Goal: Task Accomplishment & Management: Manage account settings

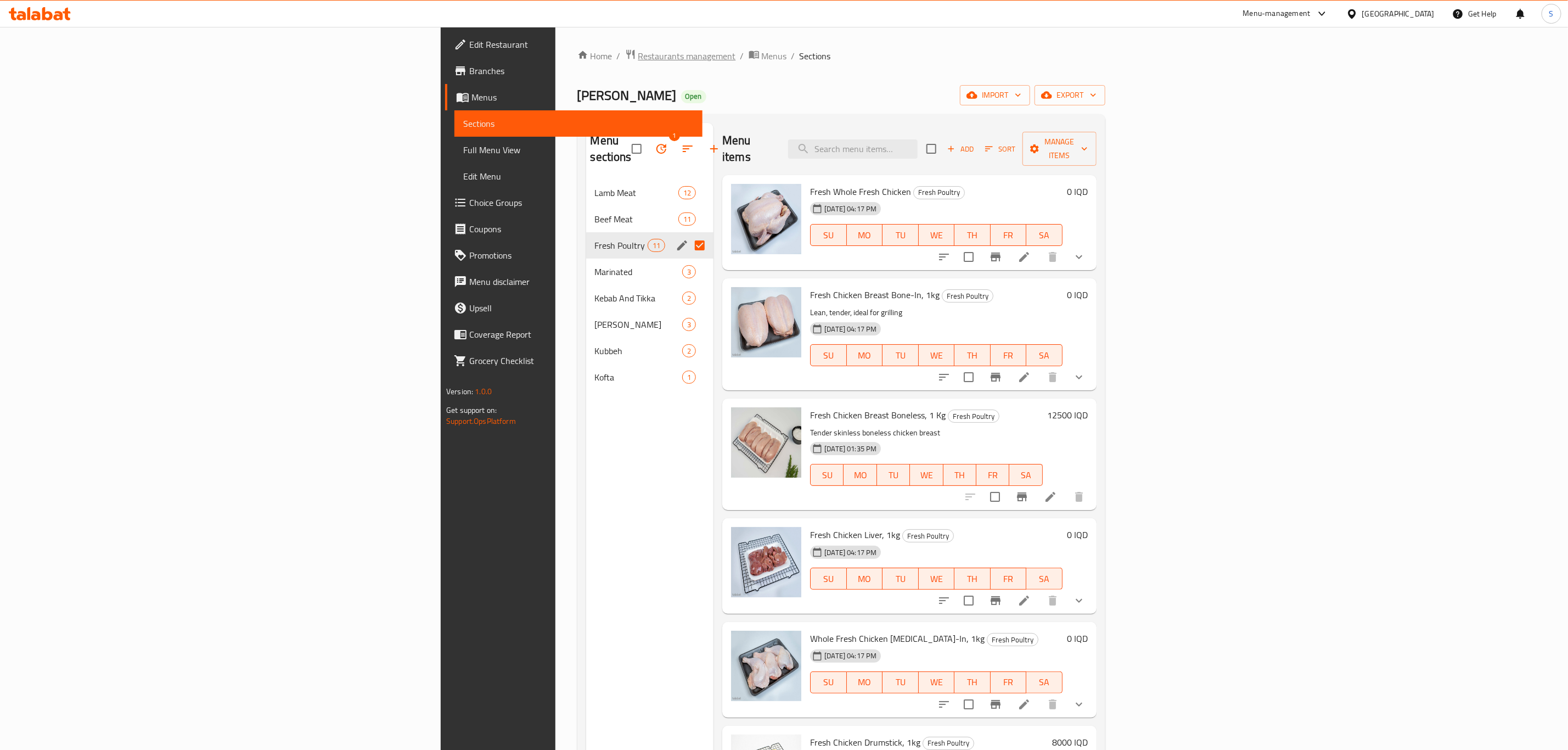
click at [638, 50] on span "Restaurants management" at bounding box center [687, 56] width 98 height 13
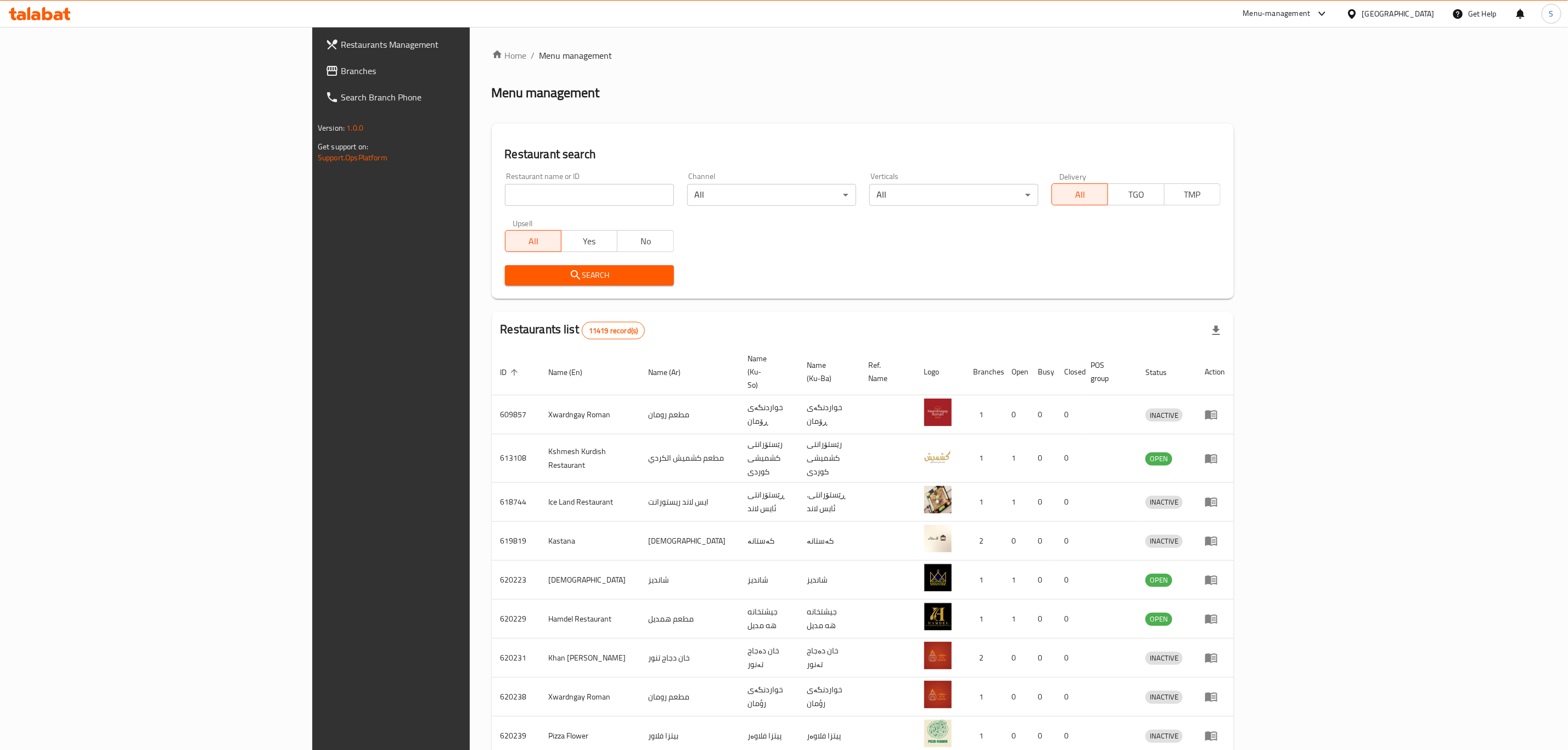
click at [505, 191] on input "search" at bounding box center [590, 195] width 169 height 22
type input "ض"
type input "qubadi"
click button "Search" at bounding box center [590, 275] width 169 height 21
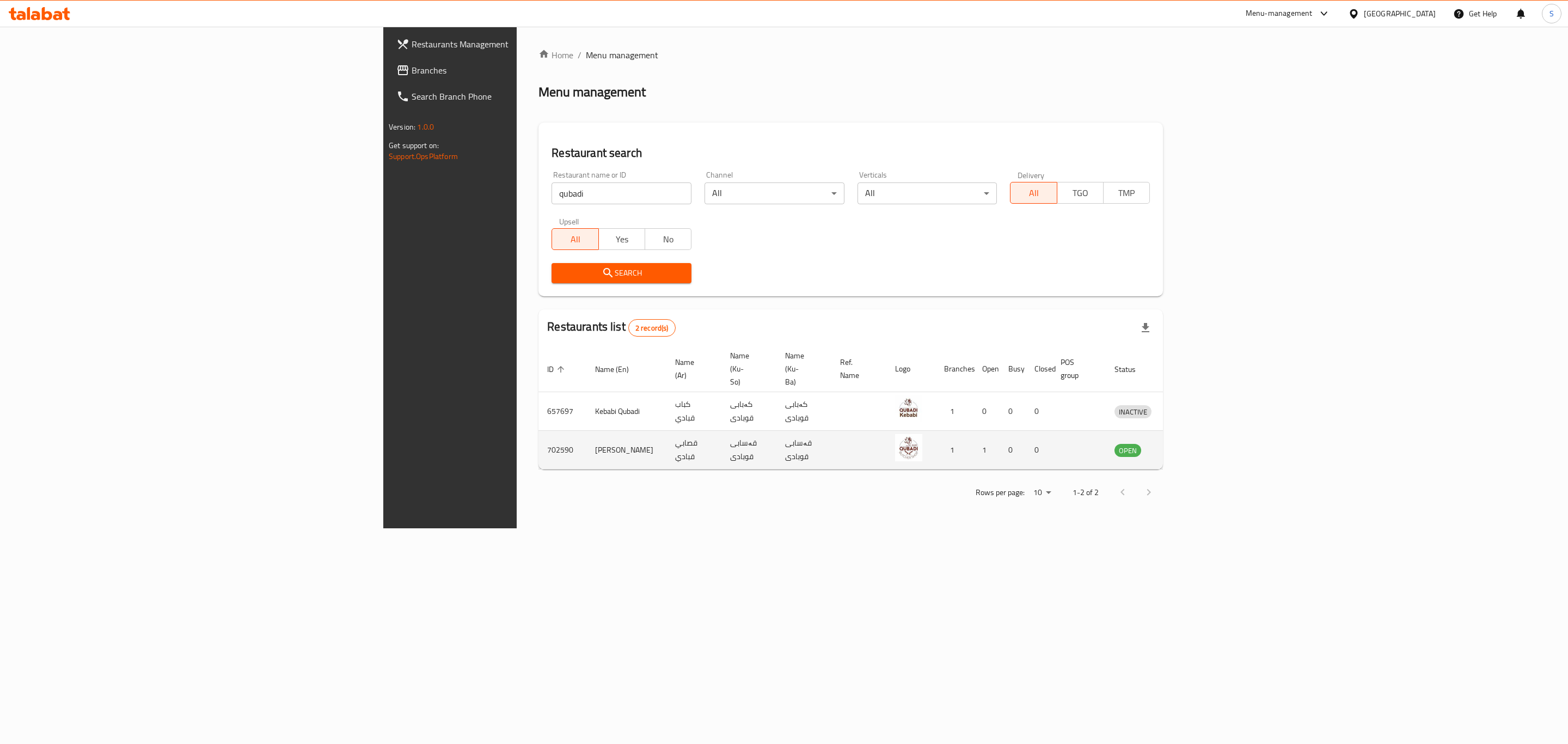
click at [539, 431] on td "702590" at bounding box center [562, 450] width 48 height 39
drag, startPoint x: 762, startPoint y: 549, endPoint x: 791, endPoint y: 504, distance: 53.5
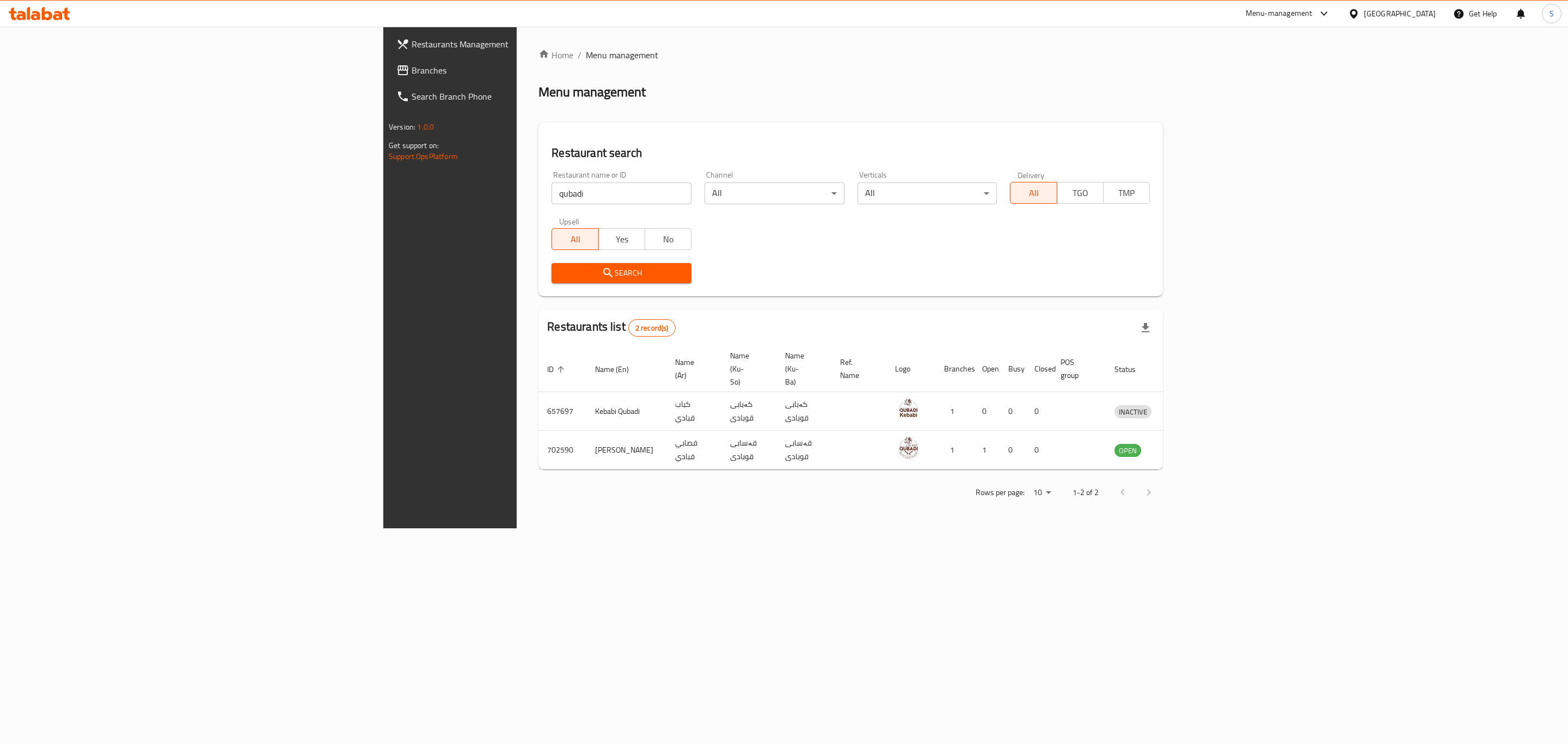
click at [762, 528] on div "Home / Menu management Menu management Restaurant search Restaurant name or ID …" at bounding box center [851, 277] width 668 height 502
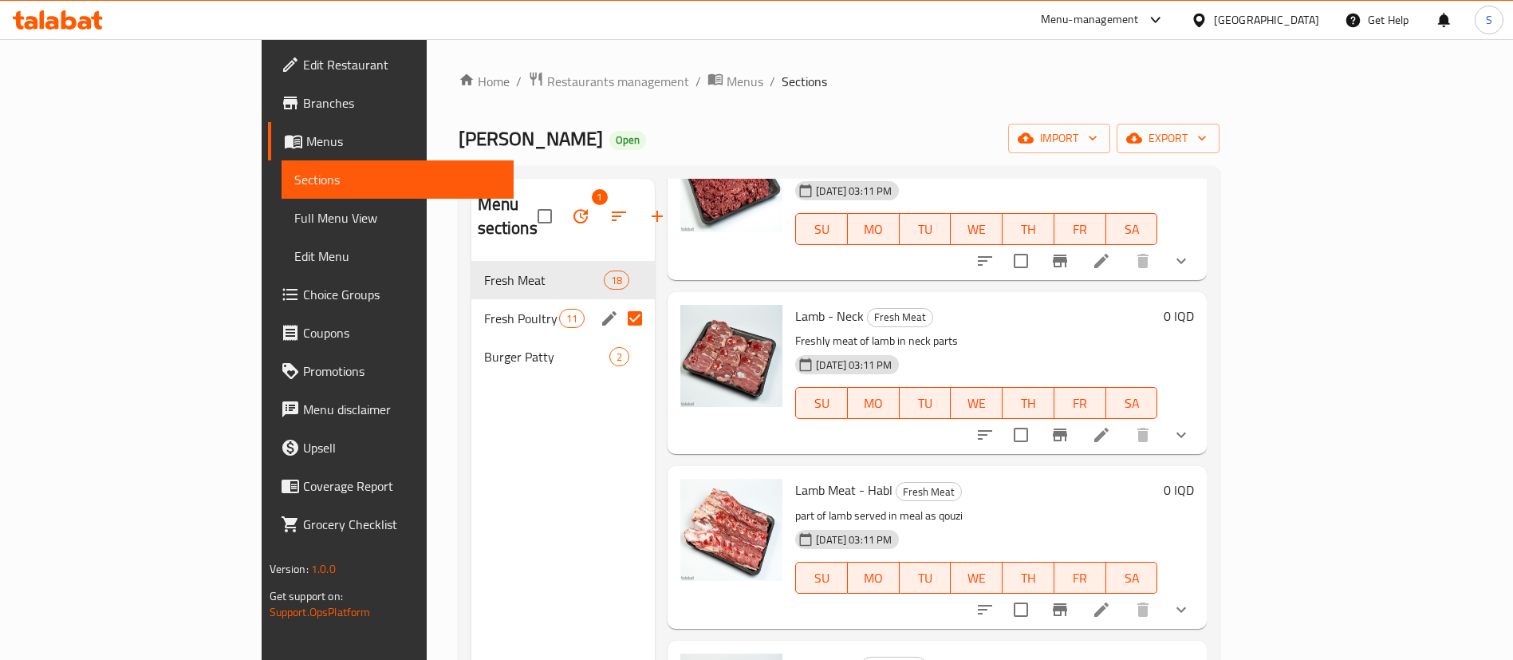
scroll to position [598, 0]
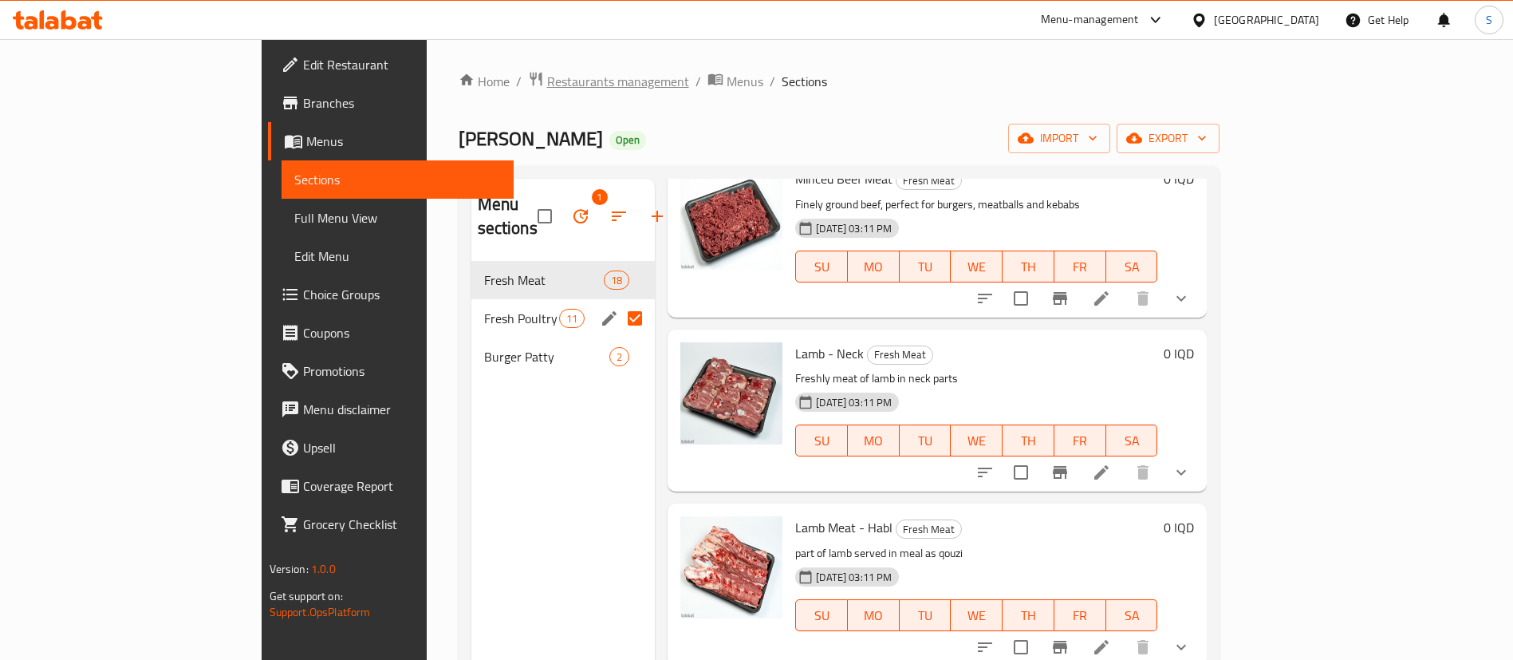
click at [547, 85] on span "Restaurants management" at bounding box center [618, 81] width 142 height 19
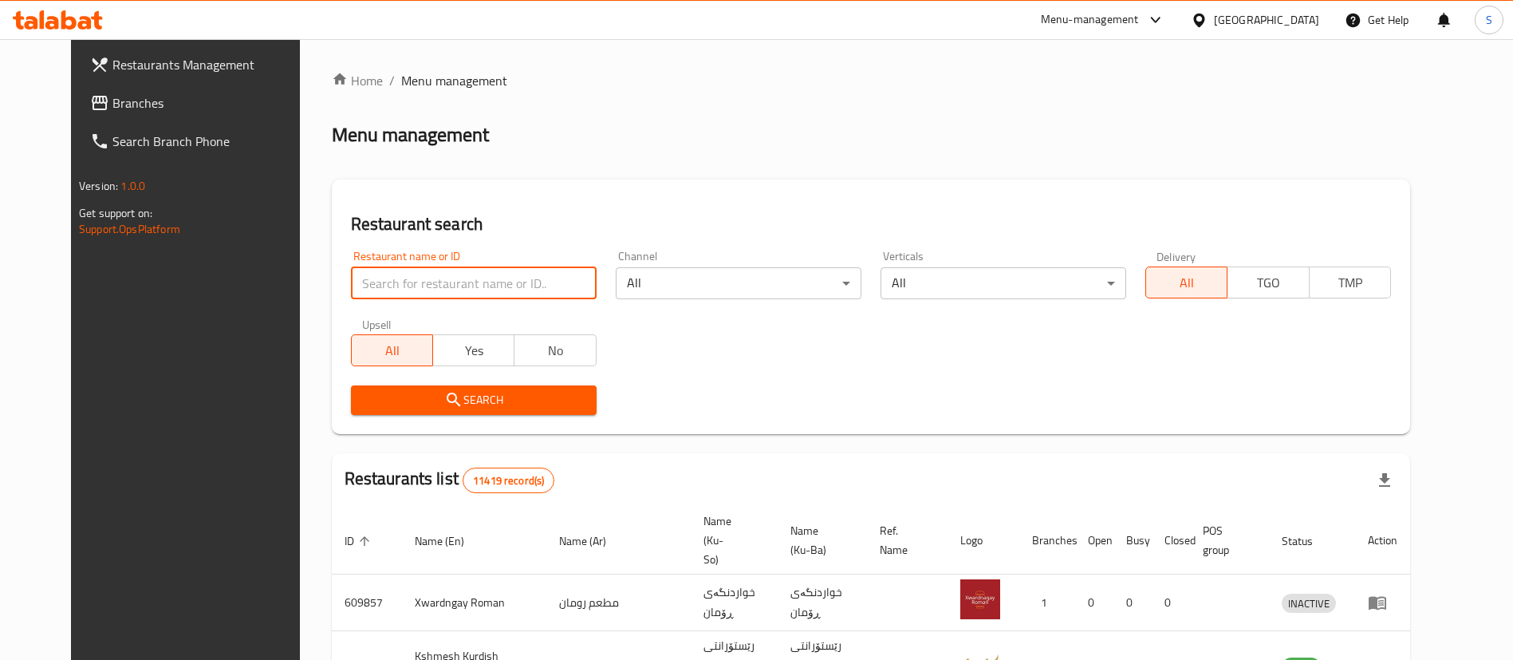
click at [468, 295] on input "search" at bounding box center [474, 283] width 246 height 32
type input "sarwaran"
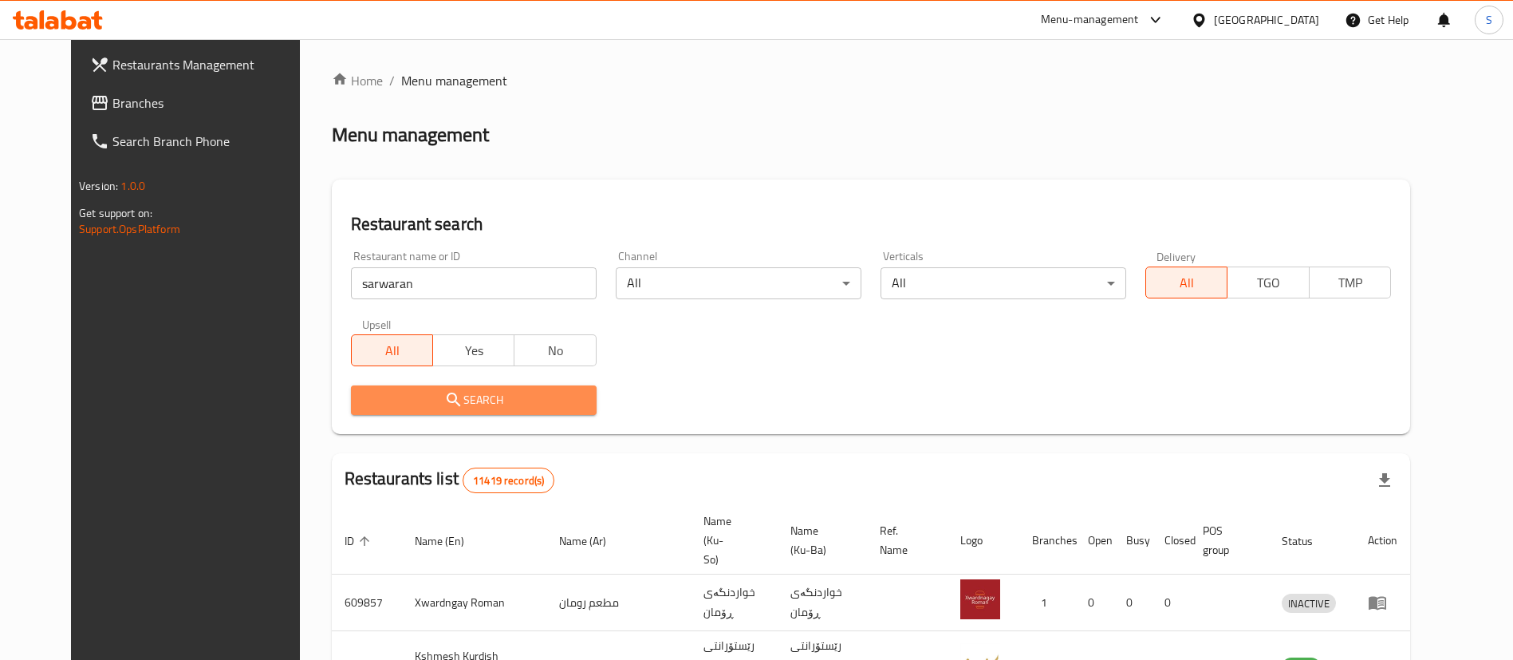
click at [455, 399] on span "Search" at bounding box center [474, 400] width 220 height 20
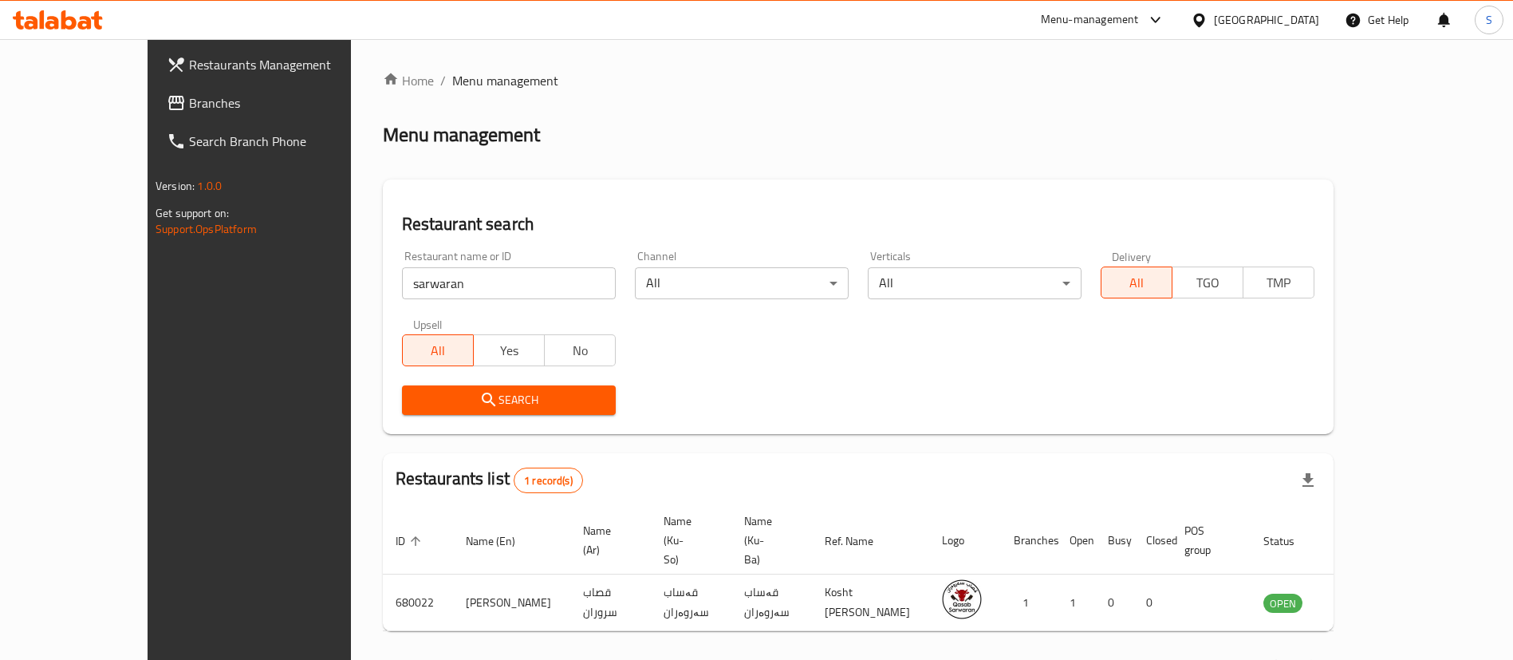
scroll to position [21, 0]
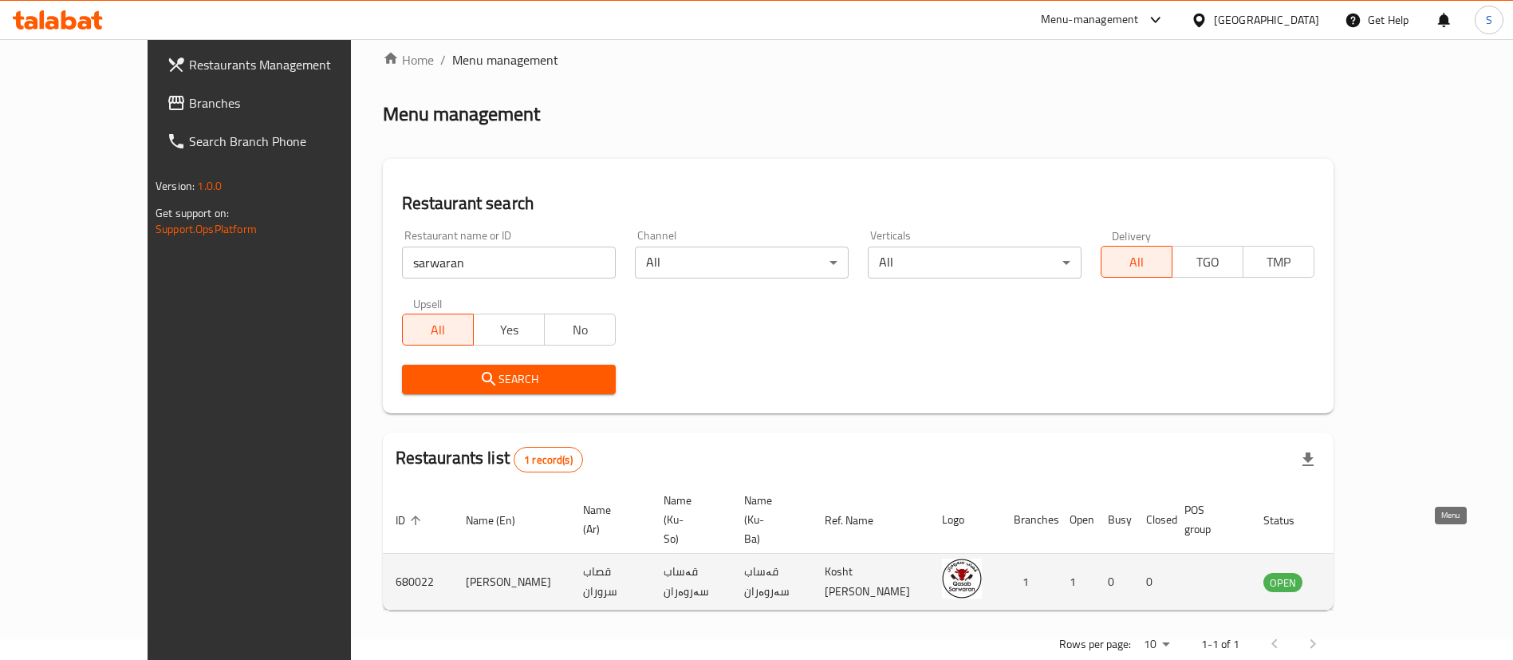
click at [1366, 572] on icon "enhanced table" at bounding box center [1356, 581] width 19 height 19
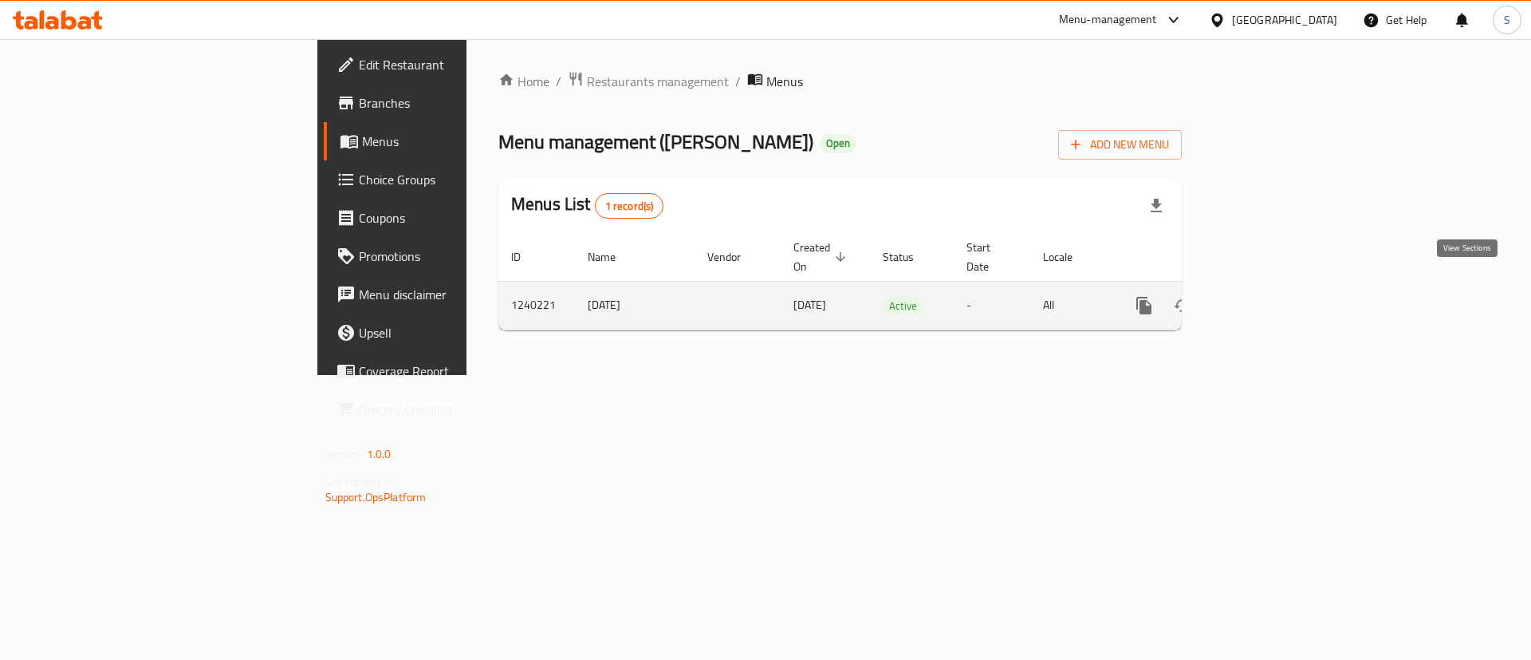
click at [1269, 296] on icon "enhanced table" at bounding box center [1259, 305] width 19 height 19
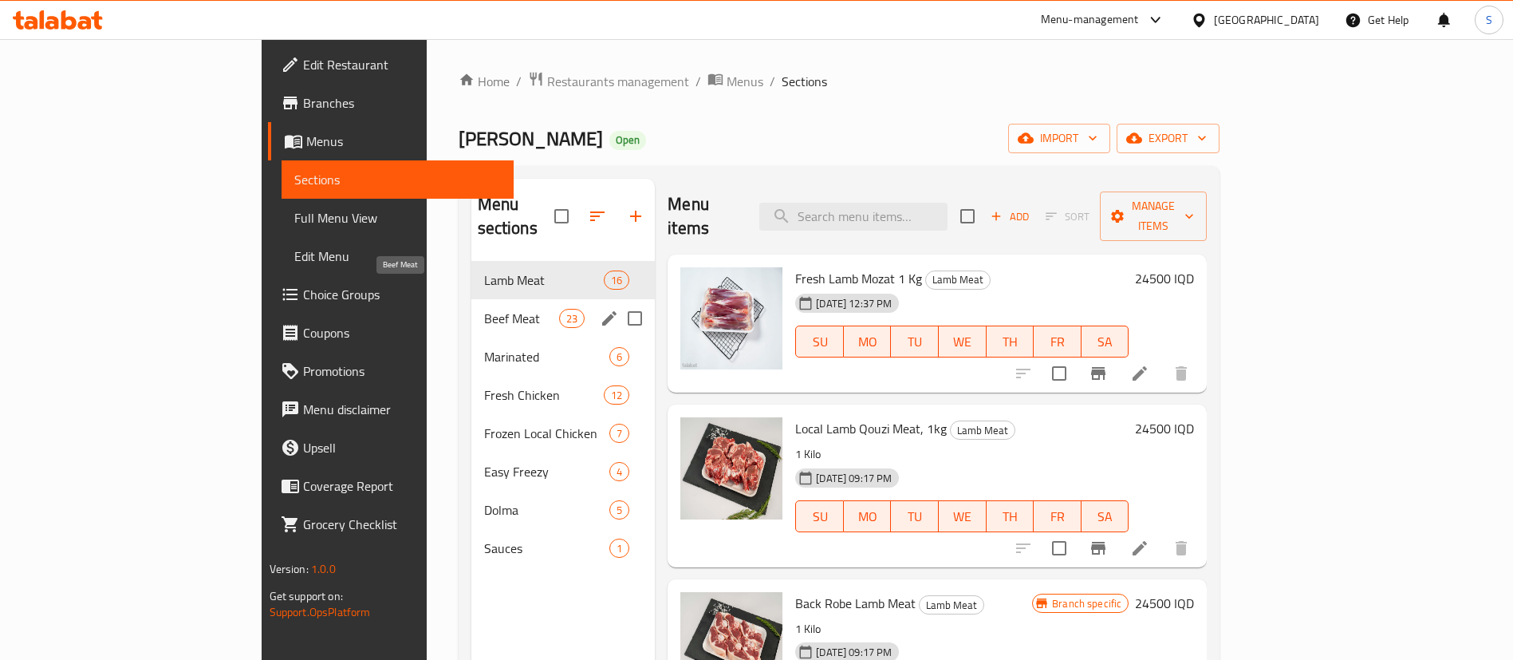
click at [484, 309] on span "Beef Meat" at bounding box center [521, 318] width 75 height 19
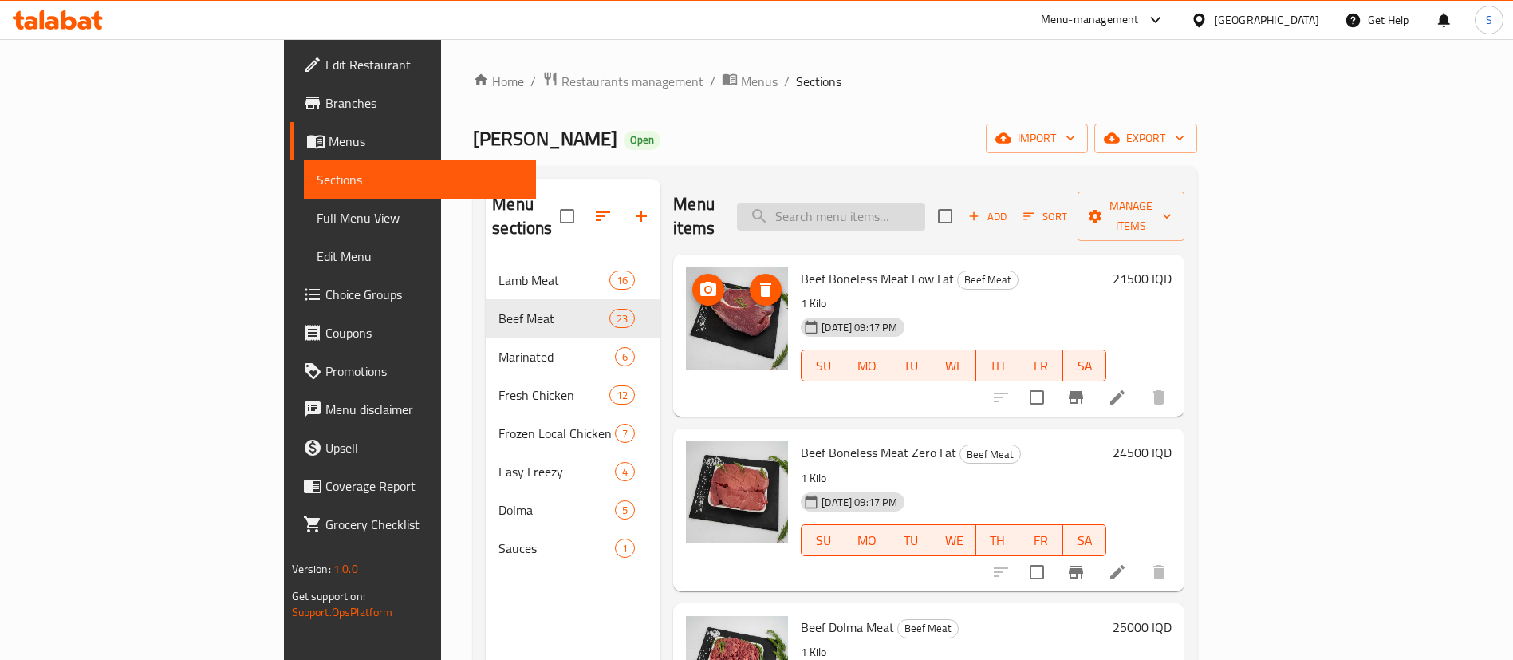
click at [925, 210] on input "search" at bounding box center [831, 217] width 188 height 28
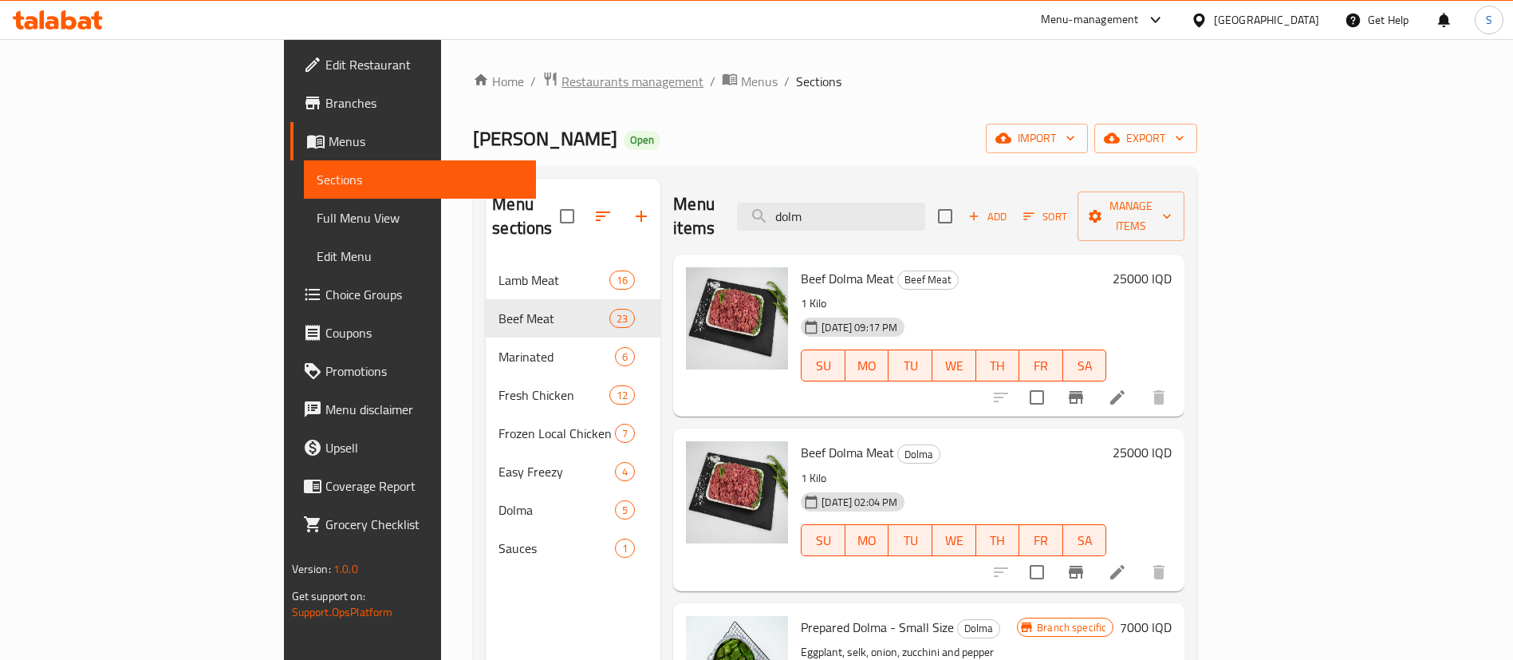
type input "dolm"
click at [562, 87] on span "Restaurants management" at bounding box center [633, 81] width 142 height 19
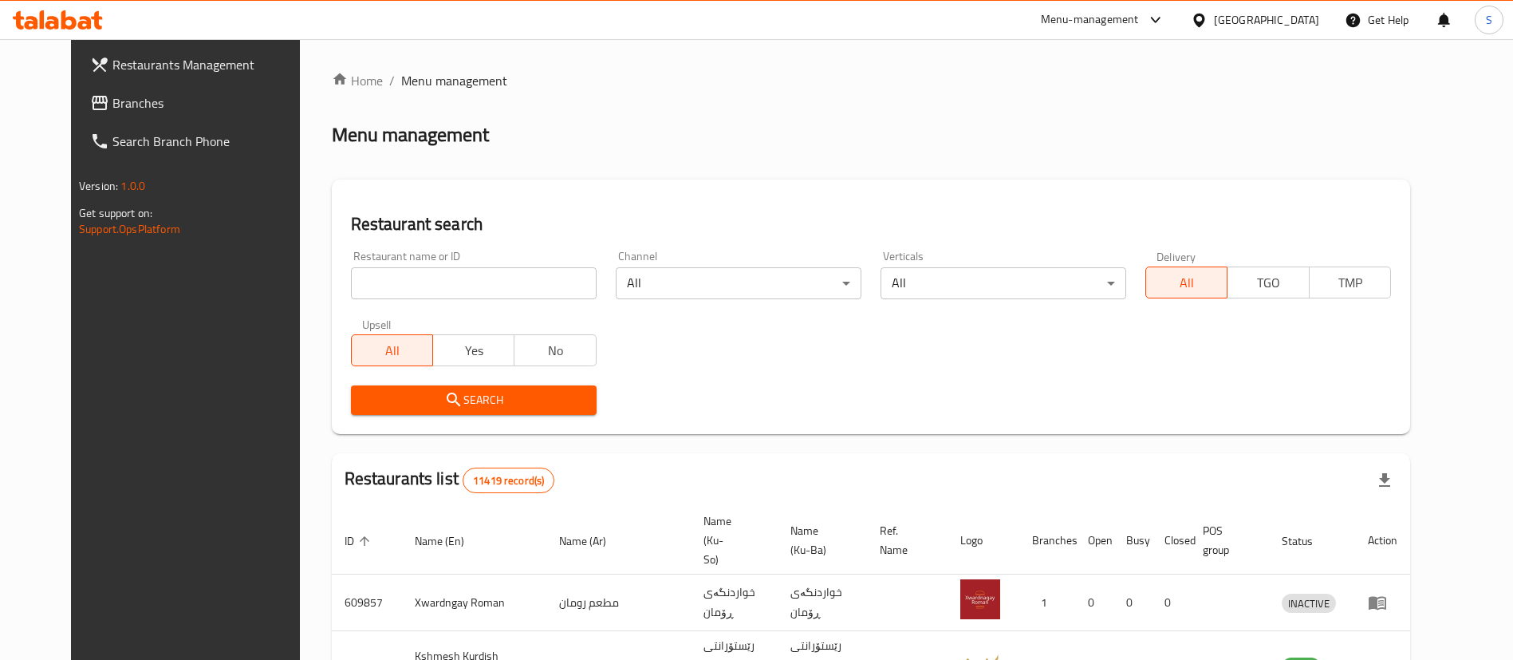
click at [457, 287] on input "search" at bounding box center [474, 283] width 246 height 32
type input "yasin qa"
click button "Search" at bounding box center [474, 400] width 246 height 30
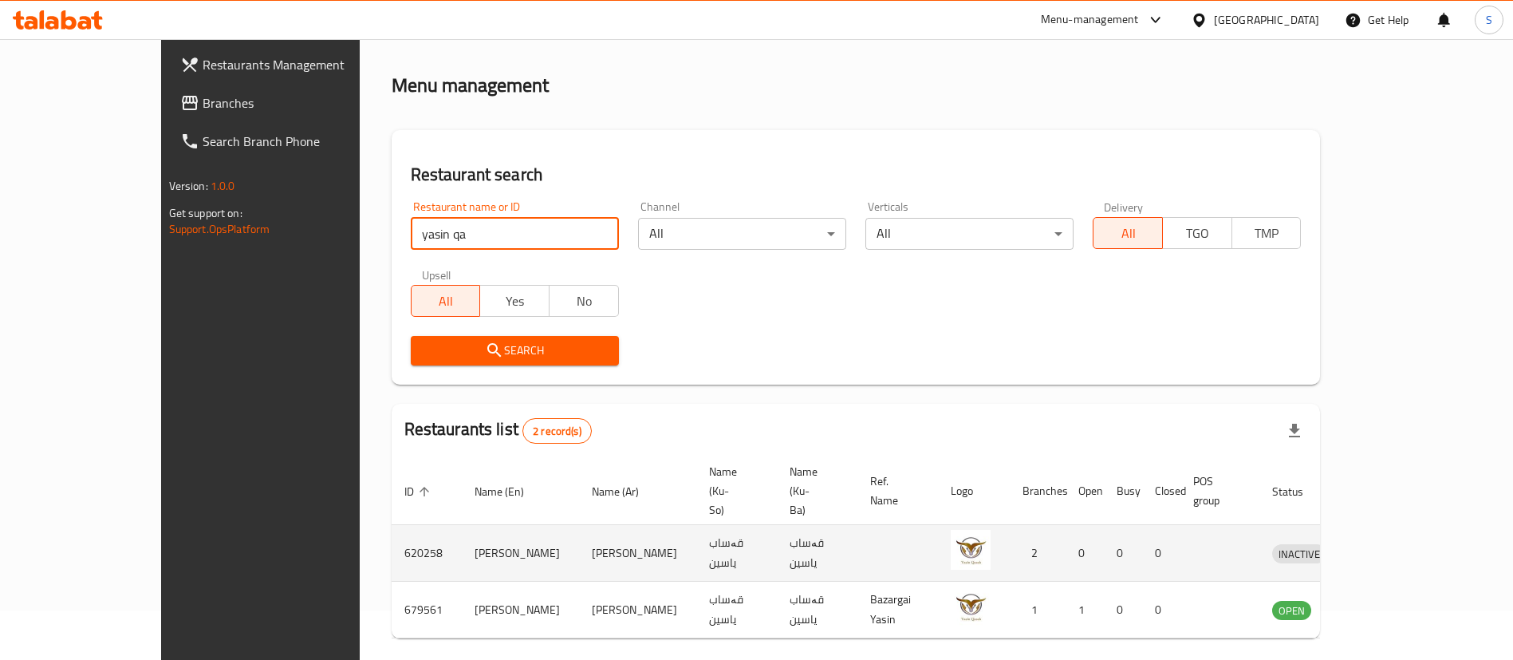
scroll to position [77, 0]
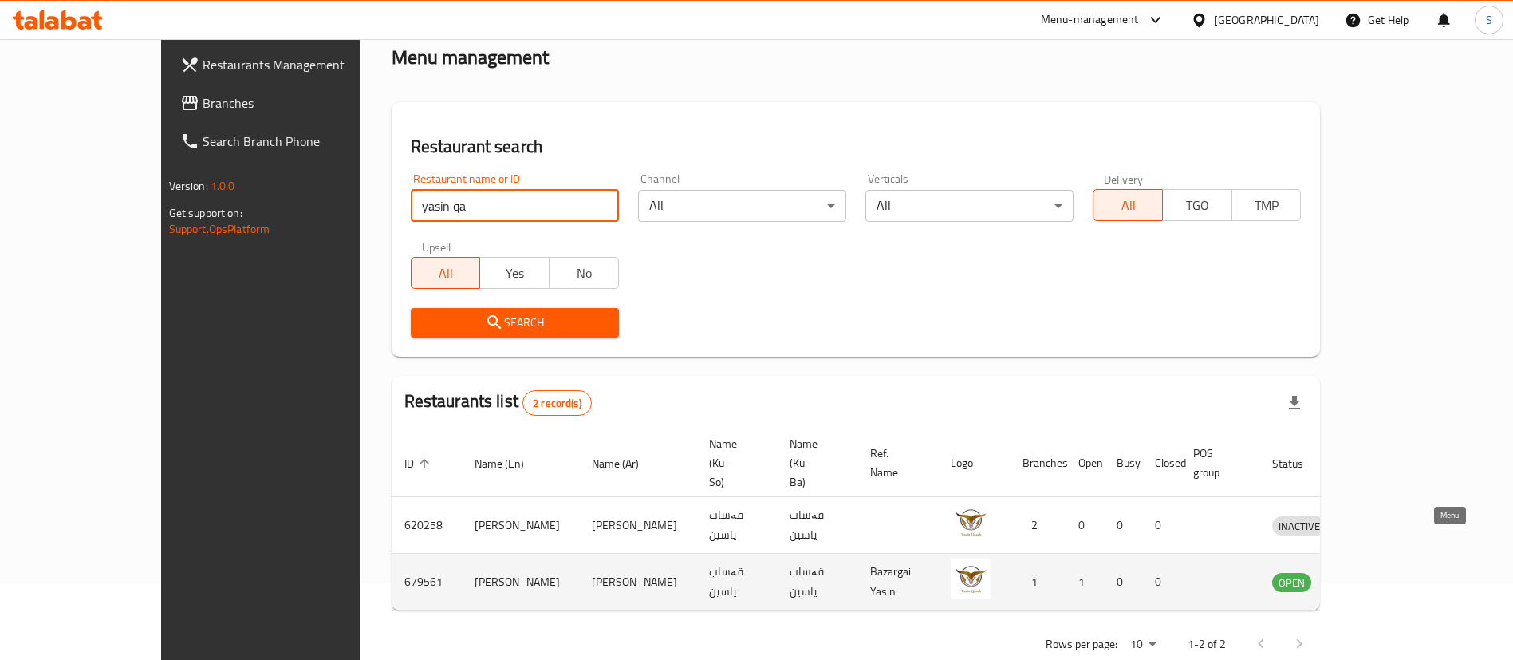
click at [1378, 572] on icon "enhanced table" at bounding box center [1367, 581] width 19 height 19
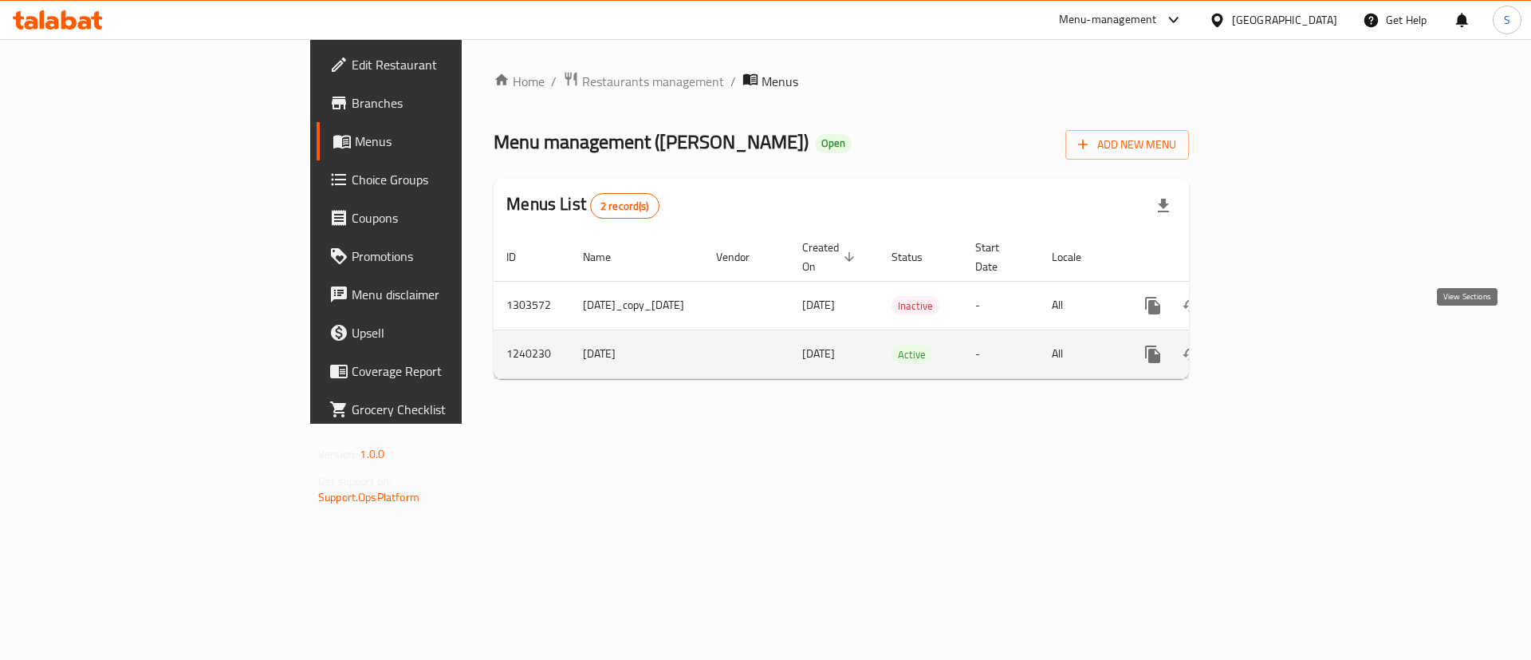
click at [1278, 345] on icon "enhanced table" at bounding box center [1268, 354] width 19 height 19
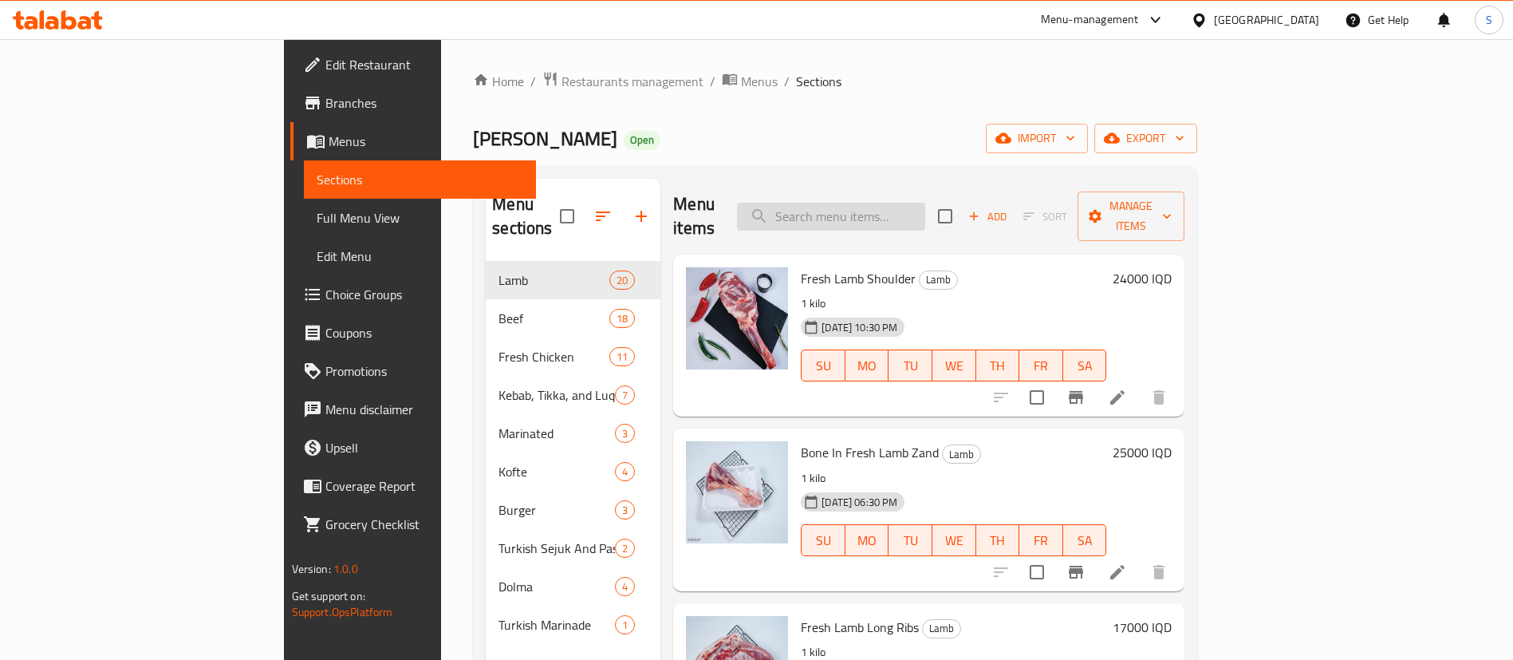
click at [918, 203] on input "search" at bounding box center [831, 217] width 188 height 28
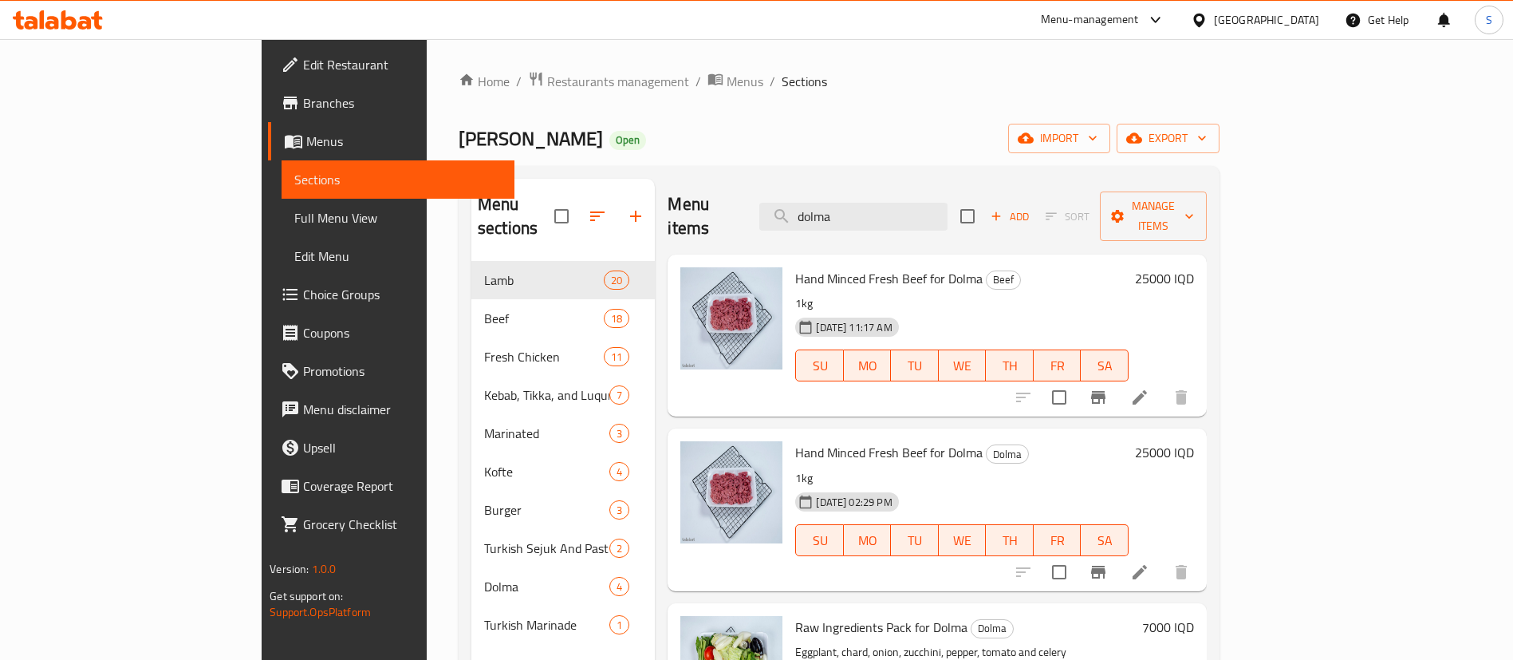
click at [795, 266] on span "Hand Minced Fresh Beef for Dolma" at bounding box center [888, 278] width 187 height 24
copy h6 "Hand Minced Fresh Beef for Dolma"
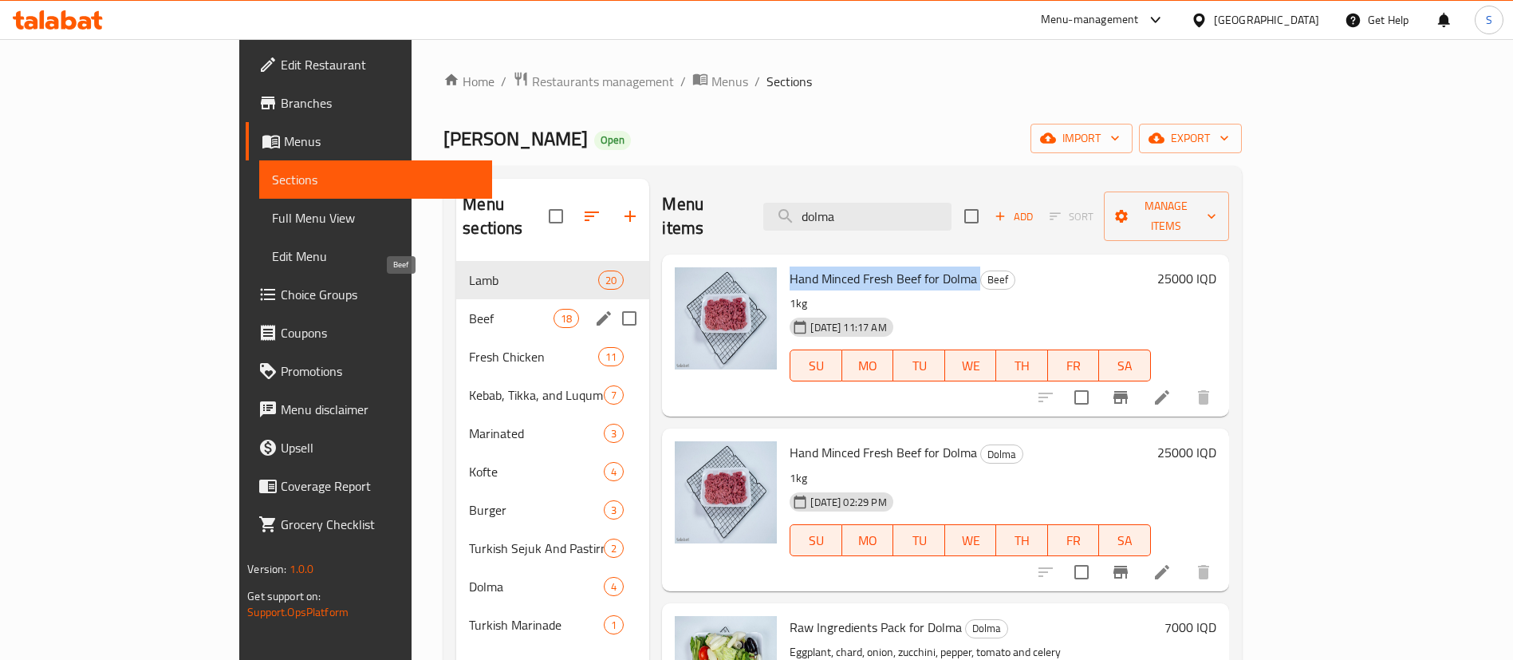
click at [469, 309] on span "Beef" at bounding box center [511, 318] width 85 height 19
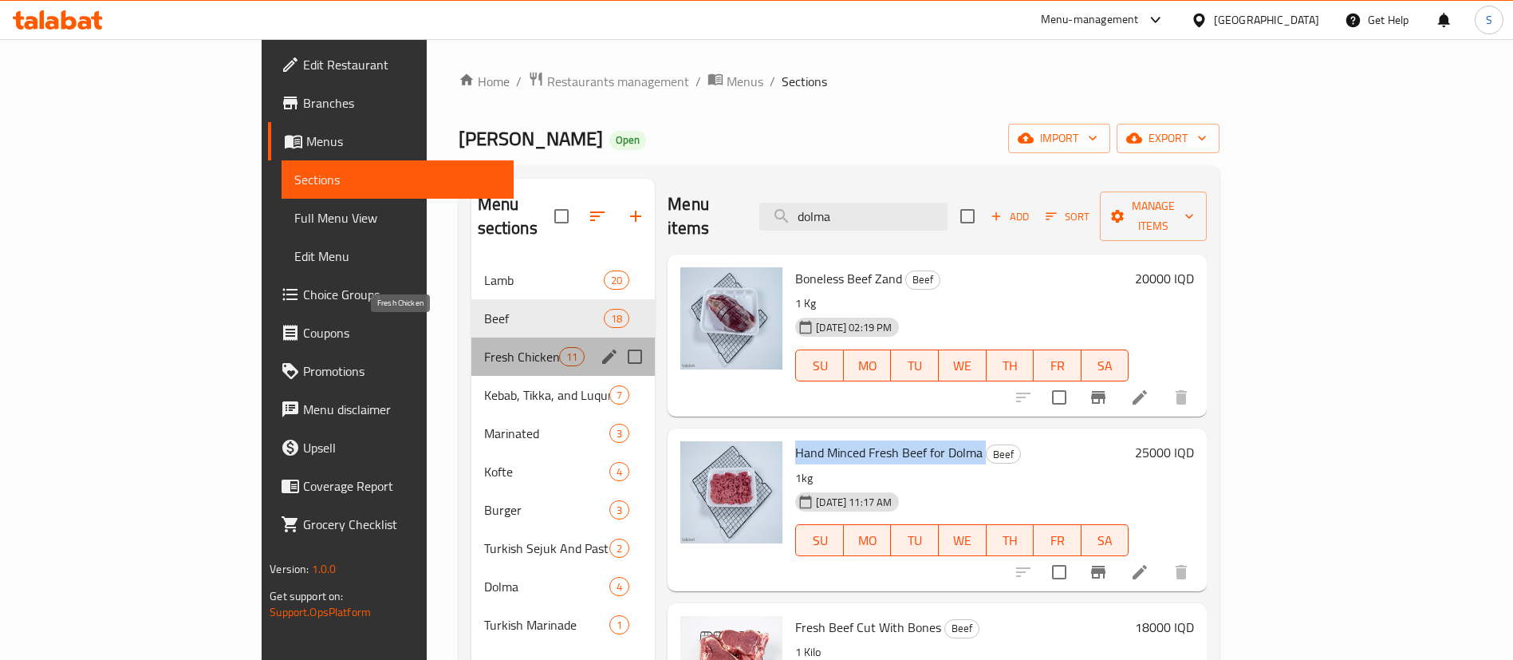
click at [484, 347] on span "Fresh Chicken" at bounding box center [521, 356] width 75 height 19
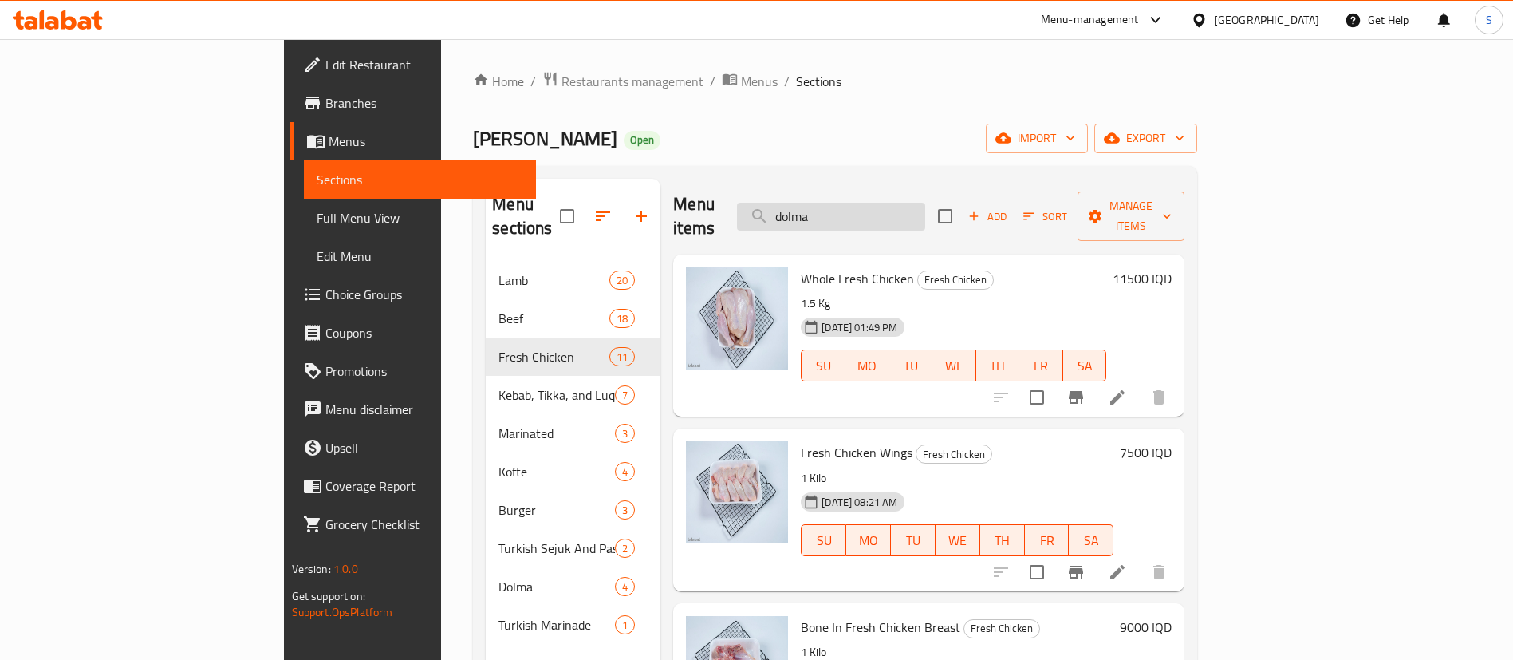
click at [925, 204] on input "dolma" at bounding box center [831, 217] width 188 height 28
type input "dolma"
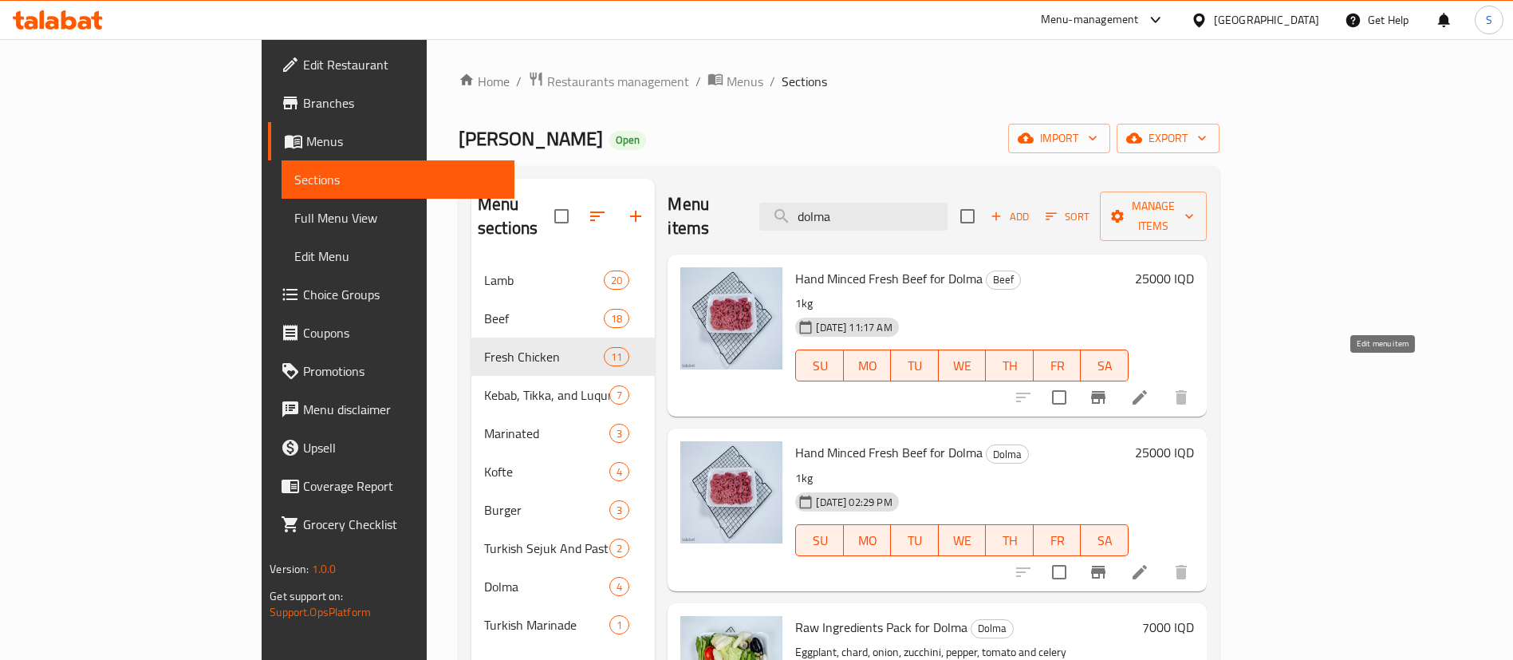
click at [1149, 388] on icon at bounding box center [1139, 397] width 19 height 19
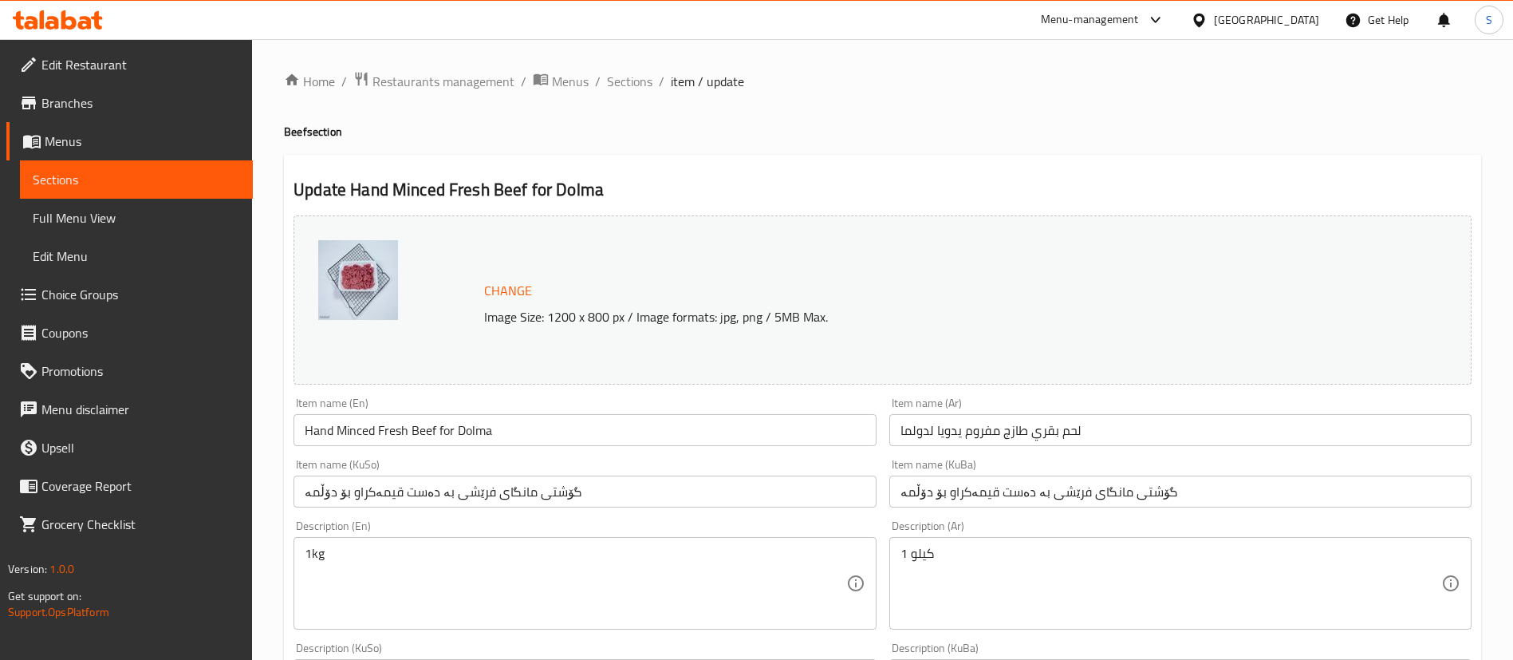
click at [1050, 432] on input "لحم بقري طازج مفروم يدويا لدولما" at bounding box center [1180, 430] width 582 height 32
click at [1137, 489] on input "گۆشتی مانگای فرێشی بە دەست قیمەکراو بۆ دۆڵمە" at bounding box center [1180, 491] width 582 height 32
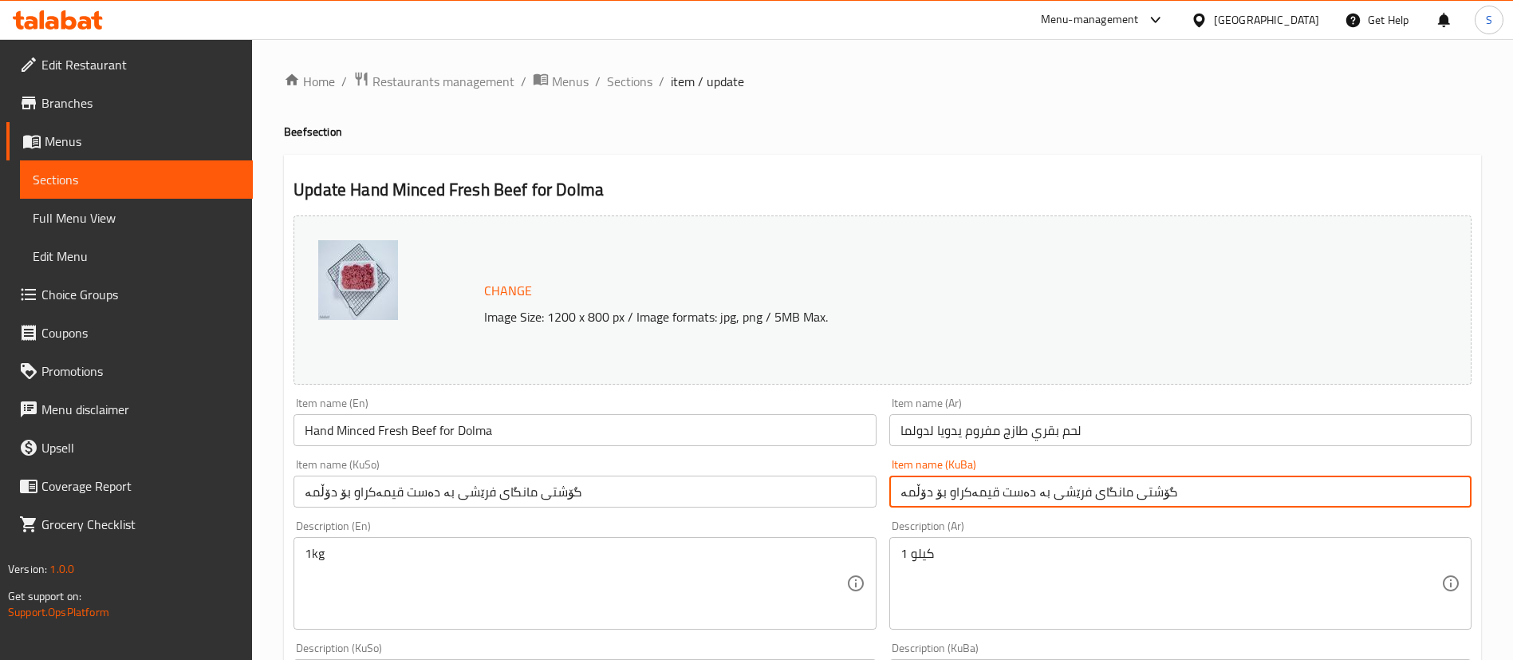
click at [1137, 489] on input "گۆشتی مانگای فرێشی بە دەست قیمەکراو بۆ دۆڵمە" at bounding box center [1180, 491] width 582 height 32
click at [1038, 434] on input "لحم بقري طازج مفروم يدويا لدولما" at bounding box center [1180, 430] width 582 height 32
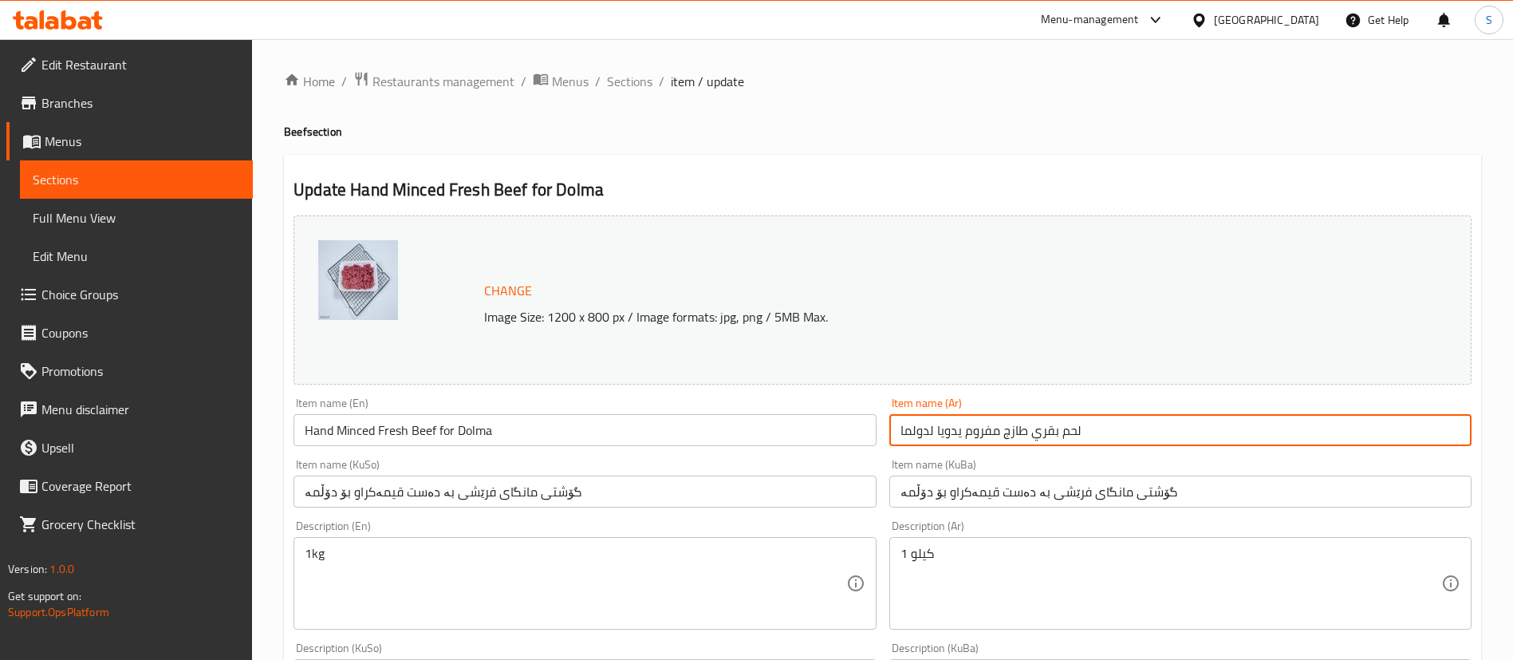
click at [1038, 434] on input "لحم بقري طازج مفروم يدويا لدولما" at bounding box center [1180, 430] width 582 height 32
drag, startPoint x: 907, startPoint y: 432, endPoint x: 863, endPoint y: 430, distance: 43.9
click at [863, 430] on div "Change Image Size: 1200 x 800 px / Image formats: jpg, png / 5MB Max. Item name…" at bounding box center [882, 656] width 1191 height 894
click at [932, 424] on input "لحم عجل طازج مفروم يدويا لدولمة" at bounding box center [1180, 430] width 582 height 32
type input "لحم عجل طازج مفروم يدويا للدولمة"
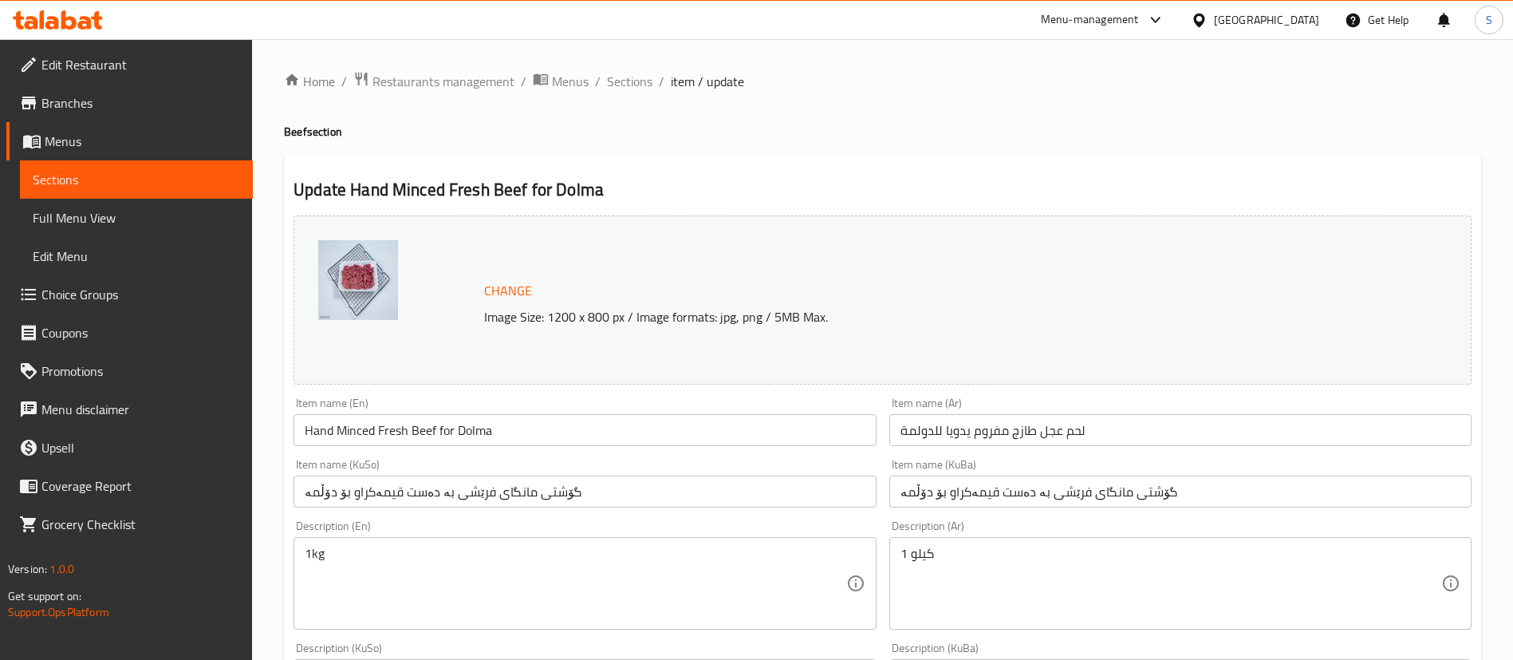
click at [565, 497] on input "گۆشتی مانگای فرێشی بە دەست قیمەکراو بۆ دۆڵمە" at bounding box center [585, 491] width 582 height 32
click at [565, 132] on h4 "Beef section" at bounding box center [882, 132] width 1197 height 16
click at [991, 441] on input "لحم عجل طازج مفروم يدويا للدولمة" at bounding box center [1180, 430] width 582 height 32
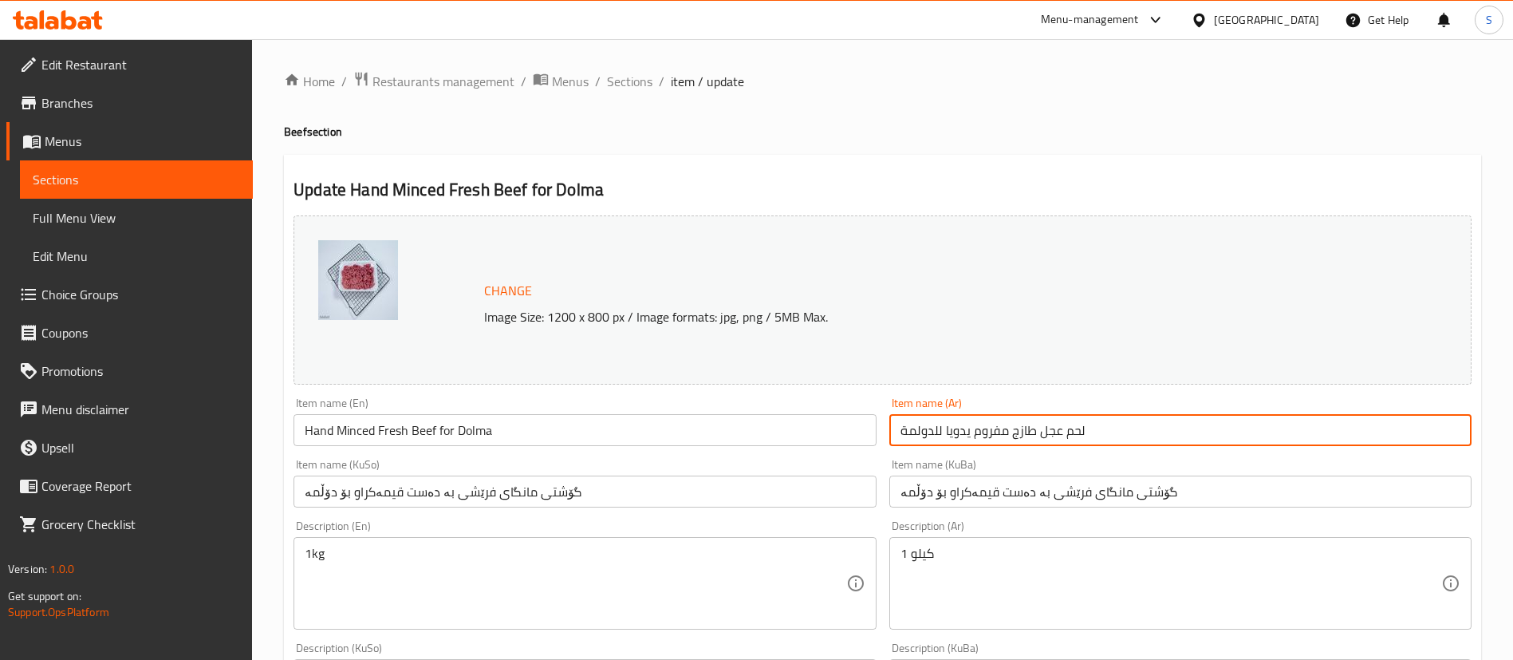
click at [991, 441] on input "لحم عجل طازج مفروم يدويا للدولمة" at bounding box center [1180, 430] width 582 height 32
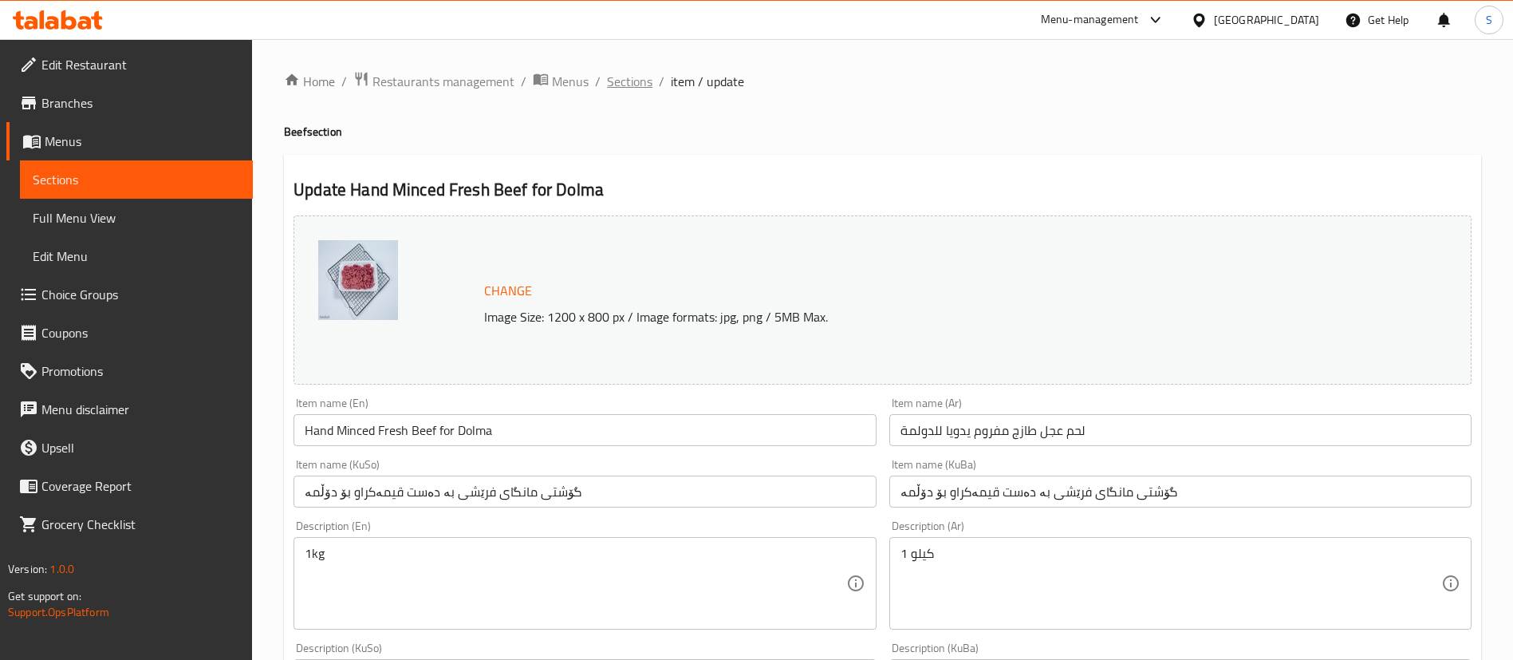
click at [626, 85] on span "Sections" at bounding box center [629, 81] width 45 height 19
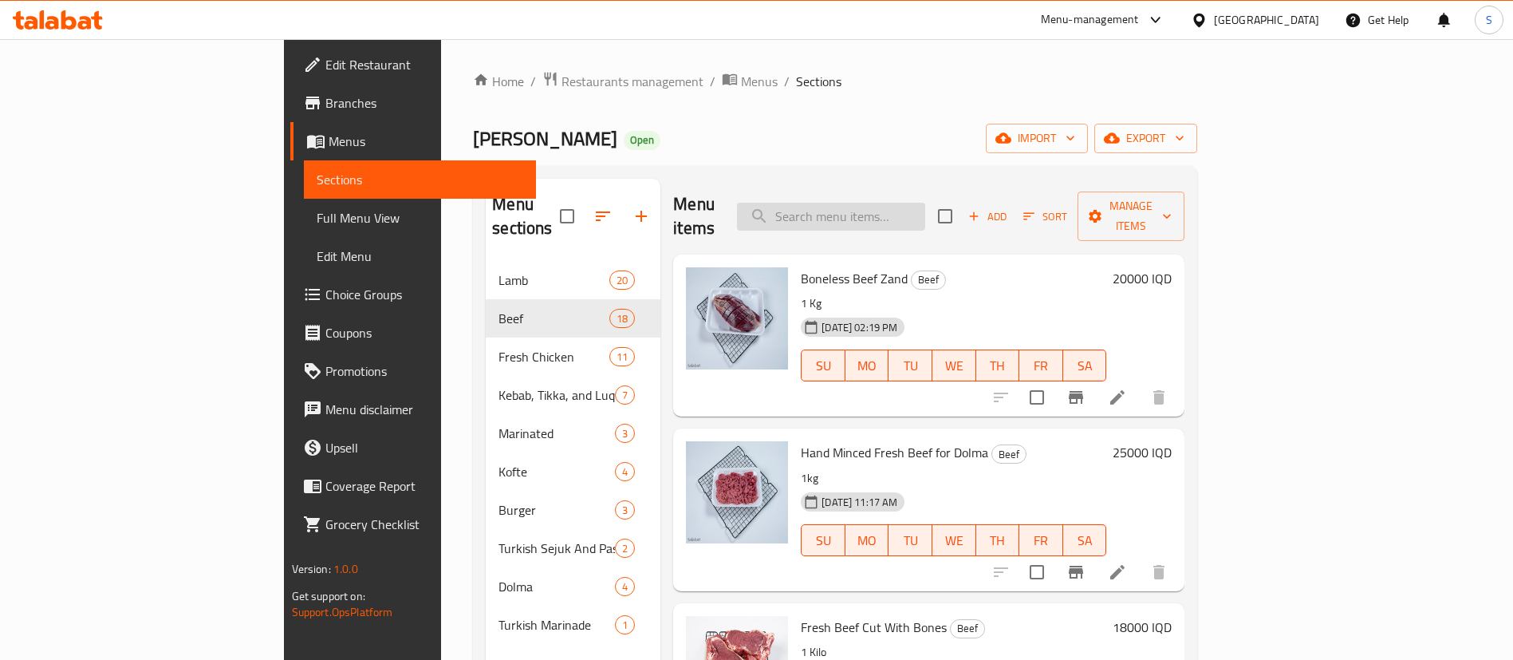
click at [922, 212] on input "search" at bounding box center [831, 217] width 188 height 28
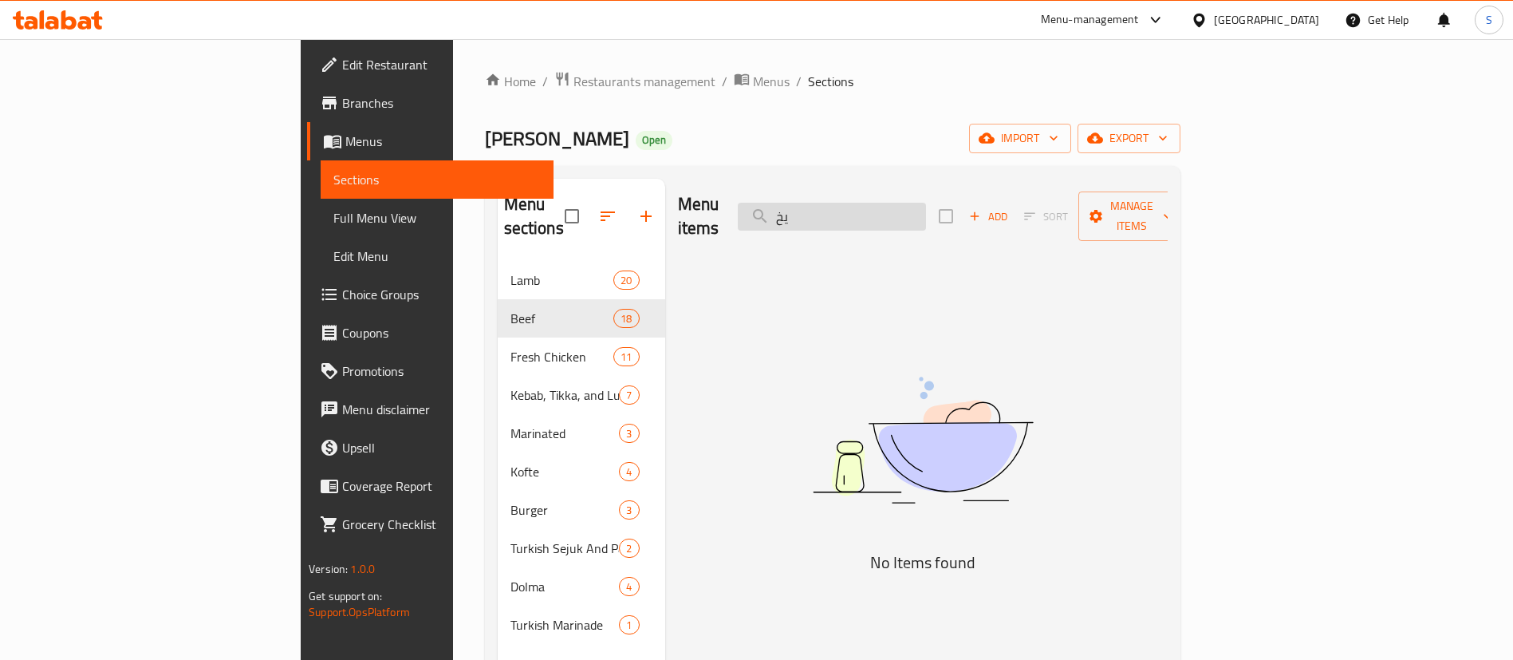
type input "ي"
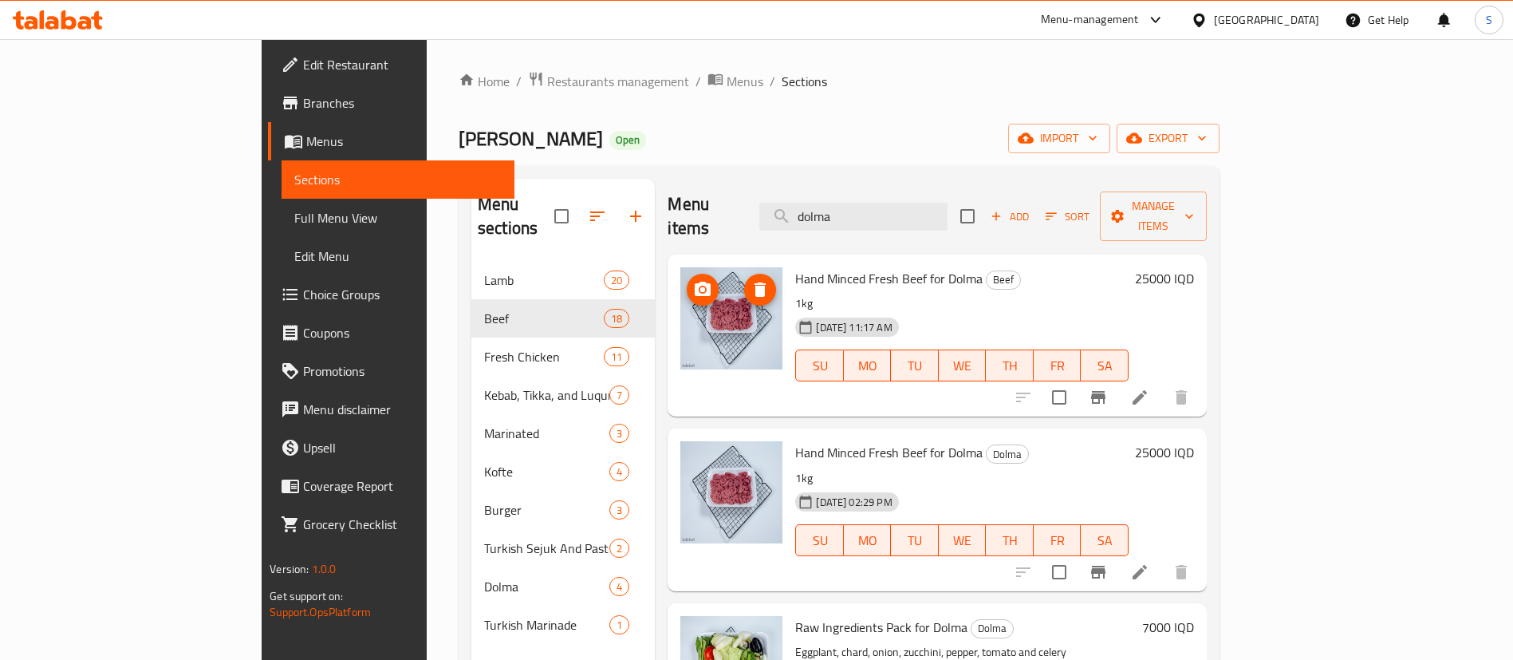
type input "dolma"
click at [547, 81] on span "Restaurants management" at bounding box center [618, 81] width 142 height 19
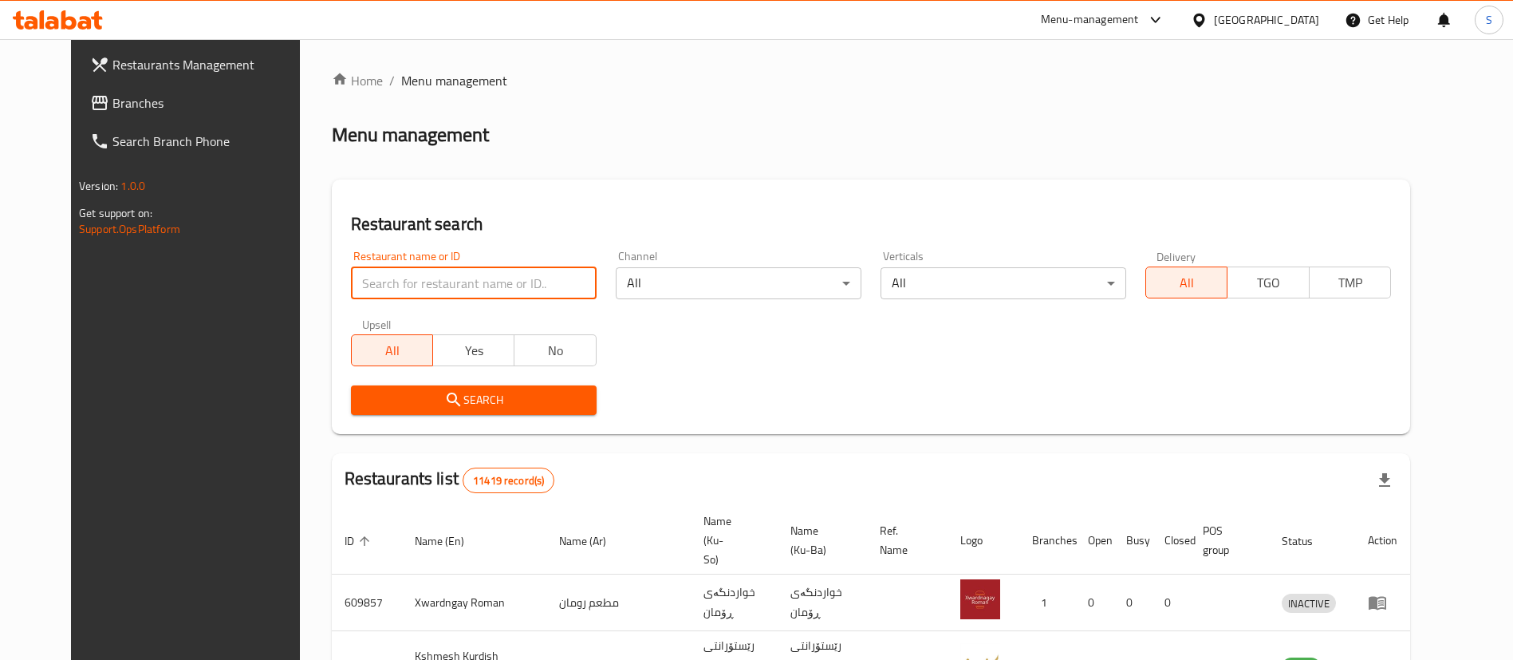
click at [474, 286] on input "search" at bounding box center [474, 283] width 246 height 32
type input "[PERSON_NAME]"
click button "Search" at bounding box center [474, 400] width 246 height 30
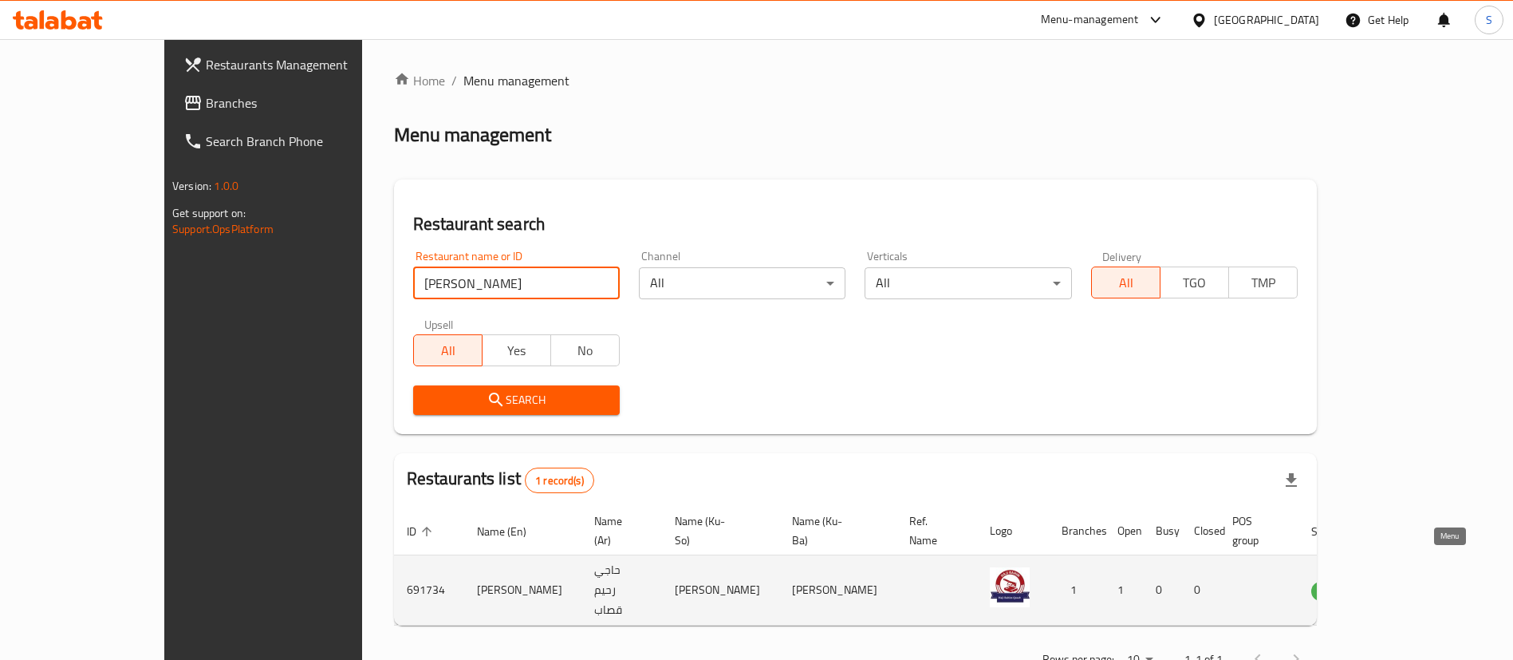
click at [1414, 581] on icon "enhanced table" at bounding box center [1404, 590] width 19 height 19
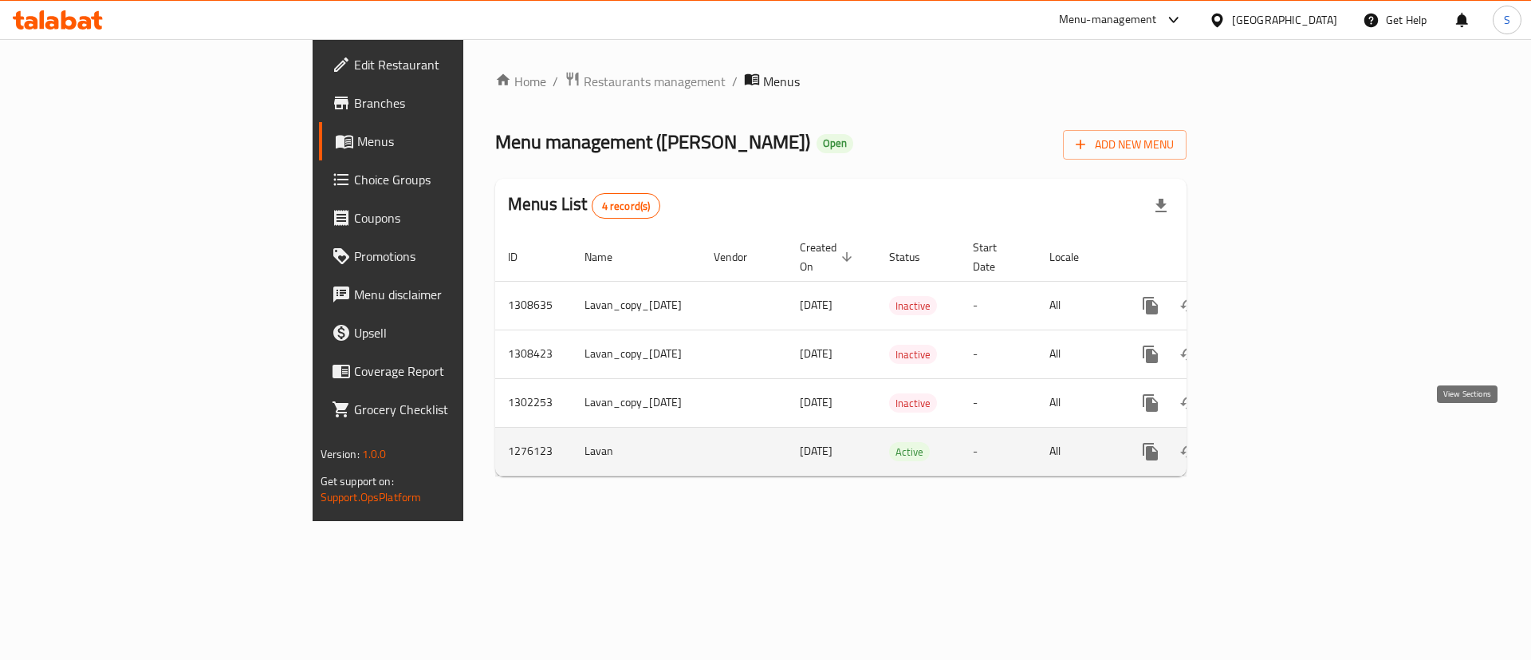
click at [1285, 443] on link "enhanced table" at bounding box center [1266, 451] width 38 height 38
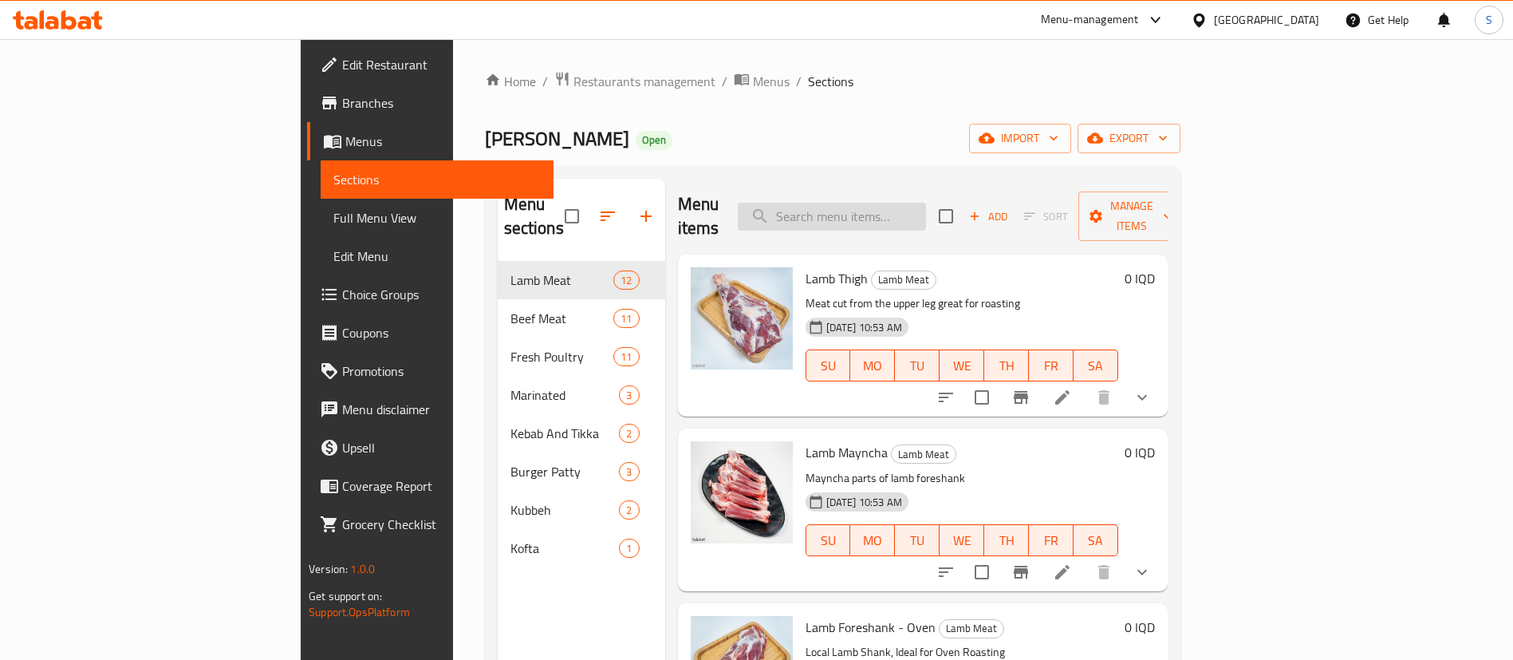
click at [920, 203] on input "search" at bounding box center [832, 217] width 188 height 28
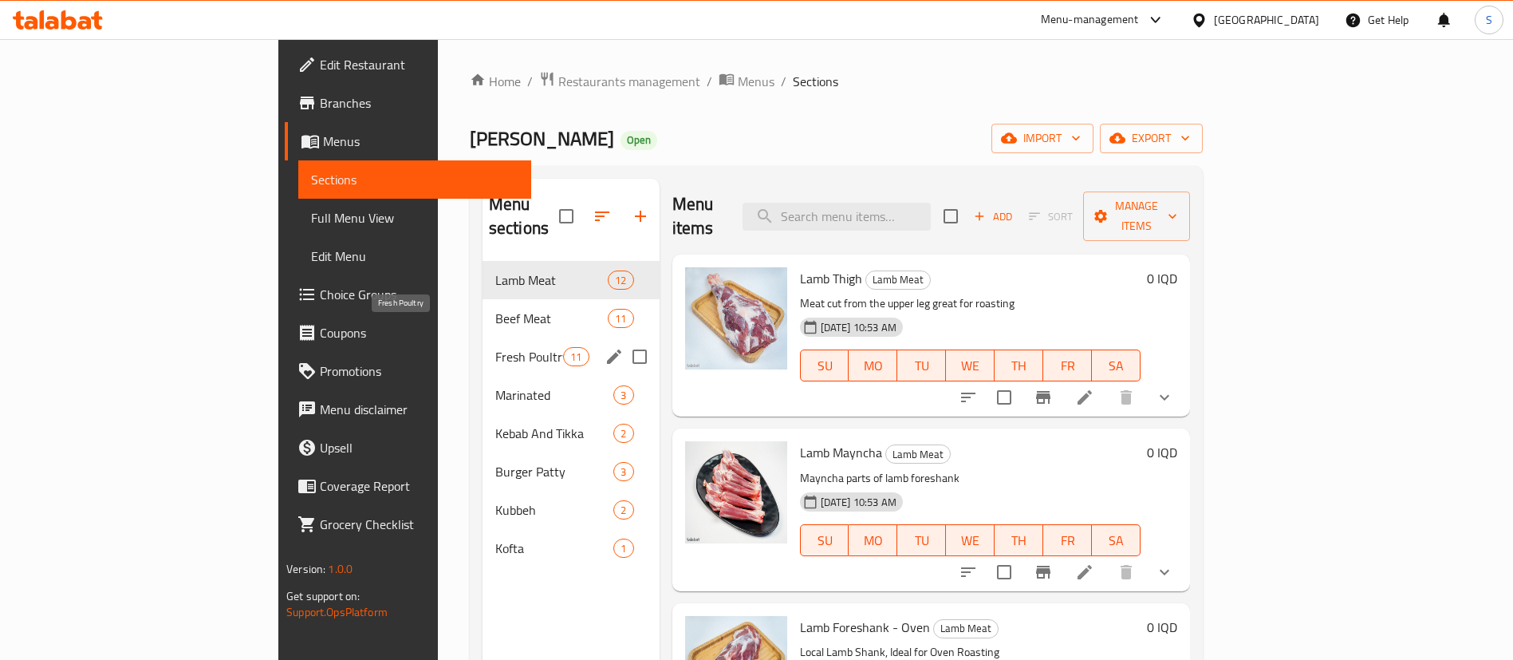
click at [495, 347] on span "Fresh Poultry" at bounding box center [529, 356] width 68 height 19
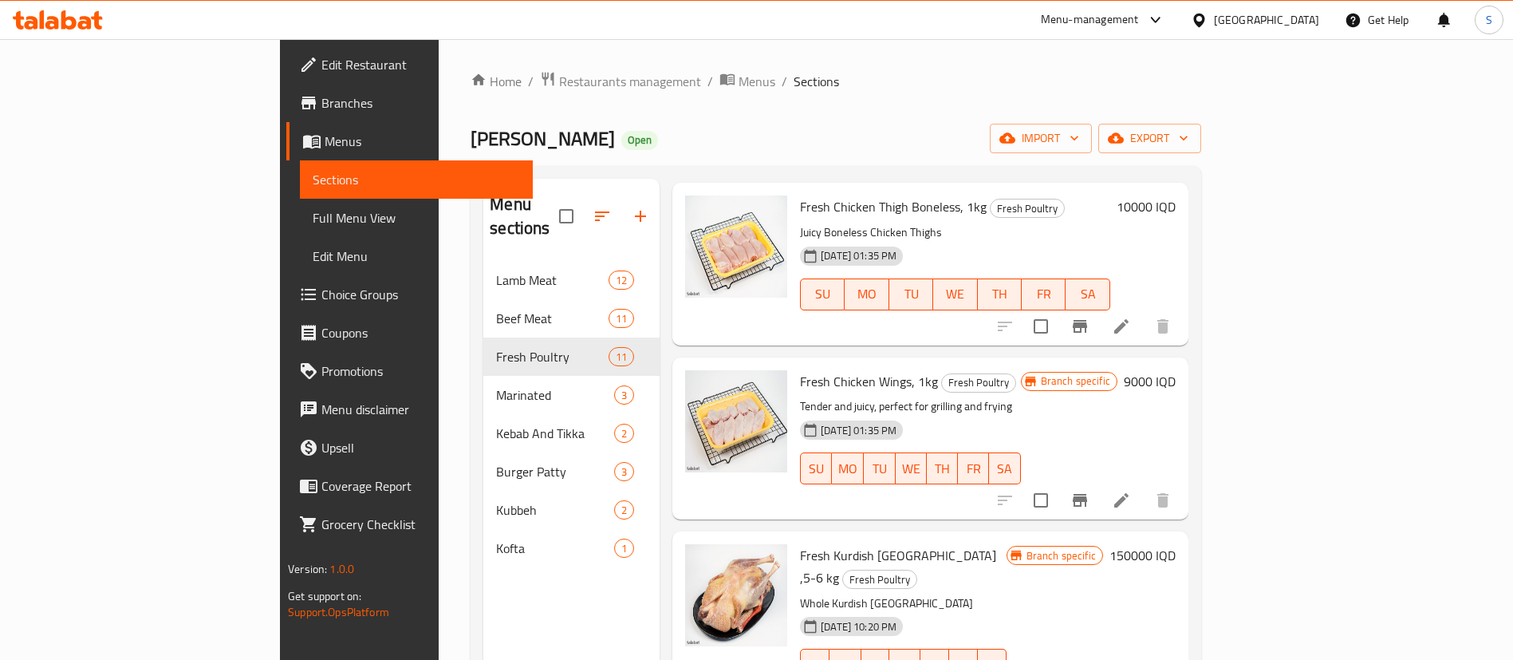
scroll to position [1196, 0]
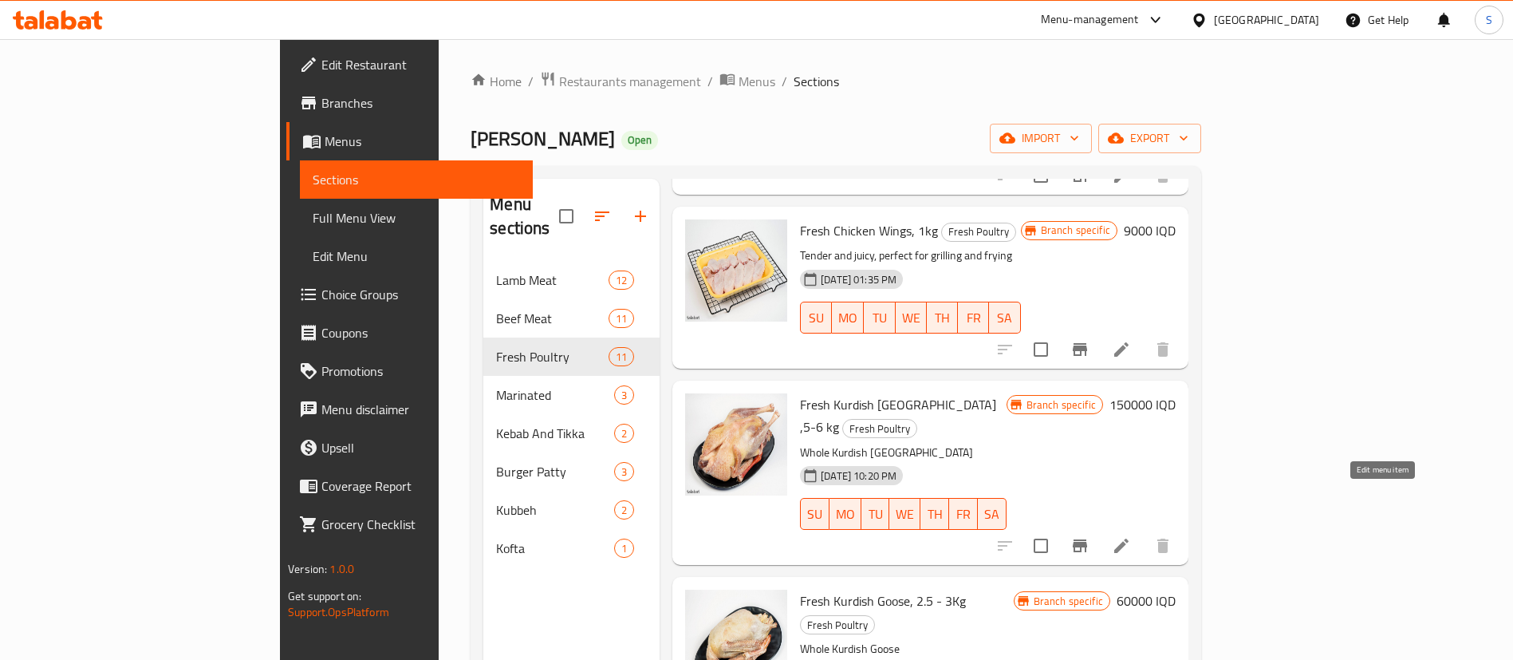
click at [1131, 536] on icon at bounding box center [1121, 545] width 19 height 19
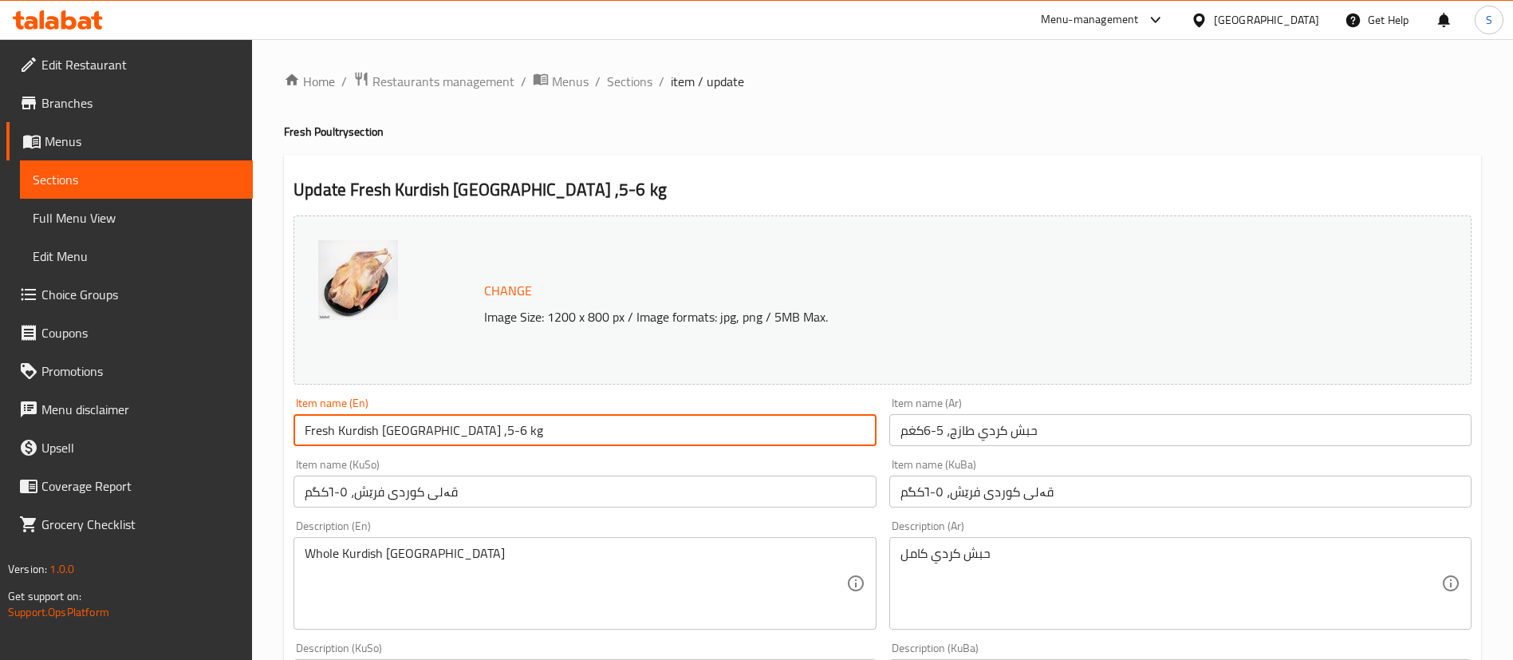
click at [425, 427] on input "Fresh Kurdish [GEOGRAPHIC_DATA] ,5-6 kg" at bounding box center [585, 430] width 582 height 32
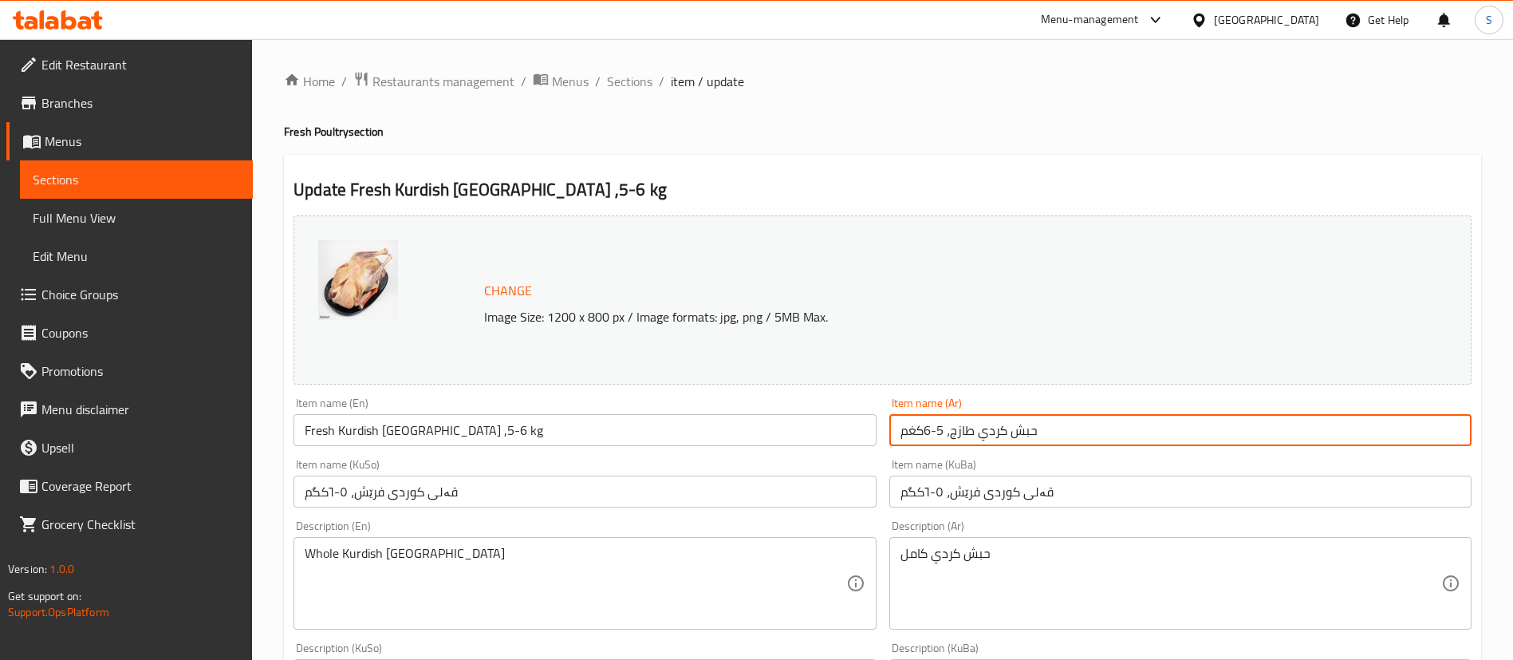
click at [1030, 423] on input "حبش كردي طازج، 5-6كغم" at bounding box center [1180, 430] width 582 height 32
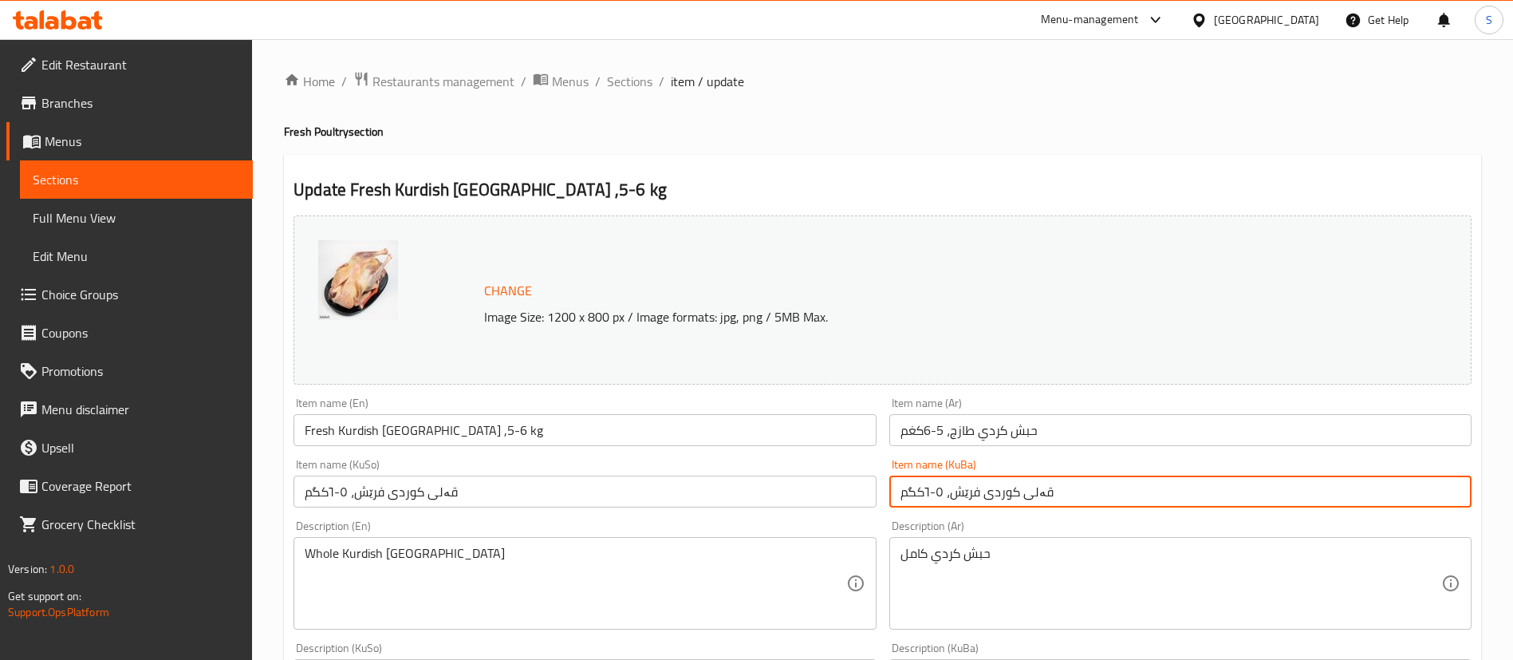
click at [1027, 485] on input "قەلی کوردی فرێش، ٥-٦کگم" at bounding box center [1180, 491] width 582 height 32
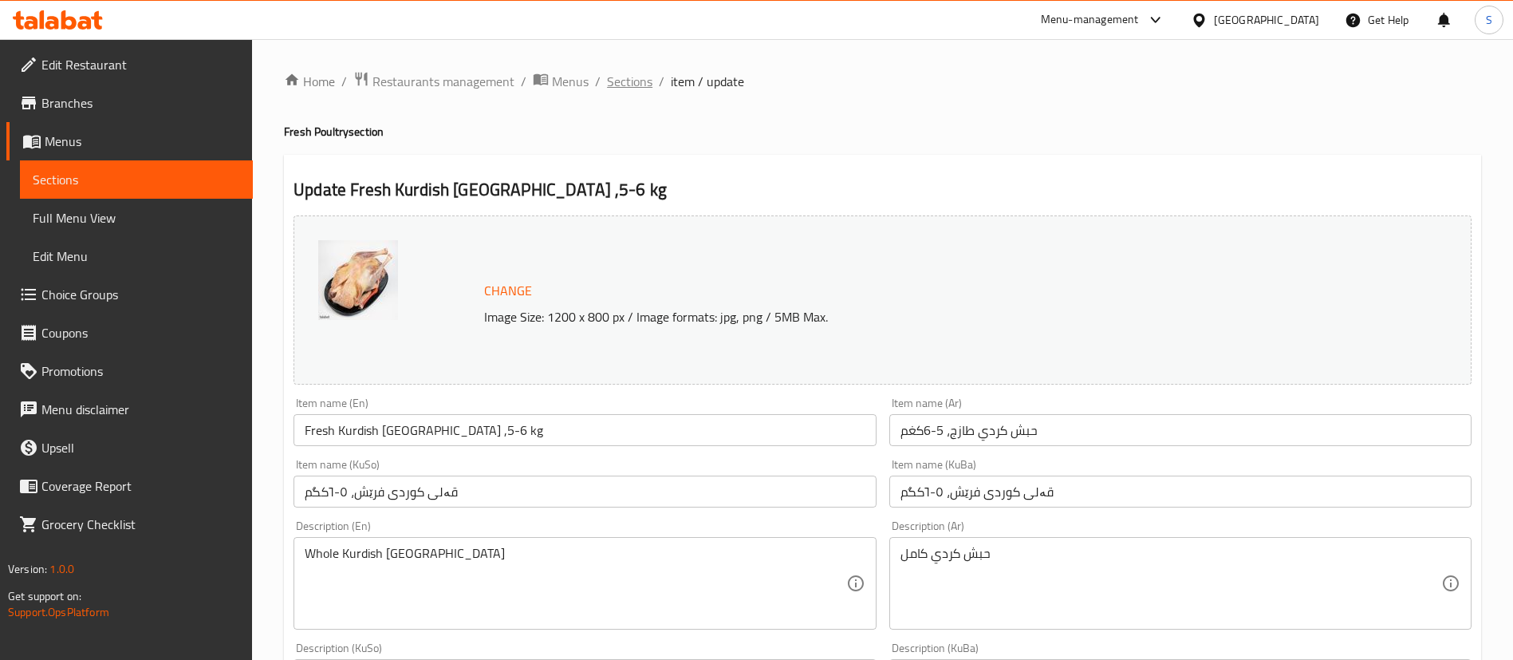
click at [633, 79] on span "Sections" at bounding box center [629, 81] width 45 height 19
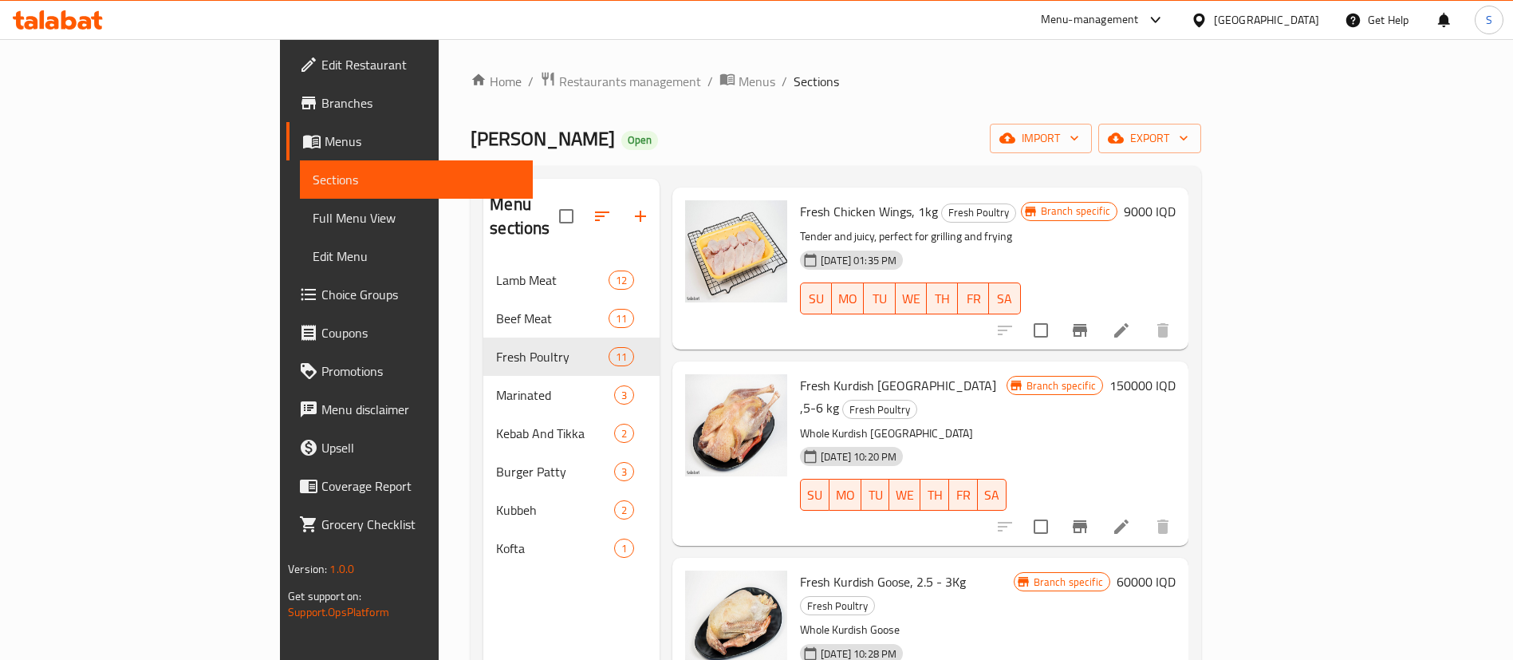
scroll to position [1225, 0]
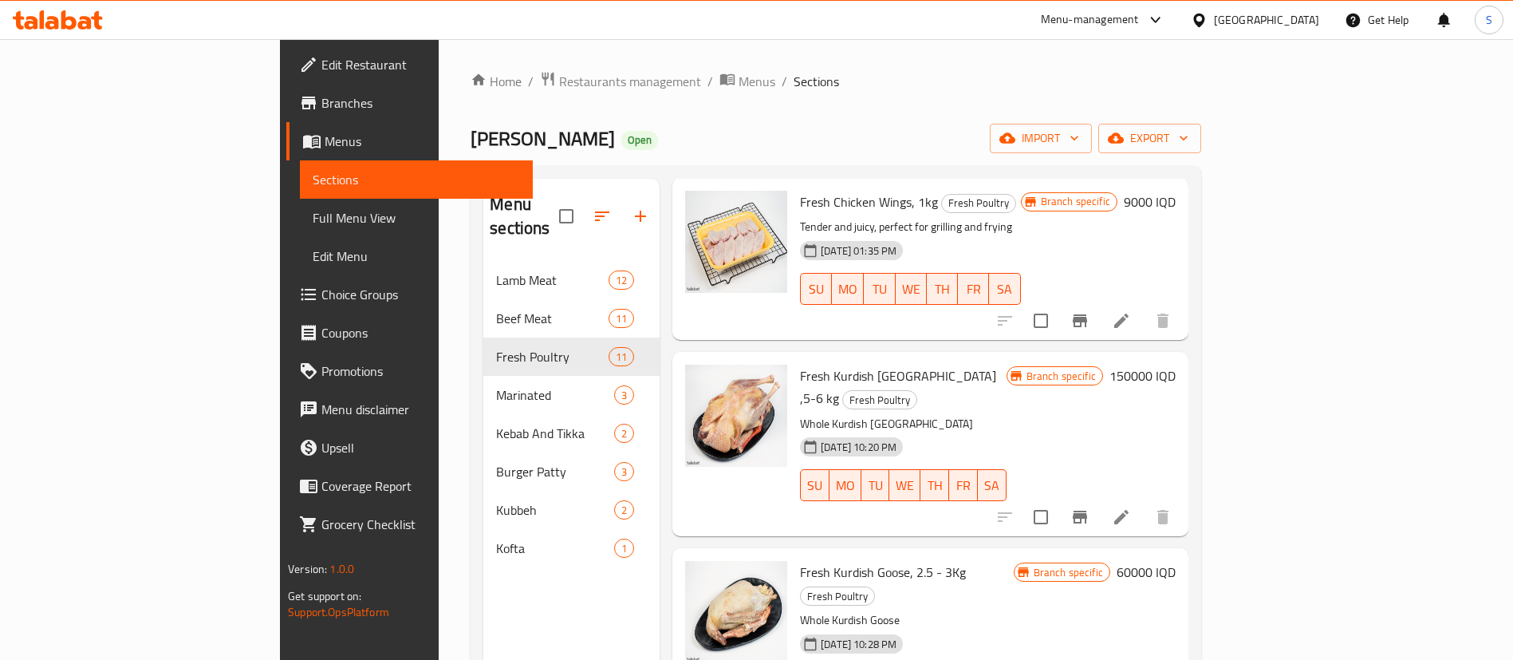
click at [800, 414] on p "Whole Kurdish [GEOGRAPHIC_DATA]" at bounding box center [903, 424] width 207 height 20
click at [1131, 507] on icon at bounding box center [1121, 516] width 19 height 19
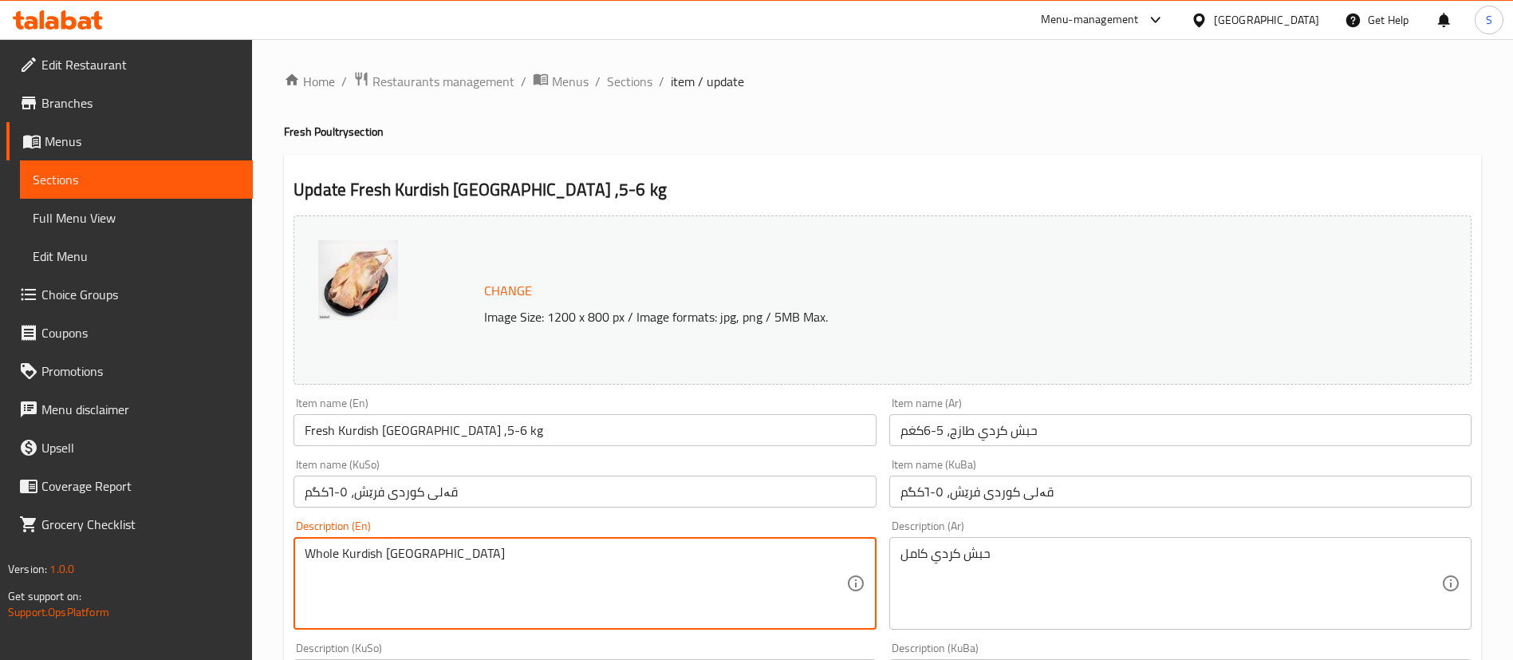
click at [416, 559] on textarea "Whole Kurdish [GEOGRAPHIC_DATA]" at bounding box center [575, 584] width 541 height 76
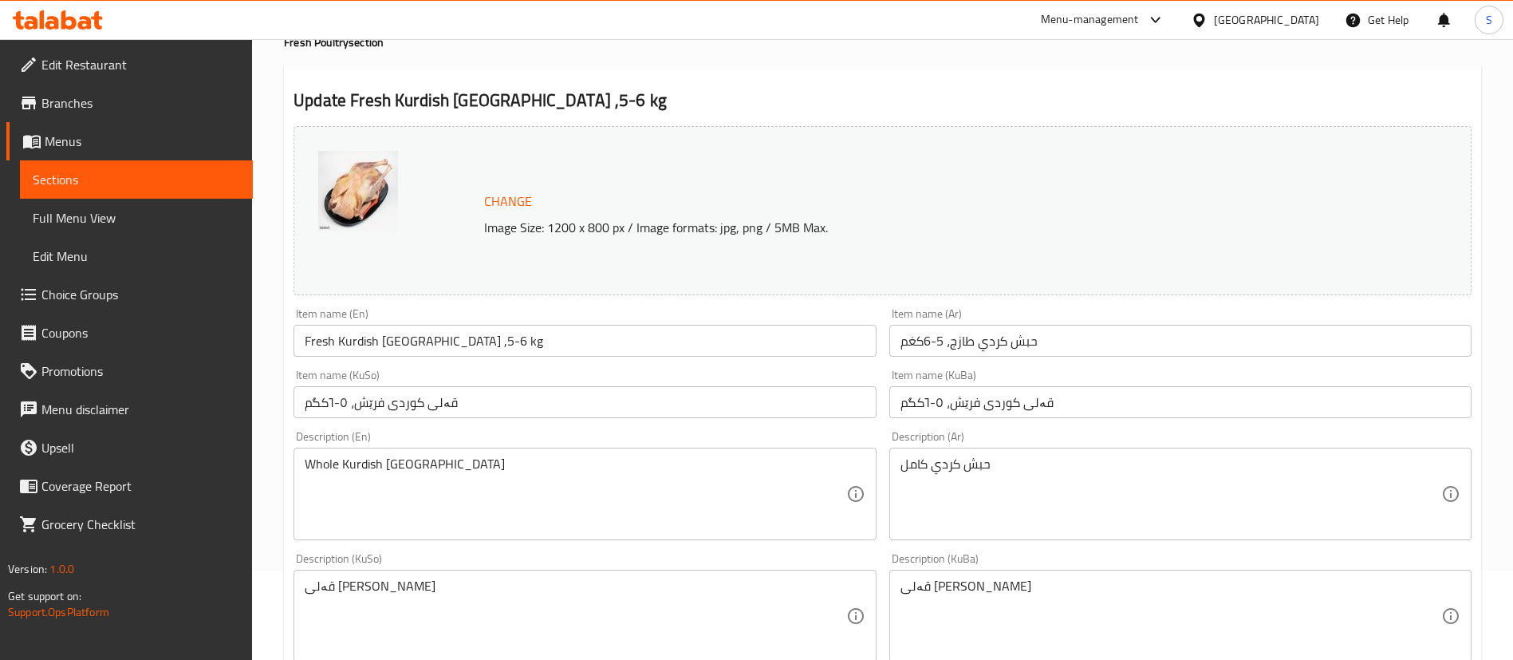
scroll to position [120, 0]
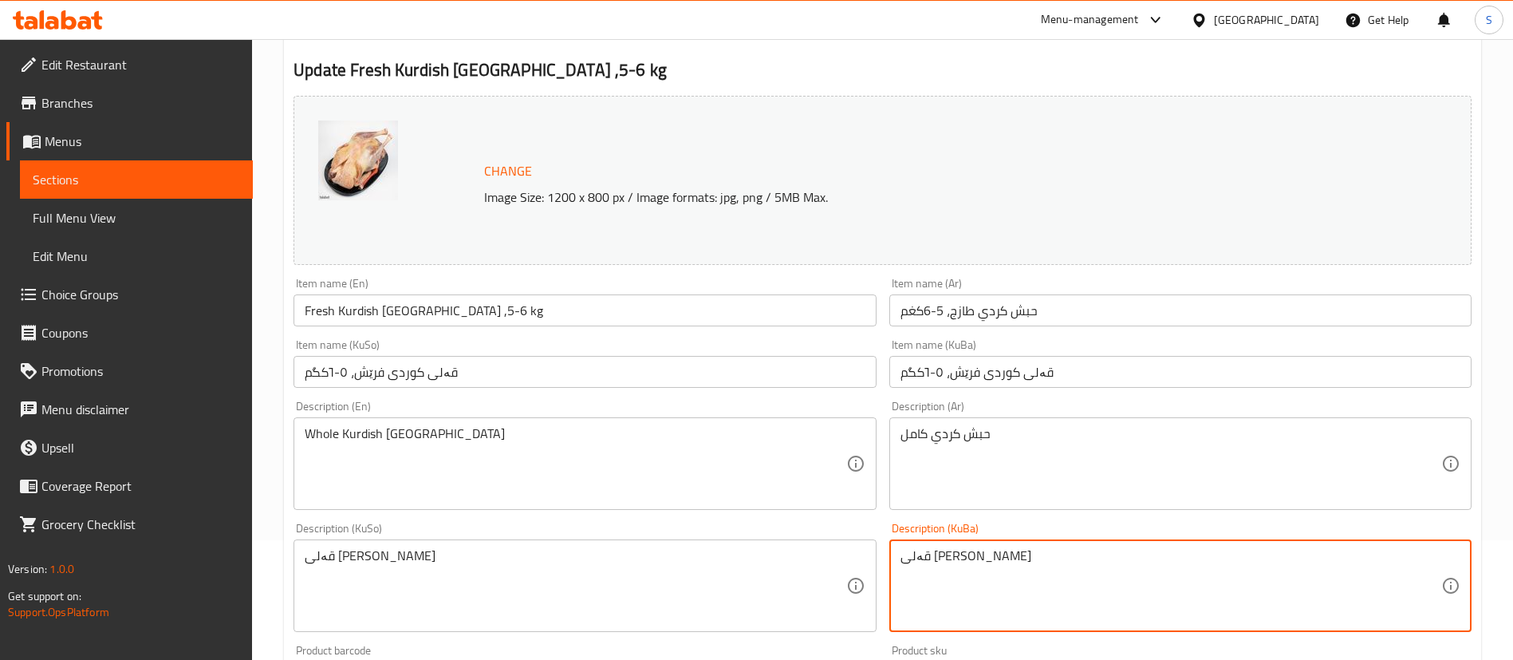
click at [979, 567] on textarea "قەلی [PERSON_NAME]" at bounding box center [1171, 586] width 541 height 76
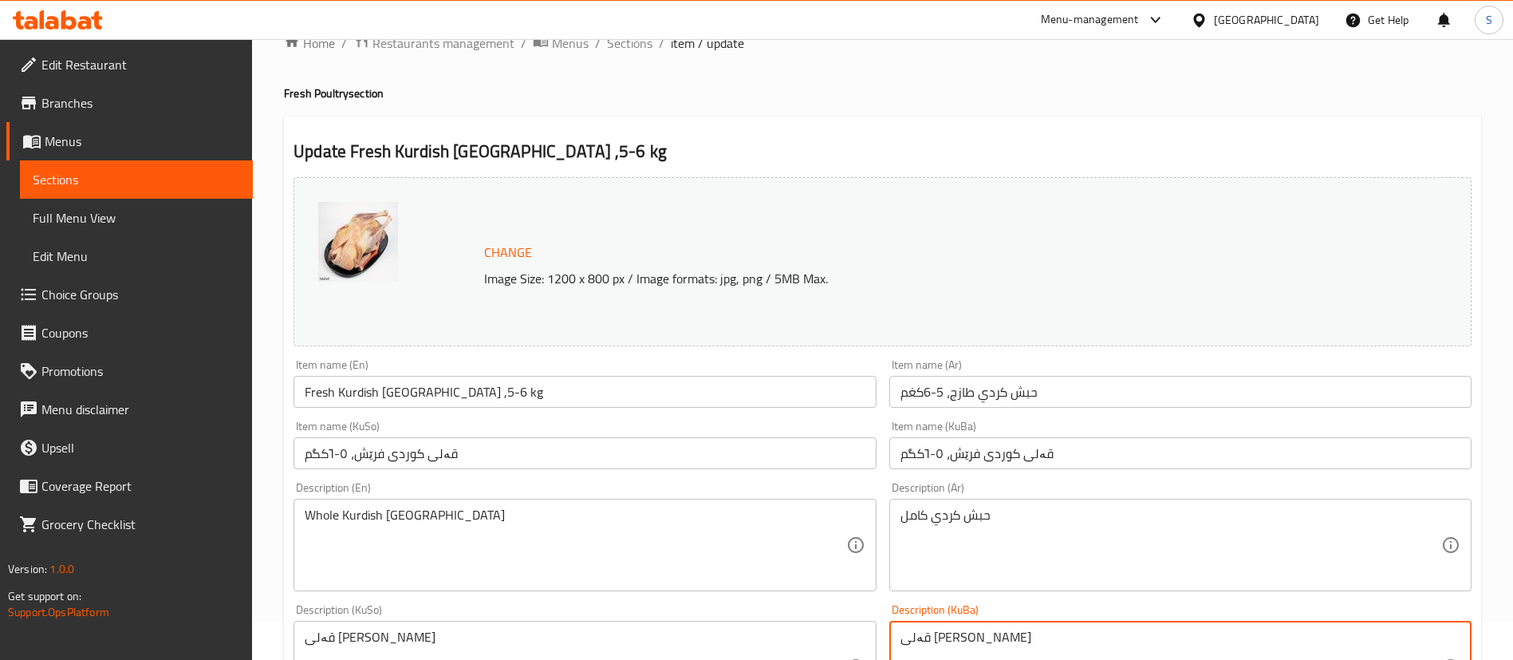
scroll to position [0, 0]
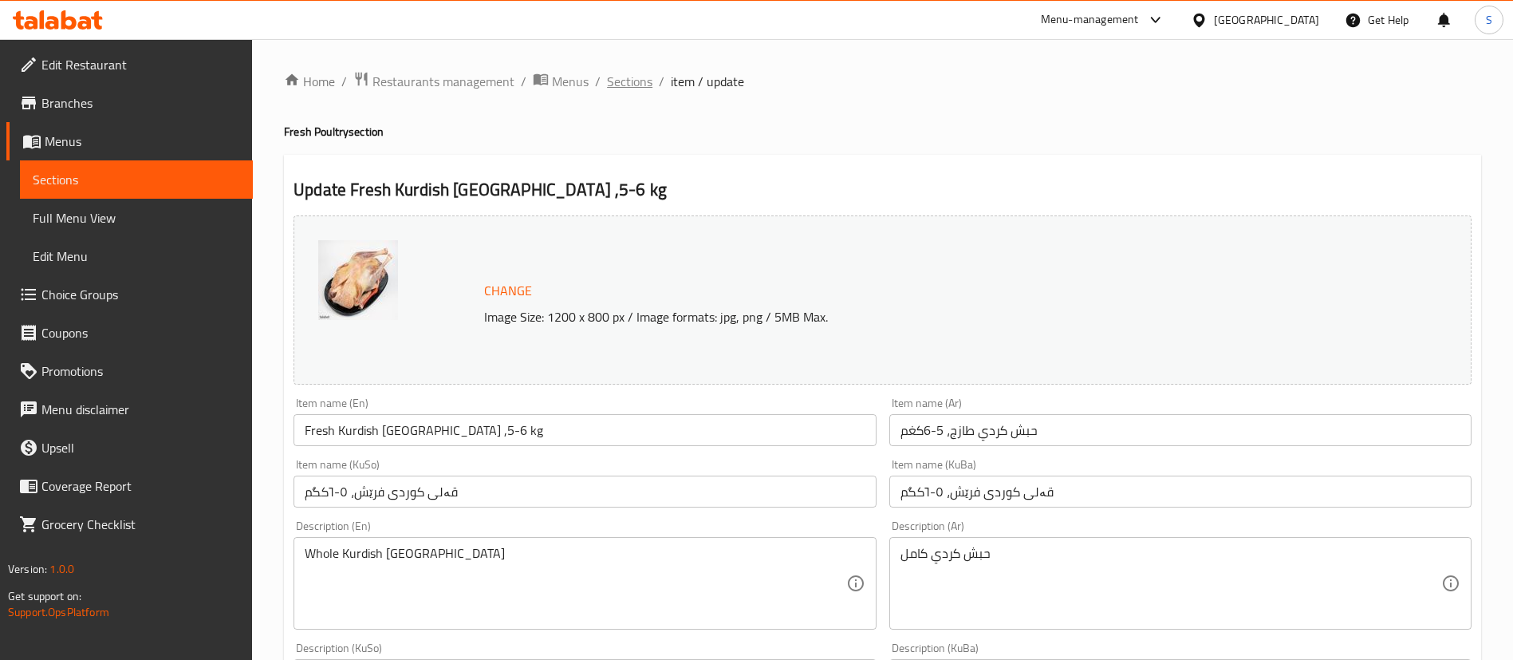
click at [620, 80] on span "Sections" at bounding box center [629, 81] width 45 height 19
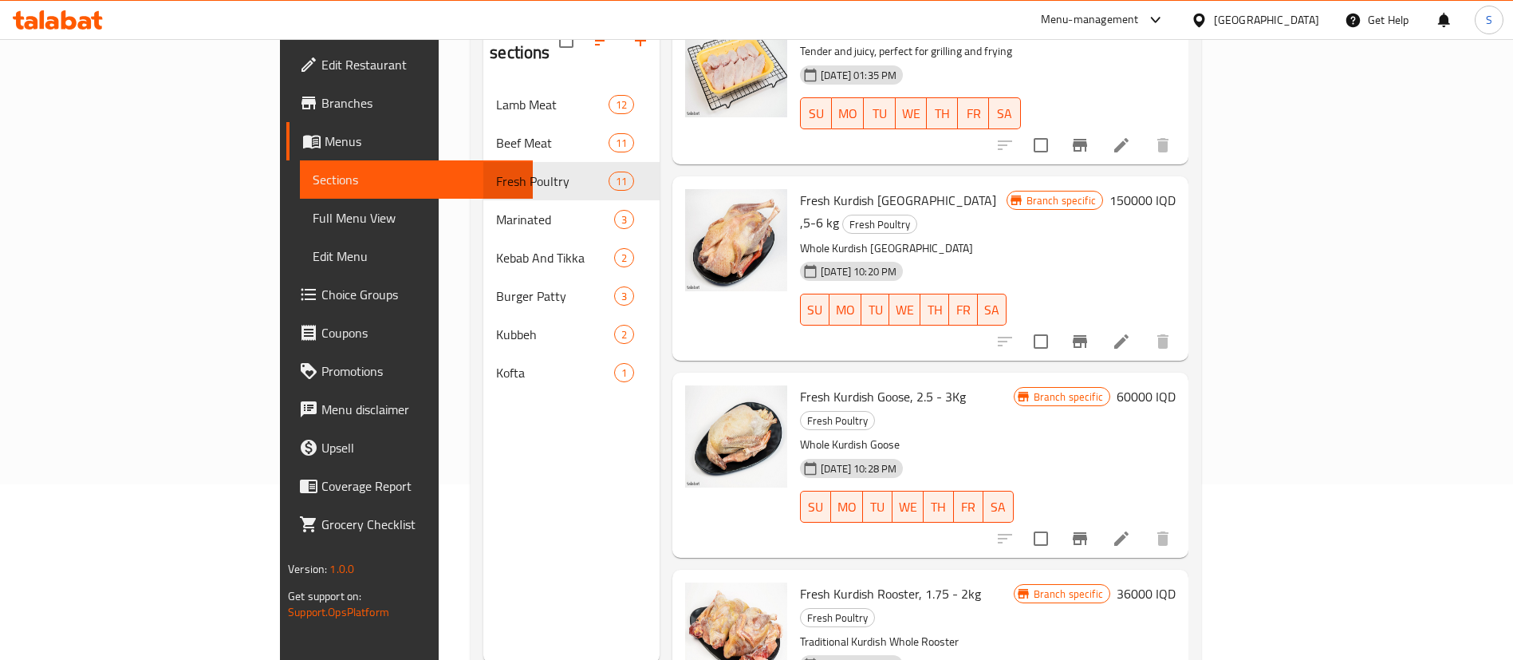
scroll to position [223, 0]
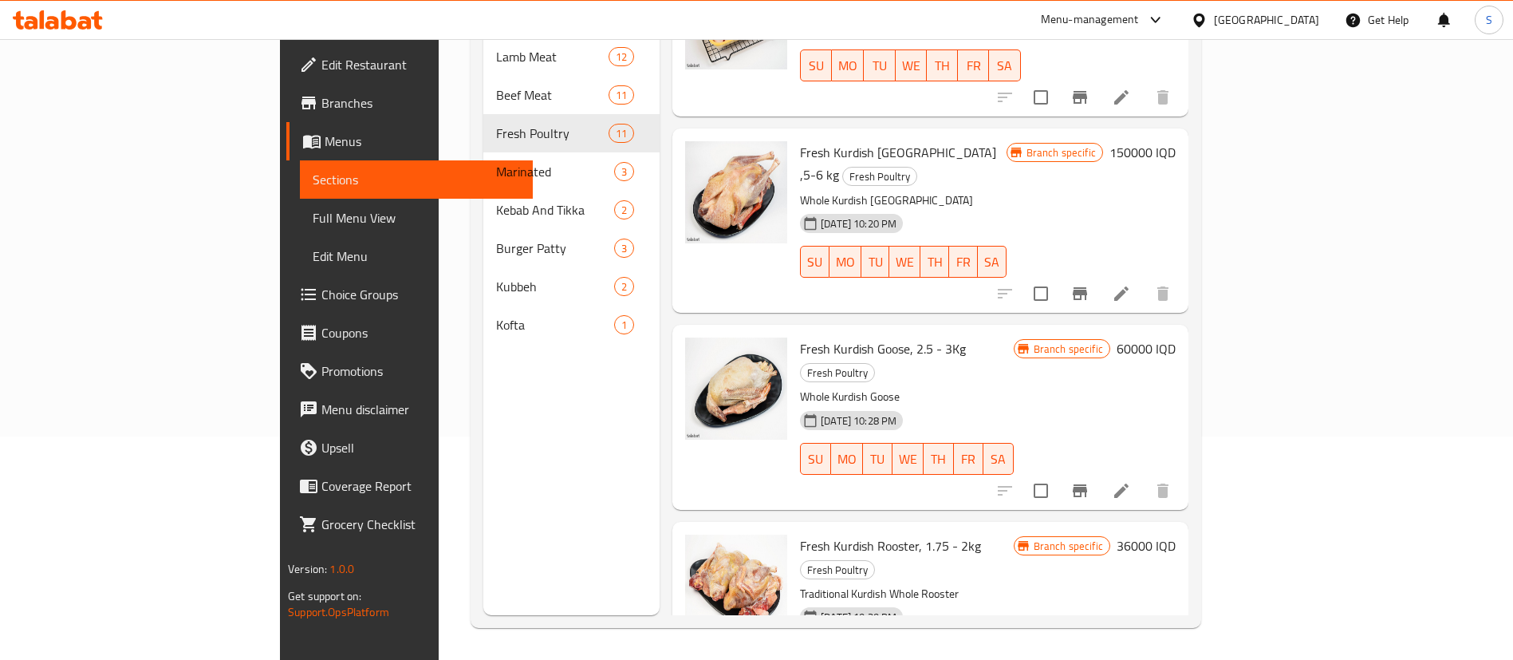
click at [823, 534] on span "Fresh Kurdish Rooster, 1.75 - 2kg" at bounding box center [890, 546] width 181 height 24
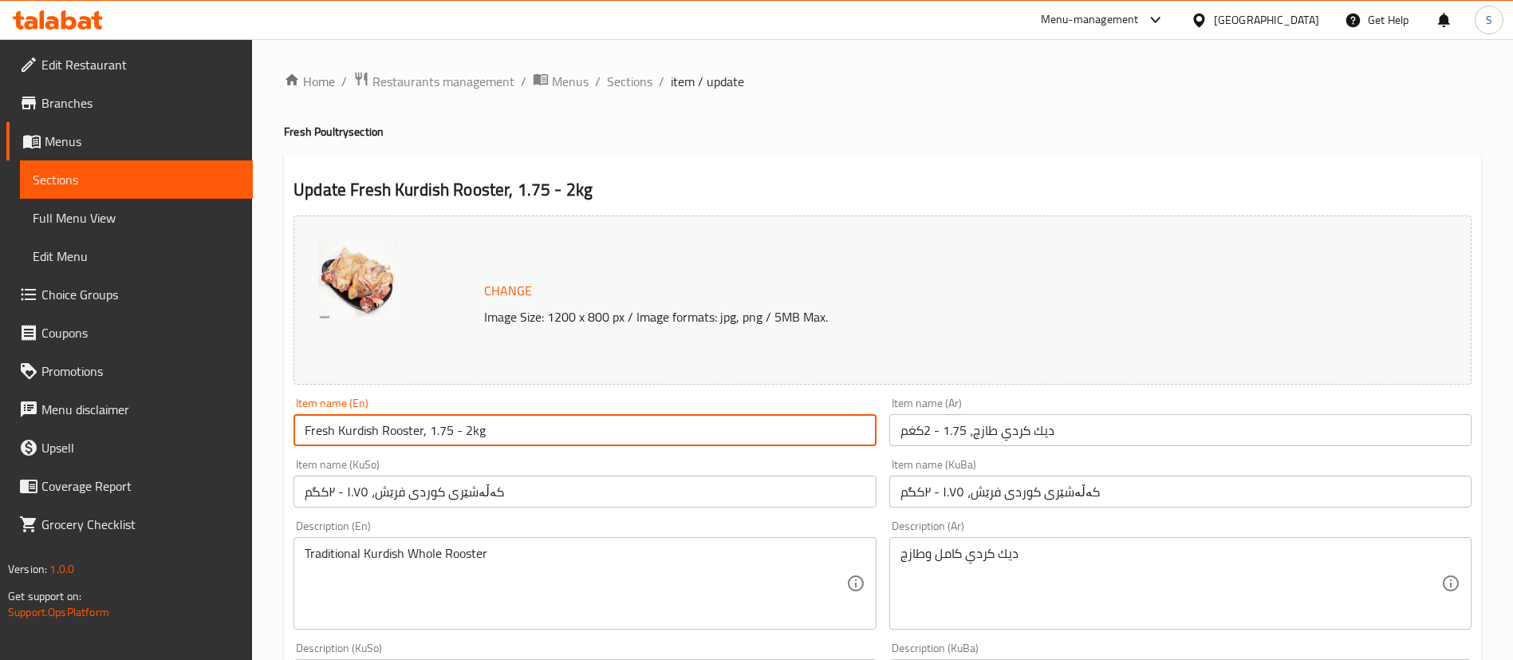
click at [430, 432] on input "Fresh Kurdish Rooster, 1.75 - 2kg" at bounding box center [585, 430] width 582 height 32
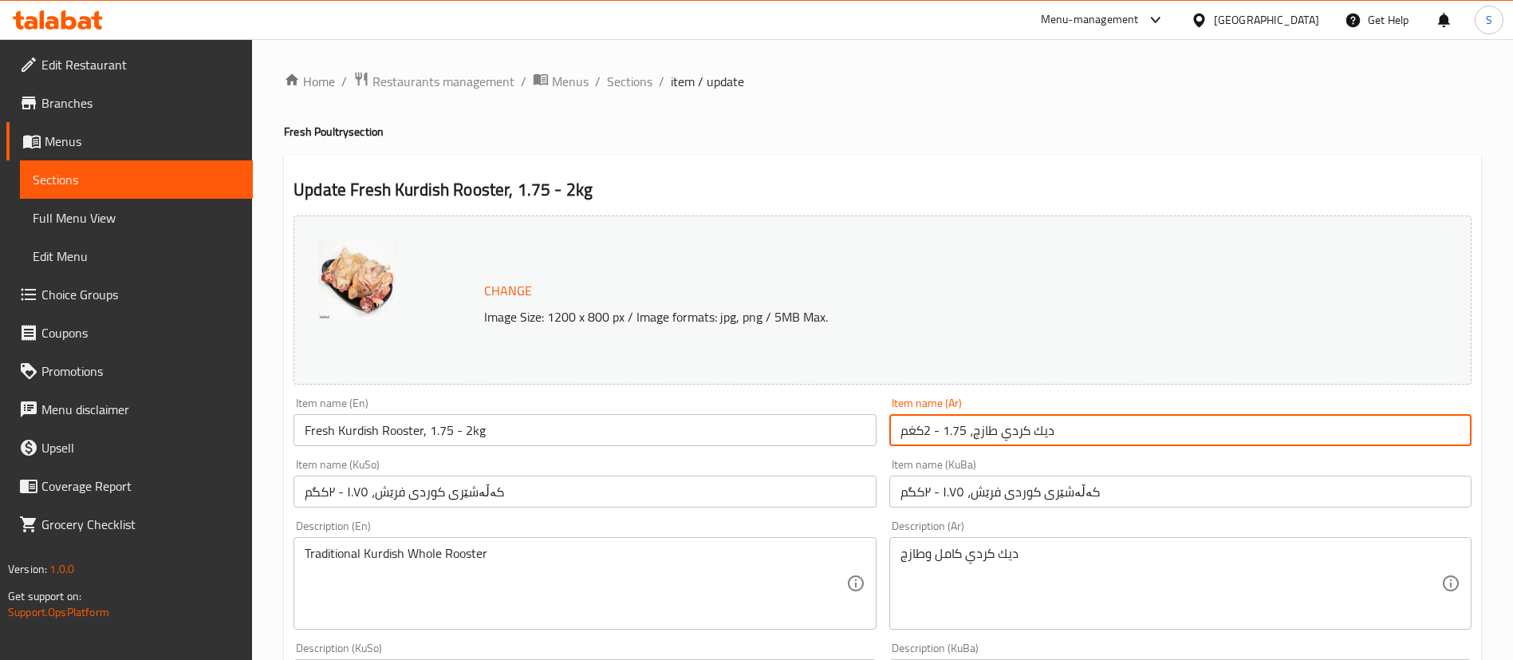
click at [1029, 434] on input "ديك كردي طازج، 1.75 - 2كغم" at bounding box center [1180, 430] width 582 height 32
click at [1077, 497] on input "کەڵەشێری کوردی فرێش، ١.٧٥ - ٢کگم" at bounding box center [1180, 491] width 582 height 32
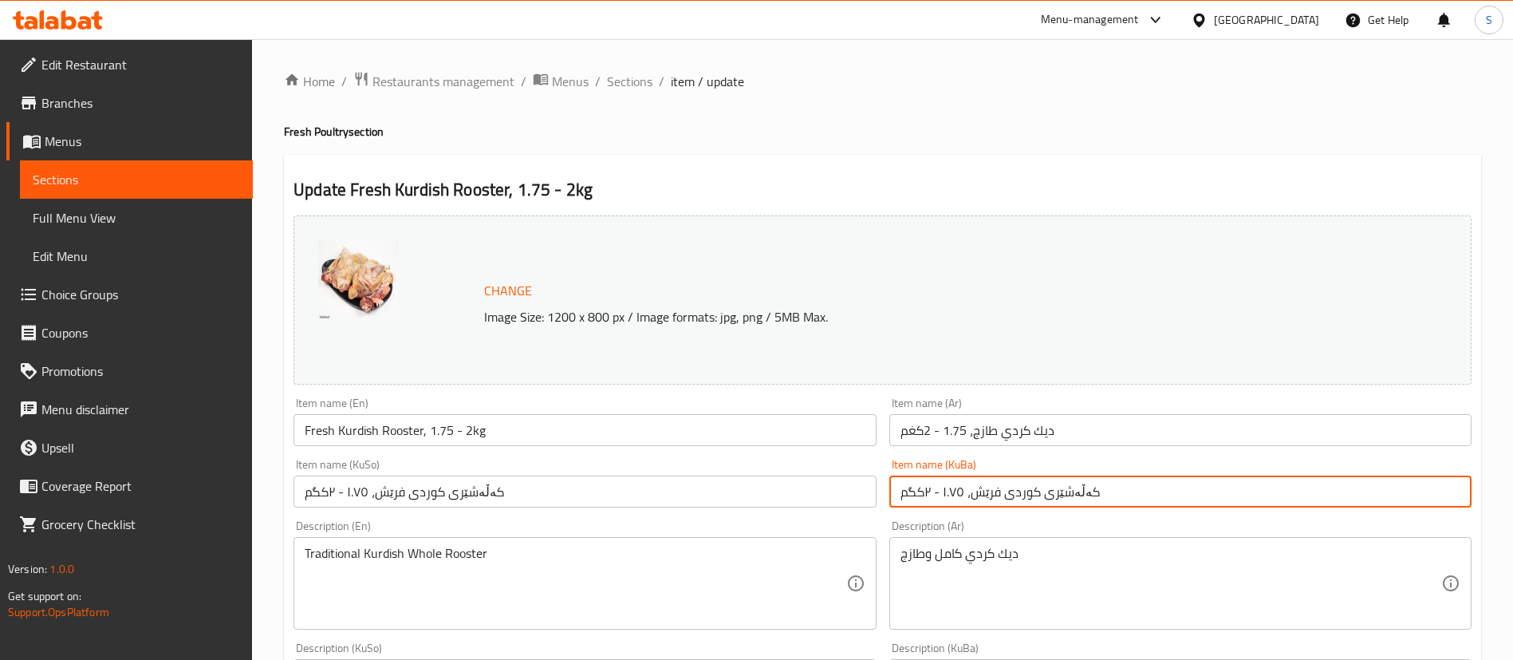
click at [1077, 497] on input "کەڵەشێری کوردی فرێش، ١.٧٥ - ٢کگم" at bounding box center [1180, 491] width 582 height 32
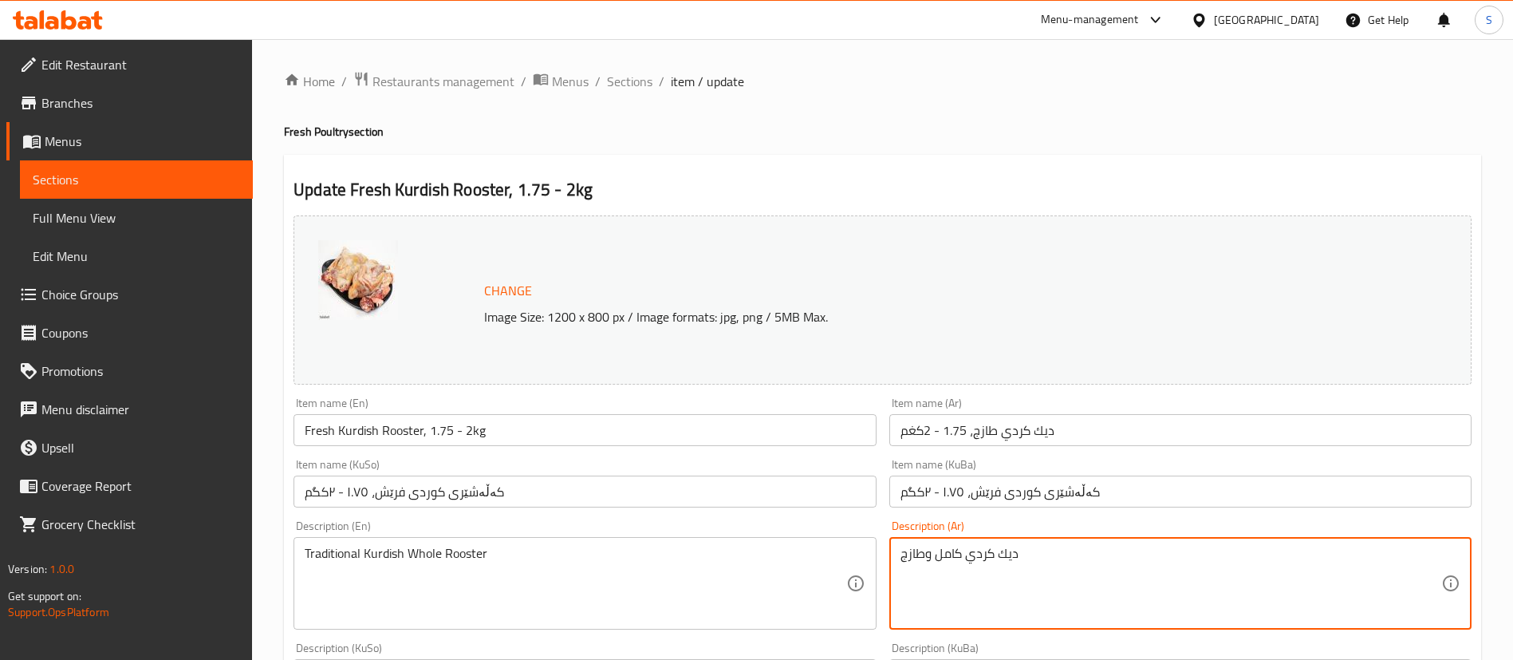
click at [978, 555] on textarea "ديك كردي كامل وطازج" at bounding box center [1171, 584] width 541 height 76
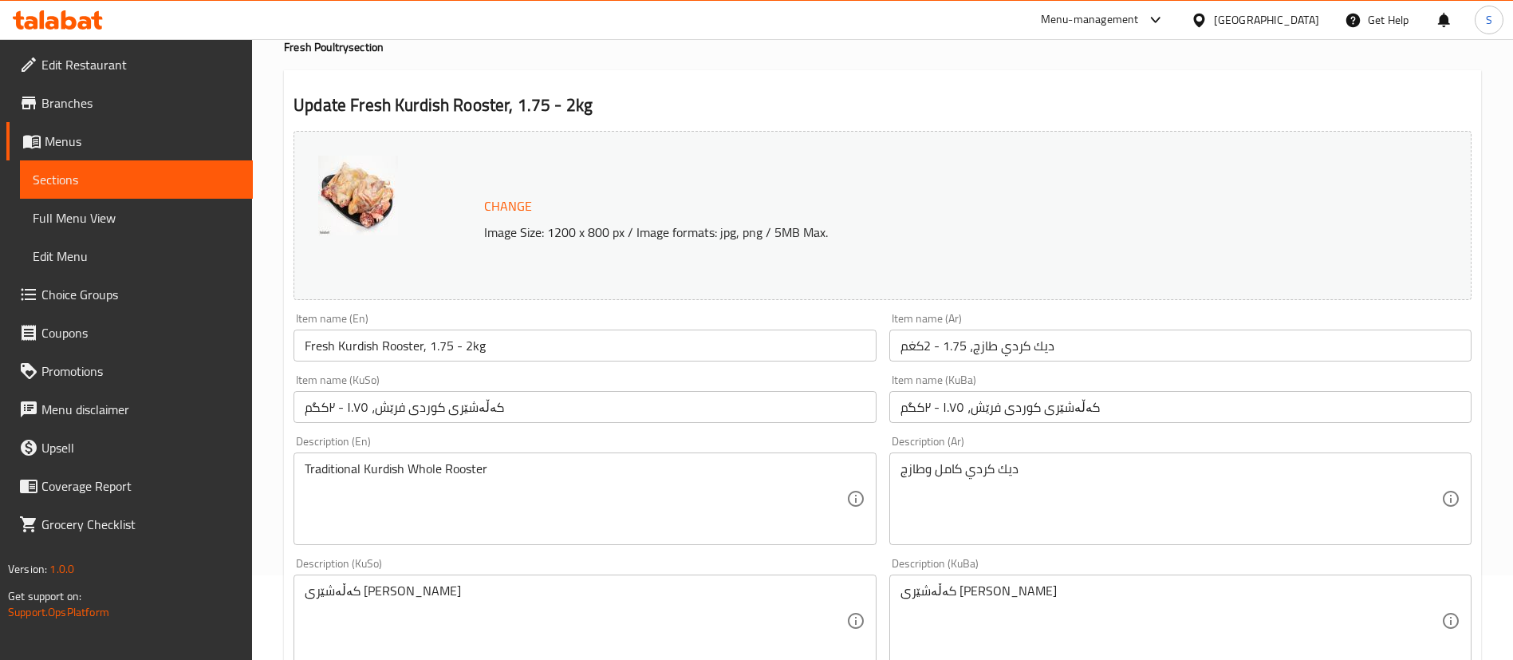
scroll to position [120, 0]
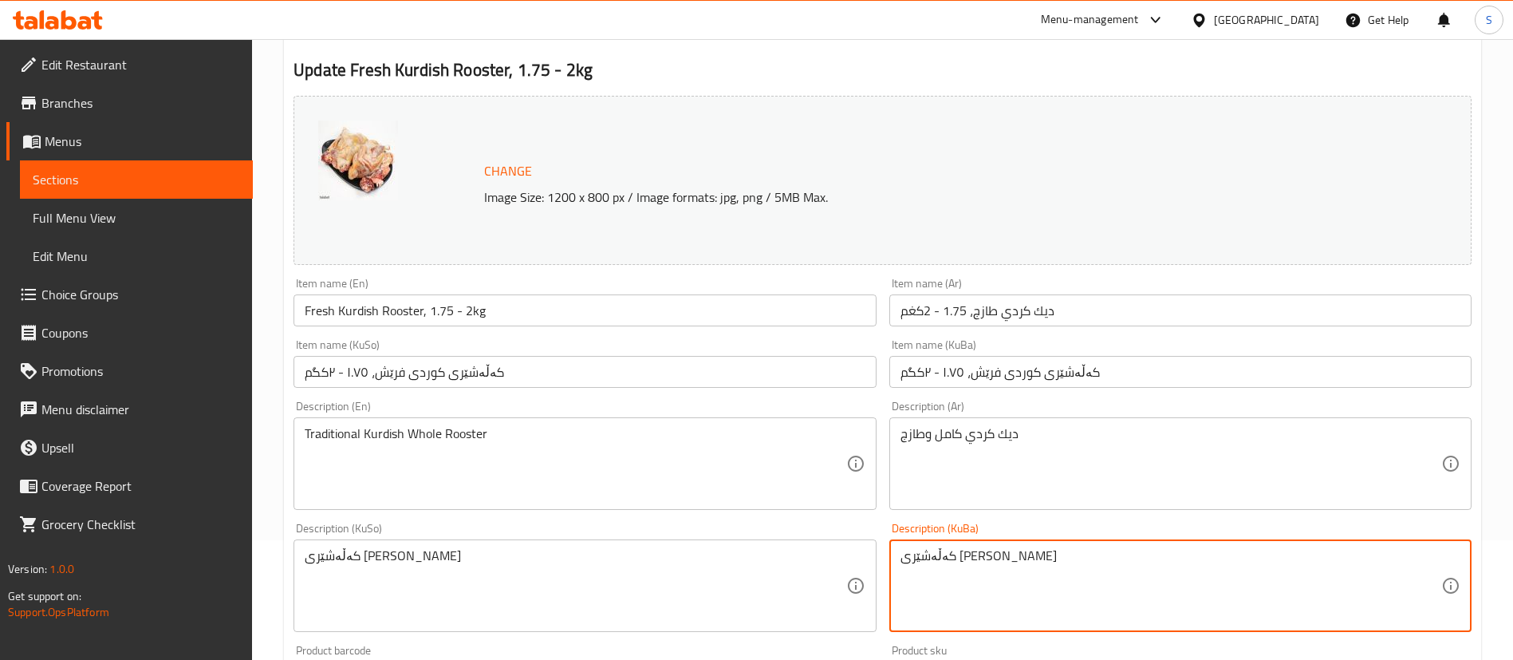
click at [1012, 574] on textarea "کەڵەشێری [PERSON_NAME]" at bounding box center [1171, 586] width 541 height 76
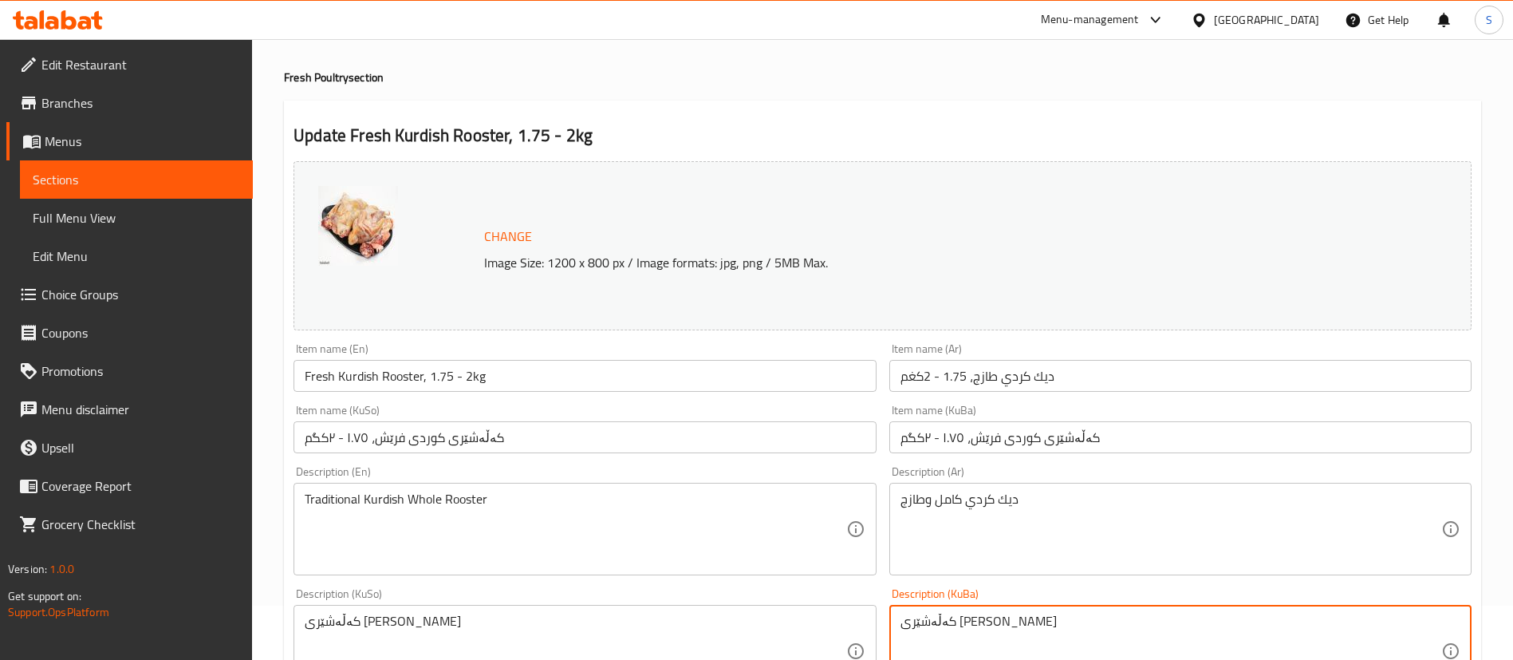
scroll to position [0, 0]
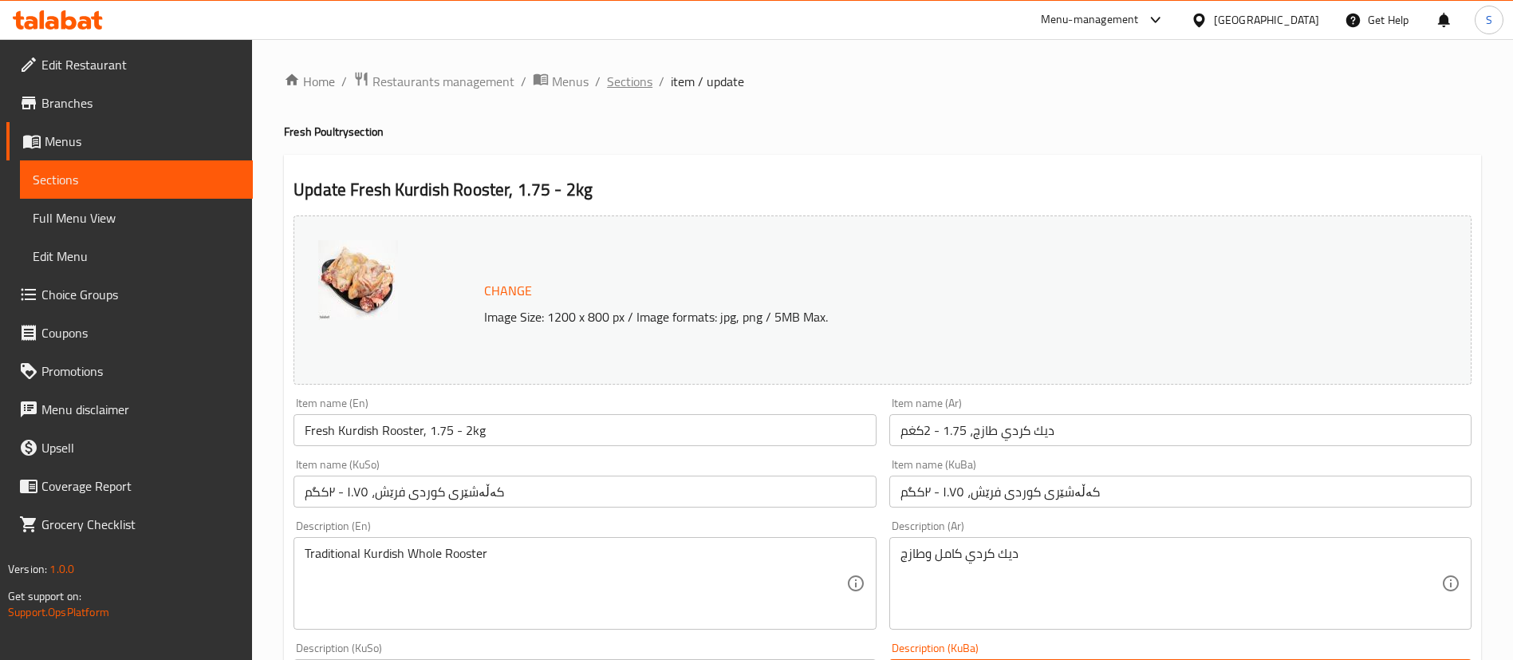
click at [617, 81] on span "Sections" at bounding box center [629, 81] width 45 height 19
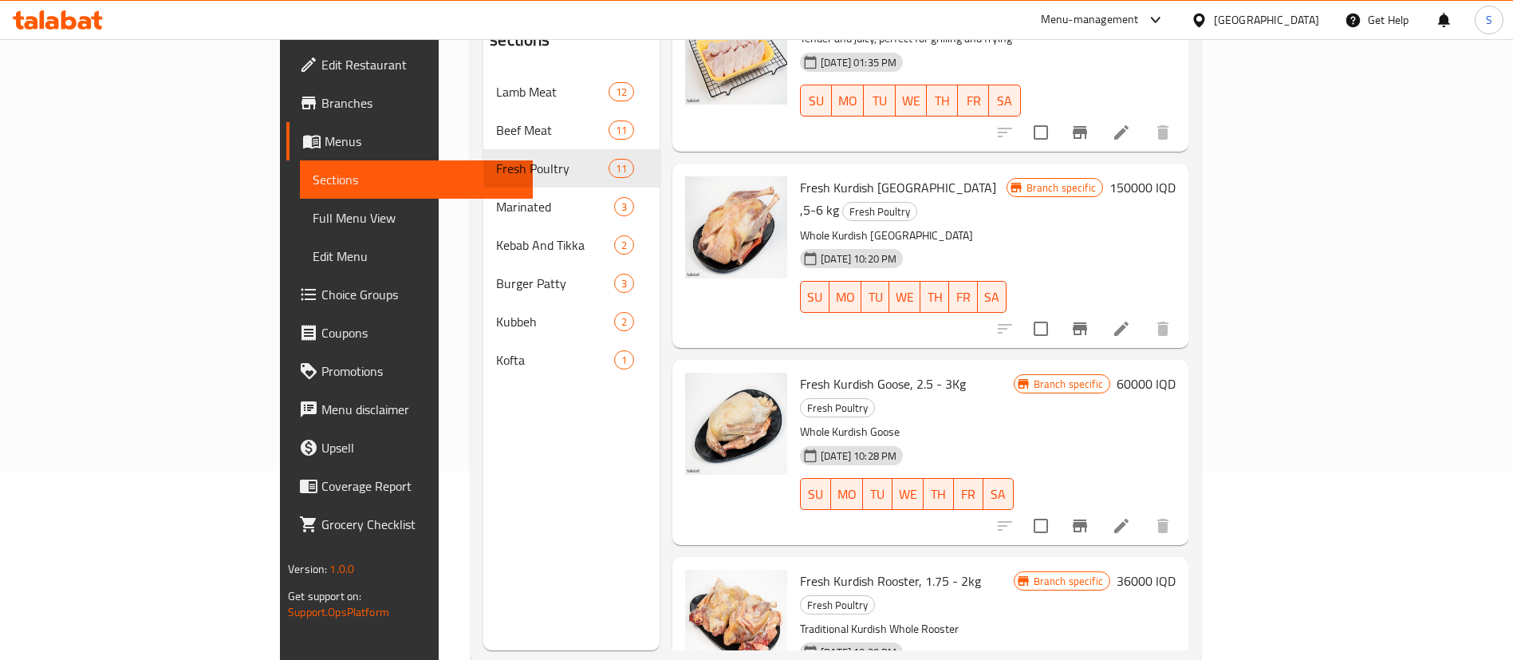
scroll to position [223, 0]
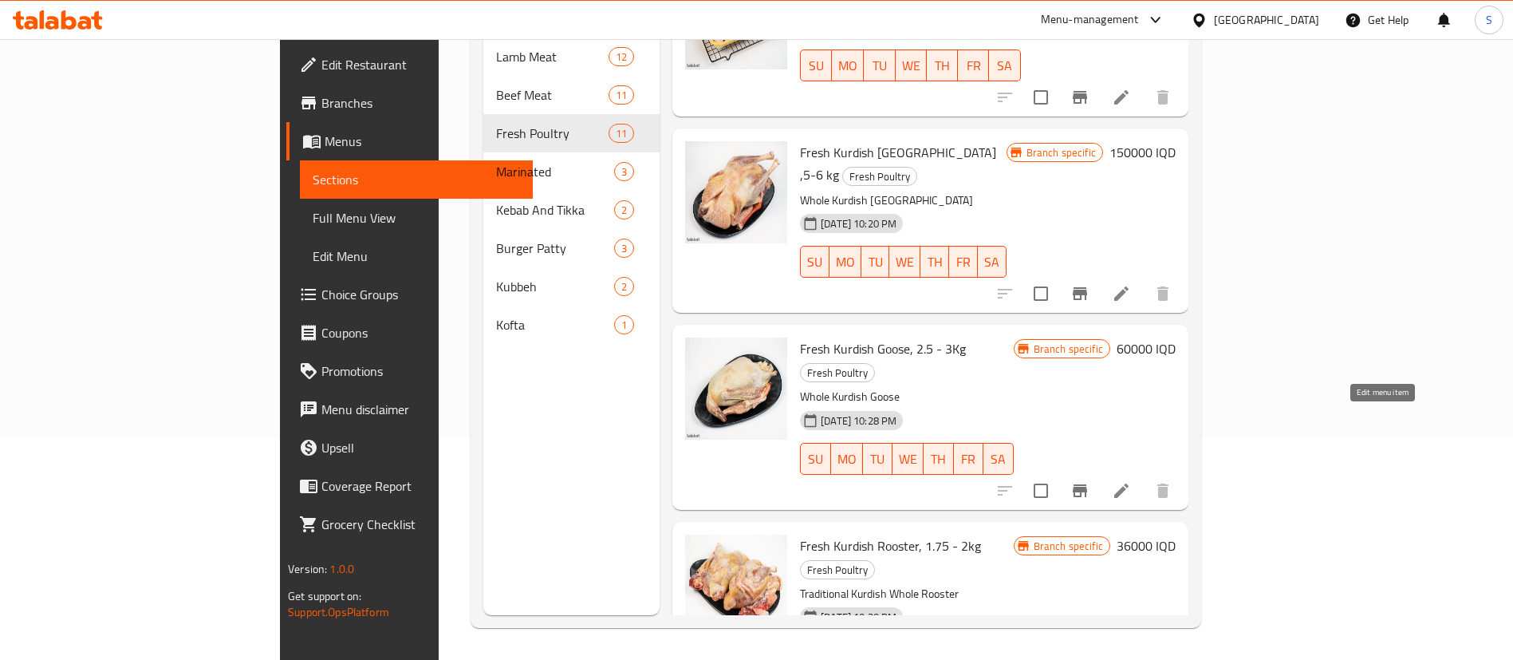
click at [1131, 481] on icon at bounding box center [1121, 490] width 19 height 19
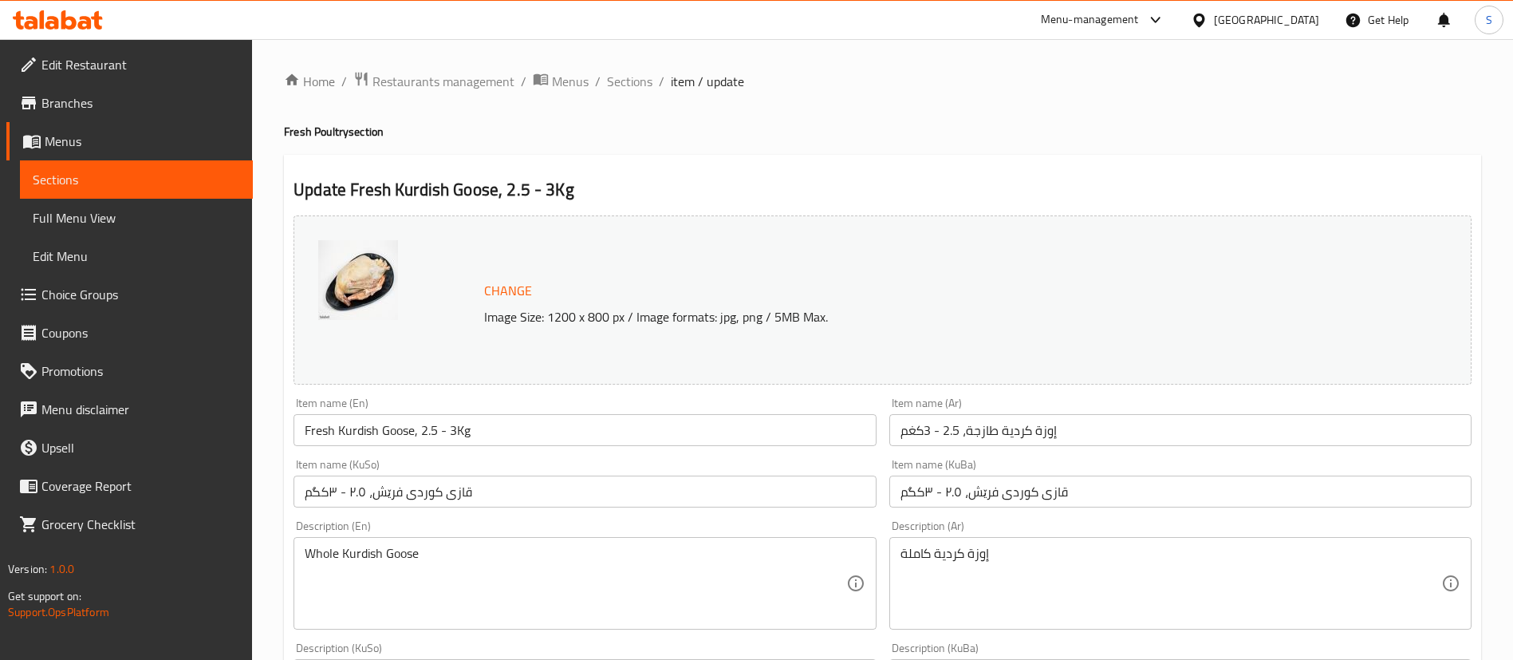
click at [457, 433] on input "Fresh Kurdish Goose, 2.5 - 3Kg" at bounding box center [585, 430] width 582 height 32
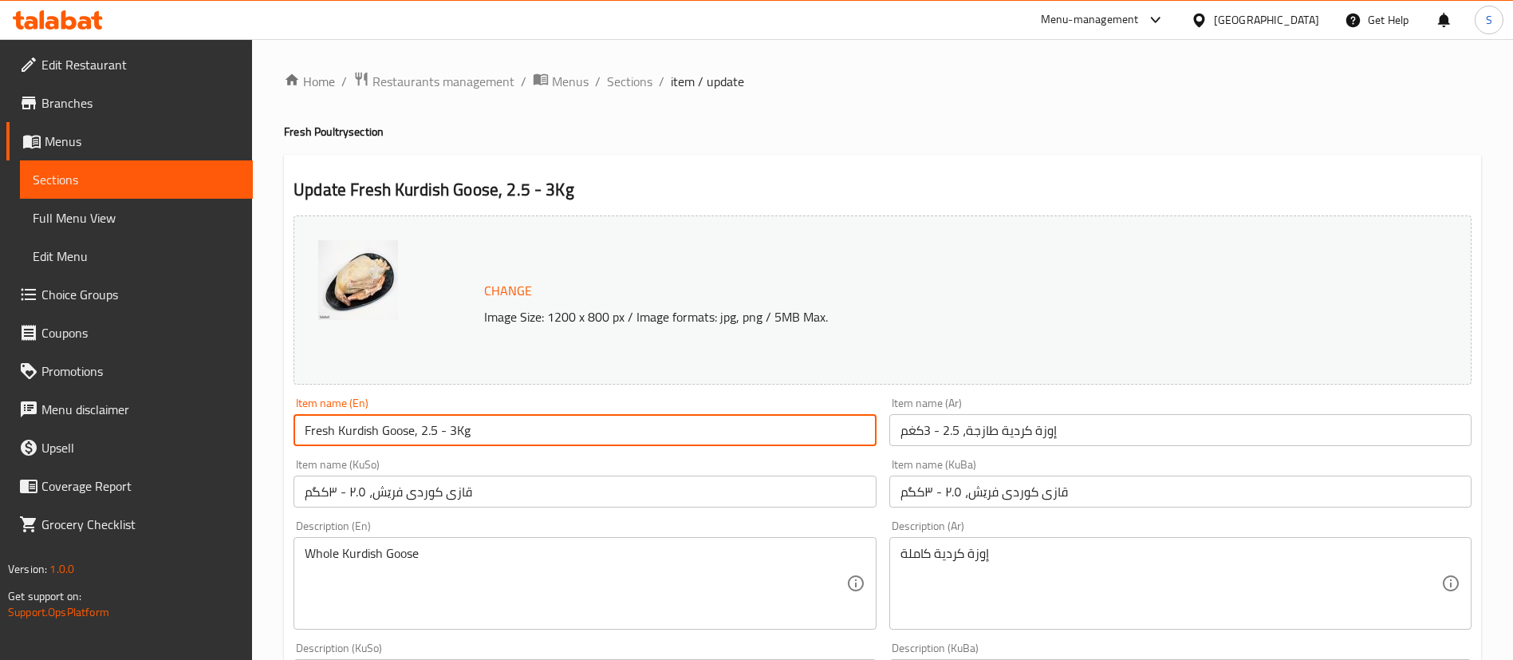
click at [457, 433] on input "Fresh Kurdish Goose, 2.5 - 3Kg" at bounding box center [585, 430] width 582 height 32
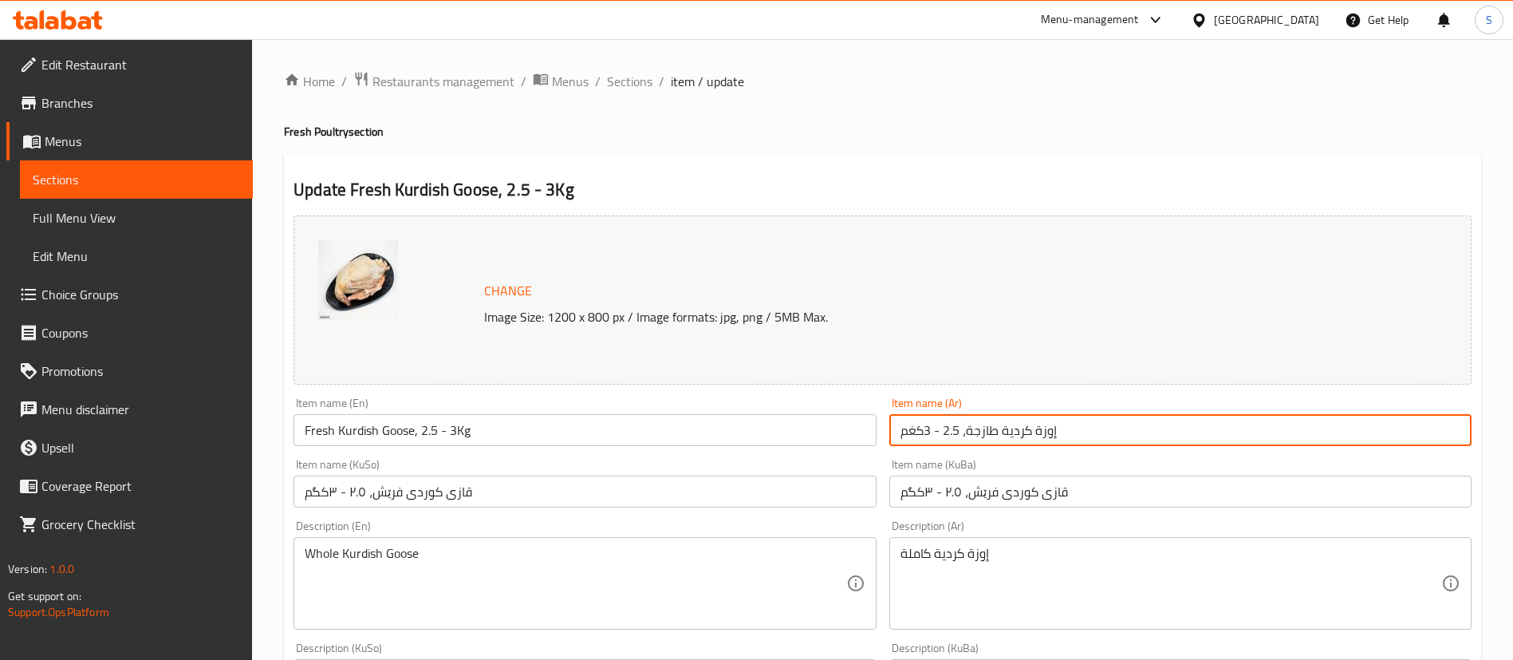
click at [1058, 434] on input "إوزة كردية طازجة، 2.5 - 3كغم" at bounding box center [1180, 430] width 582 height 32
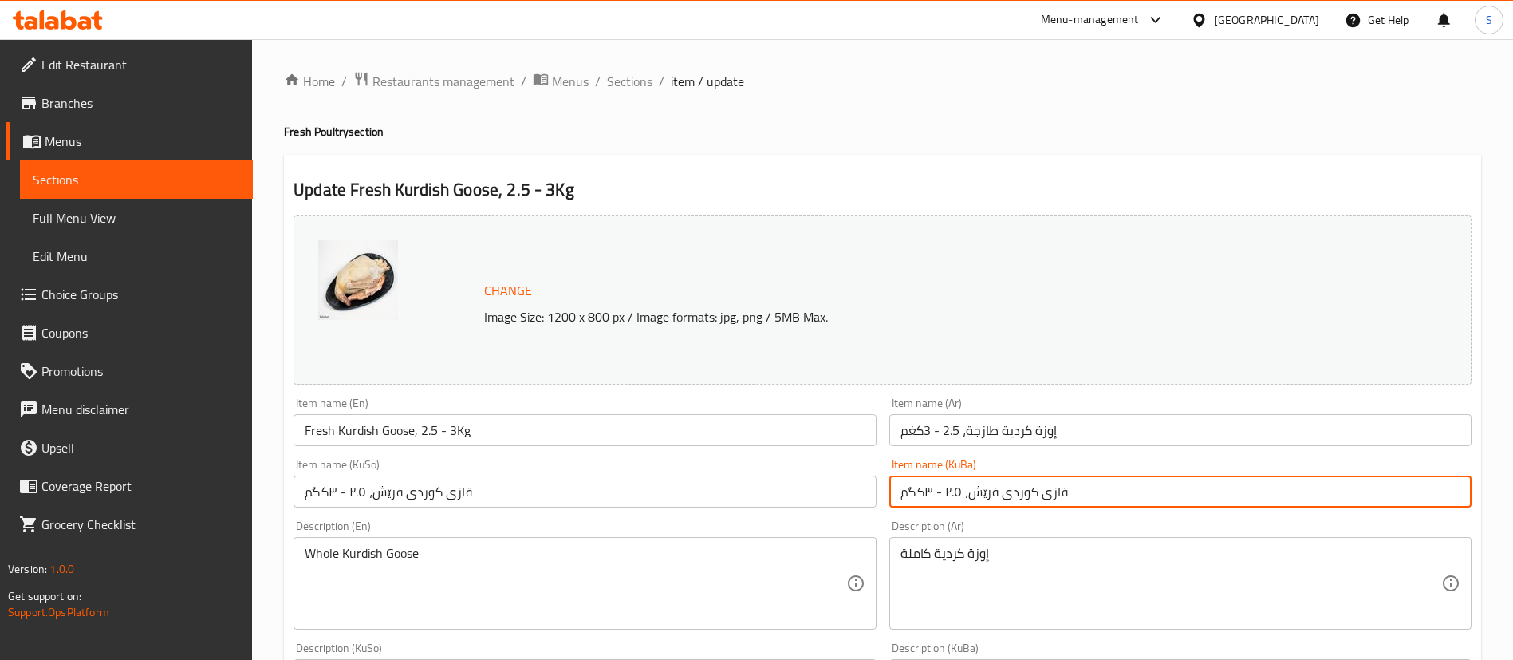
click at [999, 487] on input "قازی کوردی فرێش، ٢.٥ - ٣کگم" at bounding box center [1180, 491] width 582 height 32
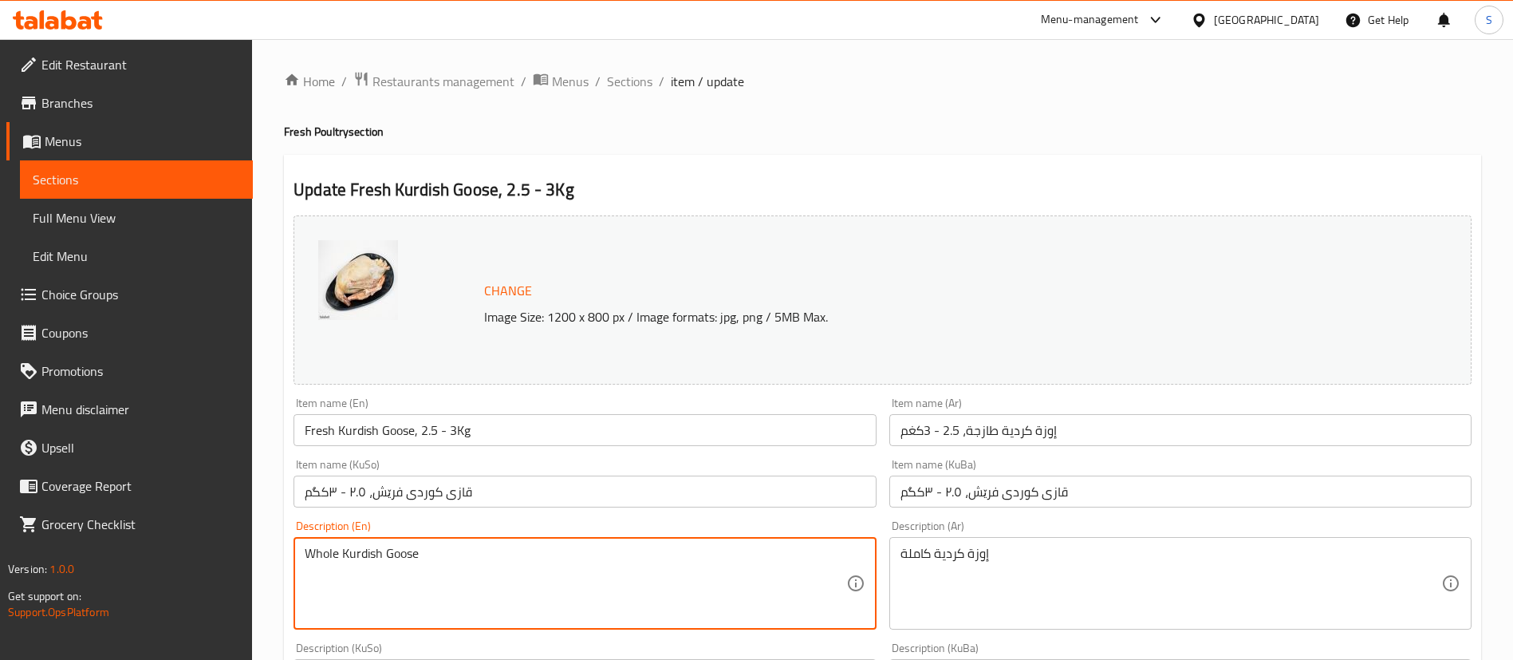
click at [582, 558] on textarea "Whole Kurdish Goose" at bounding box center [575, 584] width 541 height 76
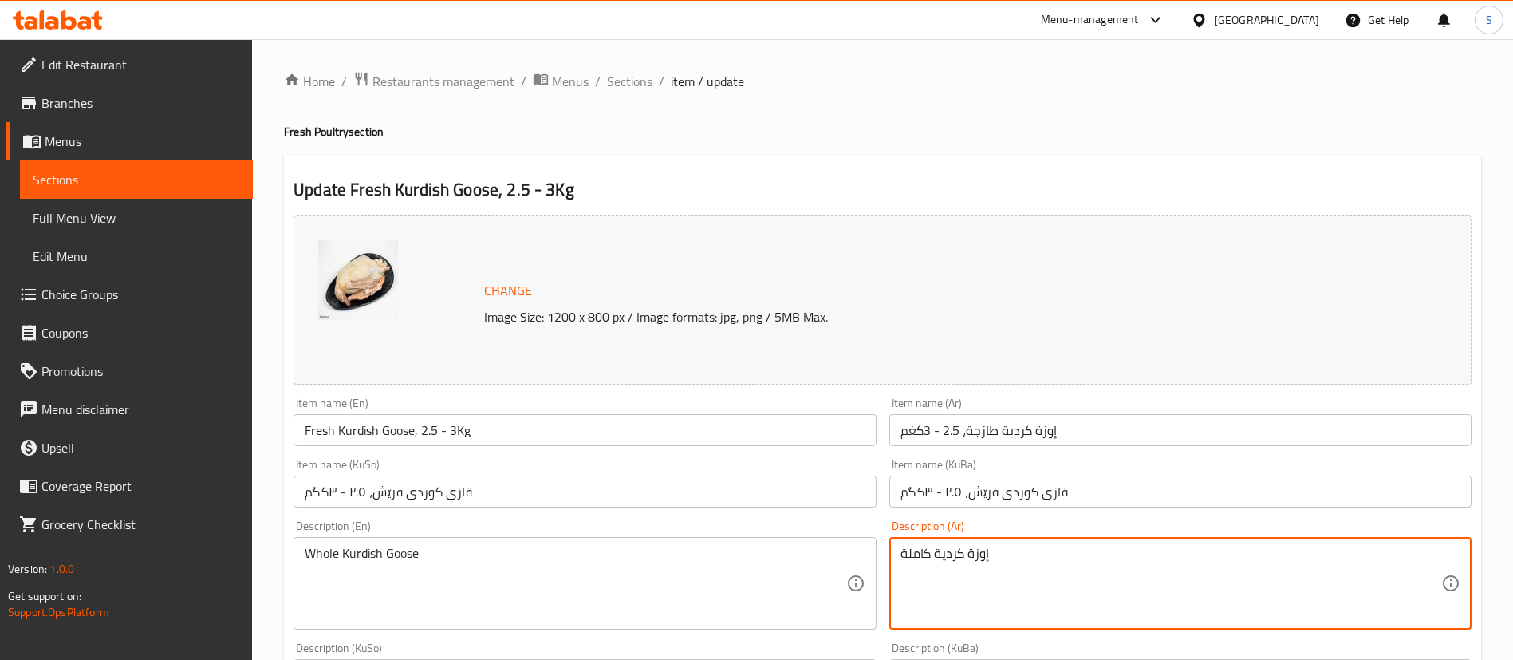
click at [1019, 551] on textarea "إوزة كردية كاملة" at bounding box center [1171, 584] width 541 height 76
click at [1013, 616] on textarea "إوزة كردية كاملة" at bounding box center [1171, 584] width 541 height 76
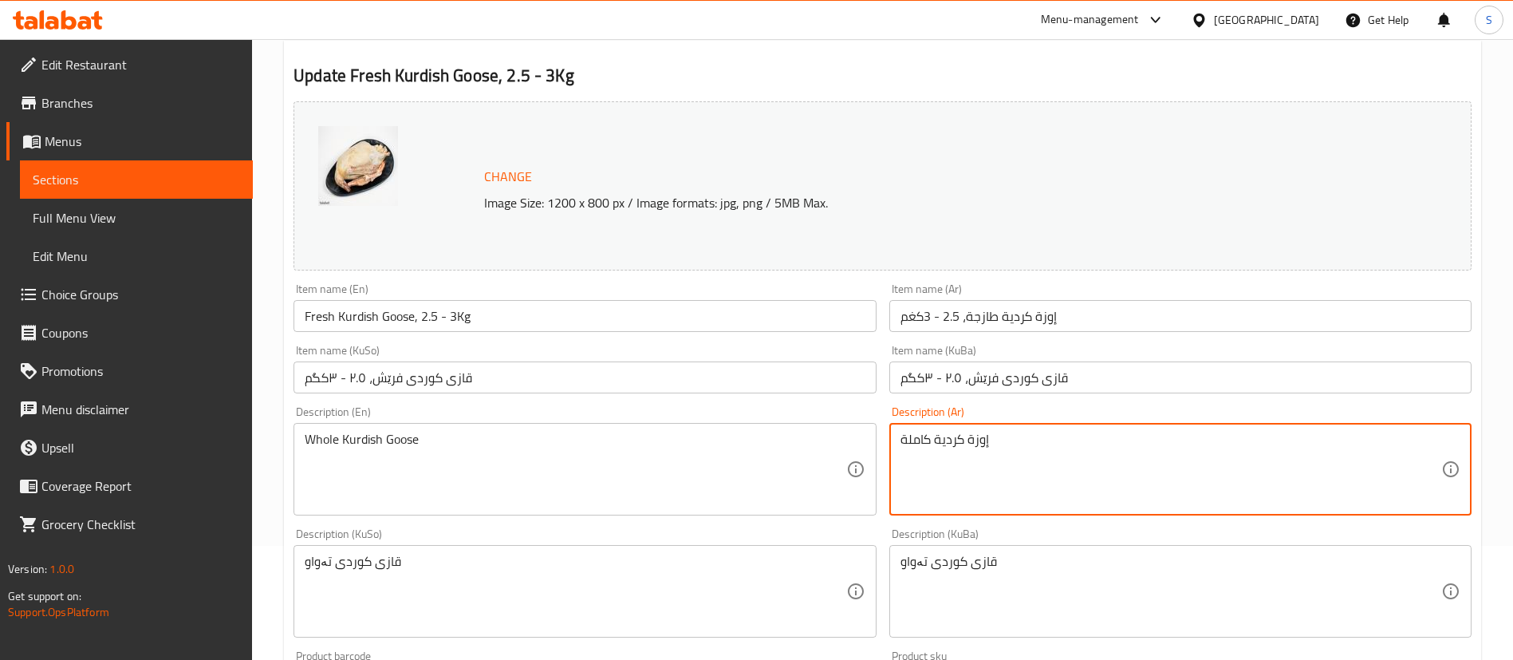
scroll to position [239, 0]
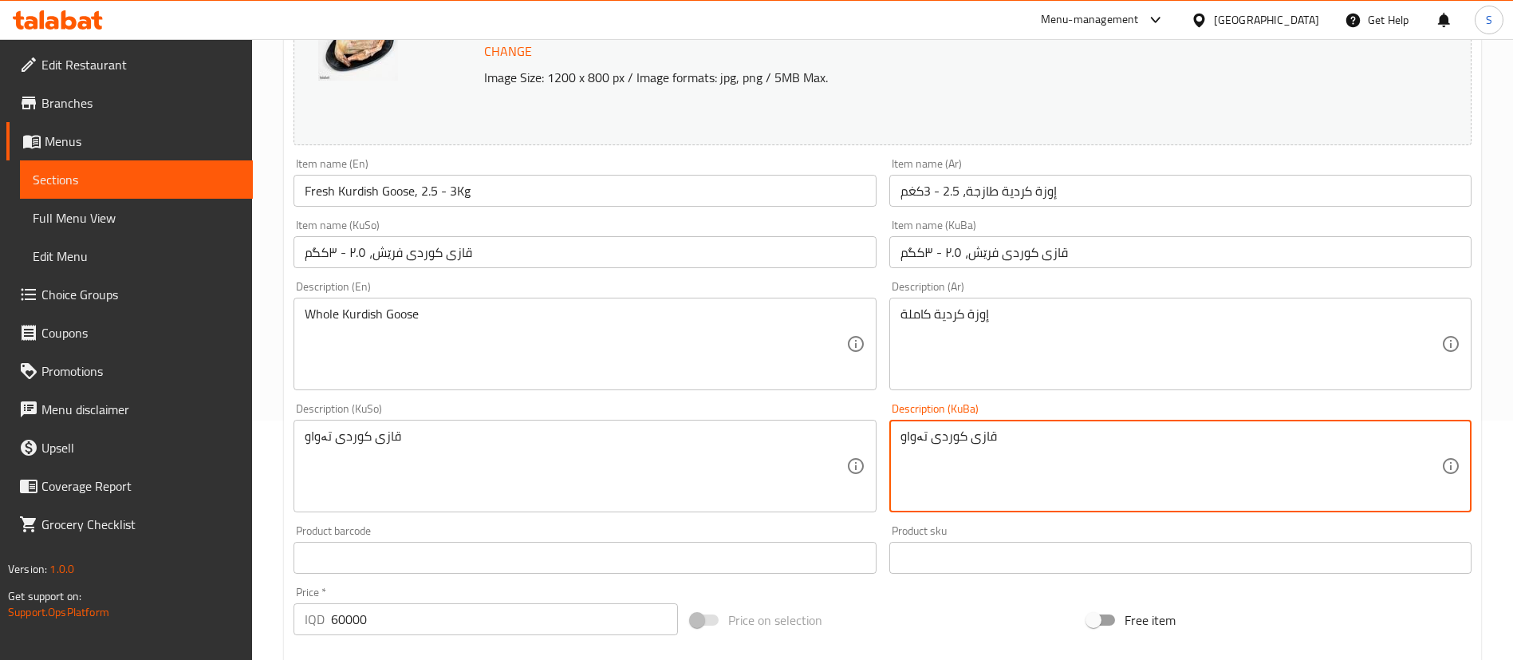
click at [1011, 456] on textarea "قازی کوردی تەواو" at bounding box center [1171, 466] width 541 height 76
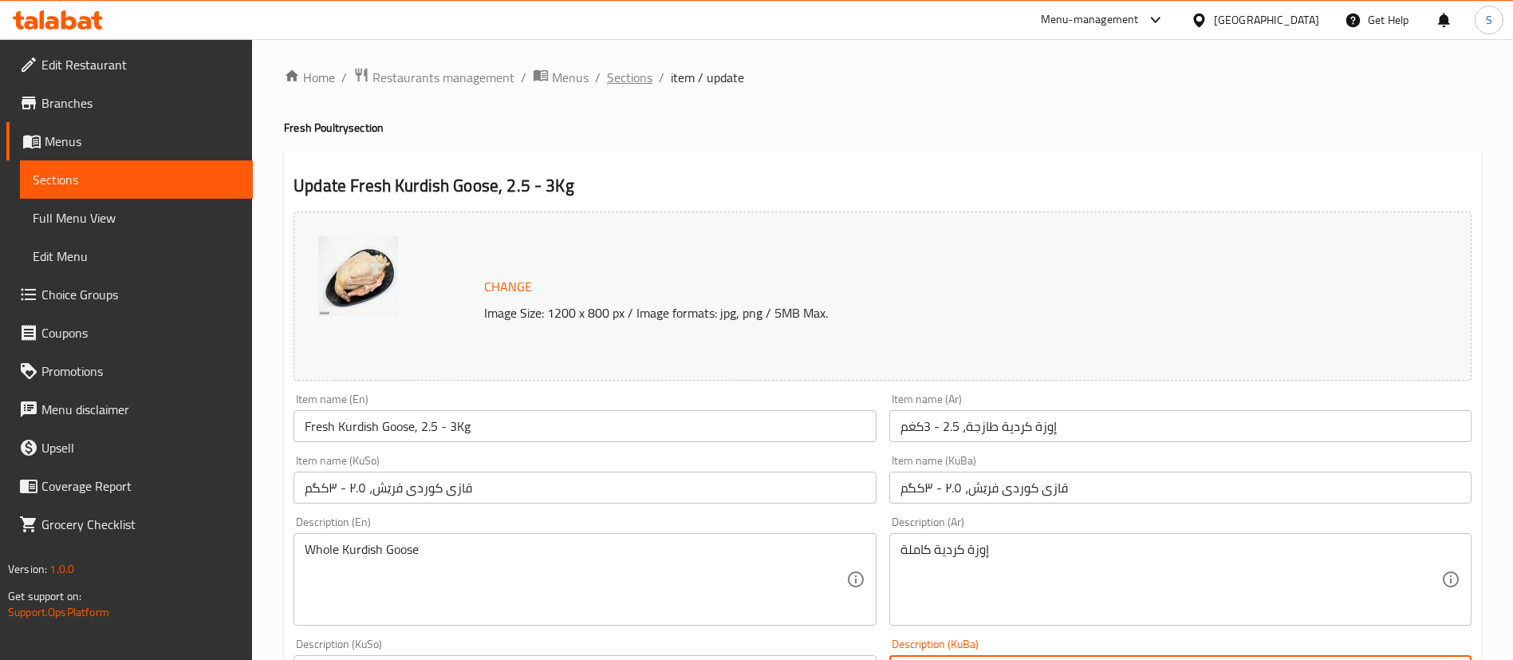
scroll to position [0, 0]
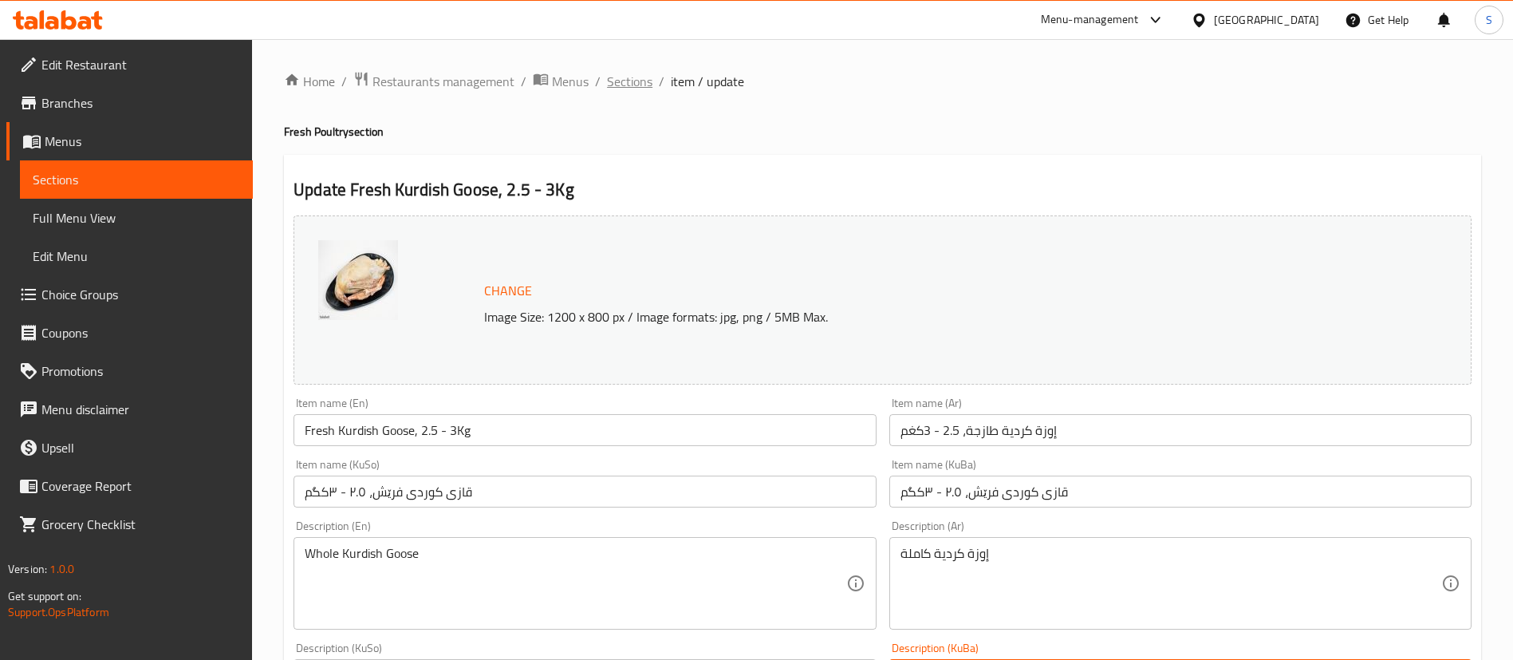
click at [630, 86] on span "Sections" at bounding box center [629, 81] width 45 height 19
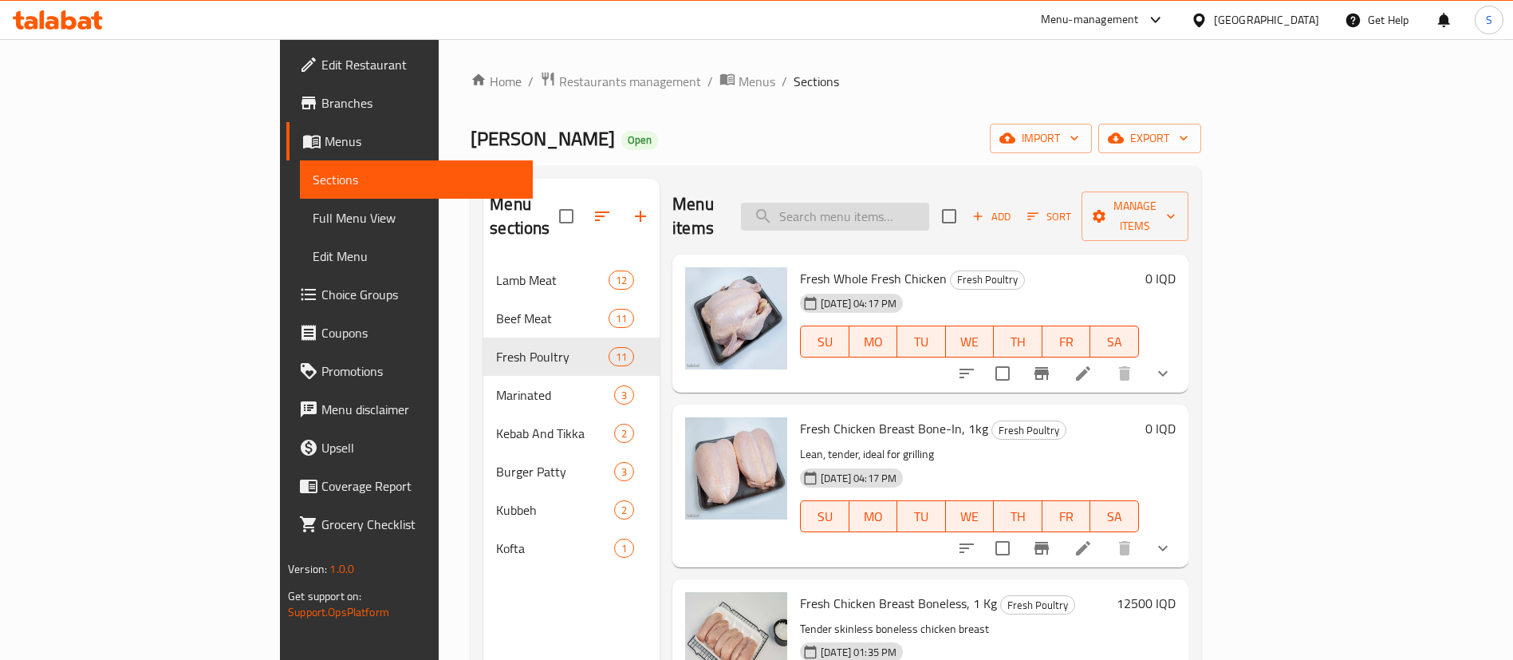
click at [929, 210] on input "search" at bounding box center [835, 217] width 188 height 28
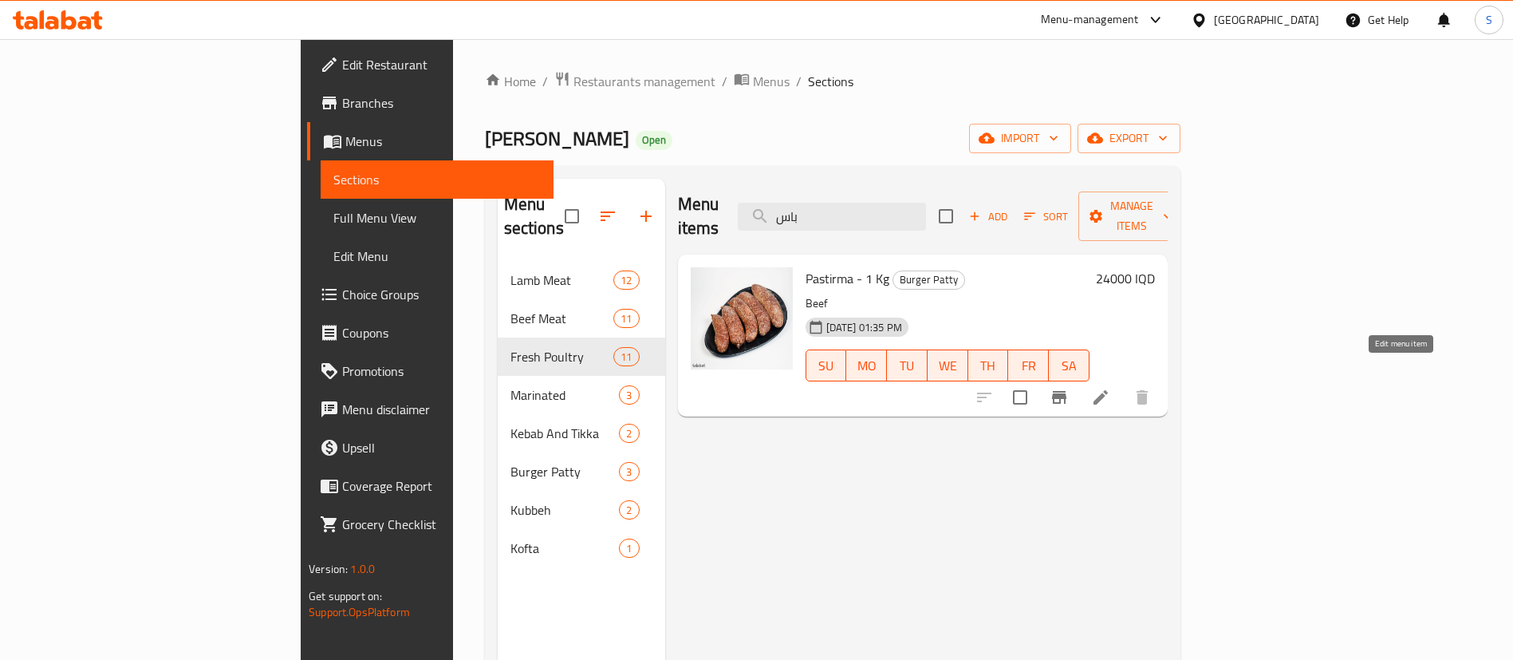
type input "باس"
click at [1110, 388] on icon at bounding box center [1100, 397] width 19 height 19
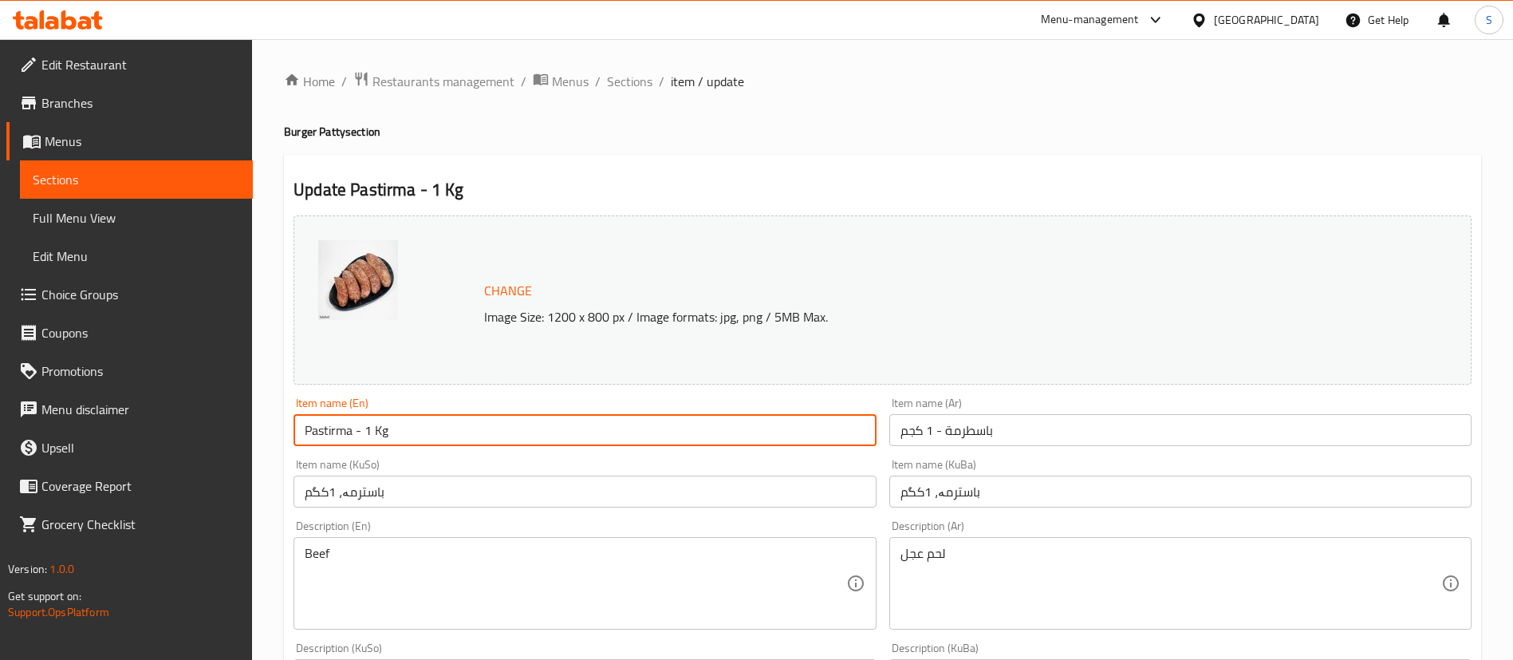
click at [376, 436] on input "Pastirma - 1 Kg" at bounding box center [585, 430] width 582 height 32
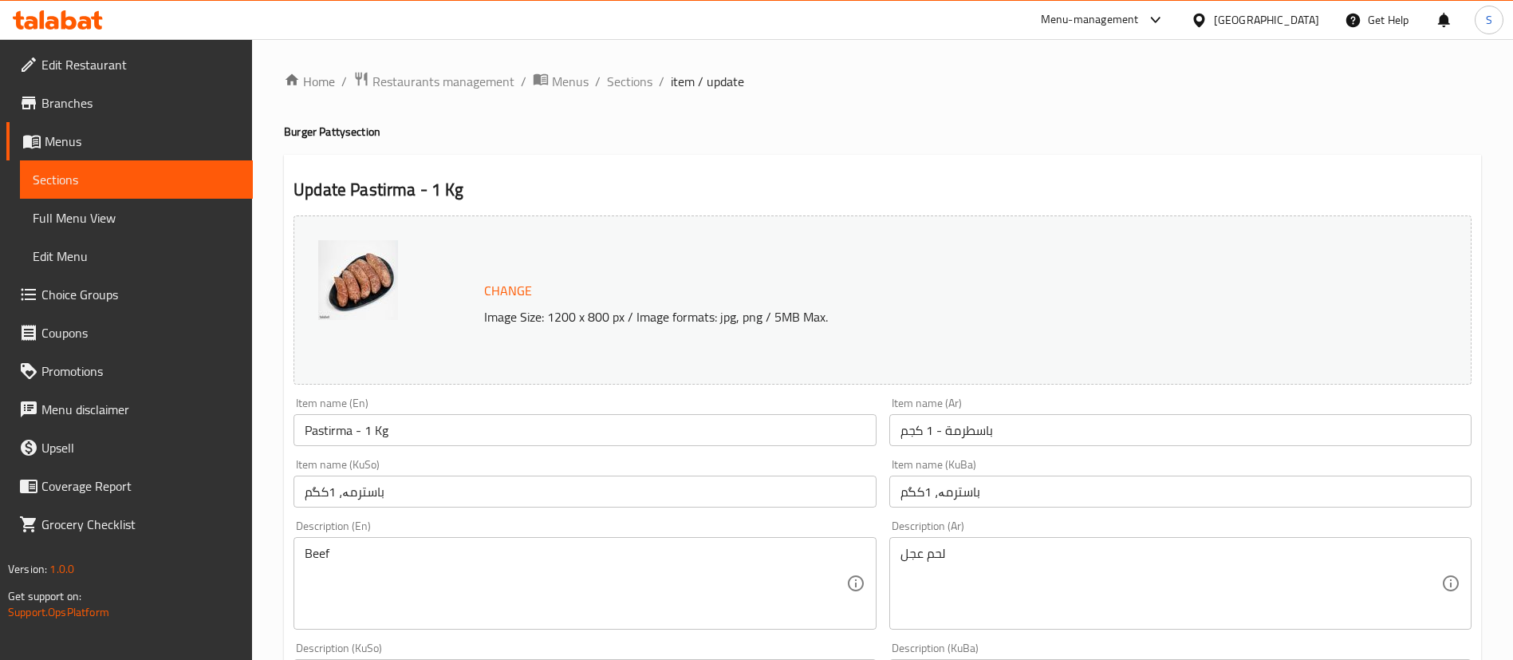
click at [980, 436] on input "باسطرمة - 1 كجم" at bounding box center [1180, 430] width 582 height 32
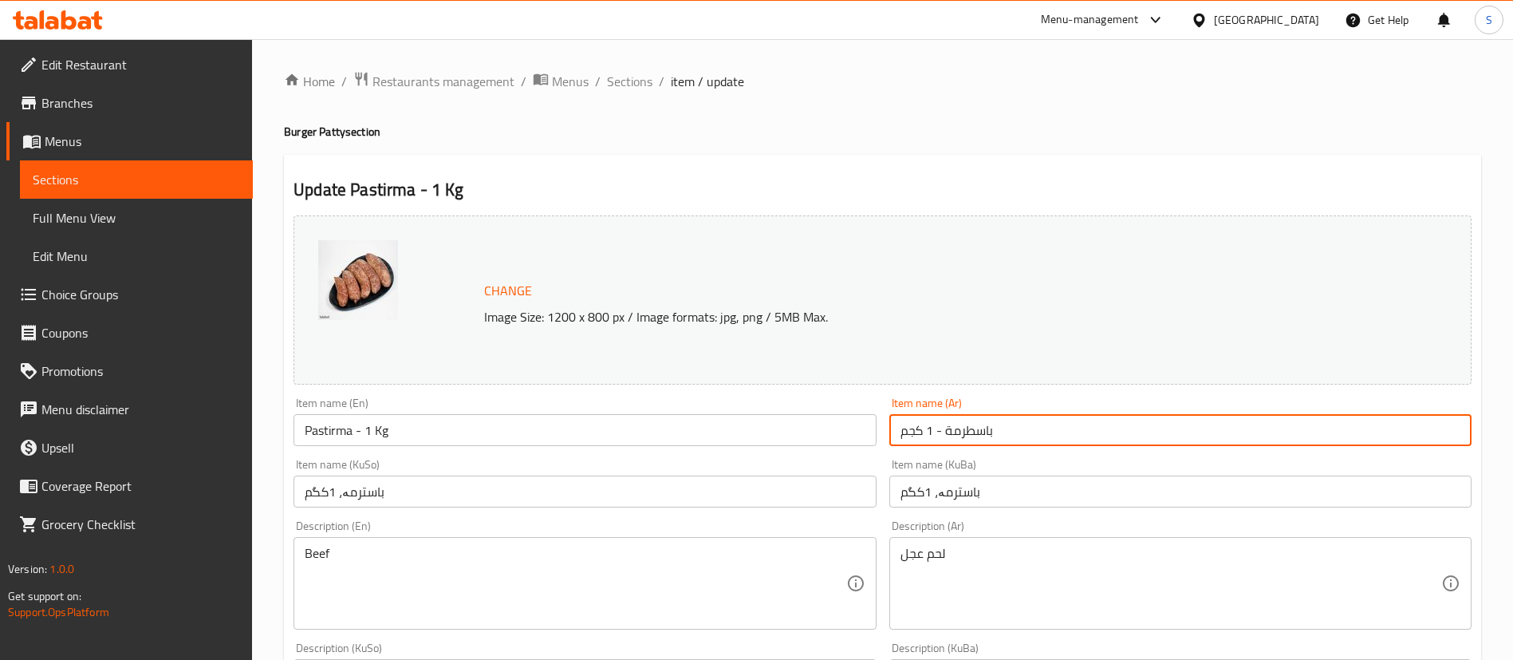
click at [980, 436] on input "باسطرمة - 1 كجم" at bounding box center [1180, 430] width 582 height 32
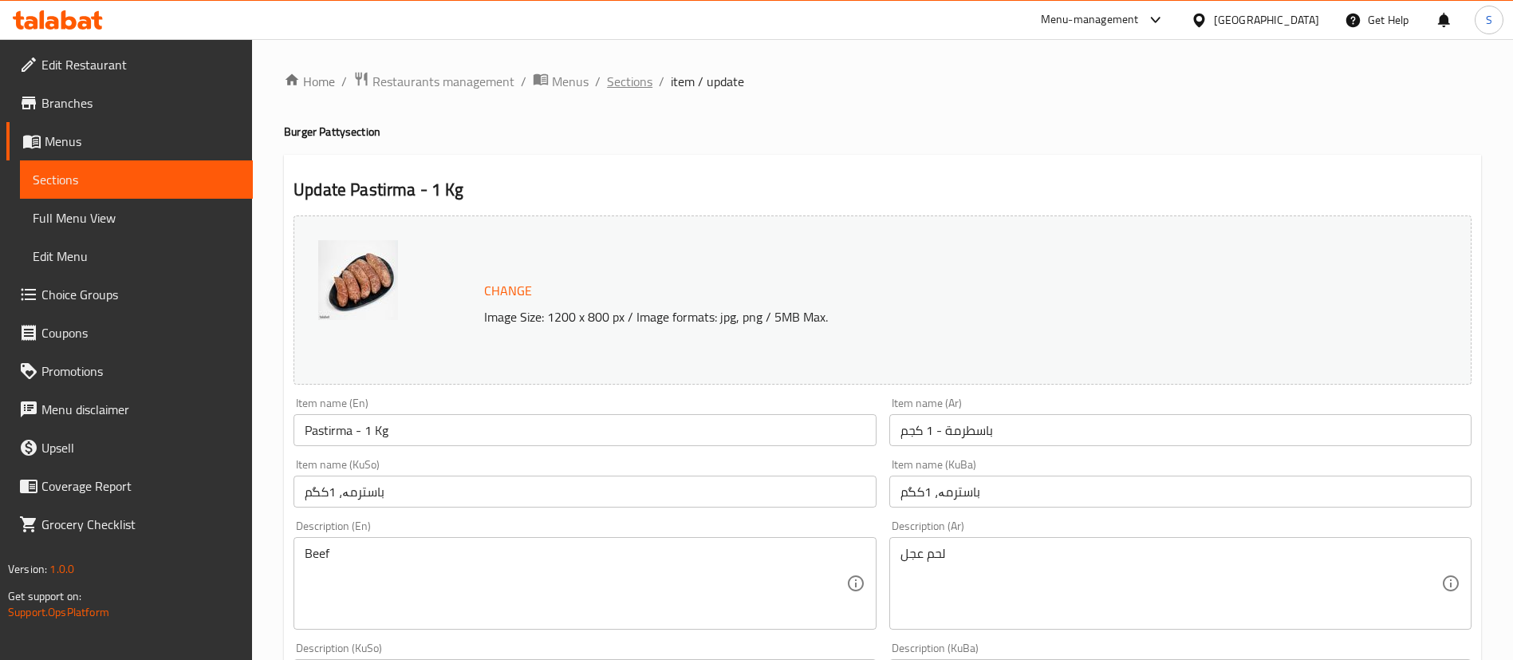
click at [622, 85] on span "Sections" at bounding box center [629, 81] width 45 height 19
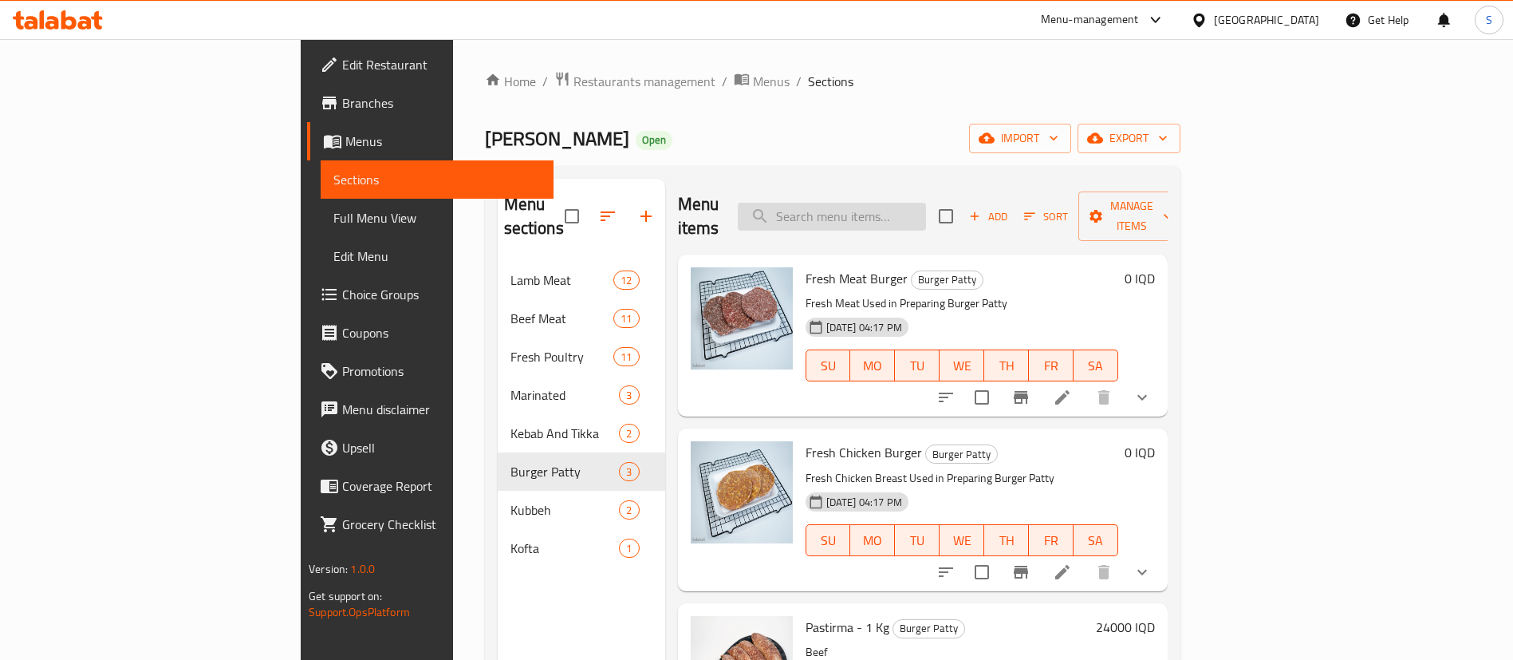
click at [916, 203] on input "search" at bounding box center [832, 217] width 188 height 28
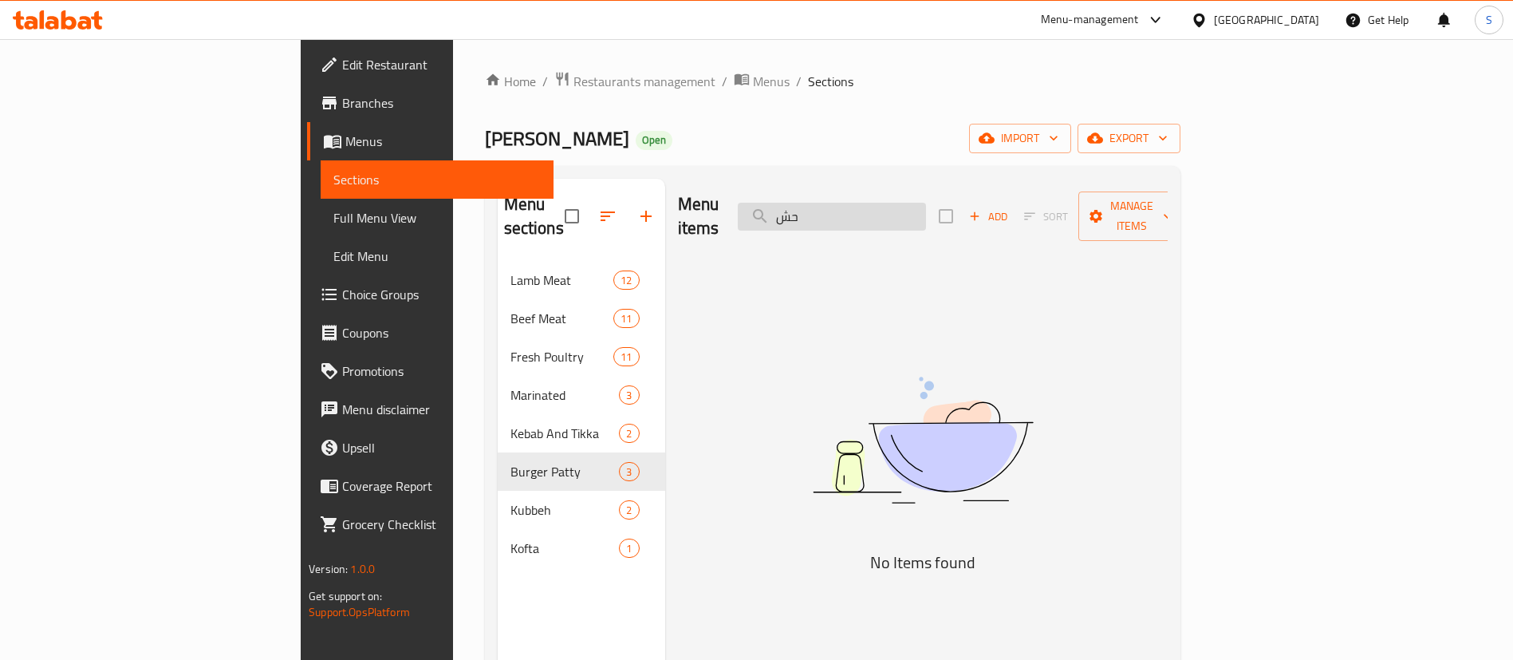
type input "ح"
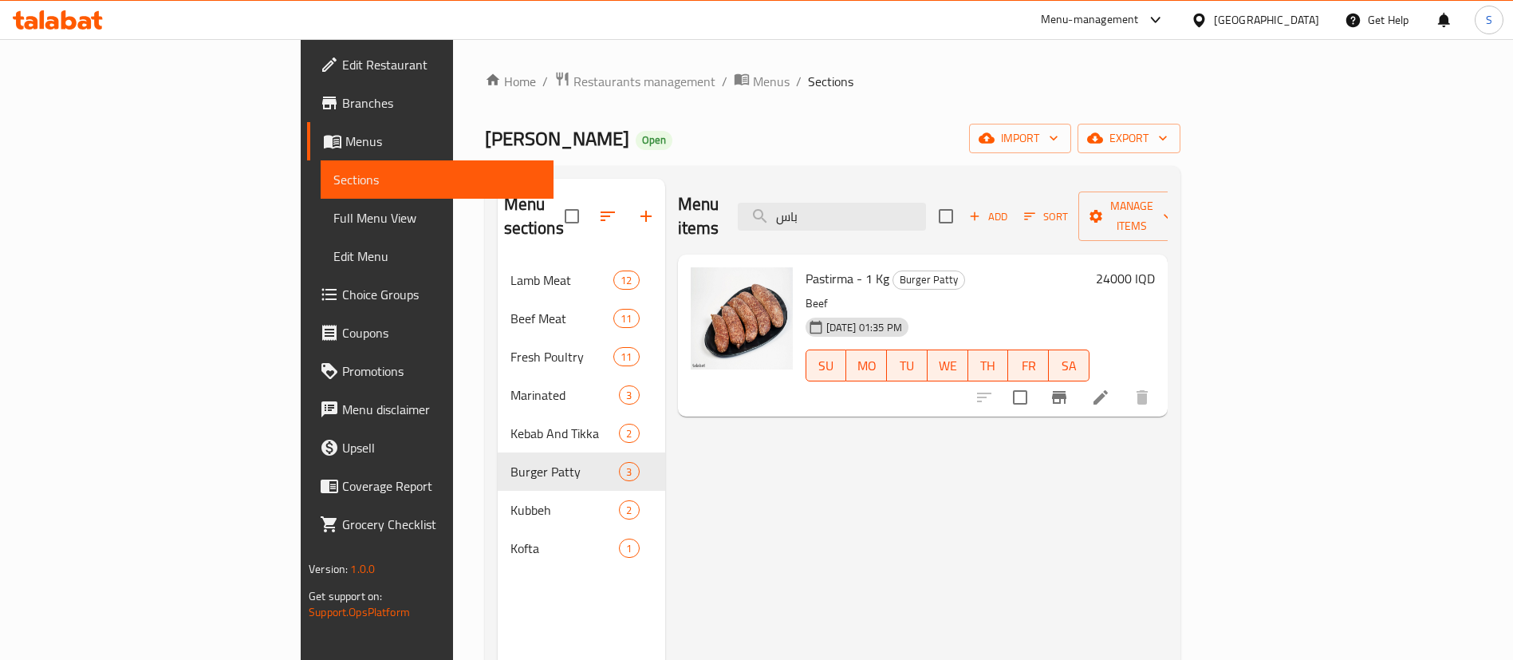
type input "باس"
click at [1108, 390] on icon at bounding box center [1101, 397] width 14 height 14
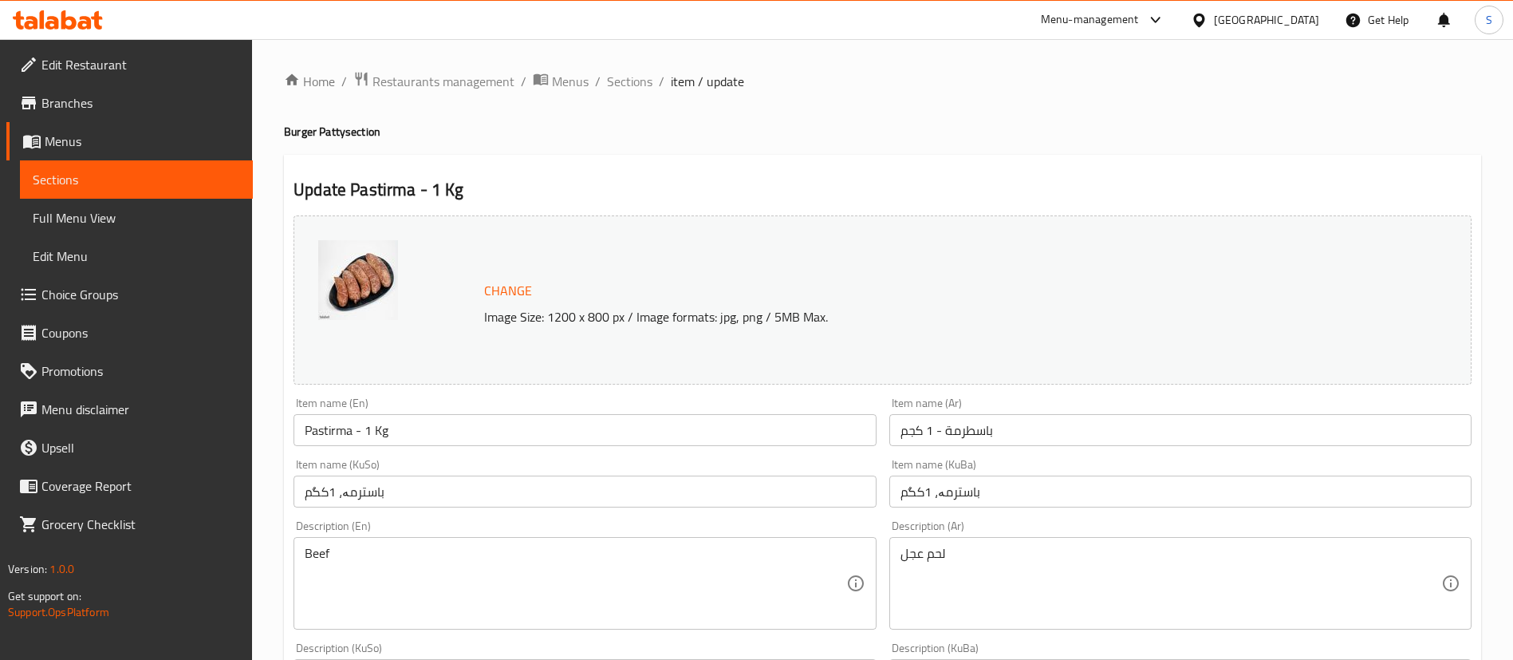
click at [957, 501] on input "باسترمە، 1کگم" at bounding box center [1180, 491] width 582 height 32
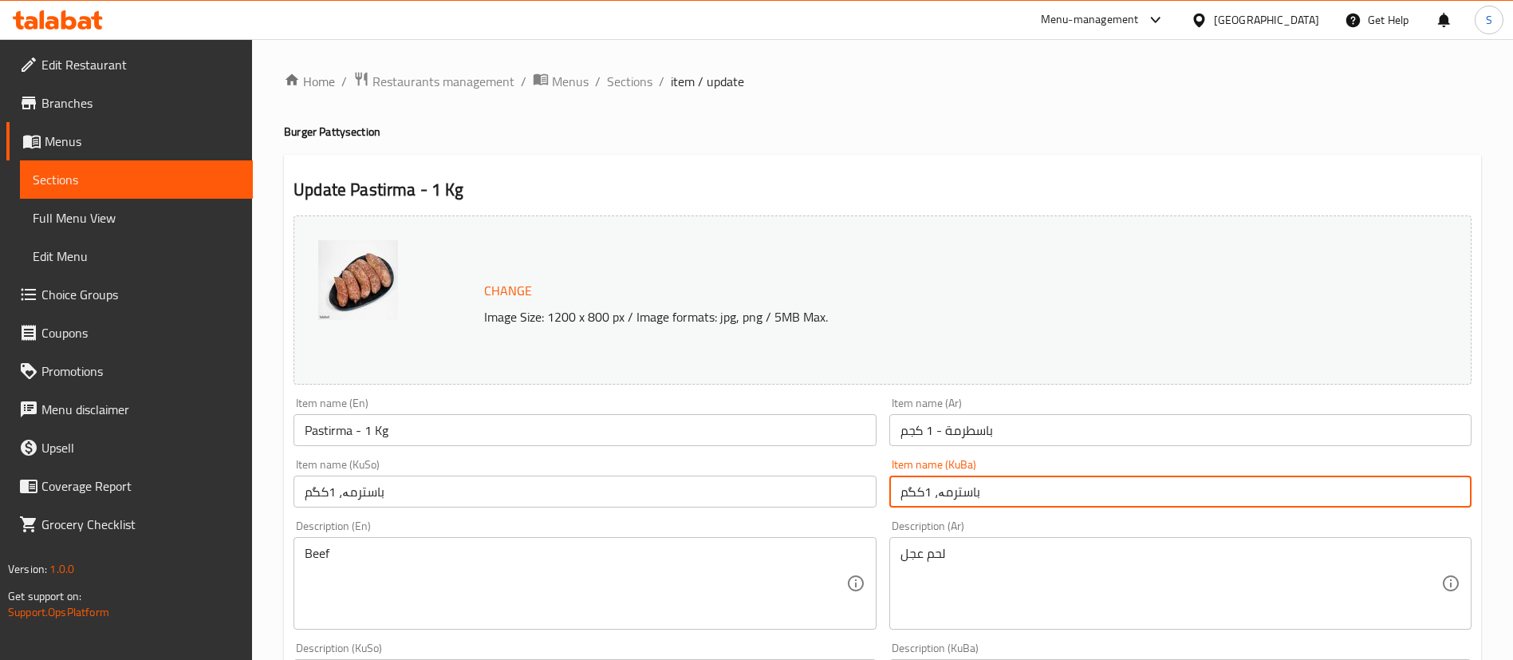
click at [957, 501] on input "باسترمە، 1کگم" at bounding box center [1180, 491] width 582 height 32
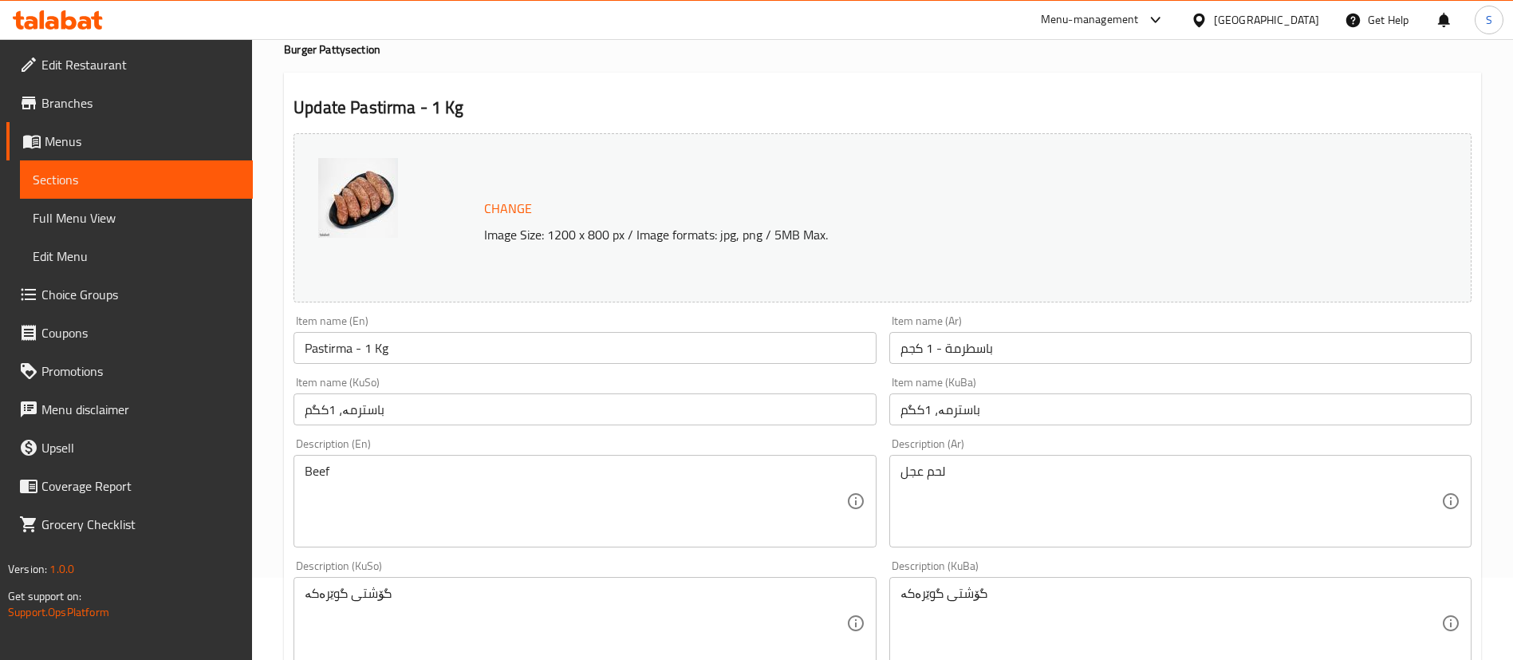
scroll to position [120, 0]
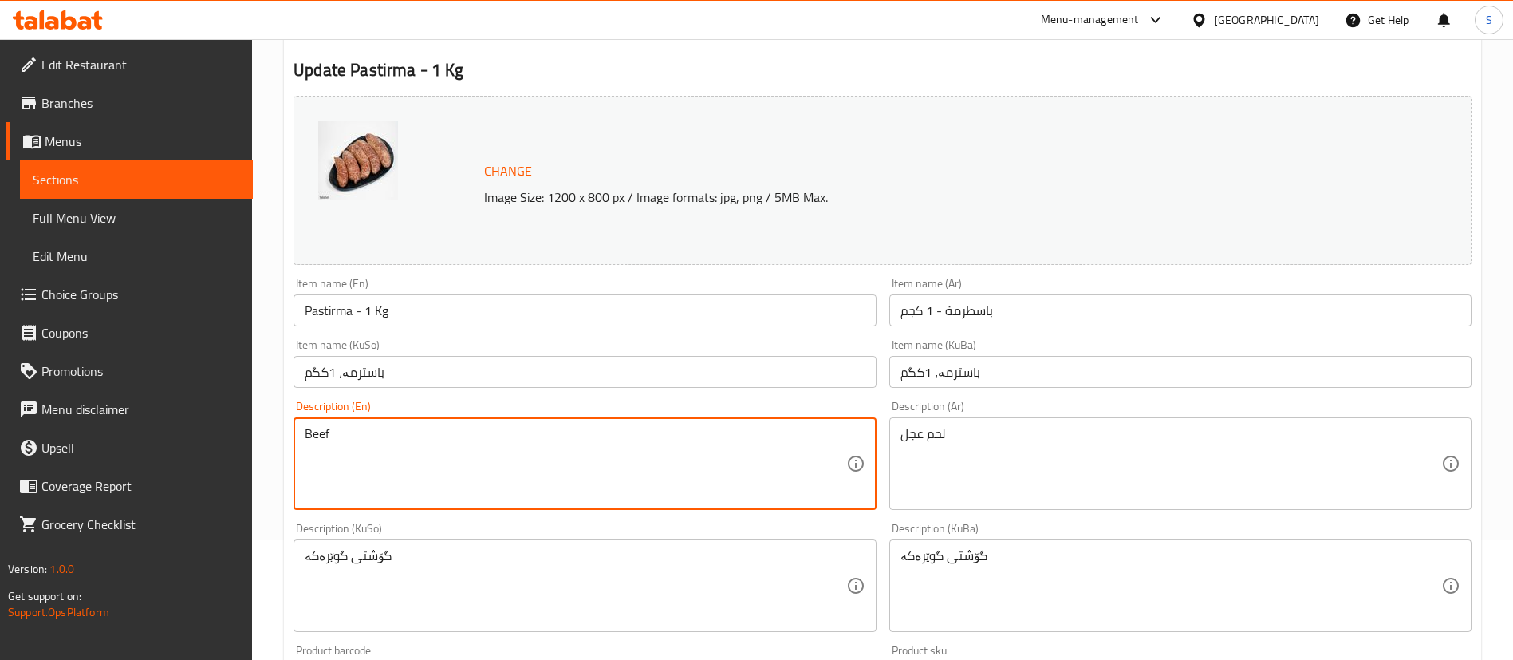
click at [560, 432] on textarea "Beef" at bounding box center [575, 464] width 541 height 76
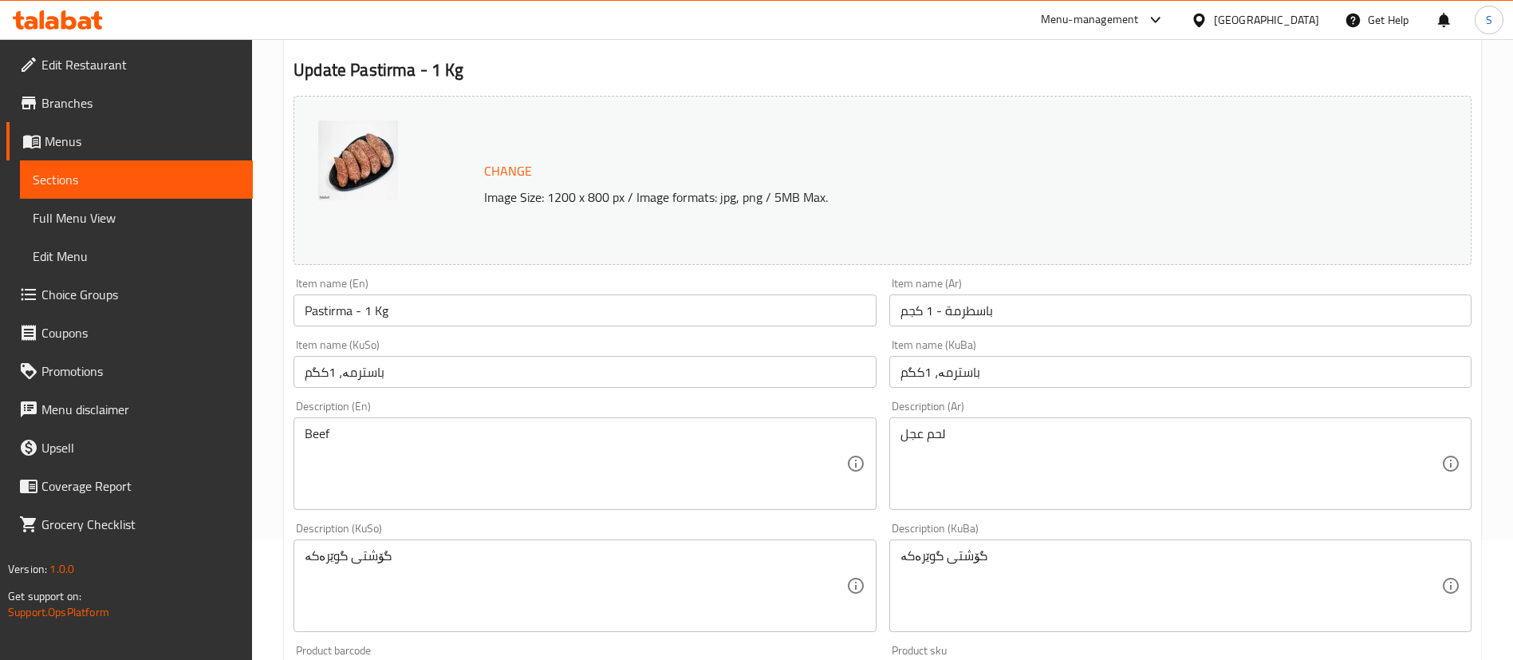
click at [388, 451] on textarea "Beef" at bounding box center [575, 464] width 541 height 76
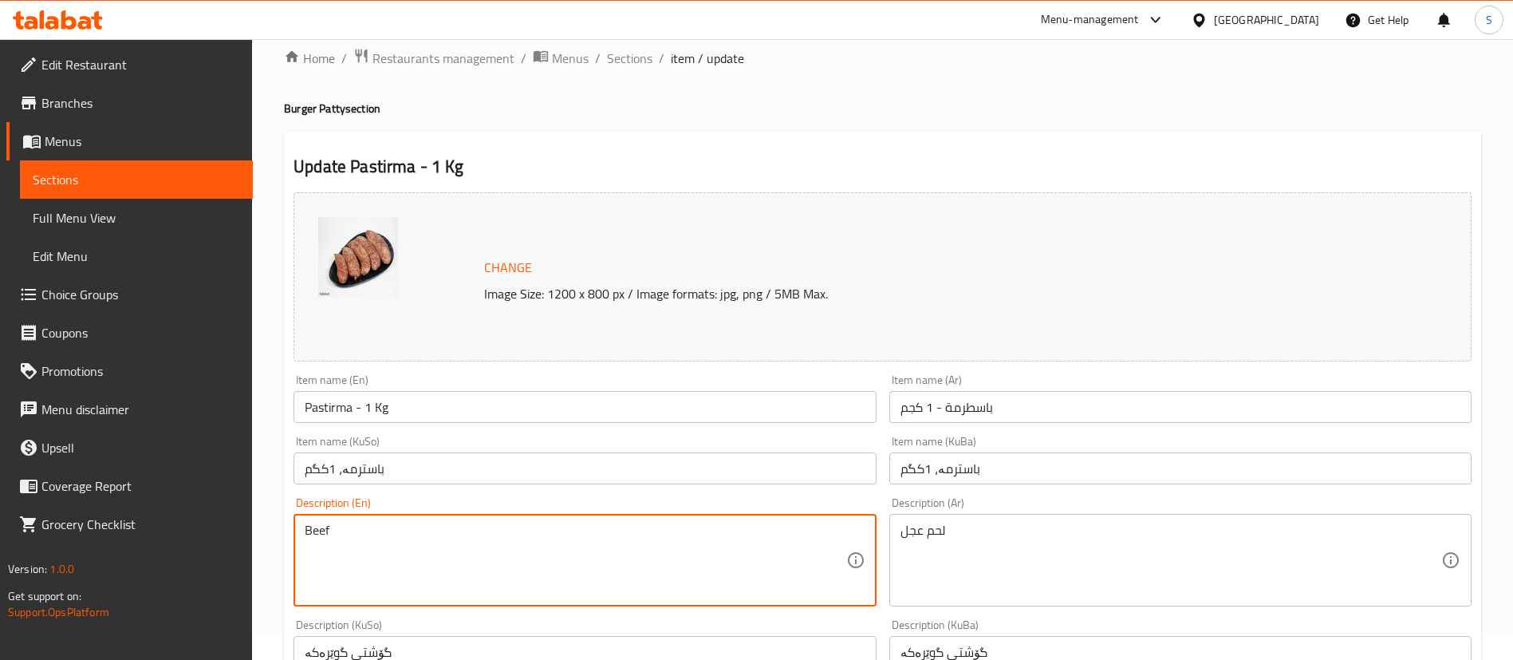
scroll to position [0, 0]
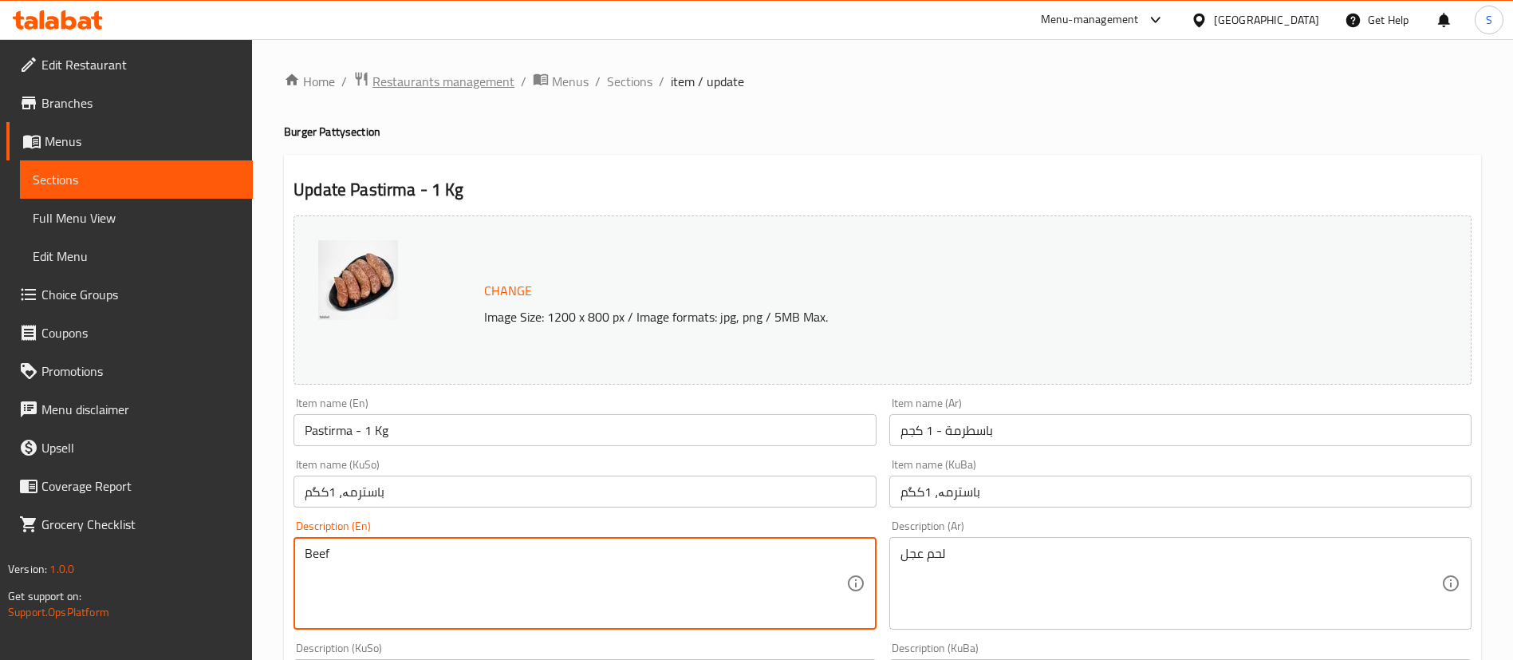
click at [448, 83] on span "Restaurants management" at bounding box center [444, 81] width 142 height 19
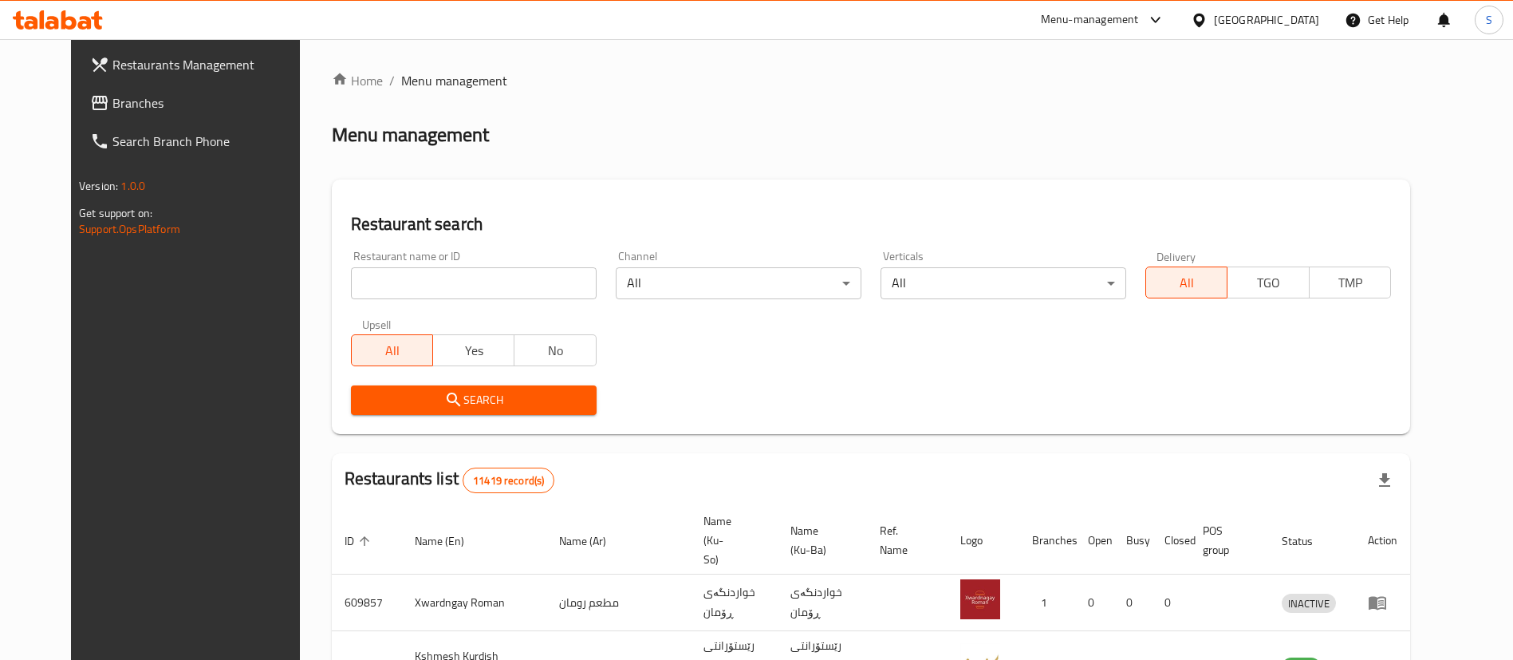
click at [457, 280] on div at bounding box center [756, 330] width 1513 height 660
click at [457, 280] on input "search" at bounding box center [474, 283] width 246 height 32
type input "س"
click button "Search" at bounding box center [474, 400] width 246 height 30
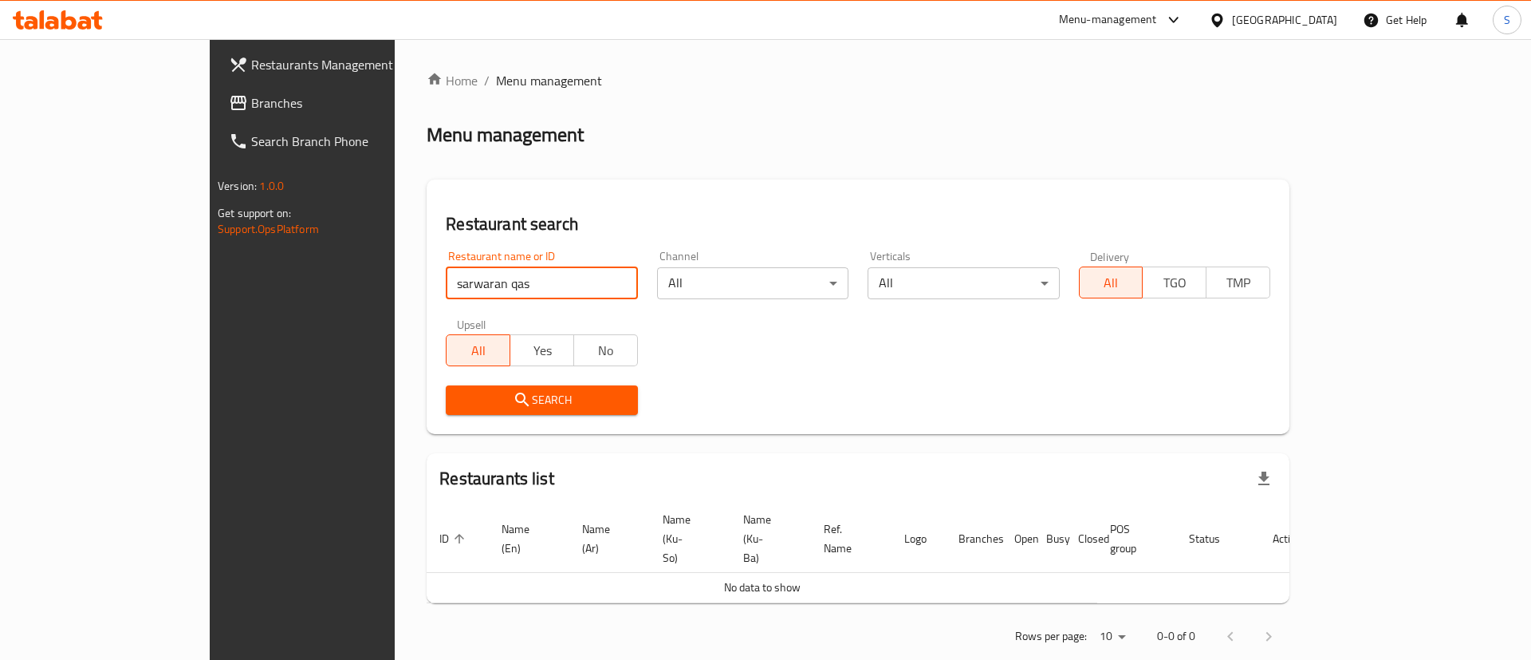
click at [446, 284] on input "sarwaran qas" at bounding box center [541, 283] width 191 height 32
type input "sarwaran"
click button "Search" at bounding box center [541, 400] width 191 height 30
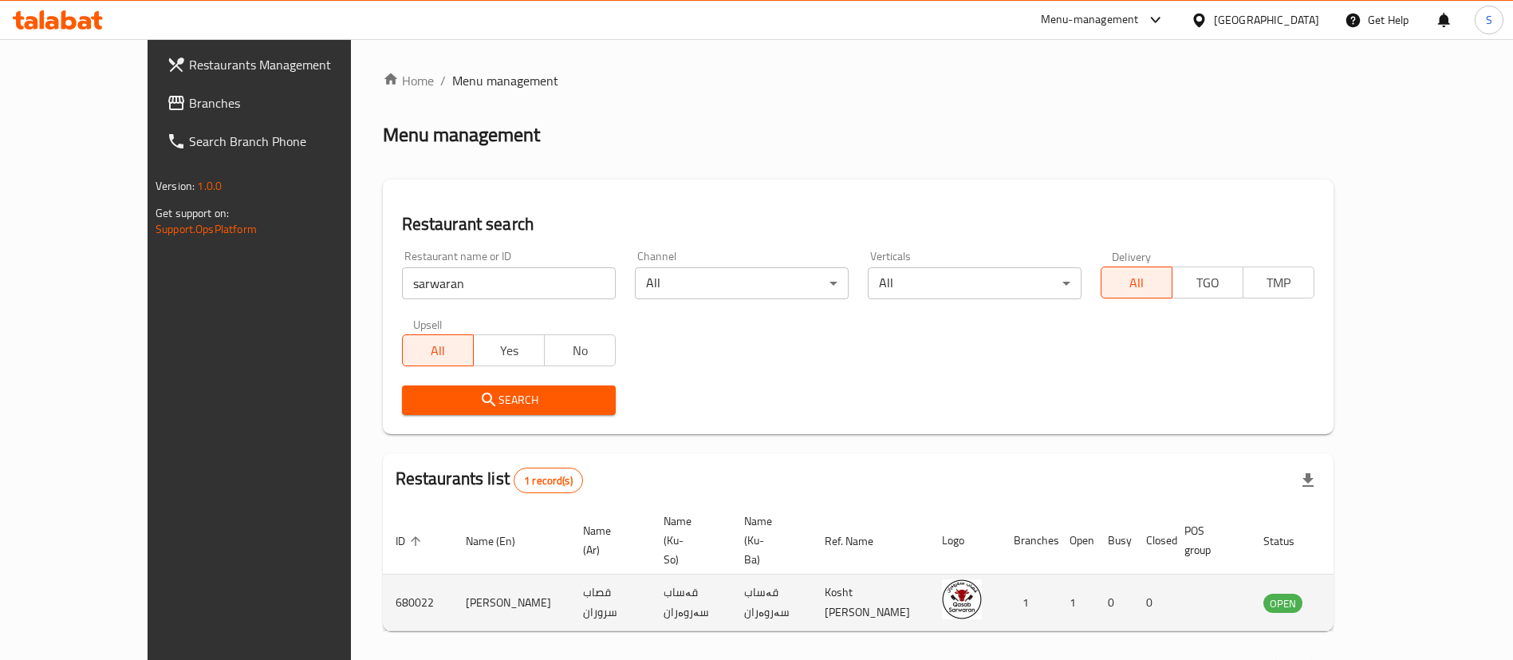
click at [1389, 575] on td "enhanced table" at bounding box center [1361, 602] width 55 height 57
click at [1366, 597] on icon "enhanced table" at bounding box center [1357, 604] width 18 height 14
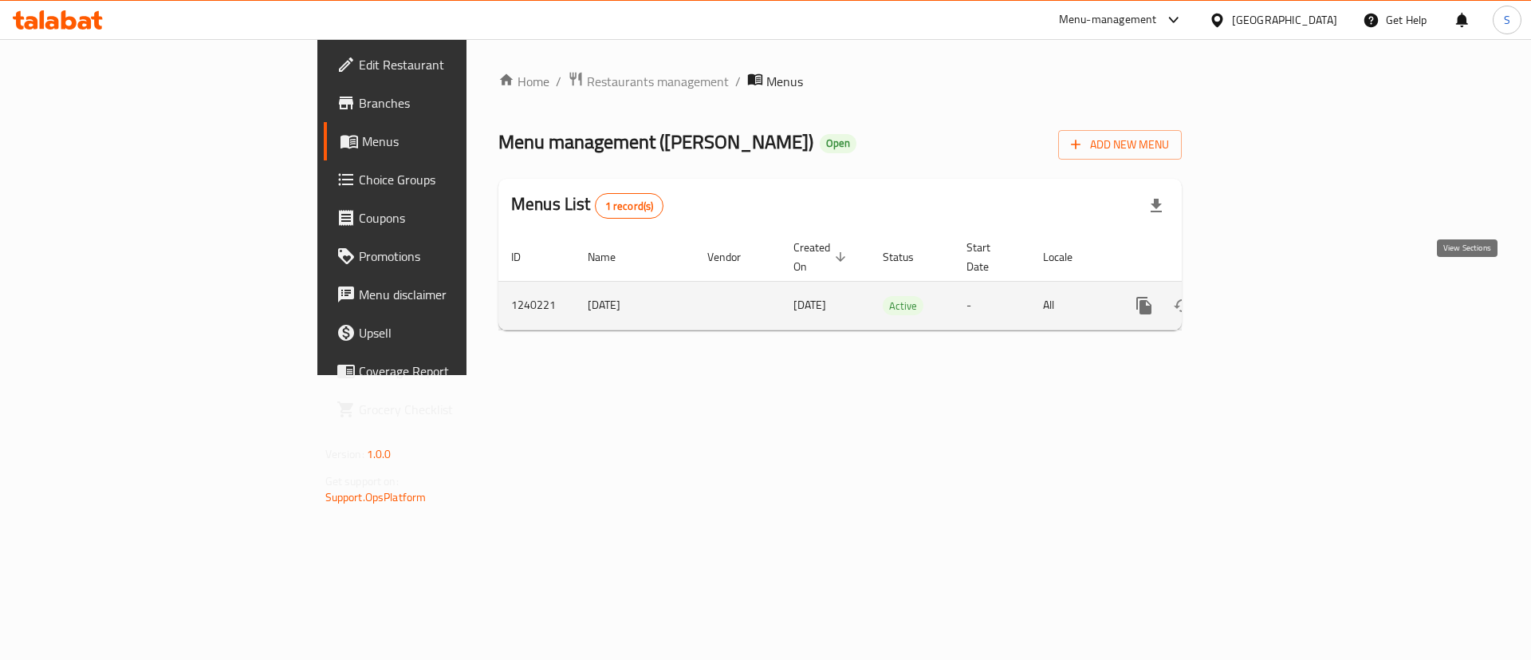
click at [1269, 296] on icon "enhanced table" at bounding box center [1259, 305] width 19 height 19
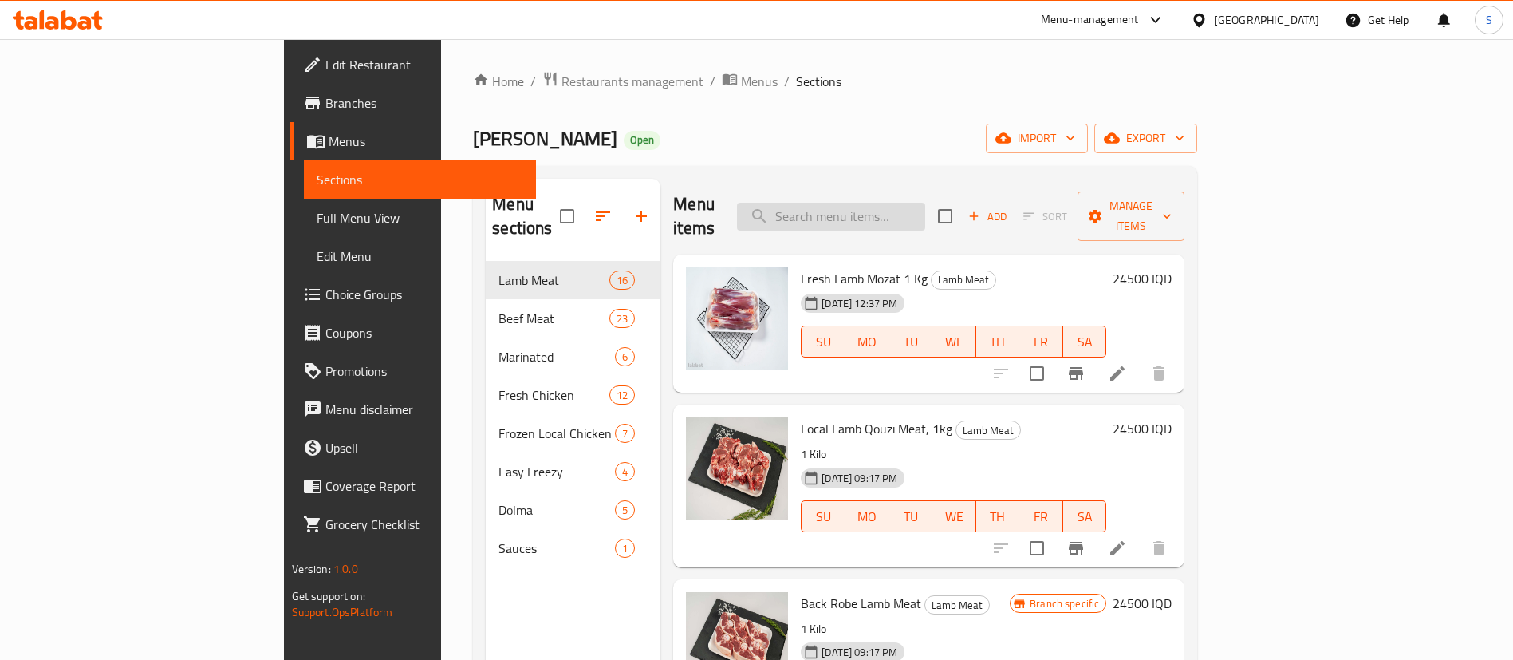
click at [898, 211] on input "search" at bounding box center [831, 217] width 188 height 28
type input "f"
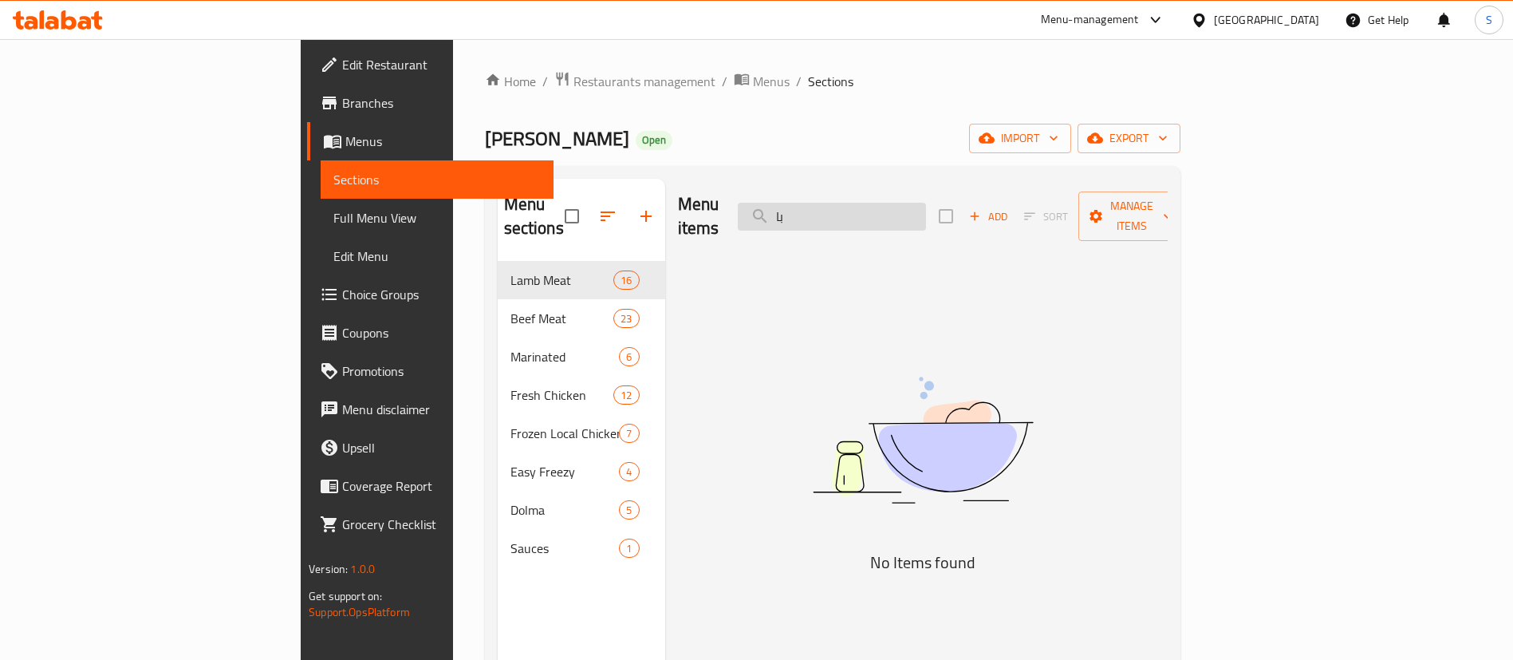
type input "ب"
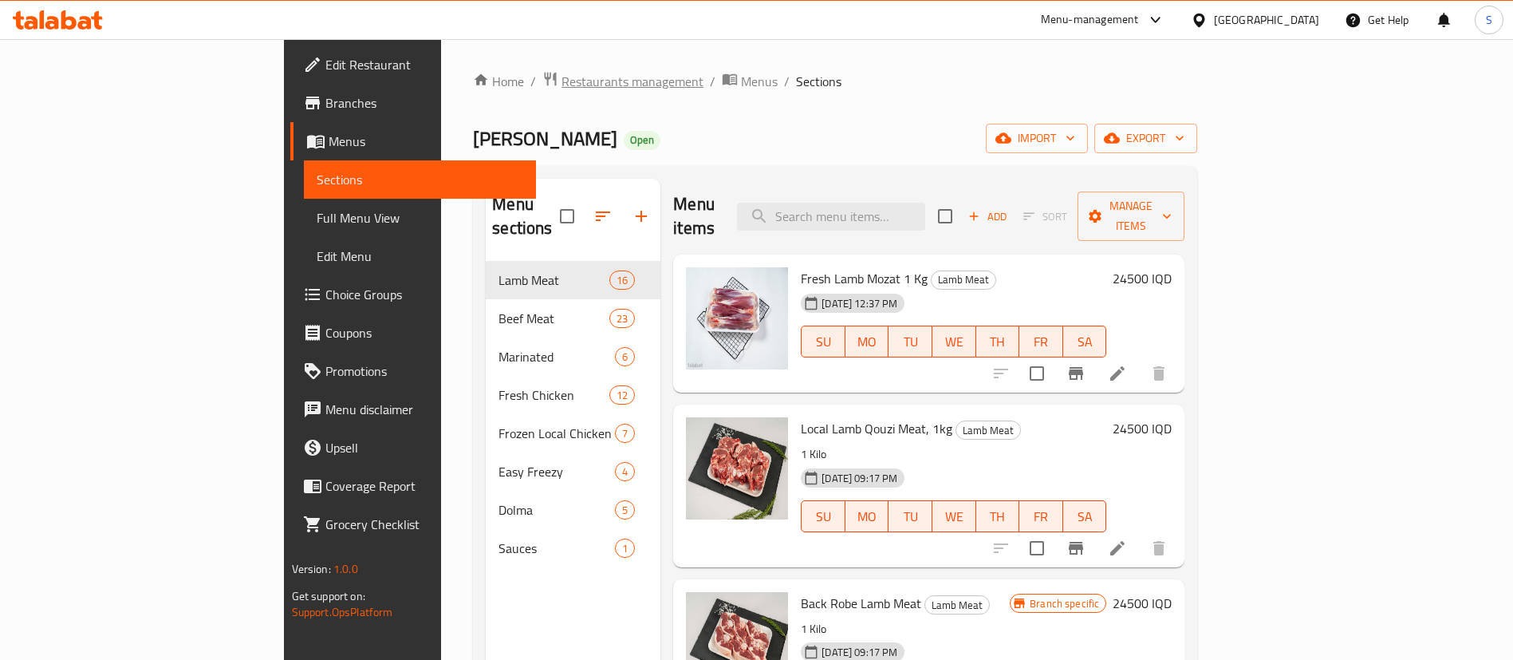
click at [562, 82] on span "Restaurants management" at bounding box center [633, 81] width 142 height 19
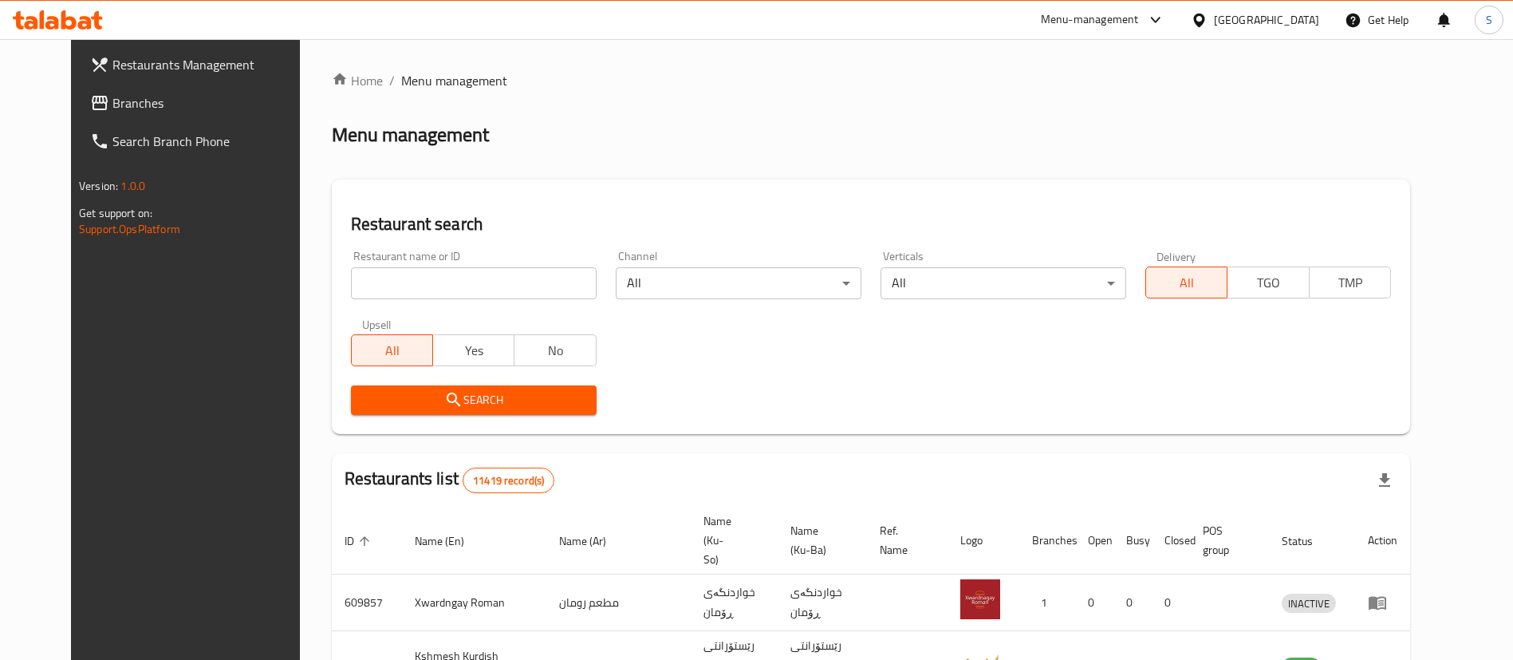
click at [487, 286] on input "search" at bounding box center [474, 283] width 246 height 32
type input "yasin qa"
click button "Search" at bounding box center [474, 400] width 246 height 30
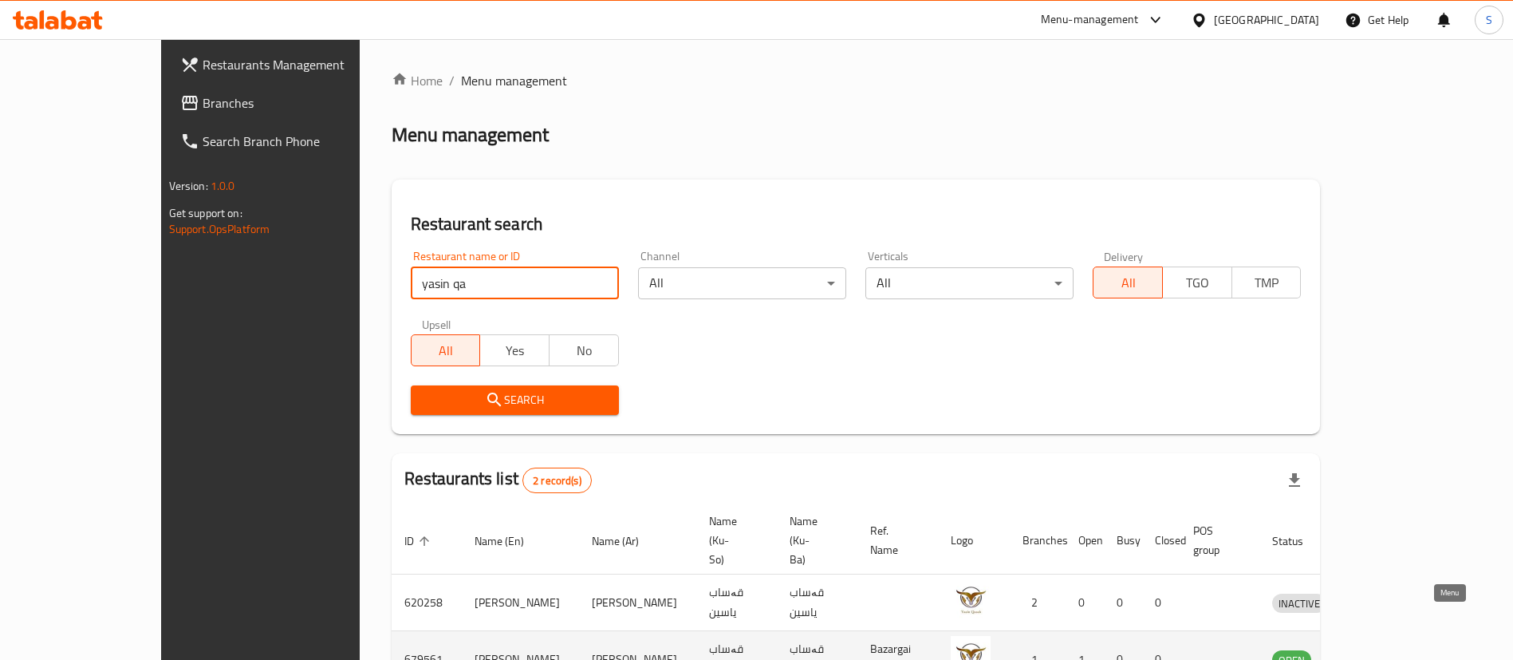
click at [1378, 649] on icon "enhanced table" at bounding box center [1367, 658] width 19 height 19
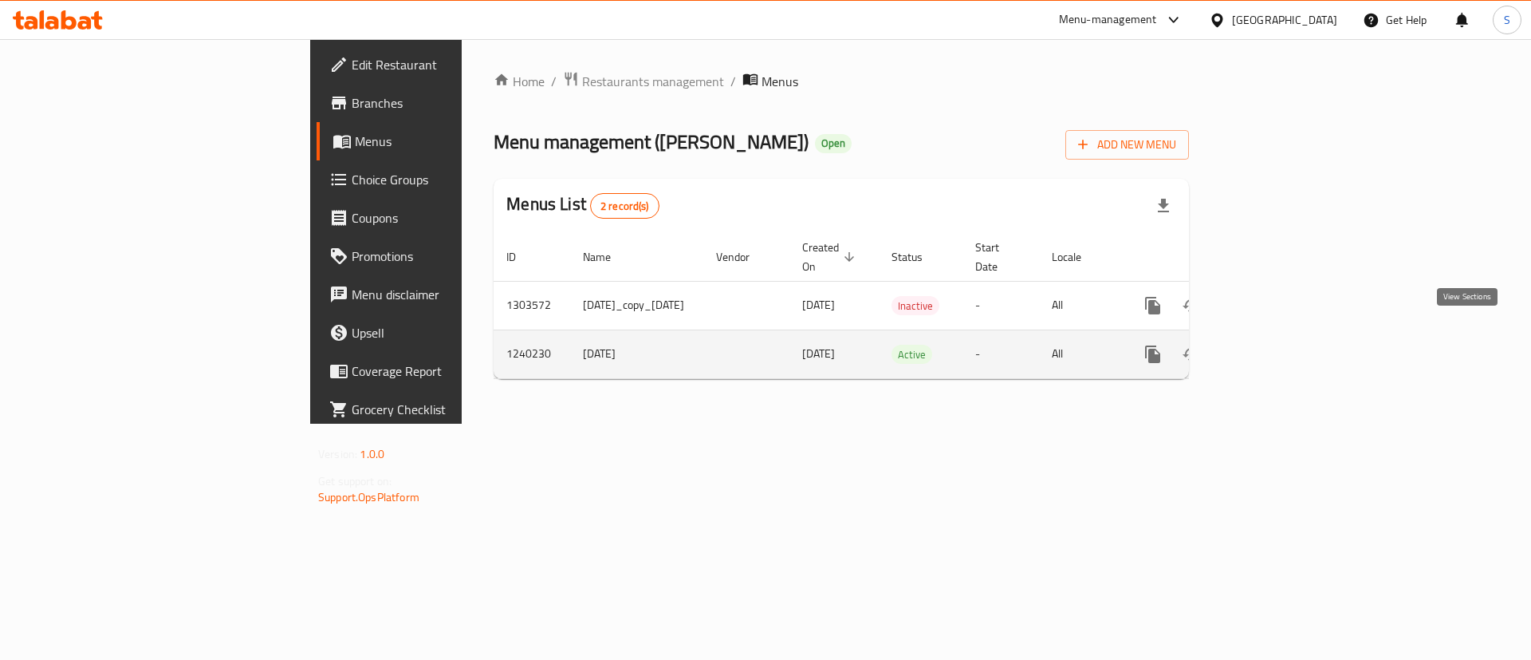
click at [1278, 345] on icon "enhanced table" at bounding box center [1268, 354] width 19 height 19
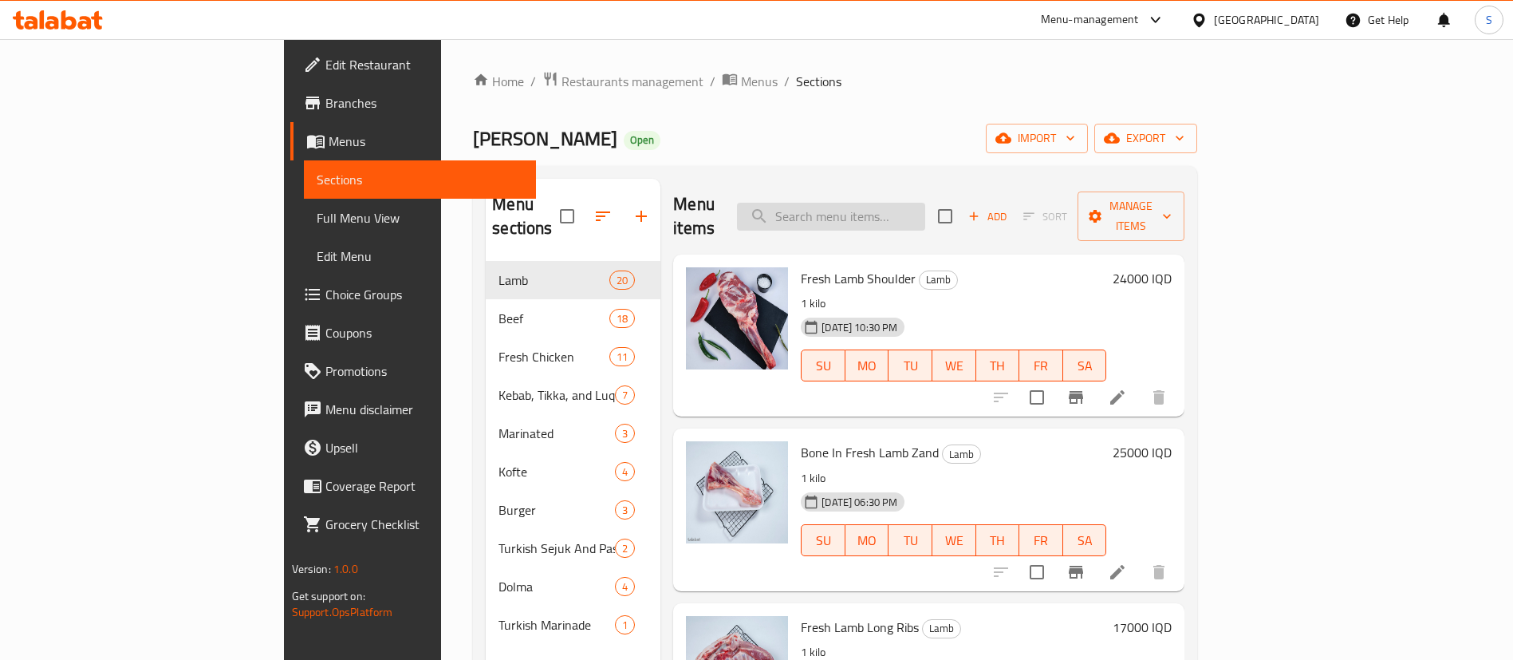
click at [925, 207] on input "search" at bounding box center [831, 217] width 188 height 28
type input "b"
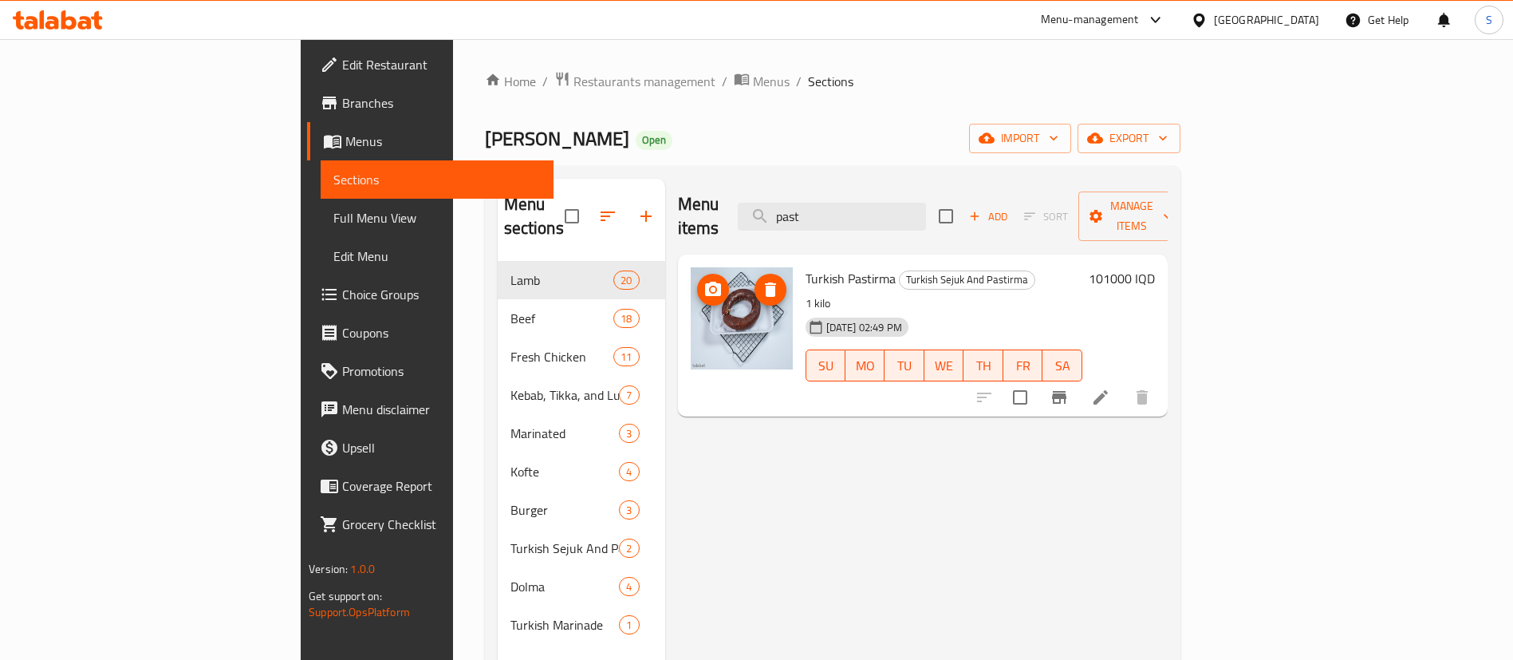
type input "past"
click at [574, 89] on span "Restaurants management" at bounding box center [645, 81] width 142 height 19
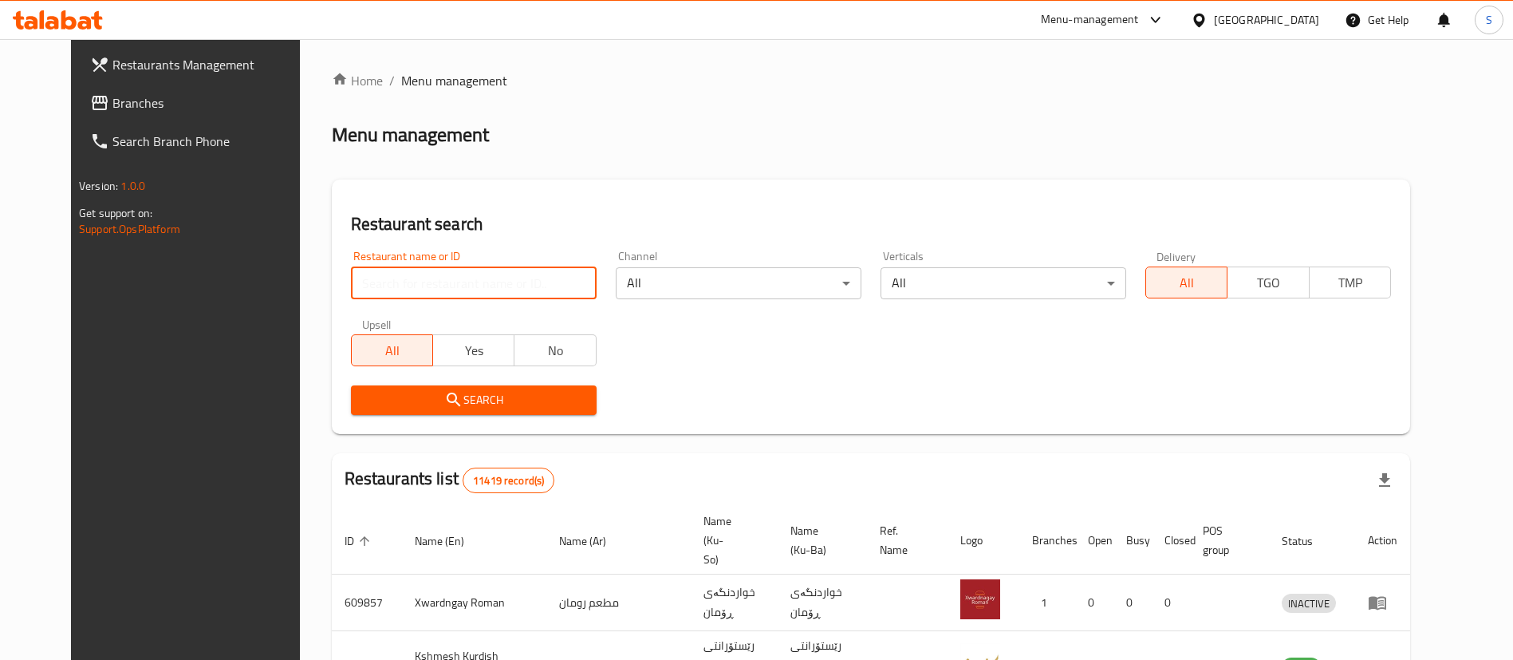
click at [507, 296] on input "search" at bounding box center [474, 283] width 246 height 32
type input "barzan hamd"
click button "Search" at bounding box center [474, 400] width 246 height 30
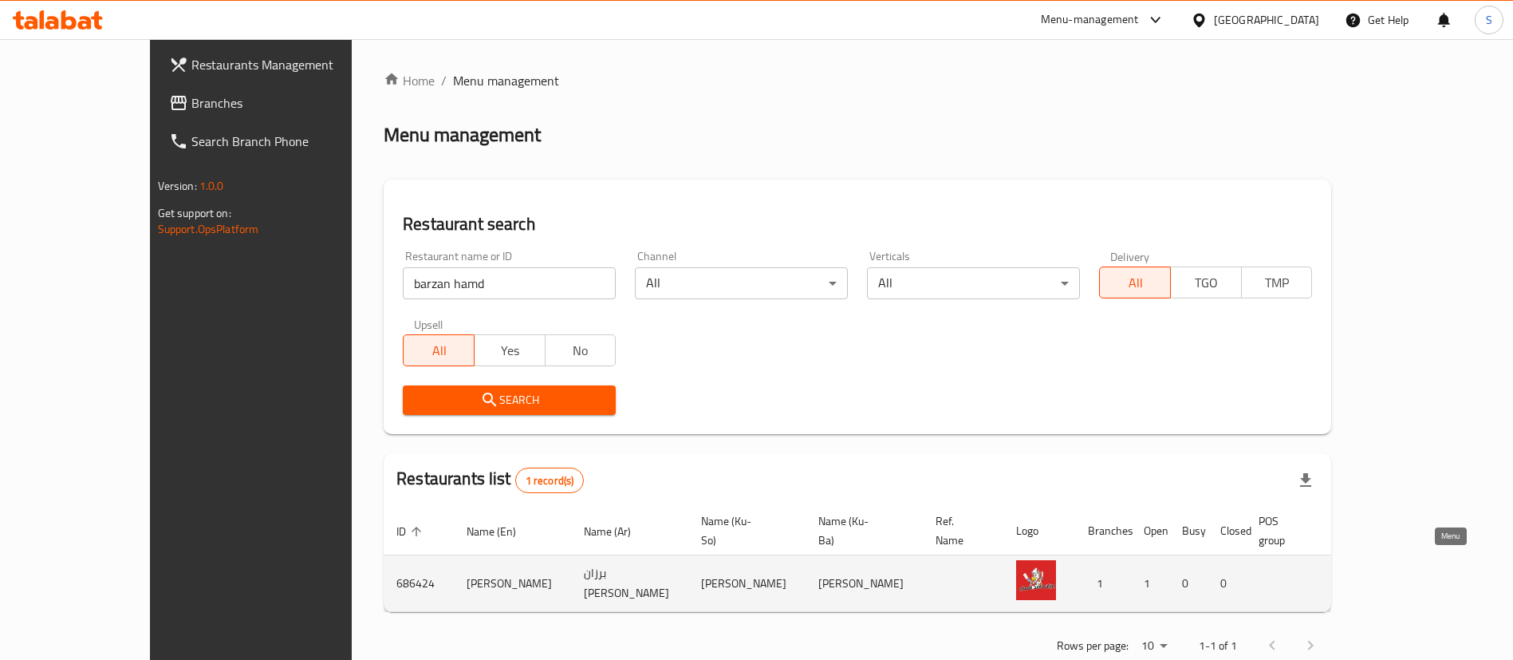
click at [1440, 577] on icon "enhanced table" at bounding box center [1431, 584] width 18 height 14
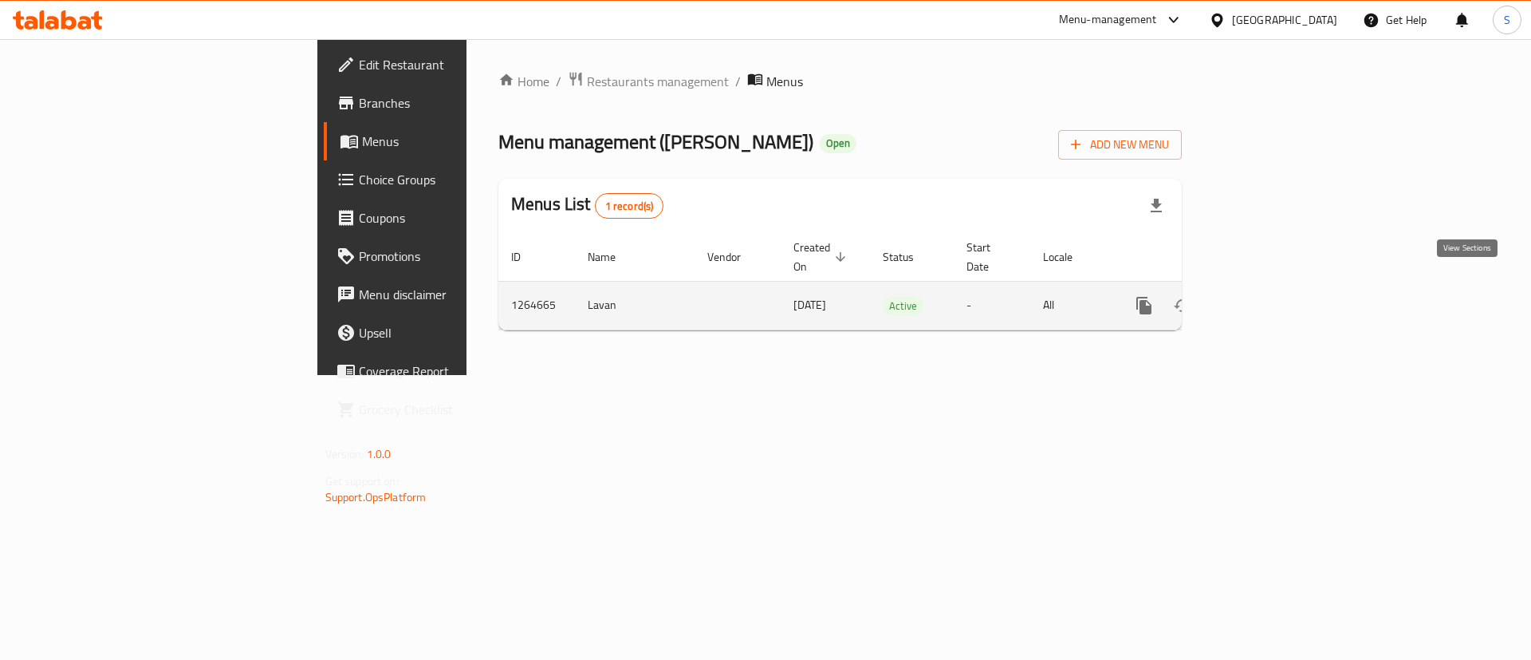
click at [1269, 296] on icon "enhanced table" at bounding box center [1259, 305] width 19 height 19
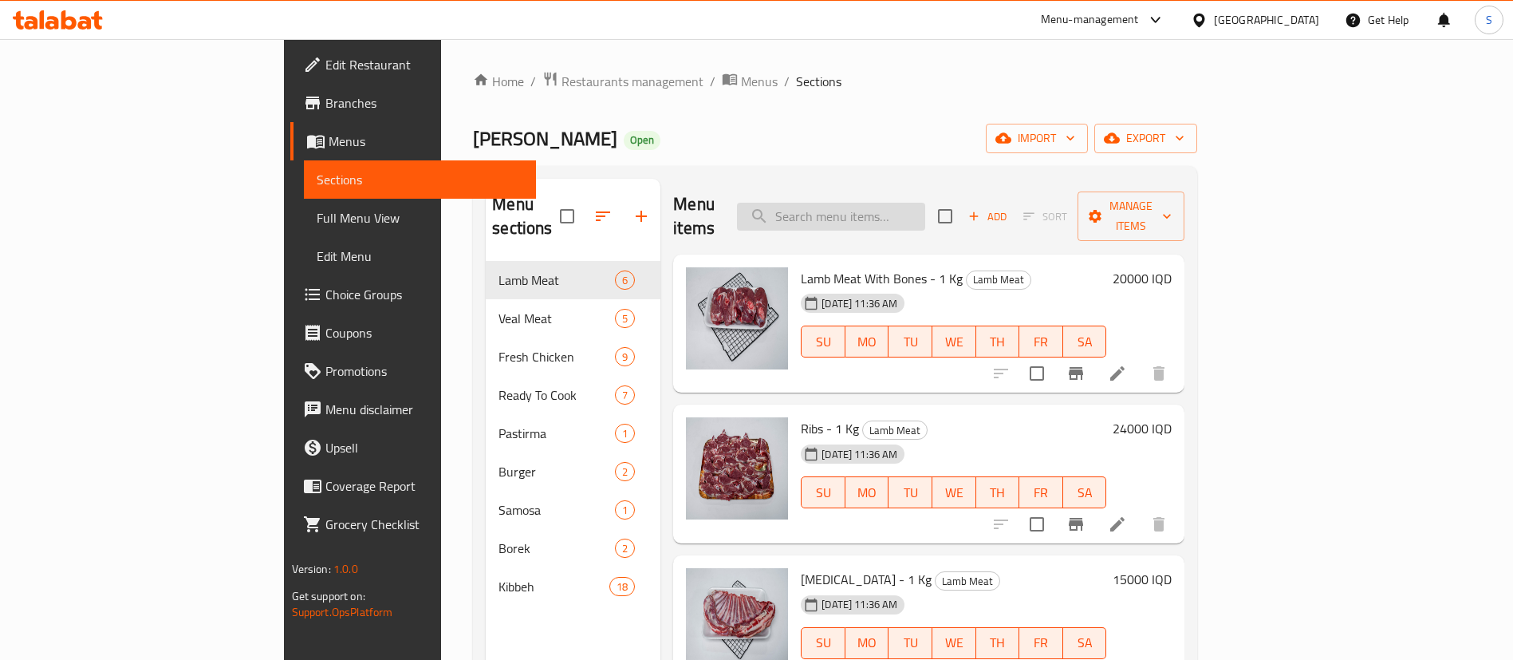
click at [906, 203] on input "search" at bounding box center [831, 217] width 188 height 28
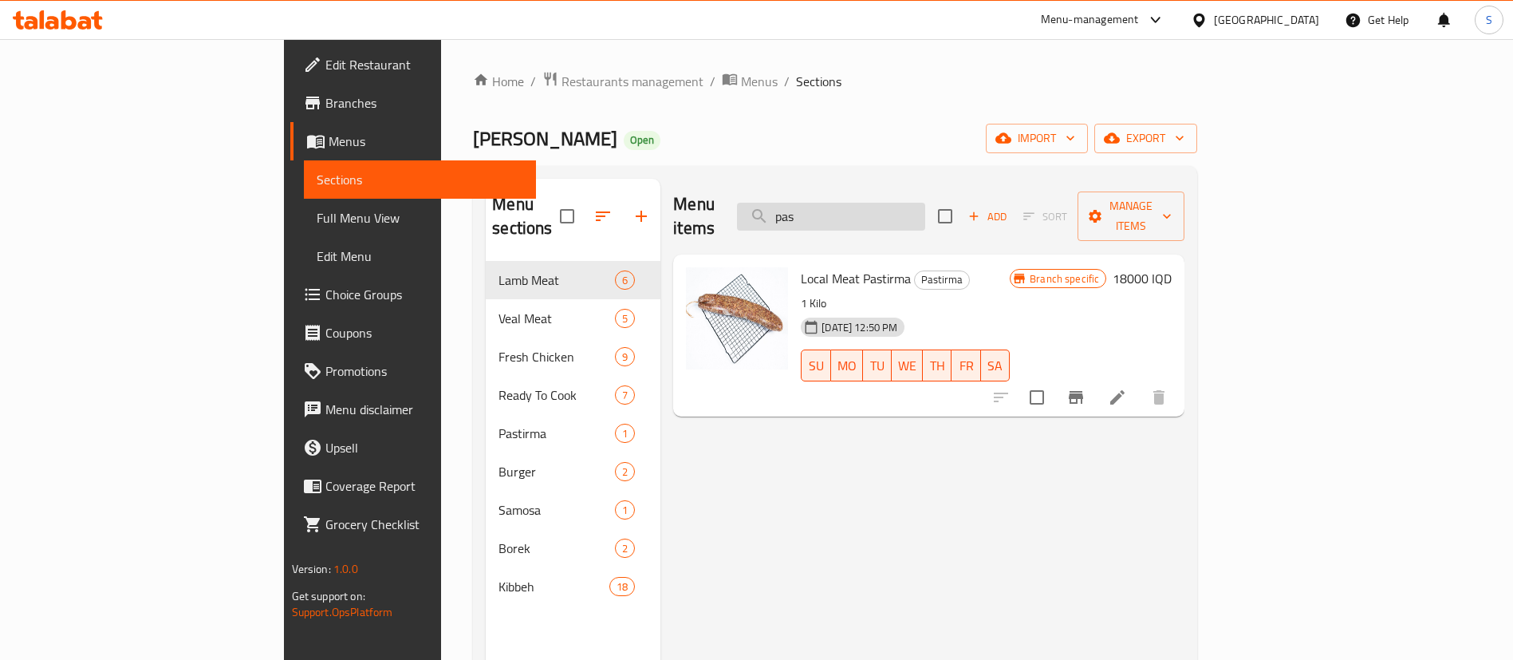
click at [892, 212] on input "pas" at bounding box center [831, 217] width 188 height 28
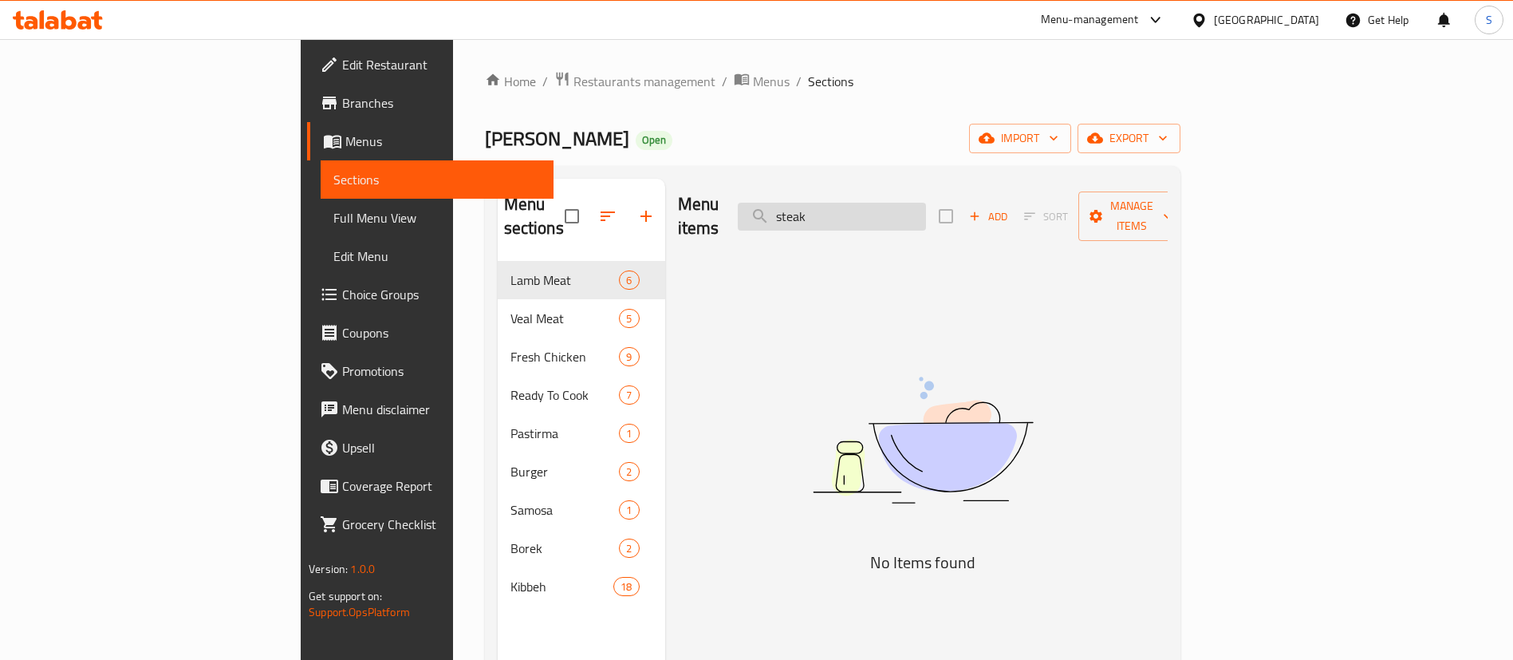
click at [892, 212] on input "steak" at bounding box center [832, 217] width 188 height 28
type input "steak"
click at [574, 72] on span "Restaurants management" at bounding box center [645, 81] width 142 height 19
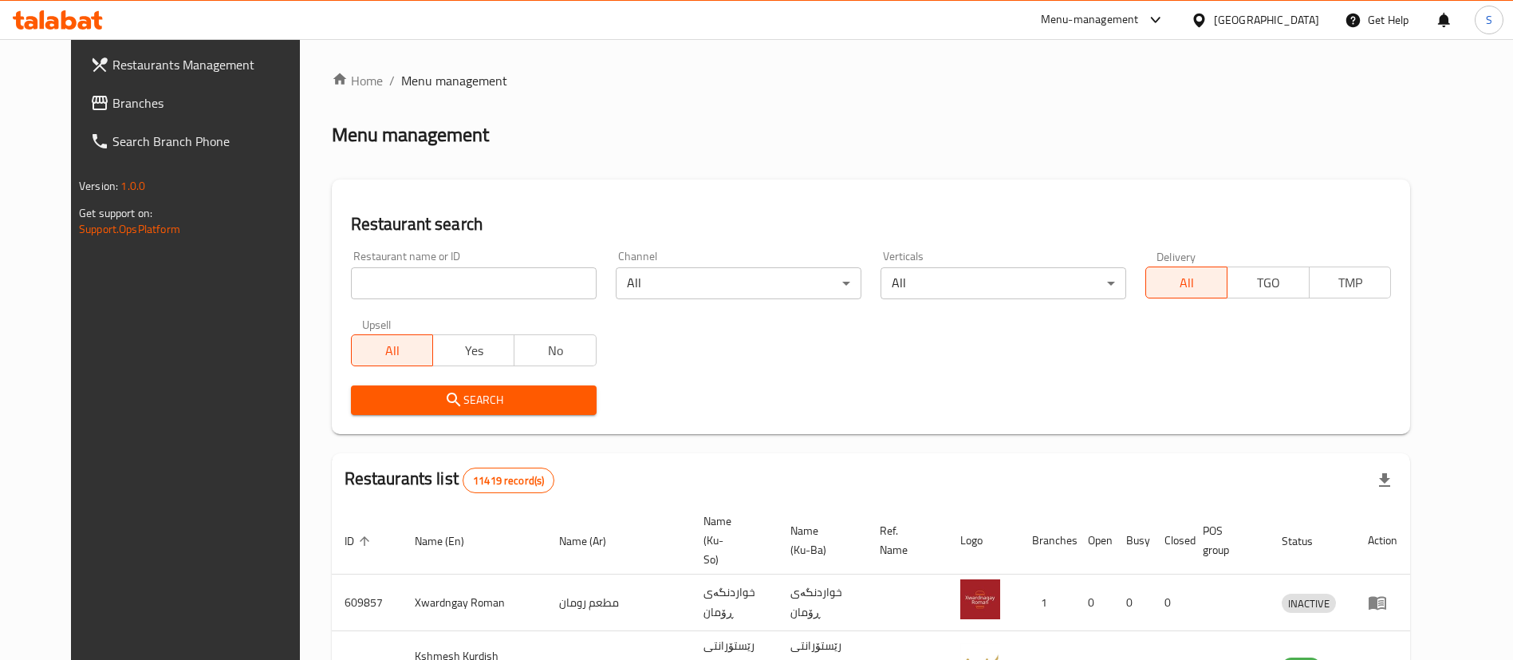
click at [468, 287] on input "search" at bounding box center [474, 283] width 246 height 32
type input "sarwaran"
click button "Search" at bounding box center [474, 400] width 246 height 30
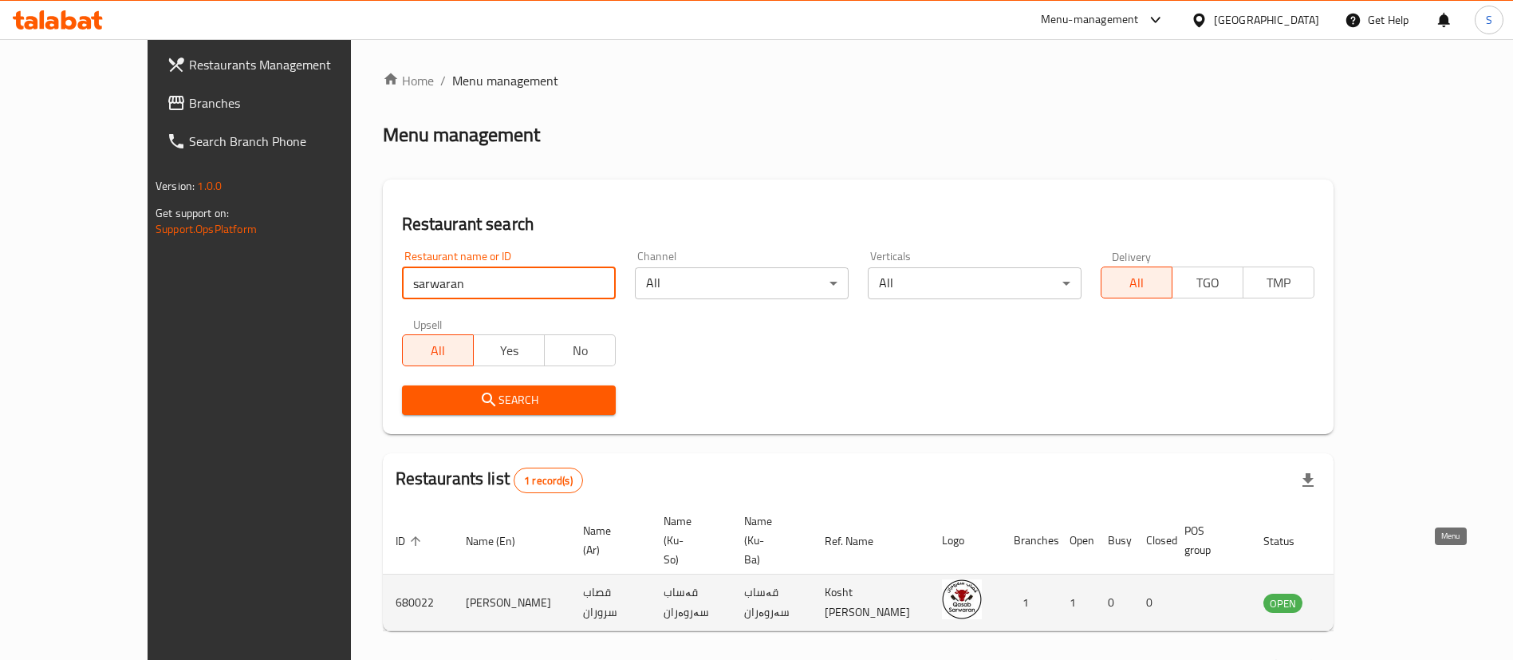
click at [1366, 593] on icon "enhanced table" at bounding box center [1356, 602] width 19 height 19
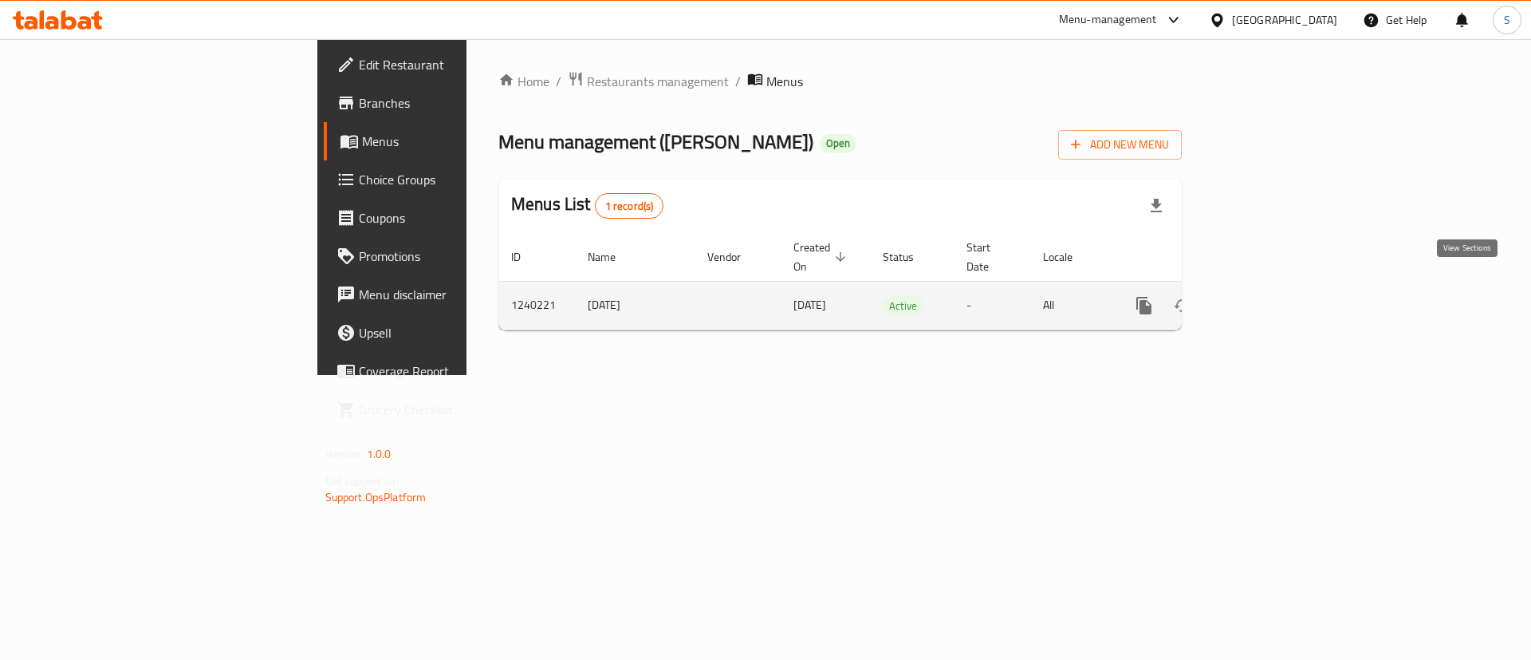
click at [1269, 296] on icon "enhanced table" at bounding box center [1259, 305] width 19 height 19
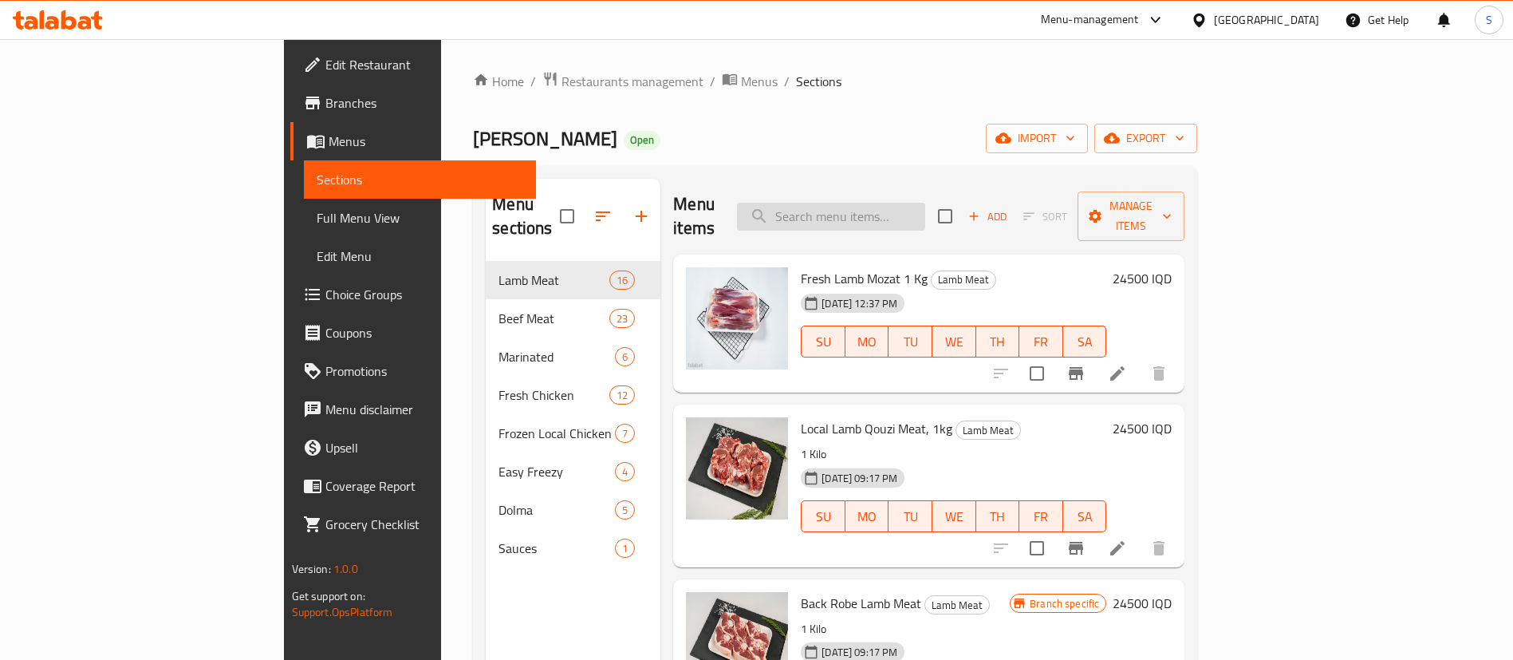
click at [925, 207] on input "search" at bounding box center [831, 217] width 188 height 28
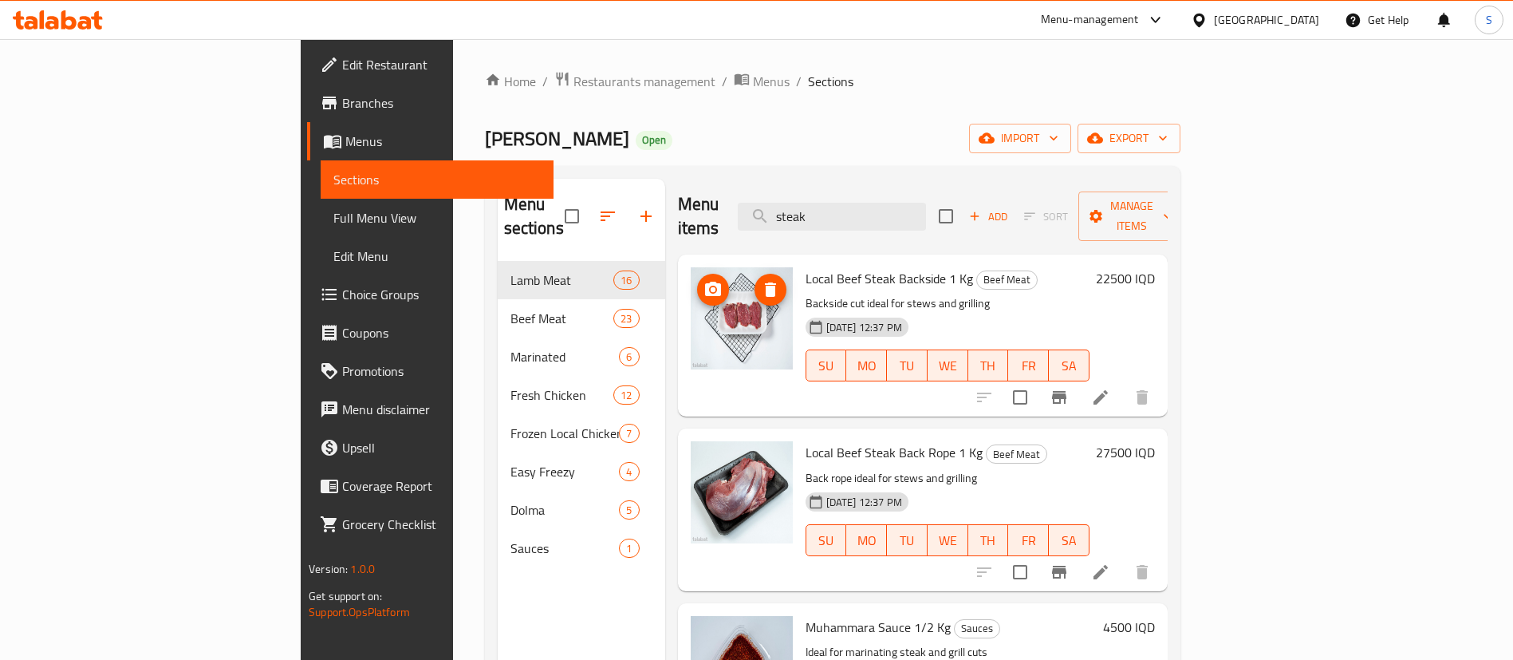
type input "steak"
drag, startPoint x: 687, startPoint y: 319, endPoint x: 461, endPoint y: 93, distance: 319.2
click at [485, 93] on div "Home / Restaurants management / Menus / Sections Qasab Sarwaran Open import exp…" at bounding box center [833, 461] width 696 height 780
click at [574, 79] on span "Restaurants management" at bounding box center [645, 81] width 142 height 19
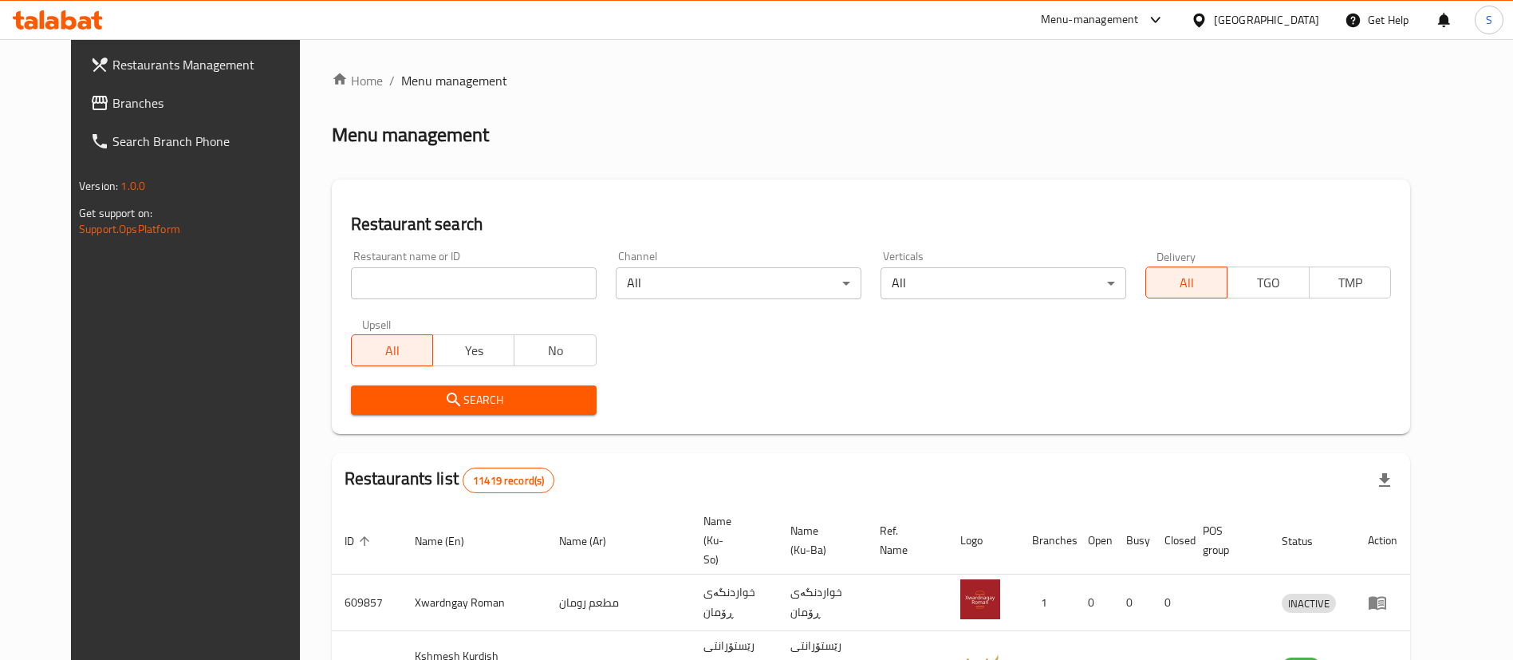
click at [500, 281] on input "search" at bounding box center [474, 283] width 246 height 32
type input "[PERSON_NAME]"
click button "Search" at bounding box center [474, 400] width 246 height 30
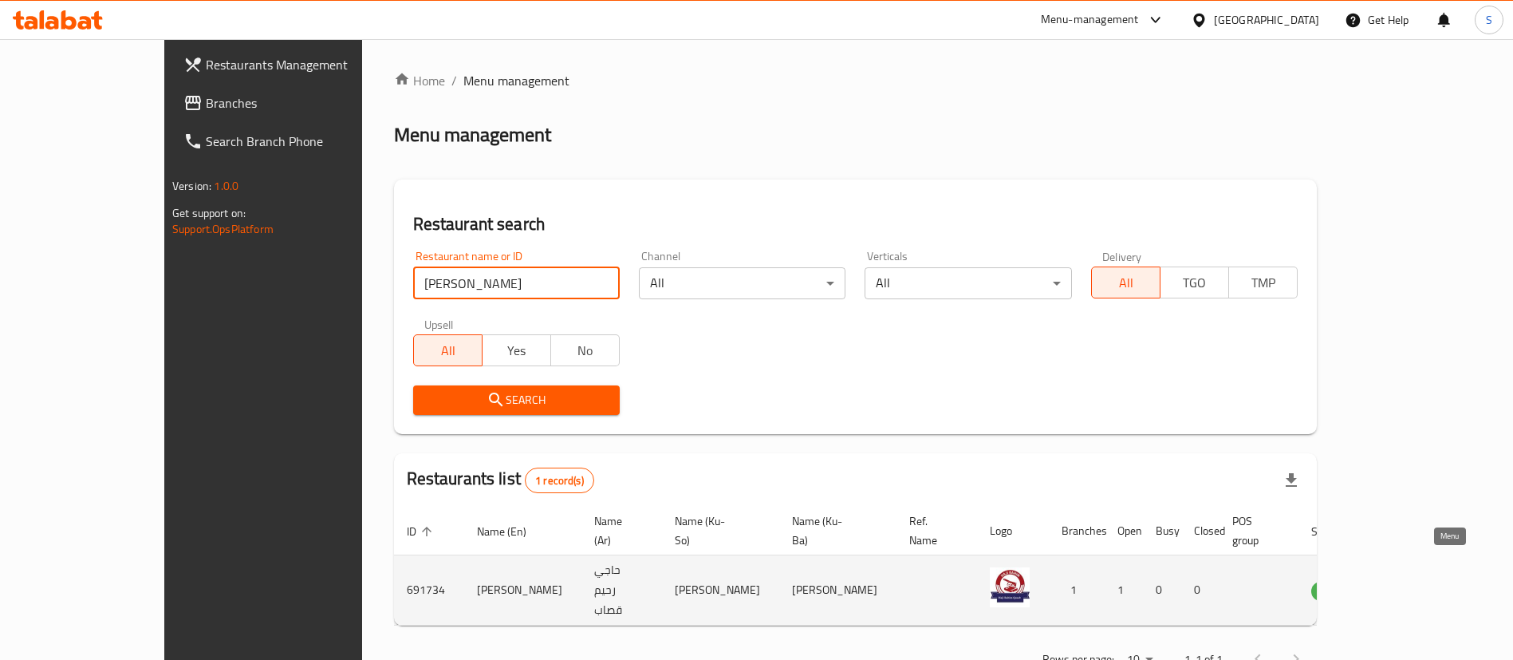
click at [1414, 581] on icon "enhanced table" at bounding box center [1404, 590] width 19 height 19
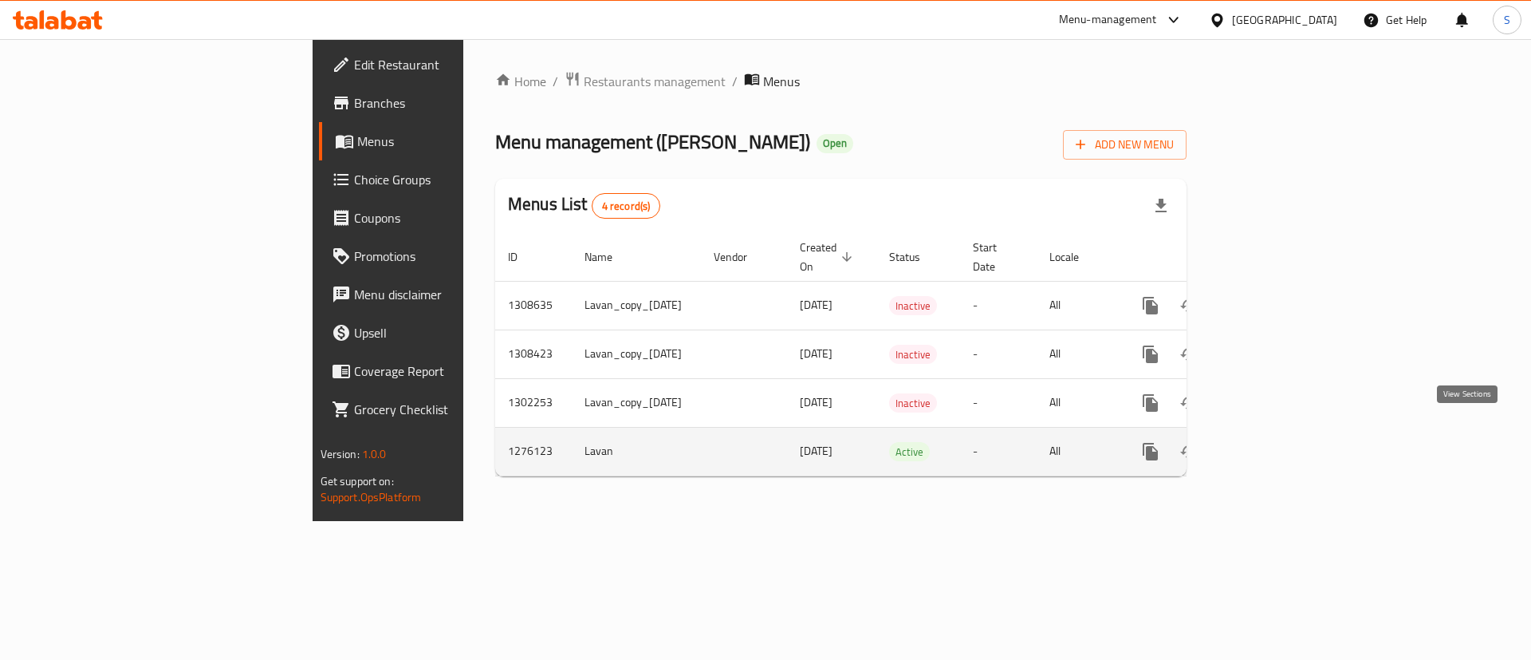
click at [1273, 444] on icon "enhanced table" at bounding box center [1266, 451] width 14 height 14
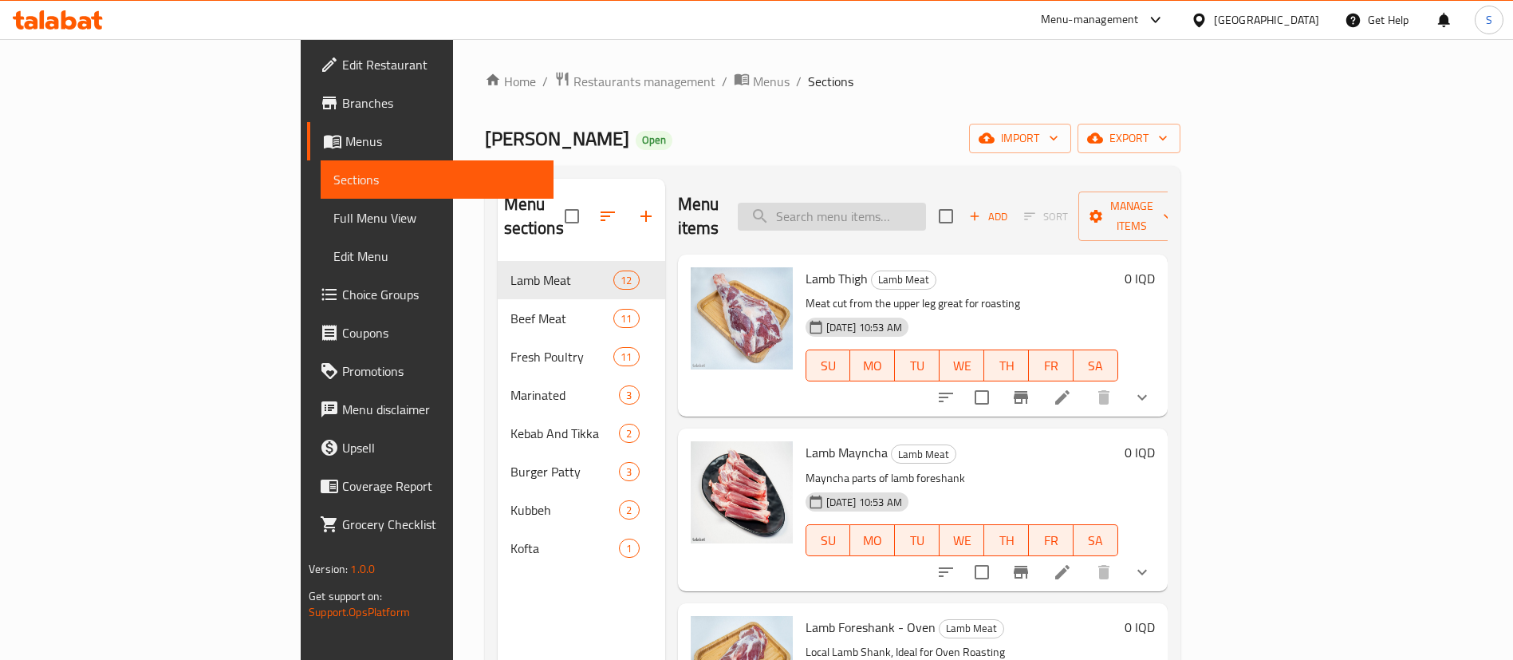
click at [897, 208] on input "search" at bounding box center [832, 217] width 188 height 28
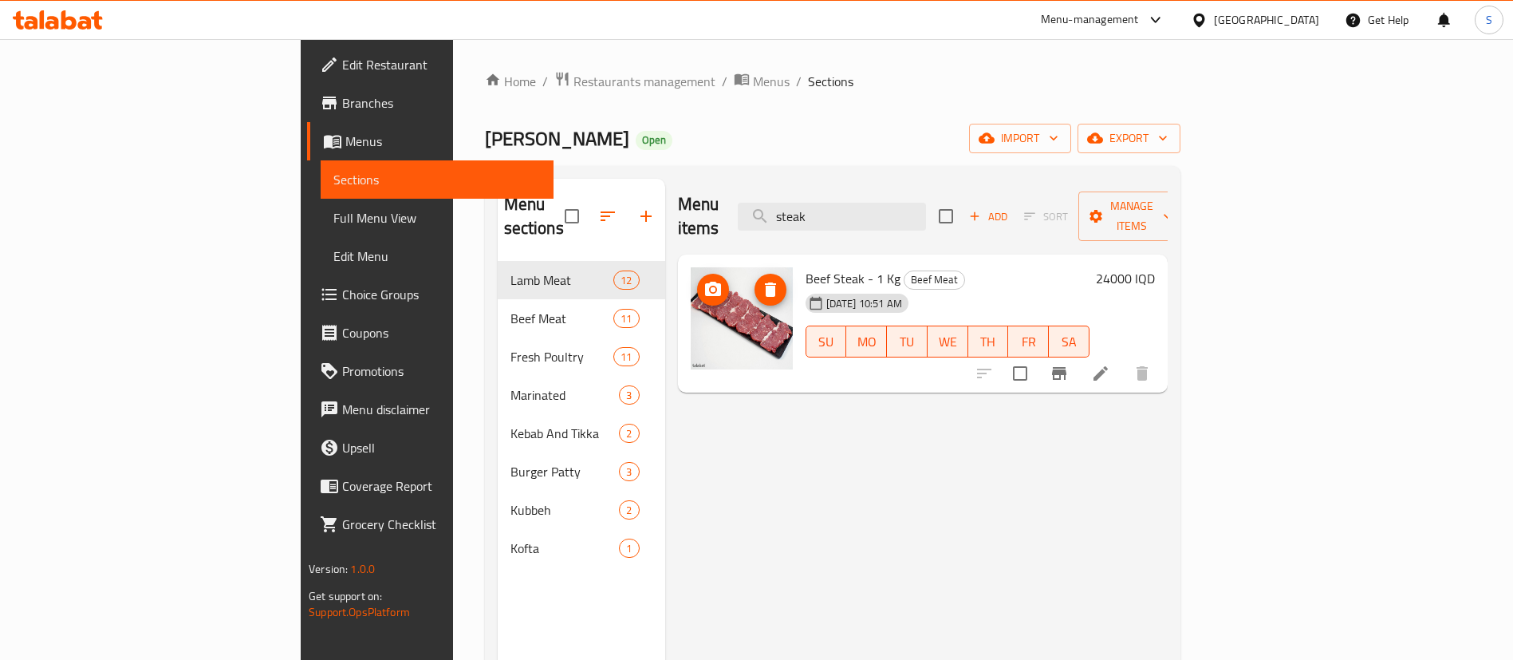
type input "steak"
click at [574, 83] on span "Restaurants management" at bounding box center [645, 81] width 142 height 19
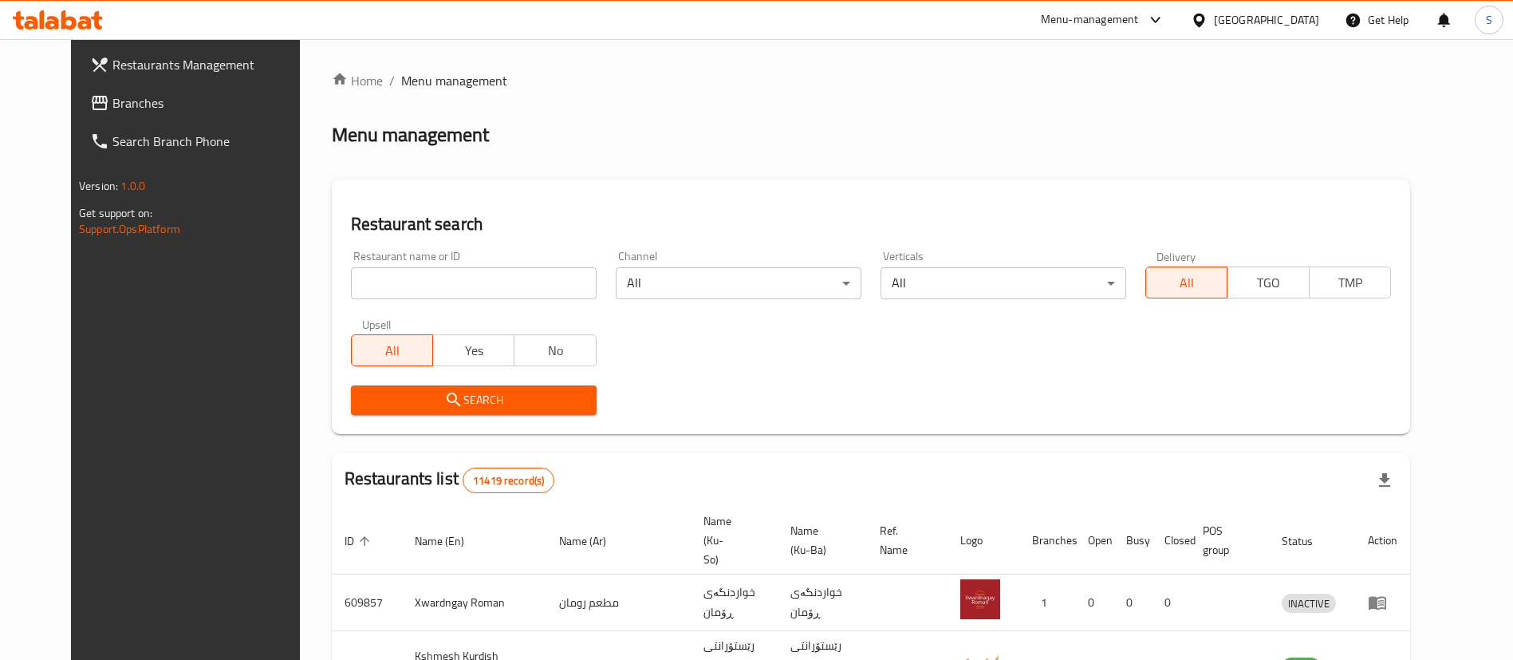
click at [423, 279] on input "search" at bounding box center [474, 283] width 246 height 32
type input "barzan hamd"
click button "Search" at bounding box center [474, 400] width 246 height 30
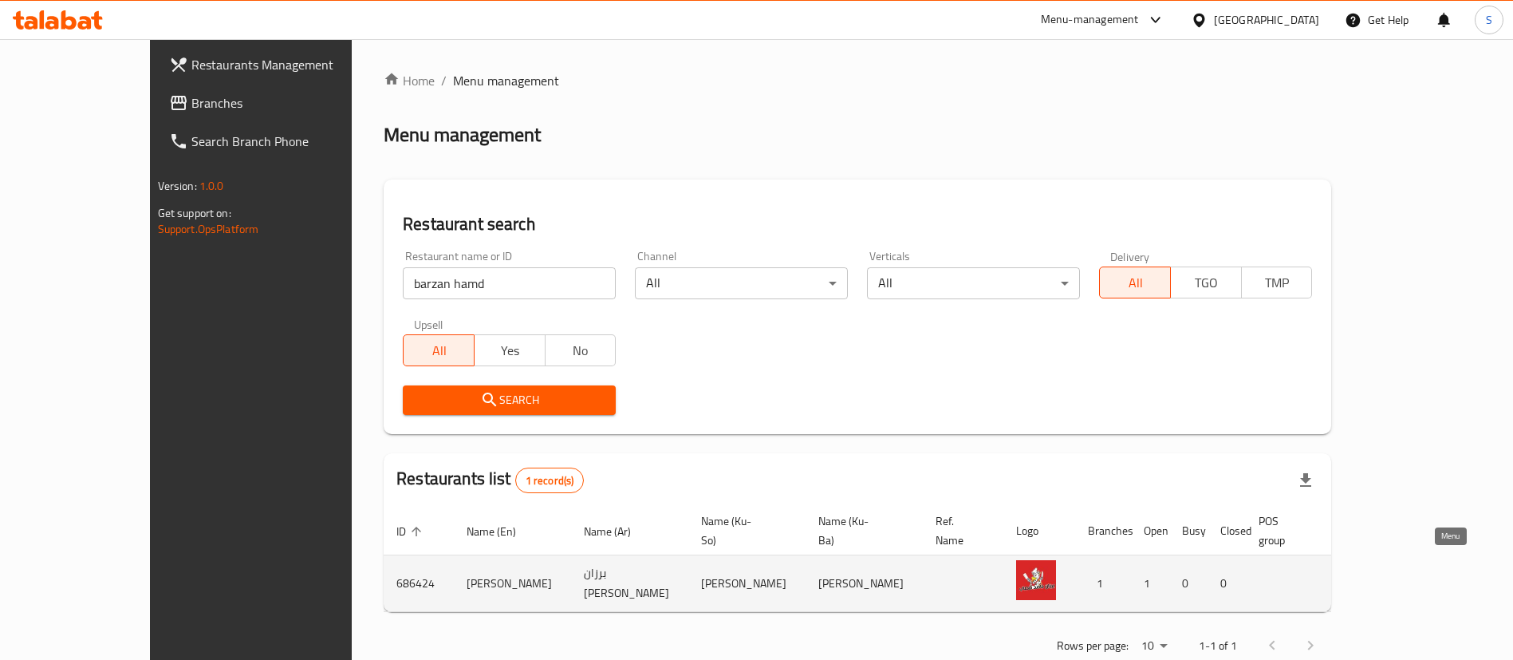
click at [1440, 577] on icon "enhanced table" at bounding box center [1431, 584] width 18 height 14
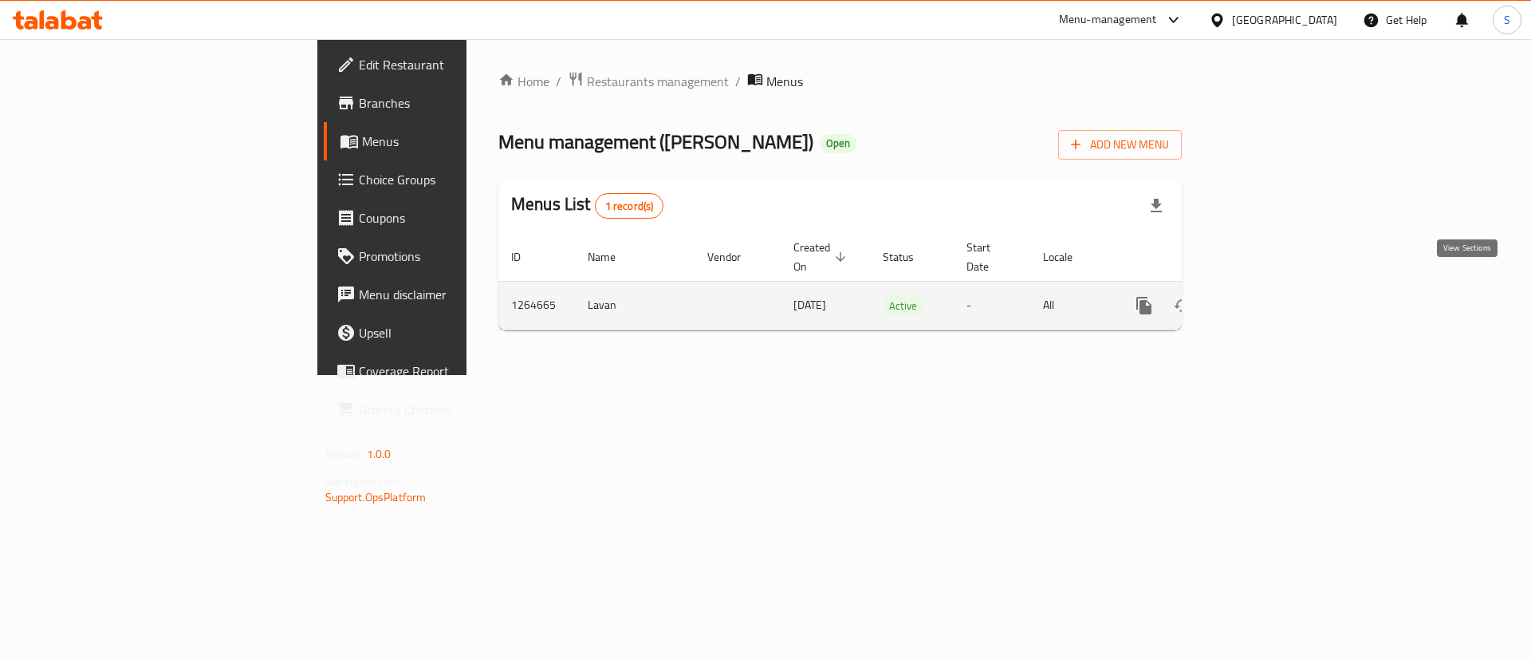
click at [1279, 292] on link "enhanced table" at bounding box center [1259, 305] width 38 height 38
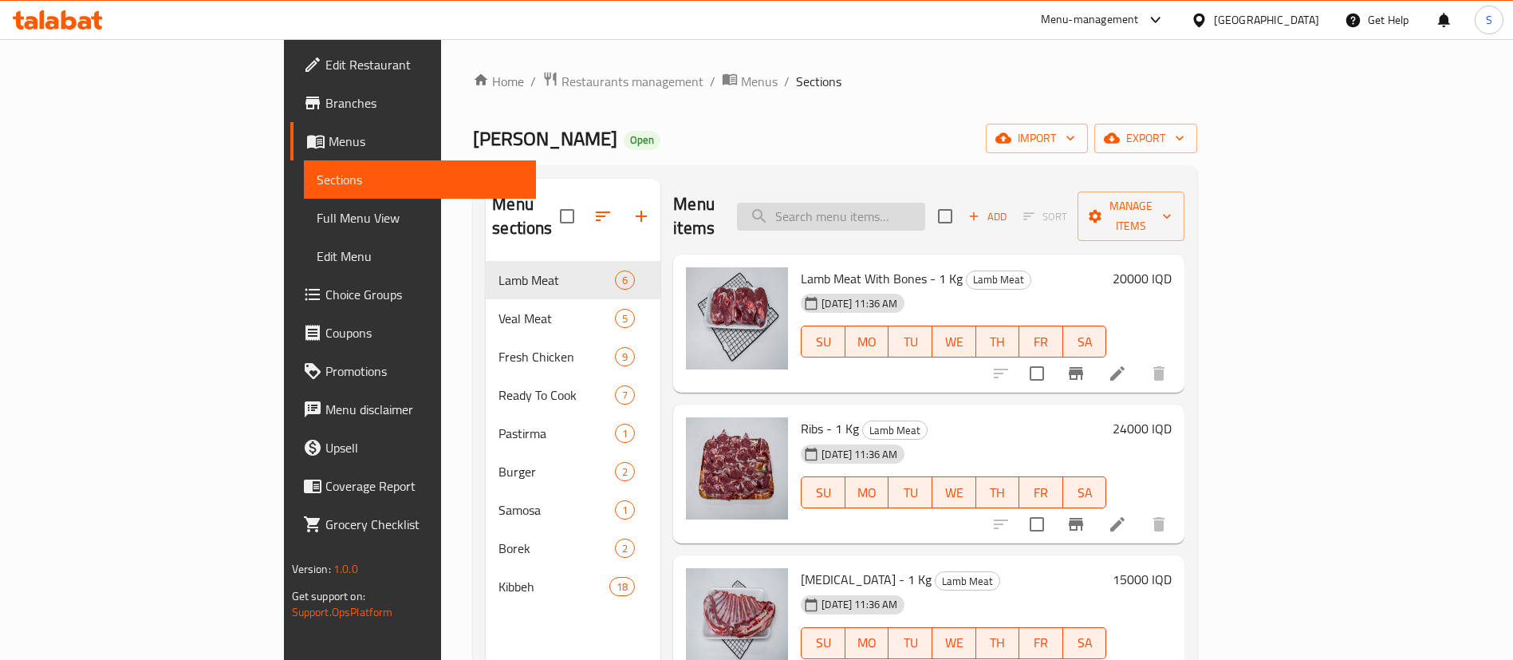
click at [892, 203] on input "search" at bounding box center [831, 217] width 188 height 28
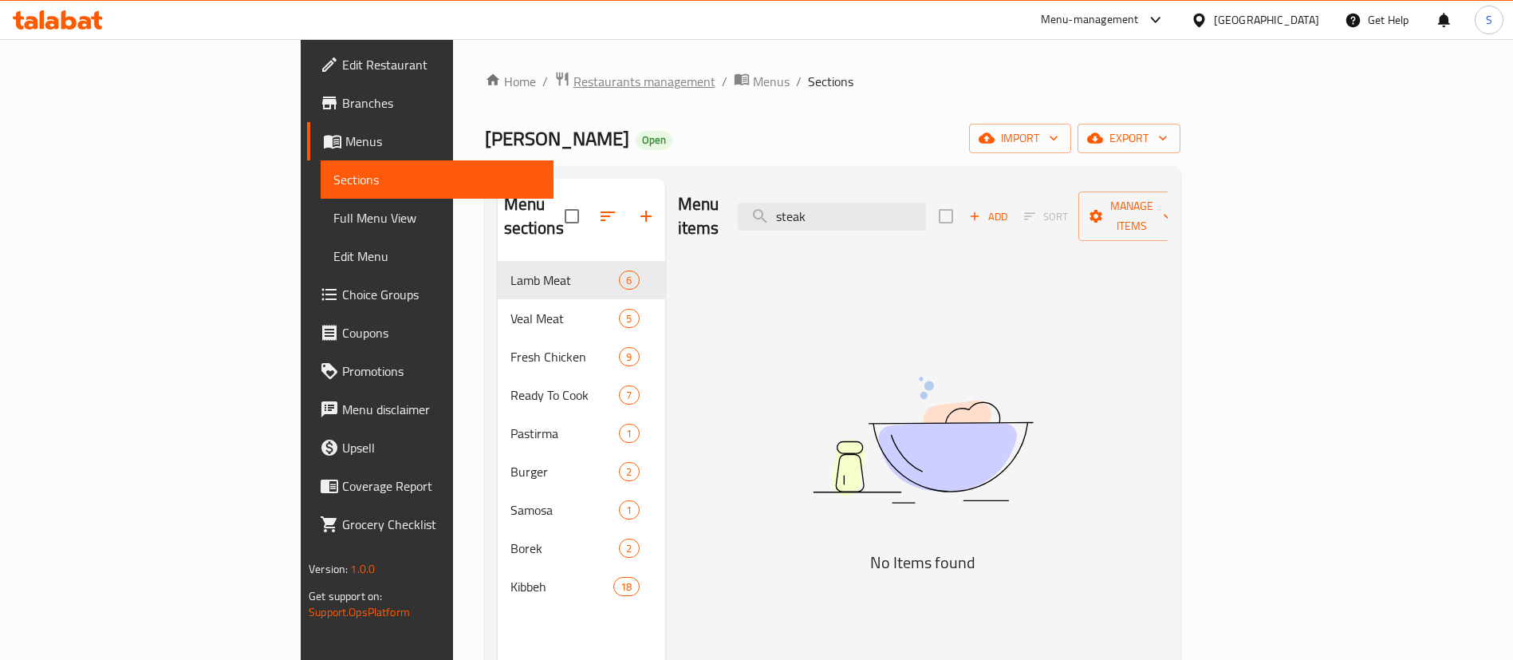
type input "steak"
click at [574, 86] on span "Restaurants management" at bounding box center [645, 81] width 142 height 19
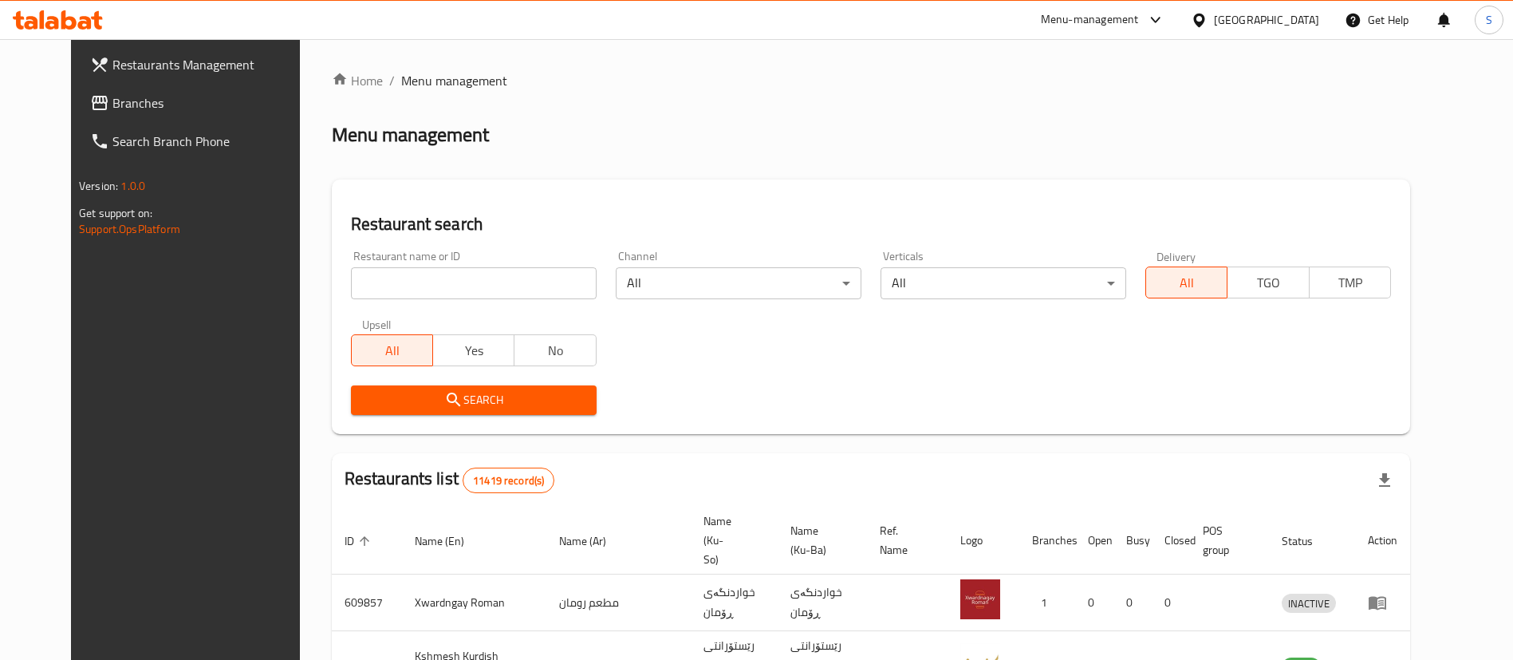
click at [500, 297] on input "search" at bounding box center [474, 283] width 246 height 32
type input "mandolin"
click button "Search" at bounding box center [474, 400] width 246 height 30
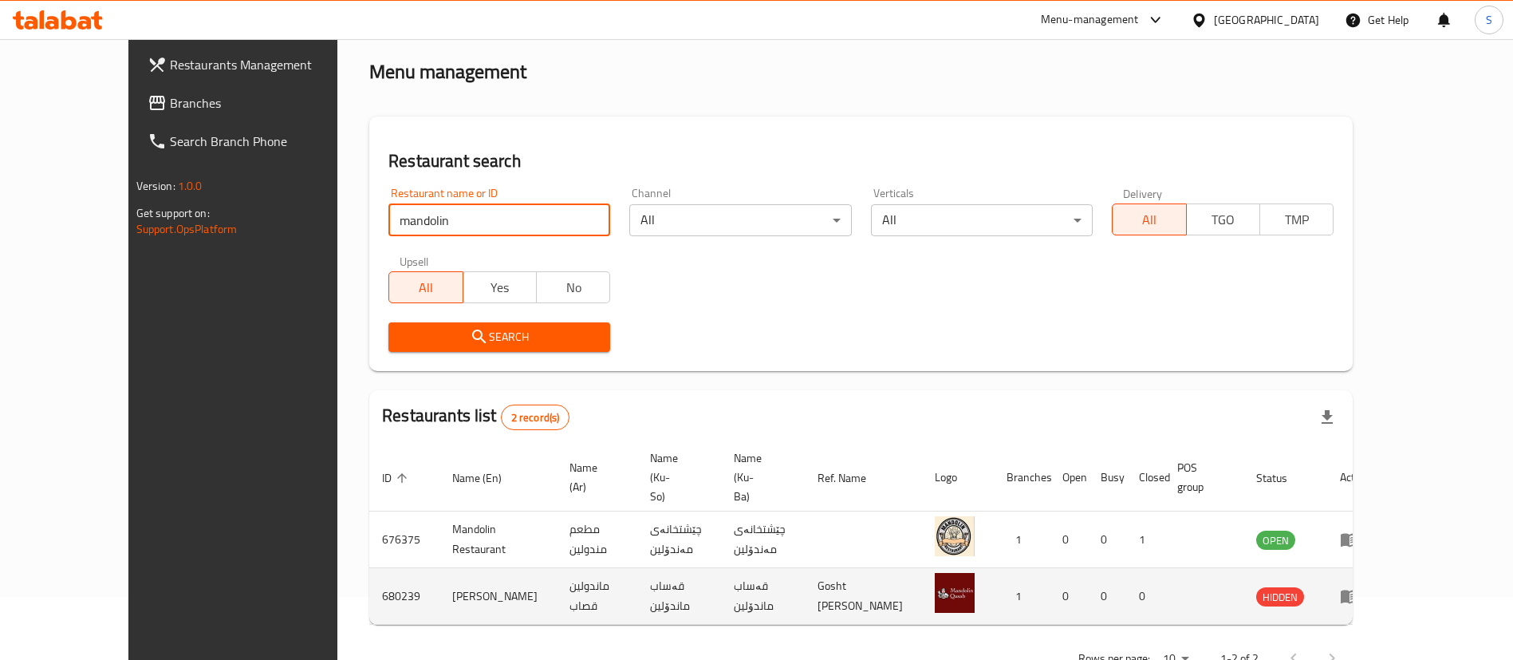
scroll to position [95, 0]
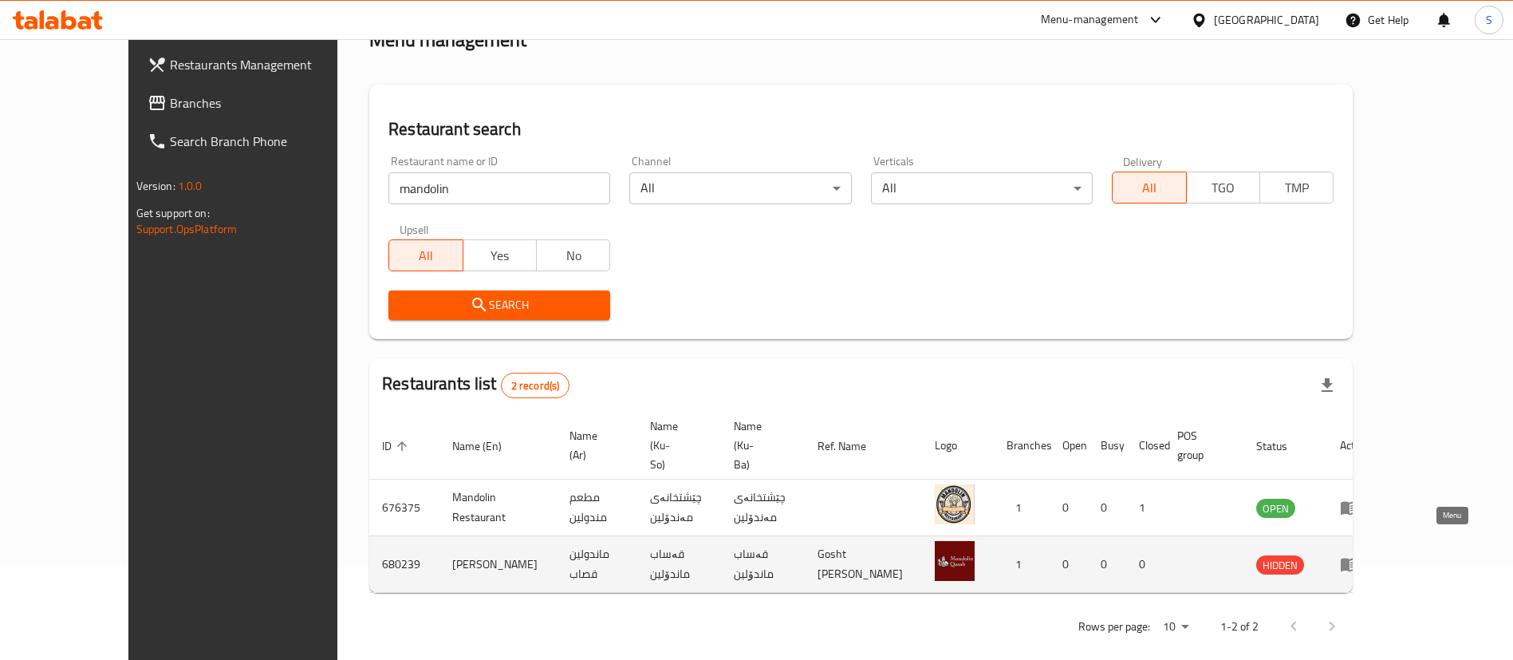
click at [1359, 554] on icon "enhanced table" at bounding box center [1349, 563] width 19 height 19
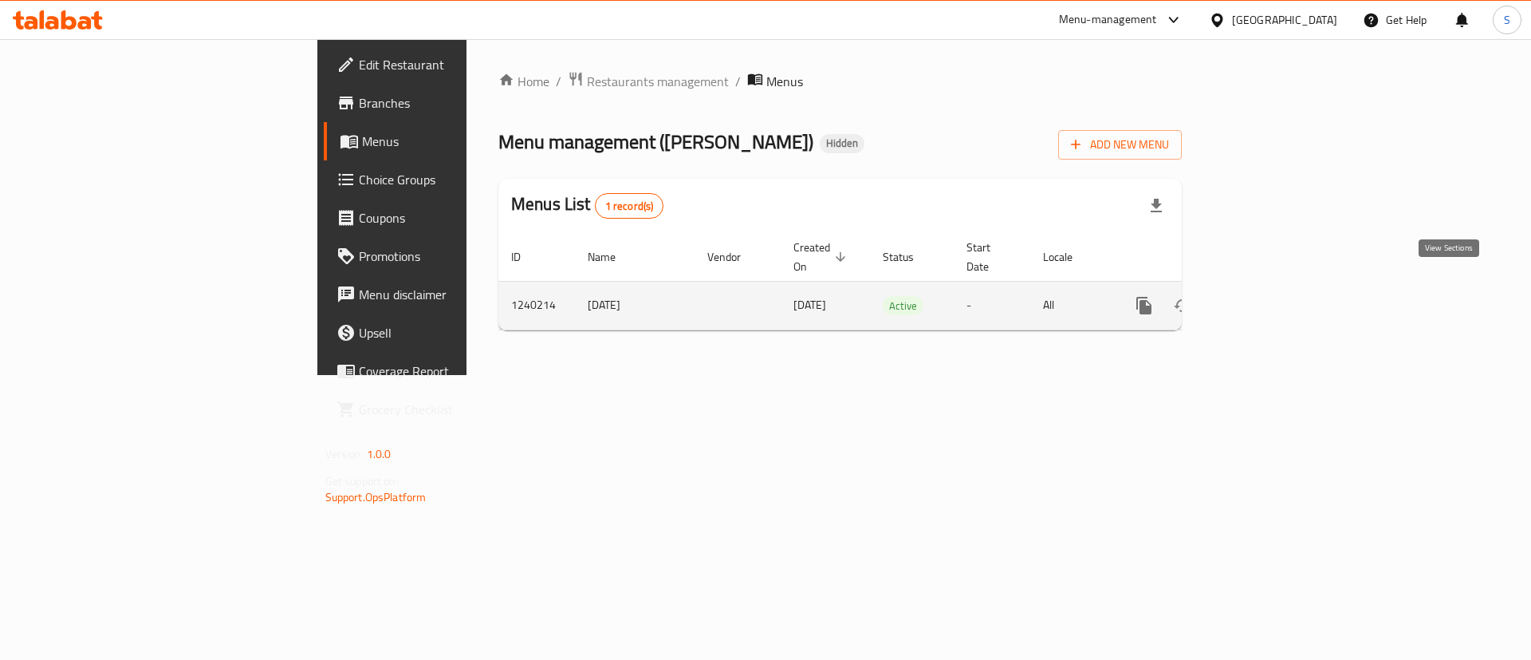
click at [1279, 300] on link "enhanced table" at bounding box center [1259, 305] width 38 height 38
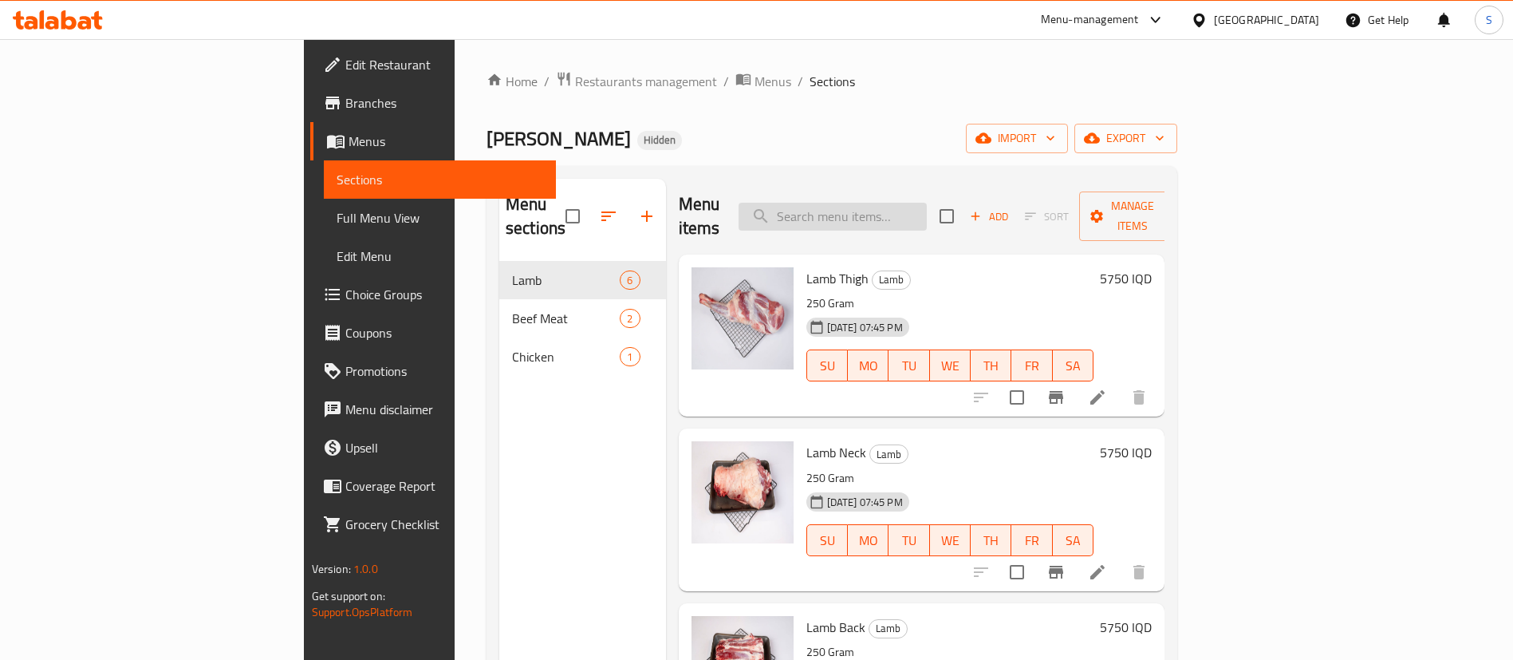
click at [927, 203] on input "search" at bounding box center [833, 217] width 188 height 28
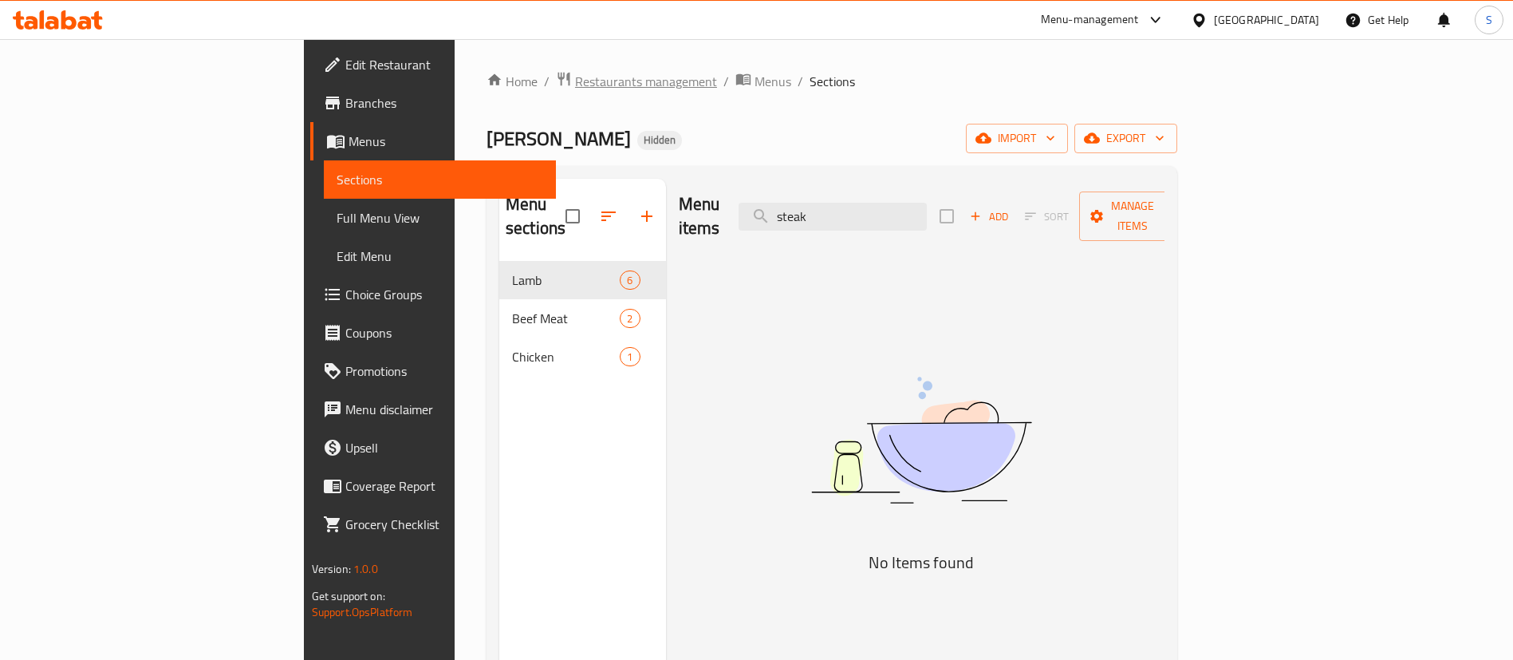
type input "steak"
click at [575, 85] on span "Restaurants management" at bounding box center [646, 81] width 142 height 19
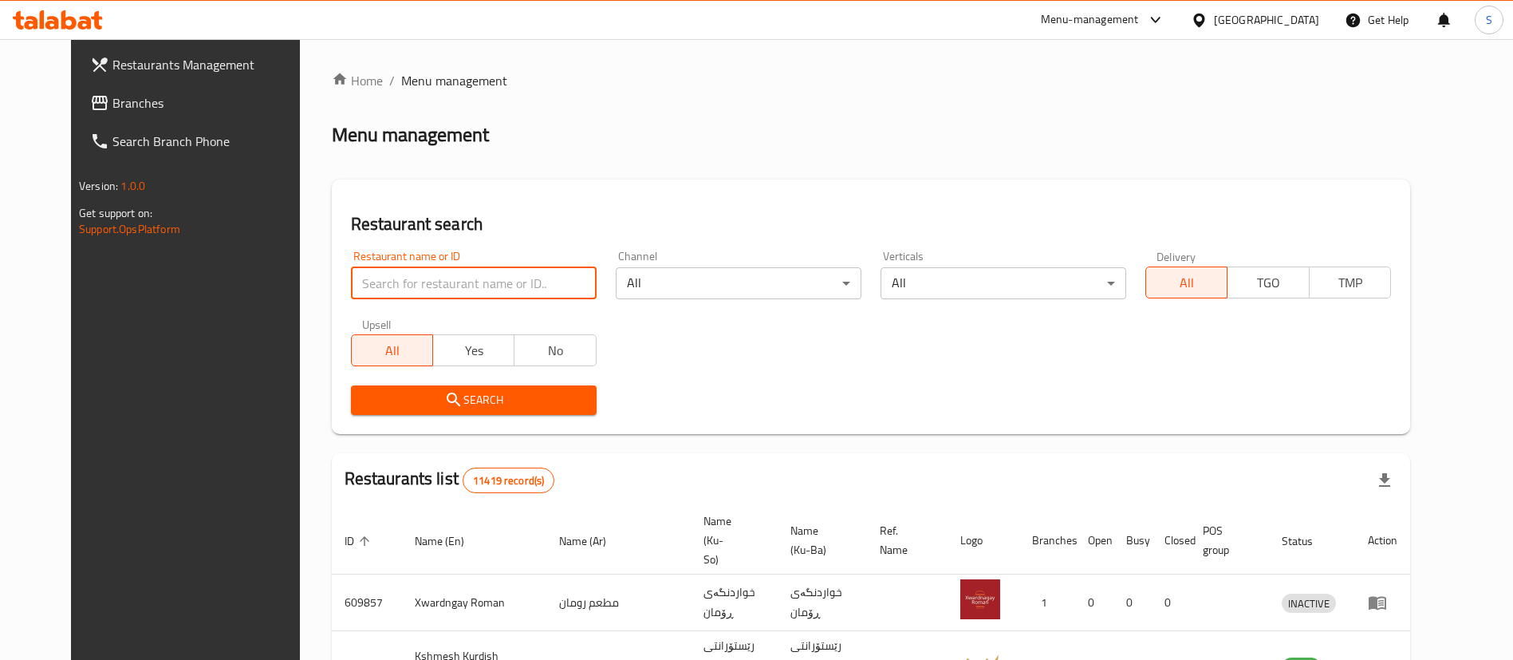
click at [533, 283] on input "search" at bounding box center [474, 283] width 246 height 32
type input "sirwan"
click button "Search" at bounding box center [474, 400] width 246 height 30
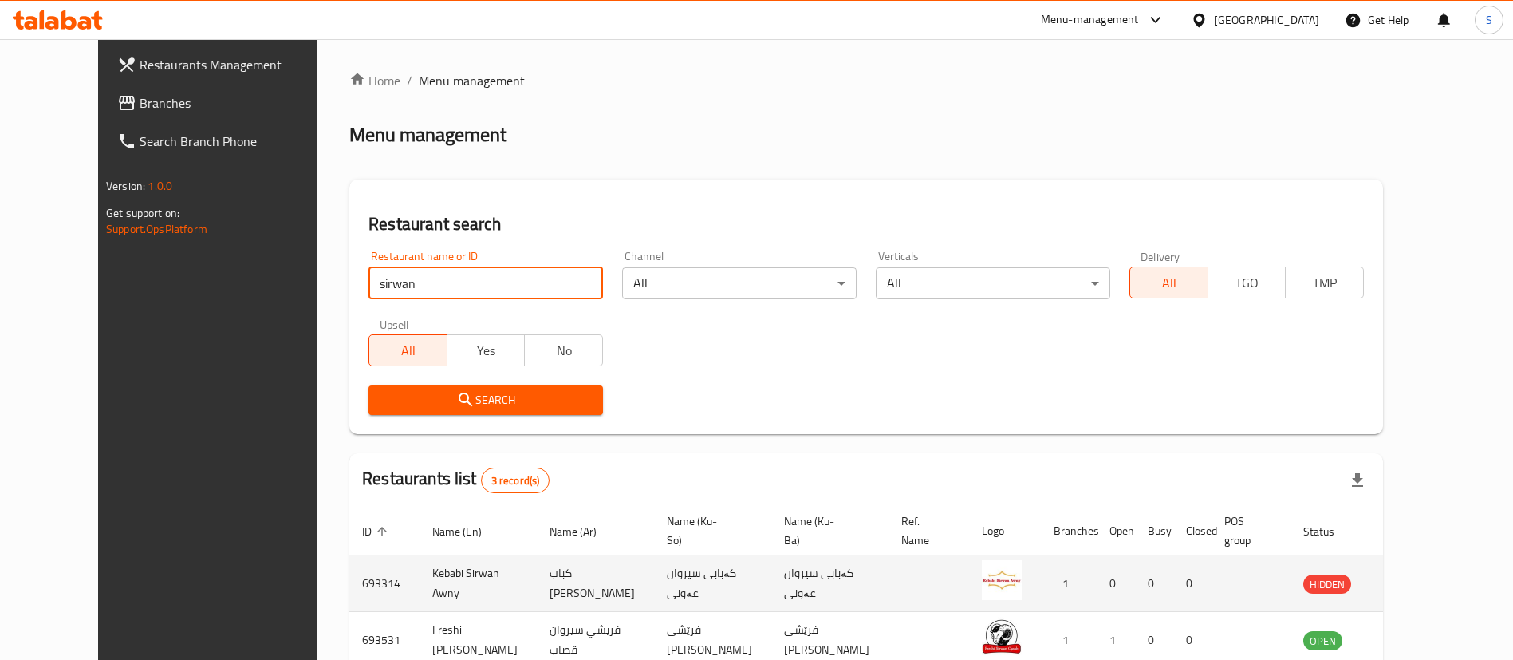
scroll to position [134, 0]
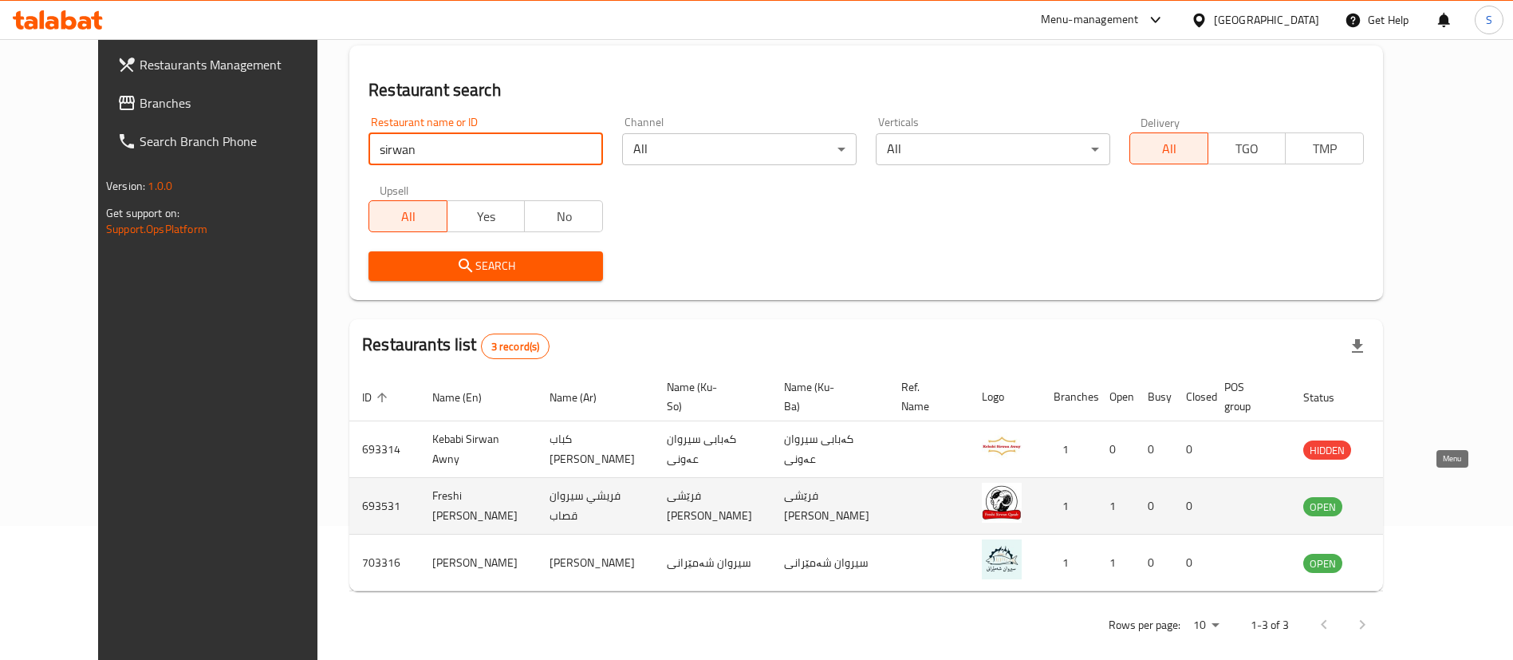
click at [1406, 496] on icon "enhanced table" at bounding box center [1396, 505] width 19 height 19
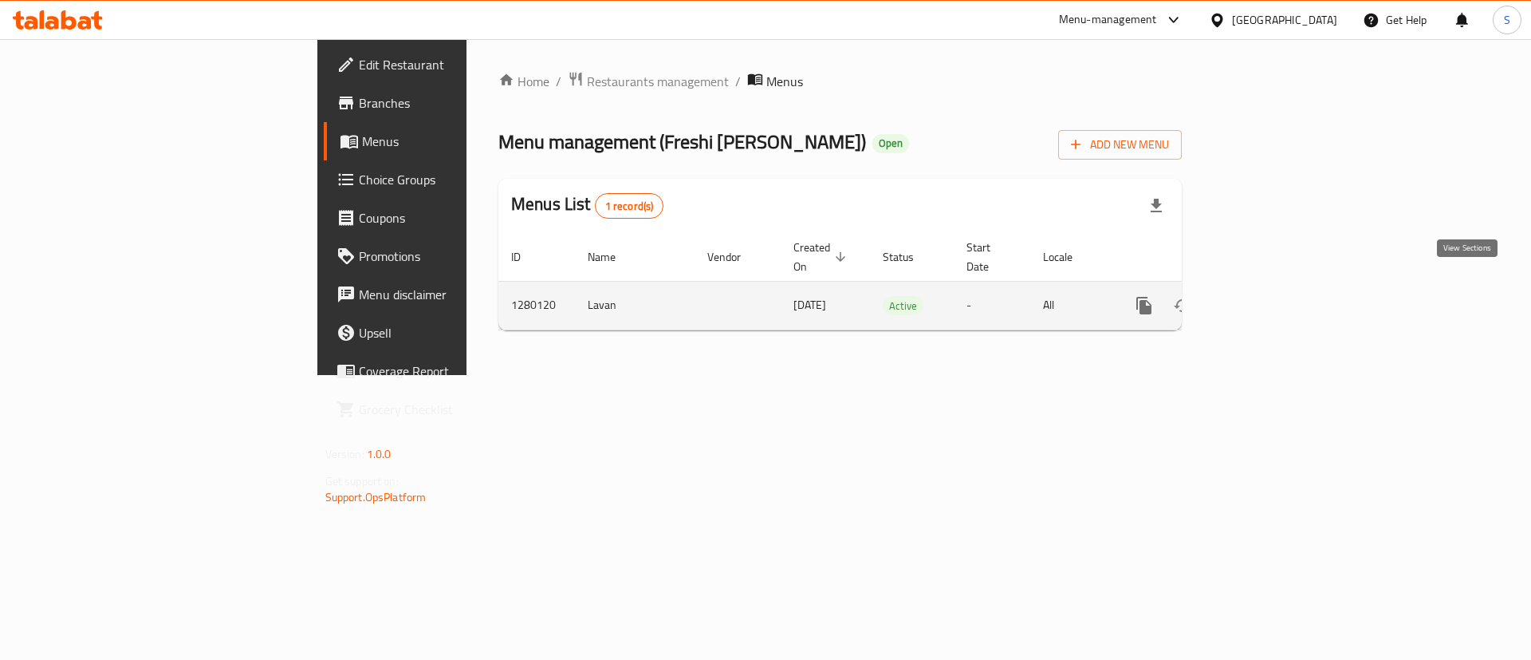
click at [1279, 298] on link "enhanced table" at bounding box center [1259, 305] width 38 height 38
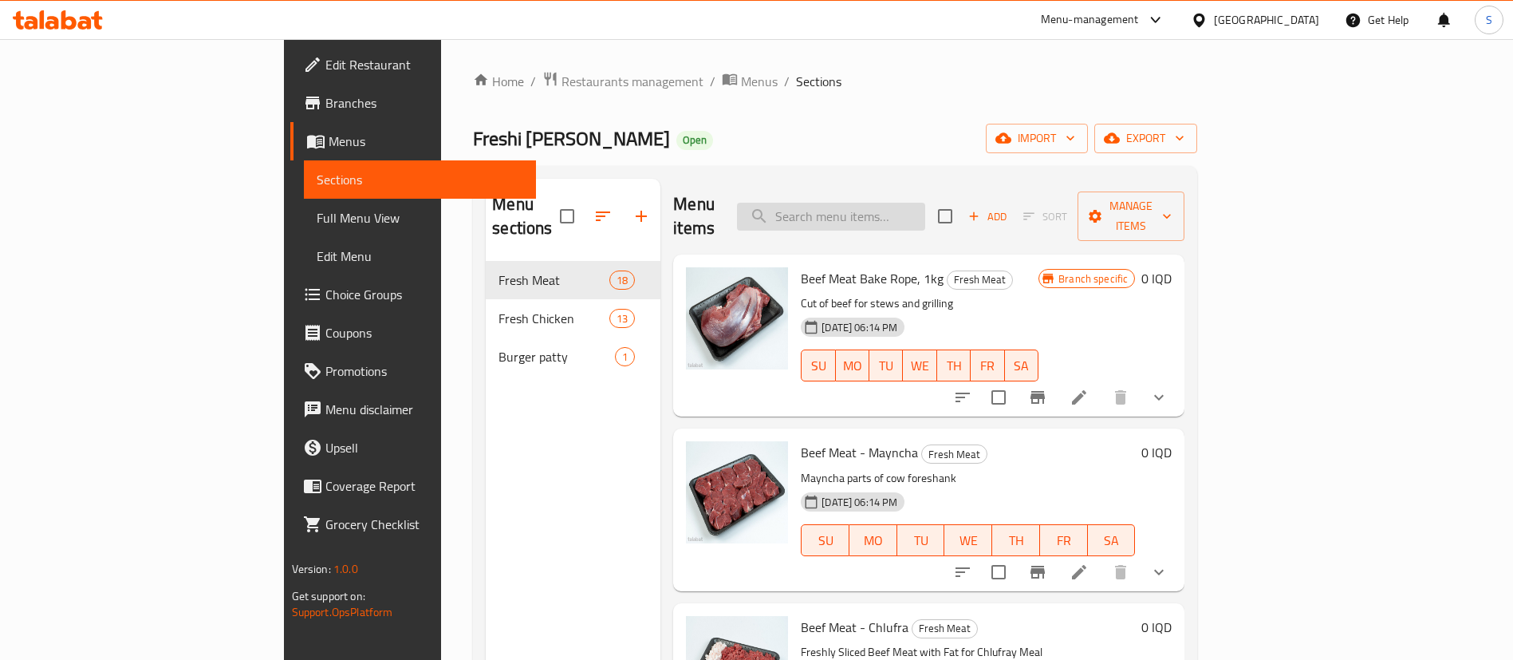
click at [895, 216] on input "search" at bounding box center [831, 217] width 188 height 28
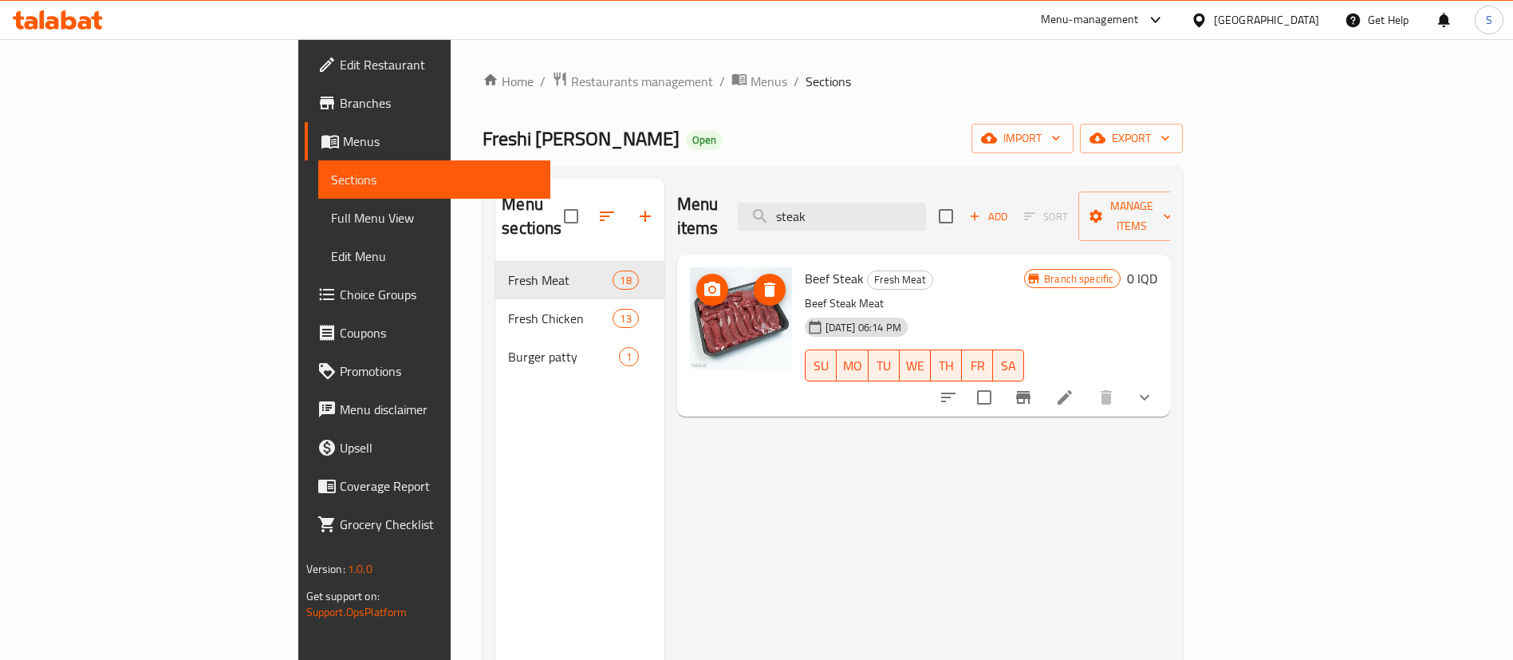
type input "steak"
click at [1074, 388] on icon at bounding box center [1064, 397] width 19 height 19
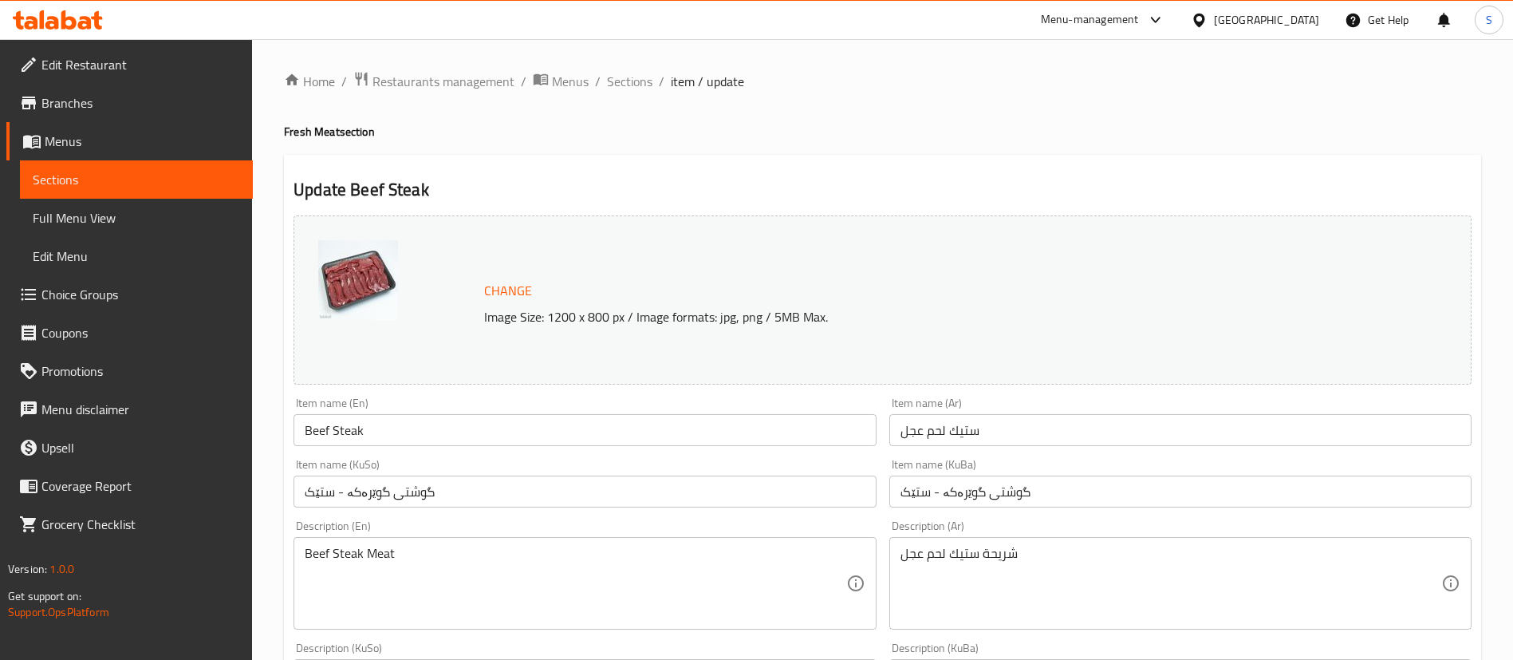
click at [986, 500] on input "گوشتی گوێرەکە - ستێک" at bounding box center [1180, 491] width 582 height 32
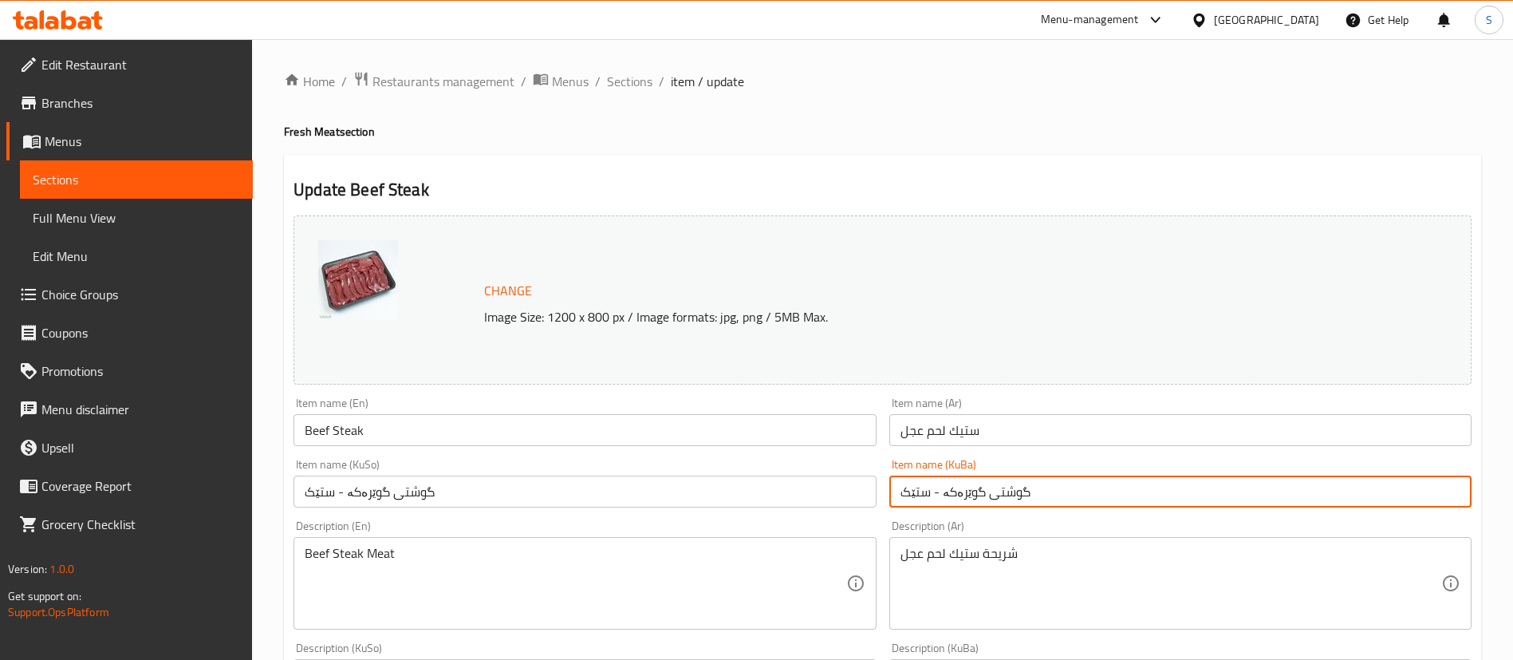
click at [986, 500] on input "گوشتی گوێرەکە - ستێک" at bounding box center [1180, 491] width 582 height 32
click at [627, 90] on span "Sections" at bounding box center [629, 81] width 45 height 19
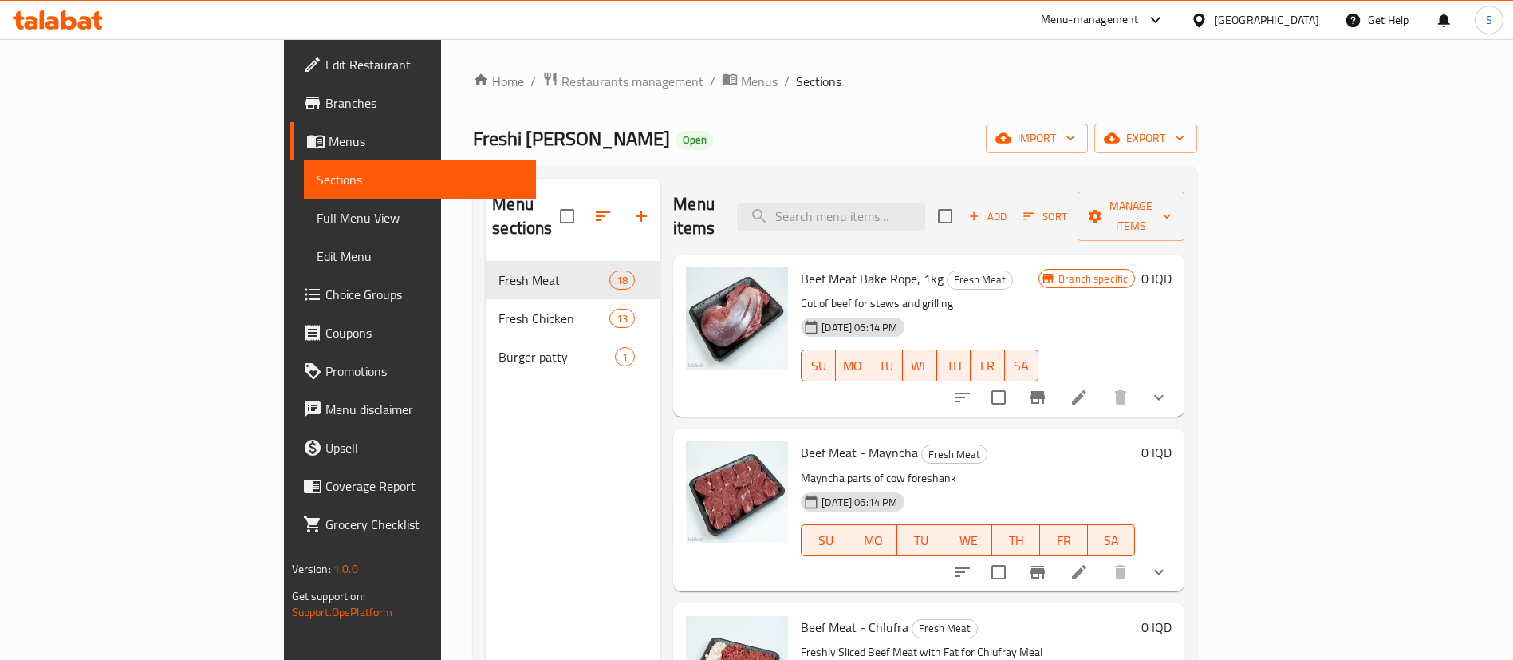
click at [894, 220] on div "Menu items Add Sort Manage items" at bounding box center [928, 217] width 511 height 76
click at [902, 207] on input "search" at bounding box center [831, 217] width 188 height 28
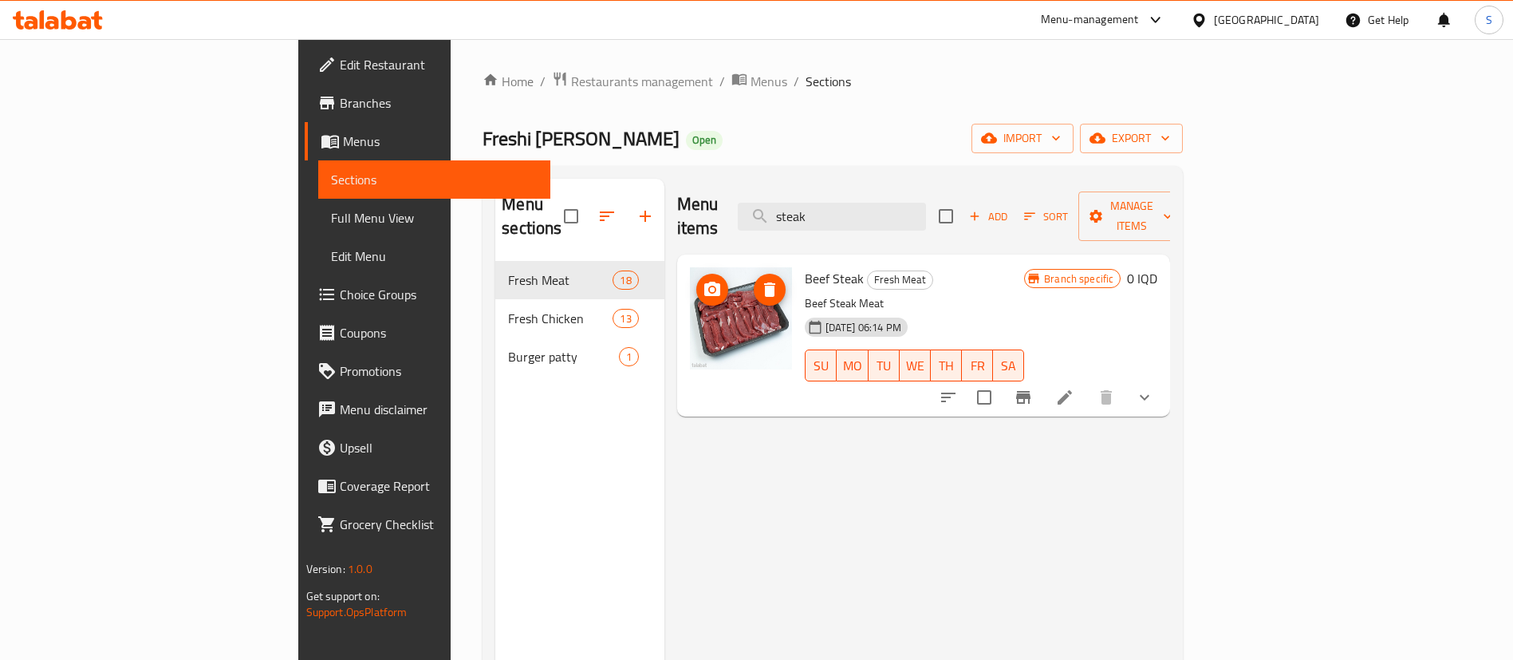
type input "steak"
click at [1087, 383] on li at bounding box center [1065, 397] width 45 height 29
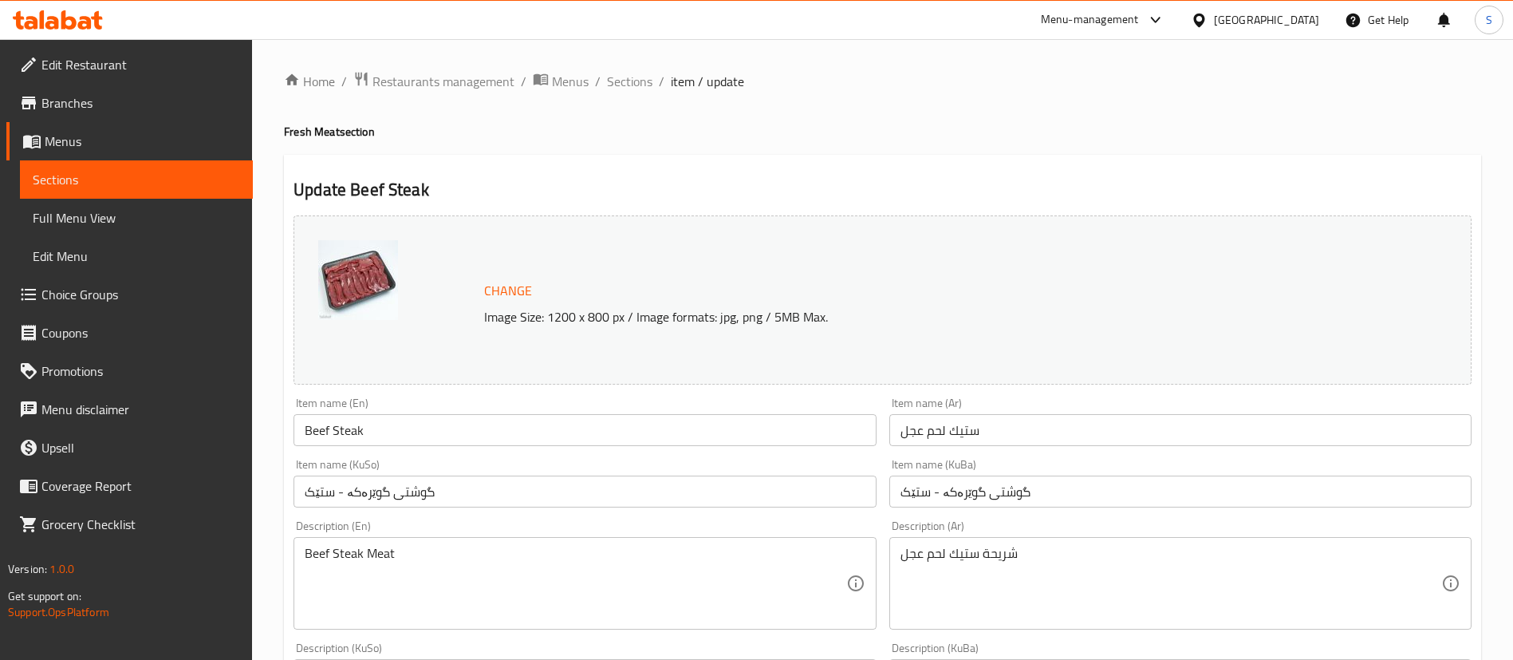
click at [948, 428] on input "ستيك لحم عجل" at bounding box center [1180, 430] width 582 height 32
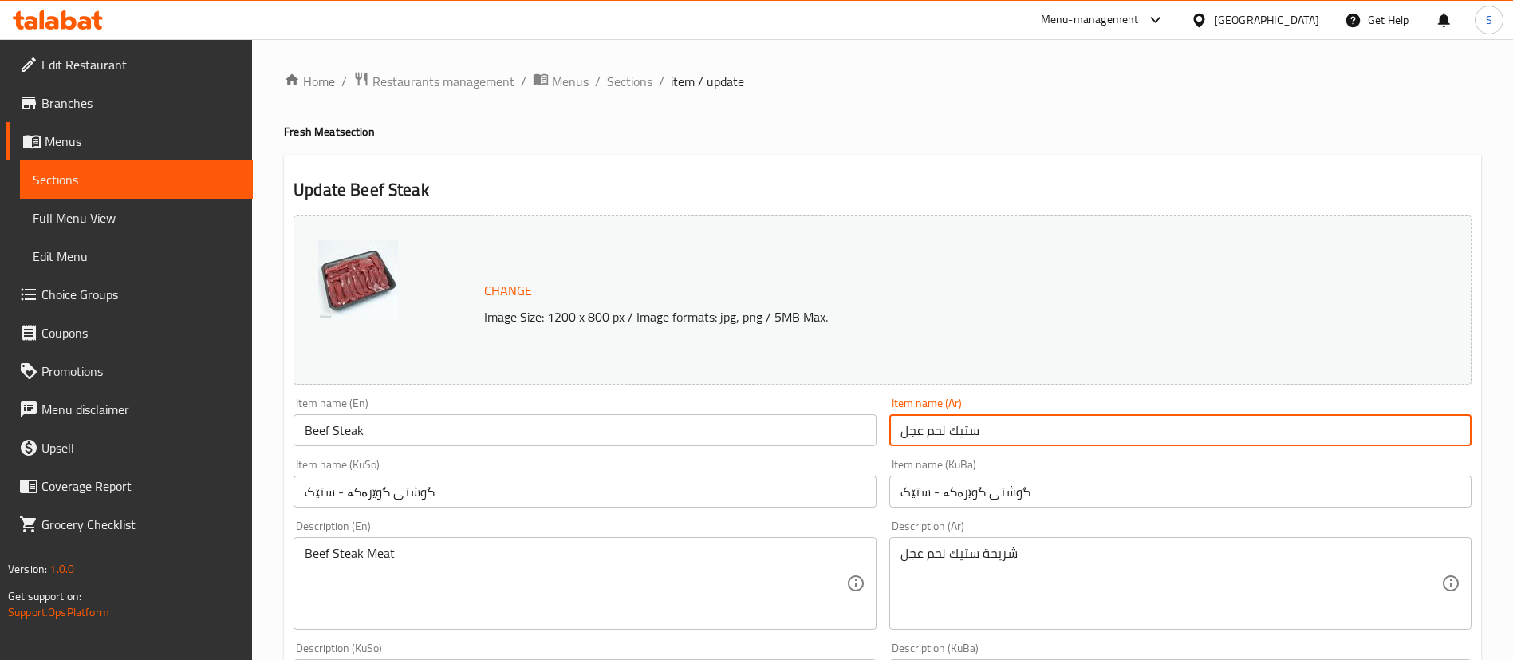
click at [948, 428] on input "ستيك لحم عجل" at bounding box center [1180, 430] width 582 height 32
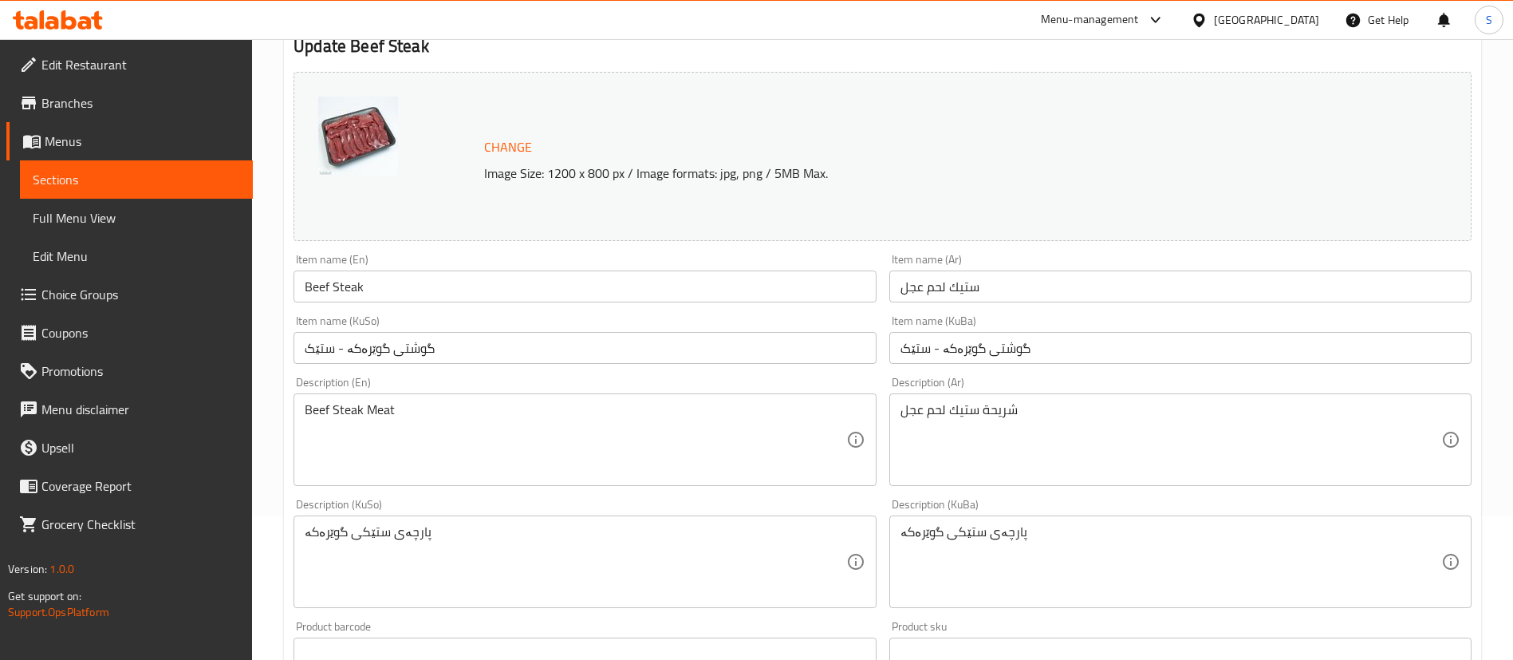
scroll to position [148, 0]
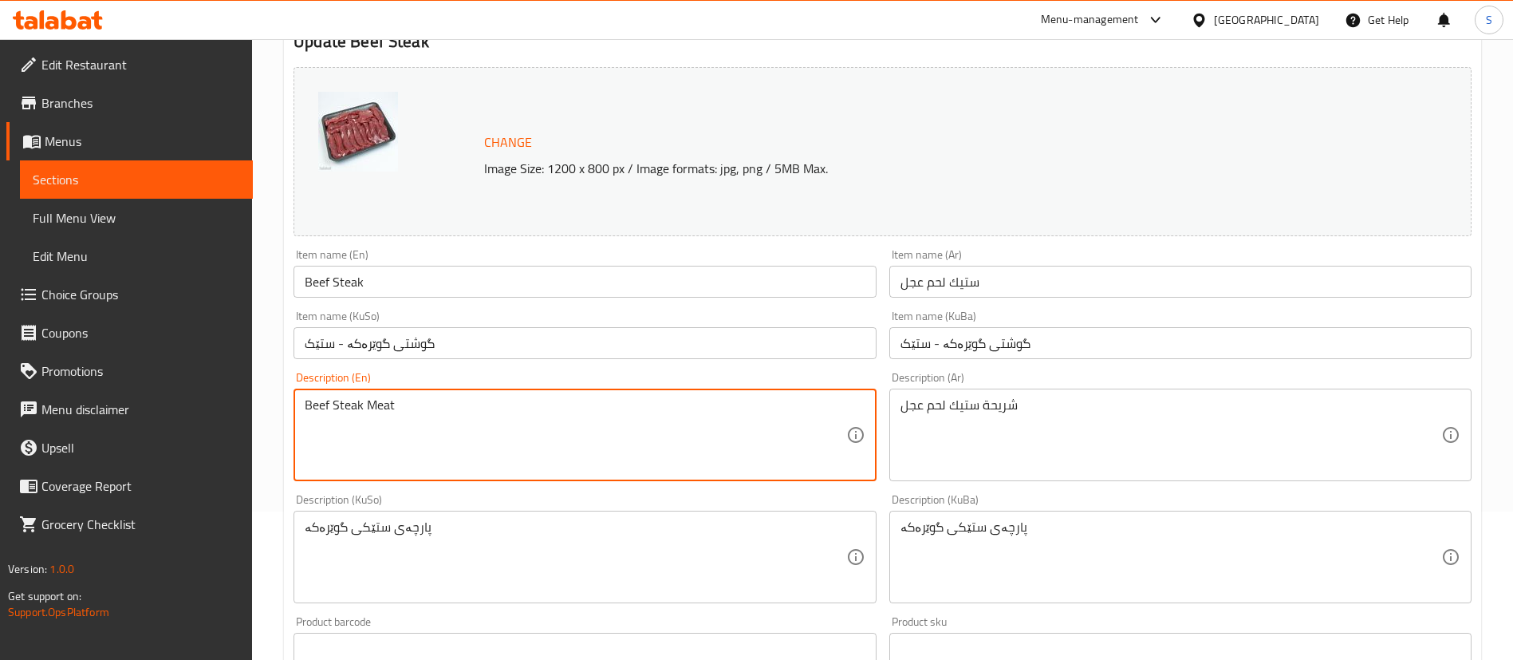
click at [353, 428] on textarea "Beef Steak Meat" at bounding box center [575, 435] width 541 height 76
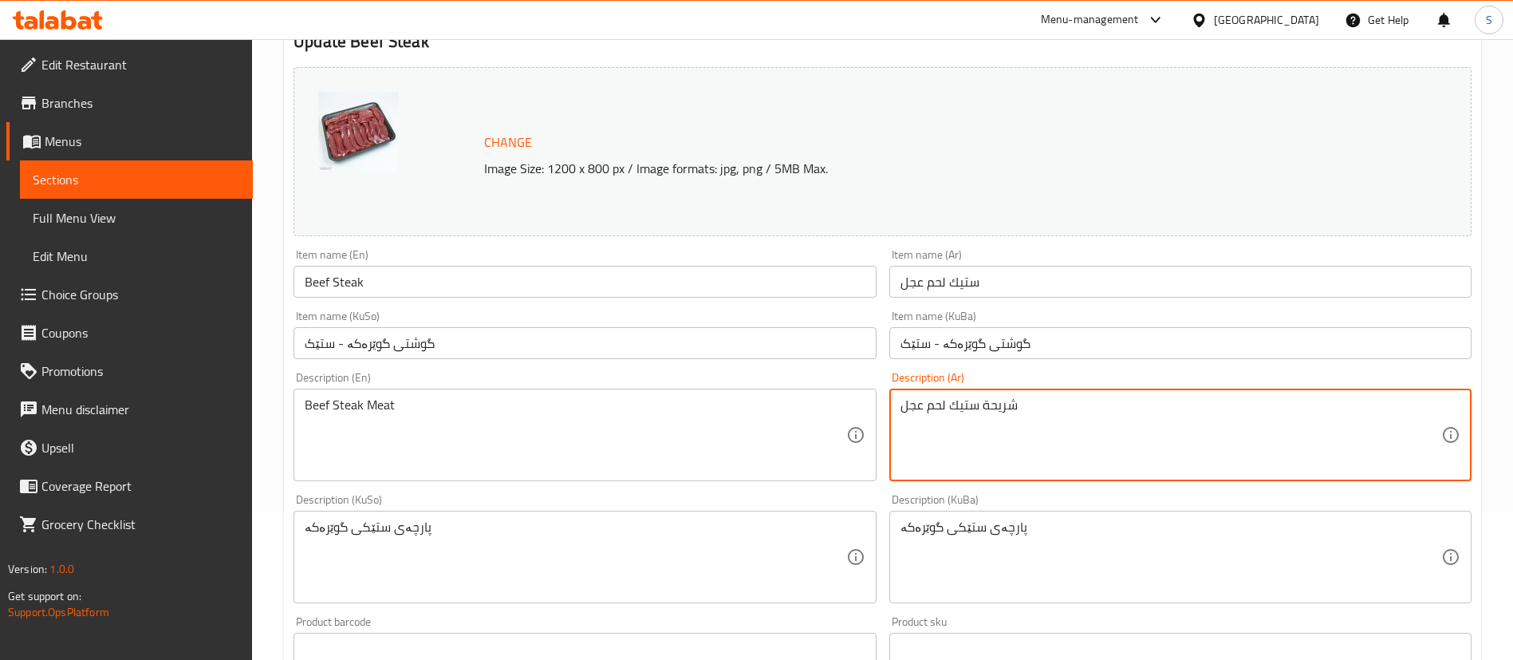
click at [986, 412] on textarea "شريحة ستيك لحم عجل" at bounding box center [1171, 435] width 541 height 76
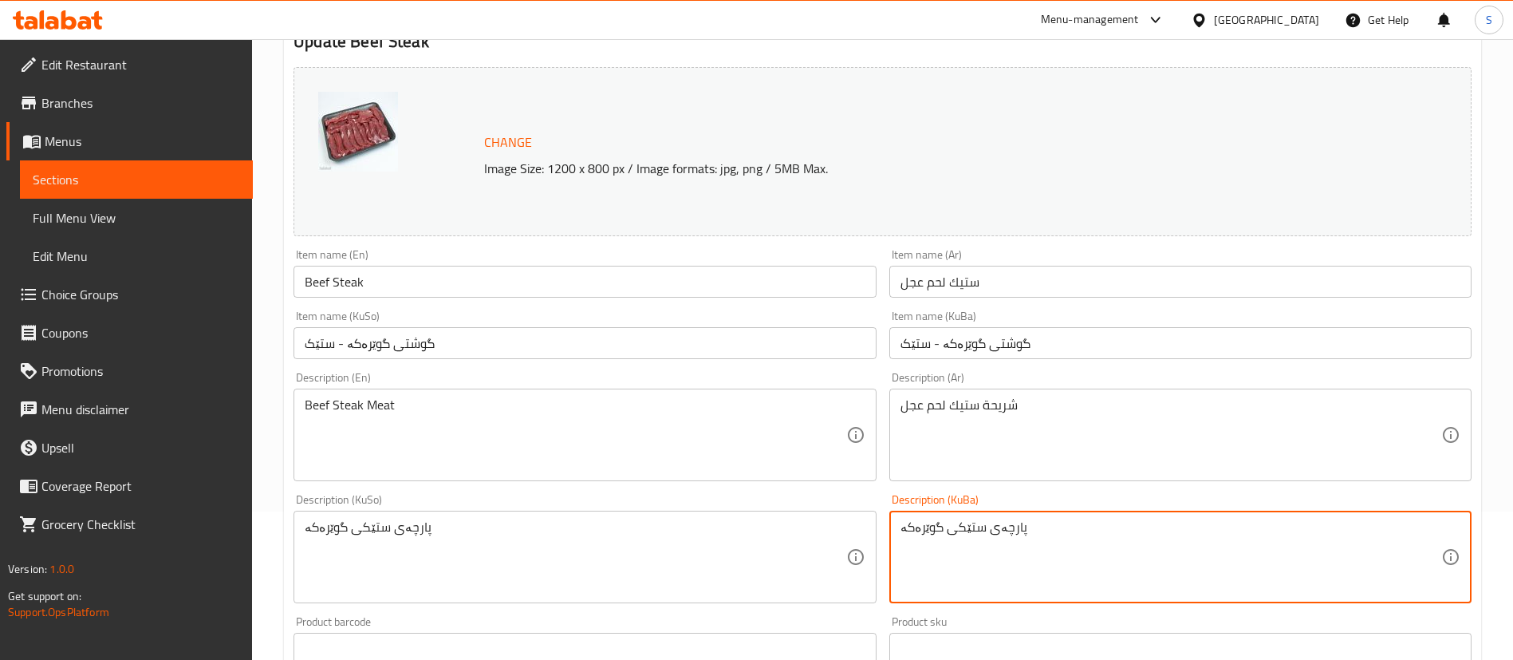
click at [1005, 534] on textarea "پارچەی ستێکی گوێرەکە" at bounding box center [1171, 557] width 541 height 76
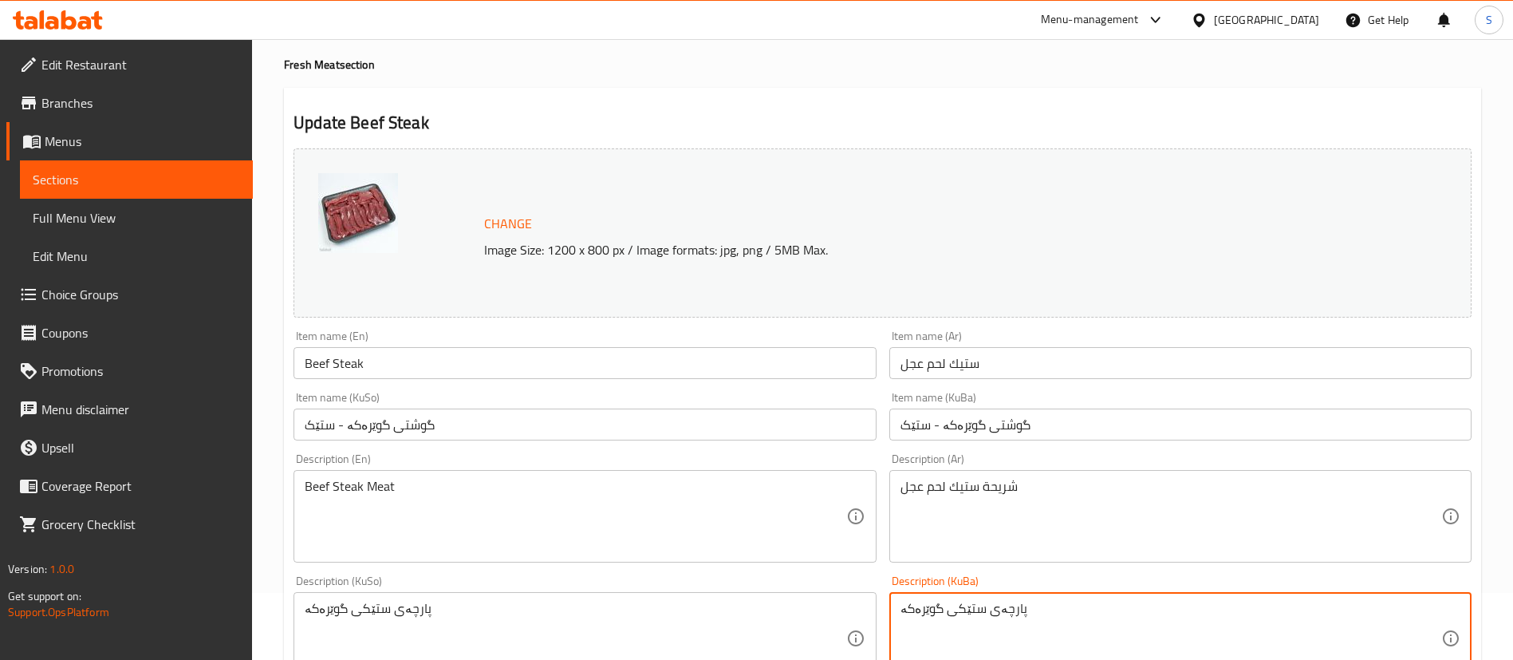
scroll to position [0, 0]
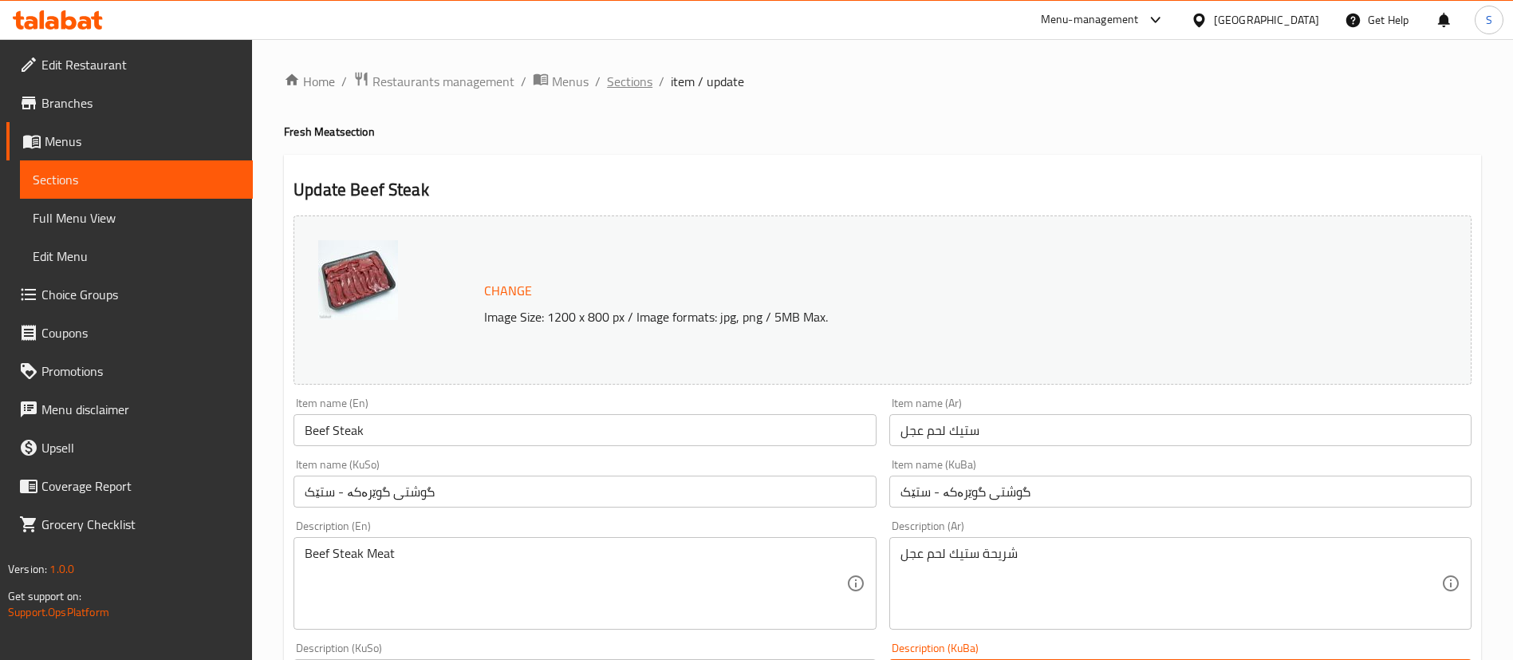
click at [637, 75] on span "Sections" at bounding box center [629, 81] width 45 height 19
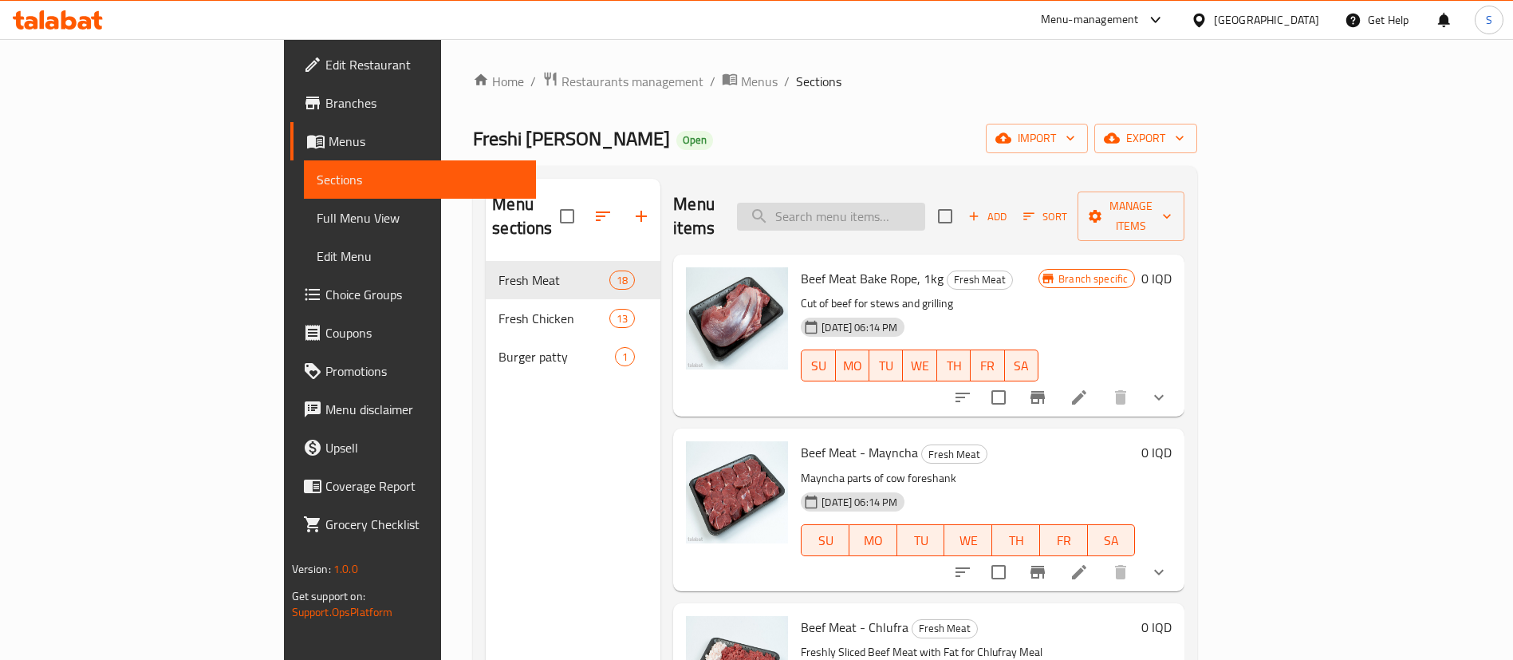
click at [925, 203] on input "search" at bounding box center [831, 217] width 188 height 28
type input "ل"
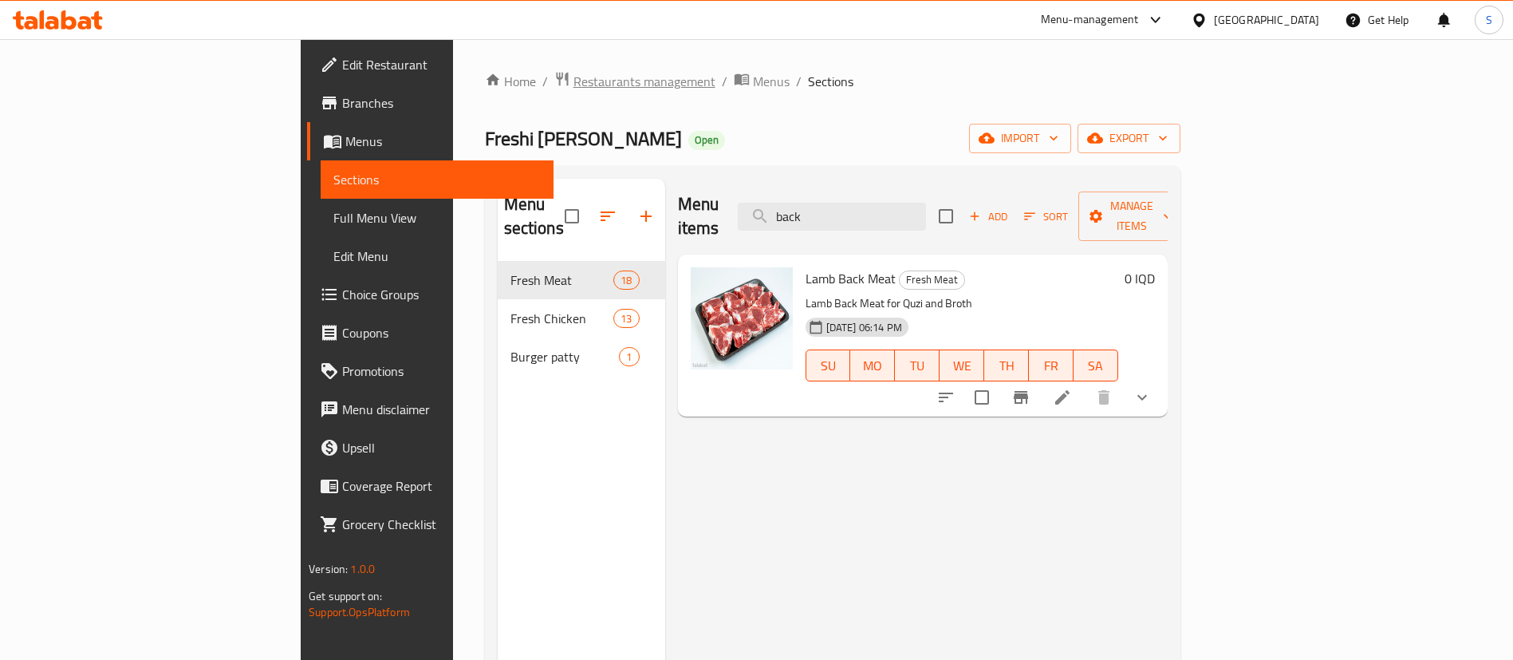
type input "back"
click at [574, 89] on span "Restaurants management" at bounding box center [645, 81] width 142 height 19
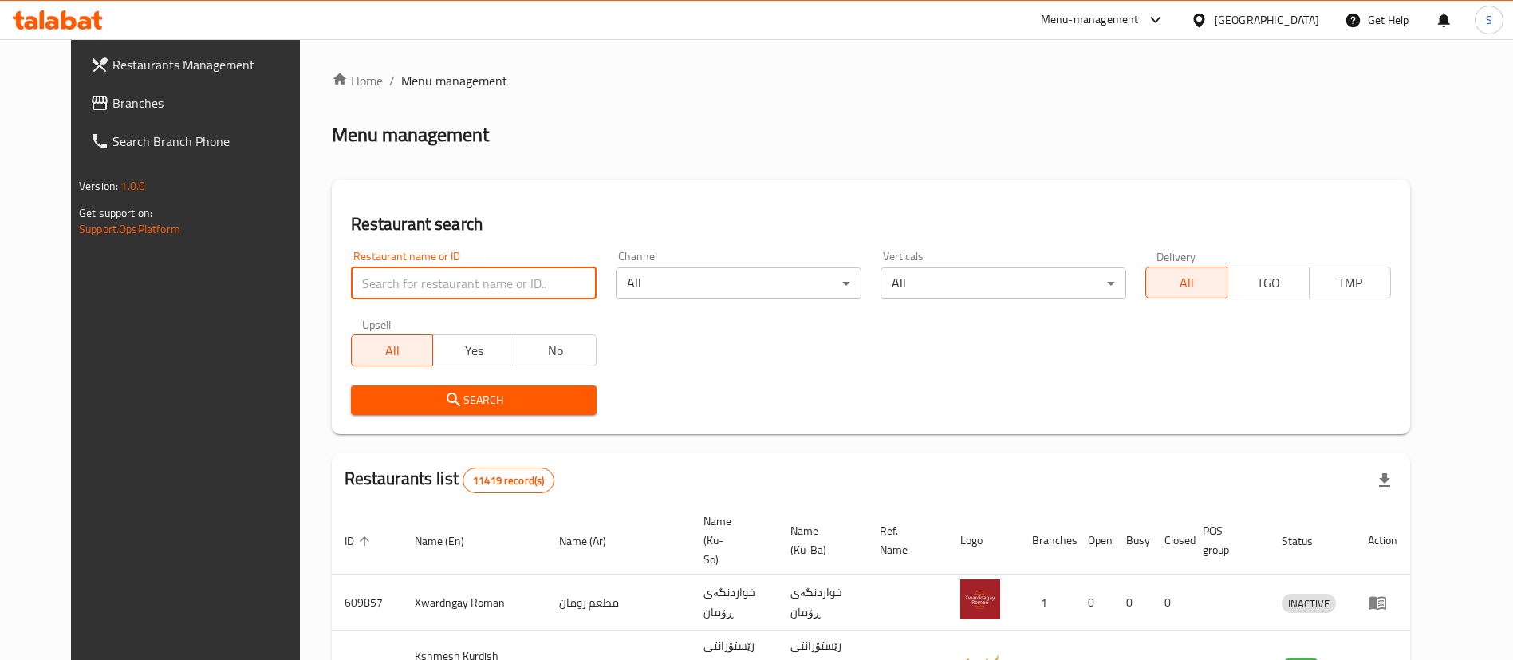
click at [500, 290] on input "search" at bounding box center [474, 283] width 246 height 32
click at [499, 290] on input "sir" at bounding box center [474, 283] width 246 height 32
click at [574, 67] on div "Home / Menu management Menu management Restaurant search Restaurant name or ID …" at bounding box center [871, 614] width 1142 height 1150
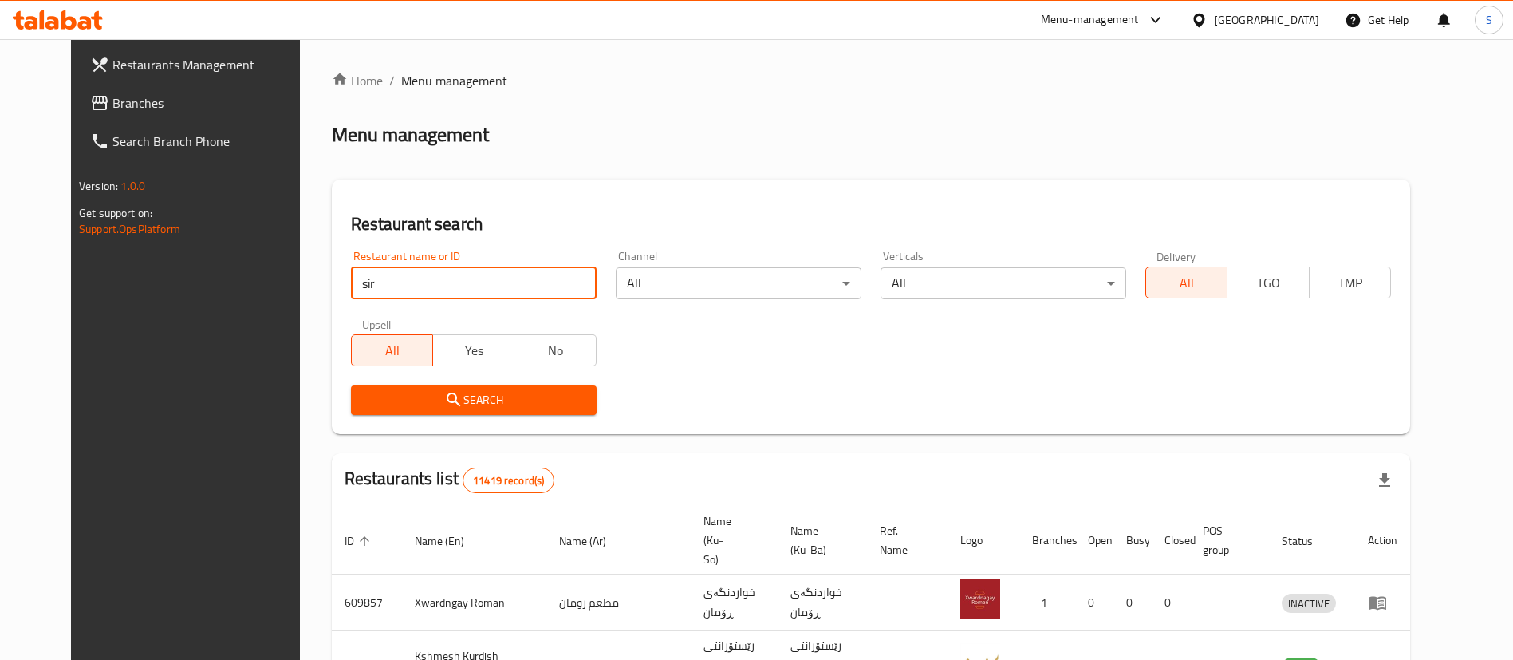
click at [483, 291] on input "sir" at bounding box center [474, 283] width 246 height 32
type input "sarwaran"
click button "Search" at bounding box center [474, 400] width 246 height 30
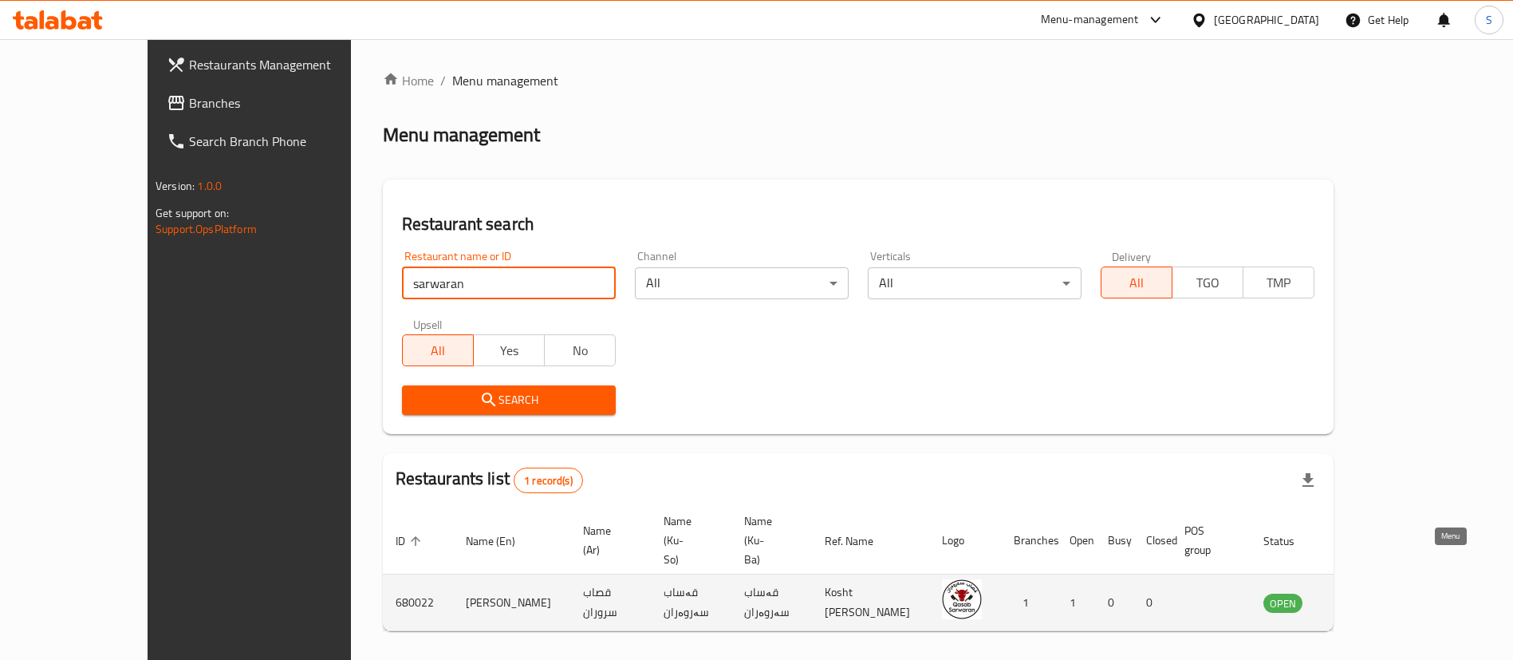
click at [1366, 597] on icon "enhanced table" at bounding box center [1357, 604] width 18 height 14
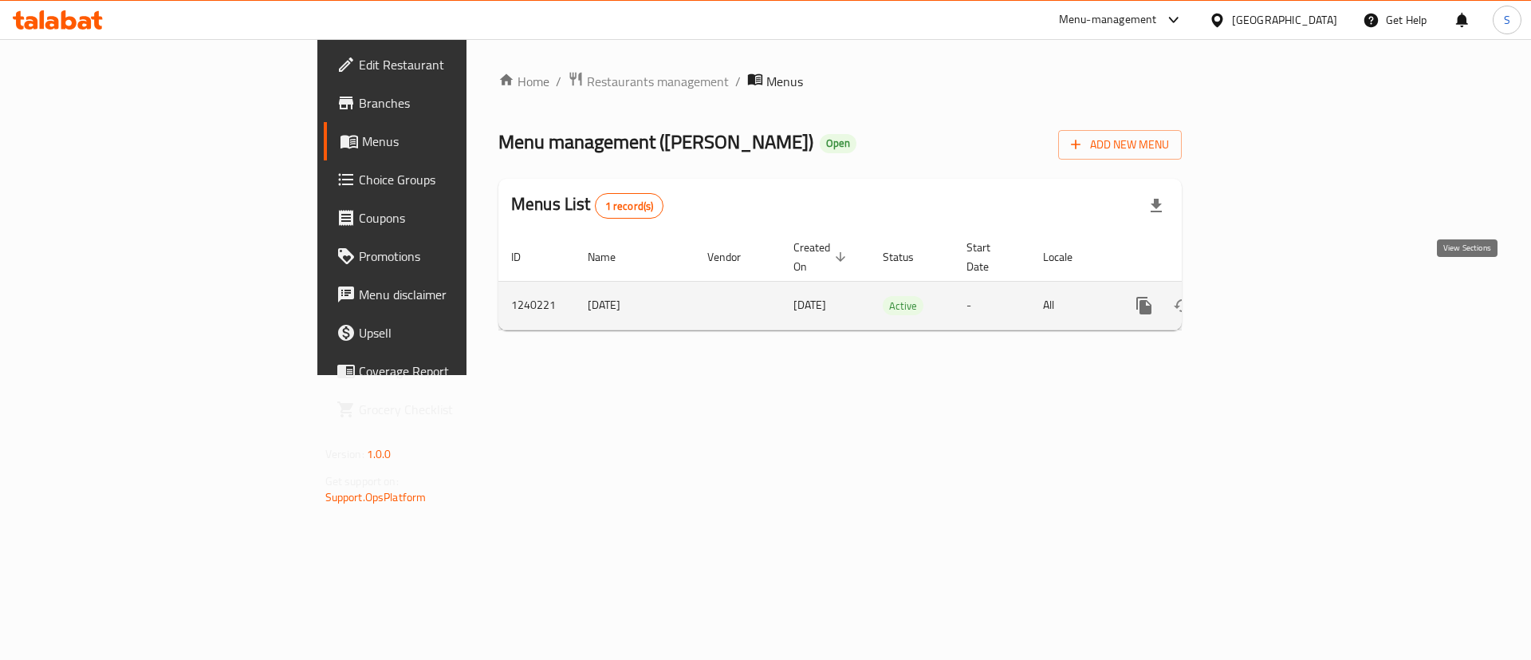
click at [1279, 293] on link "enhanced table" at bounding box center [1259, 305] width 38 height 38
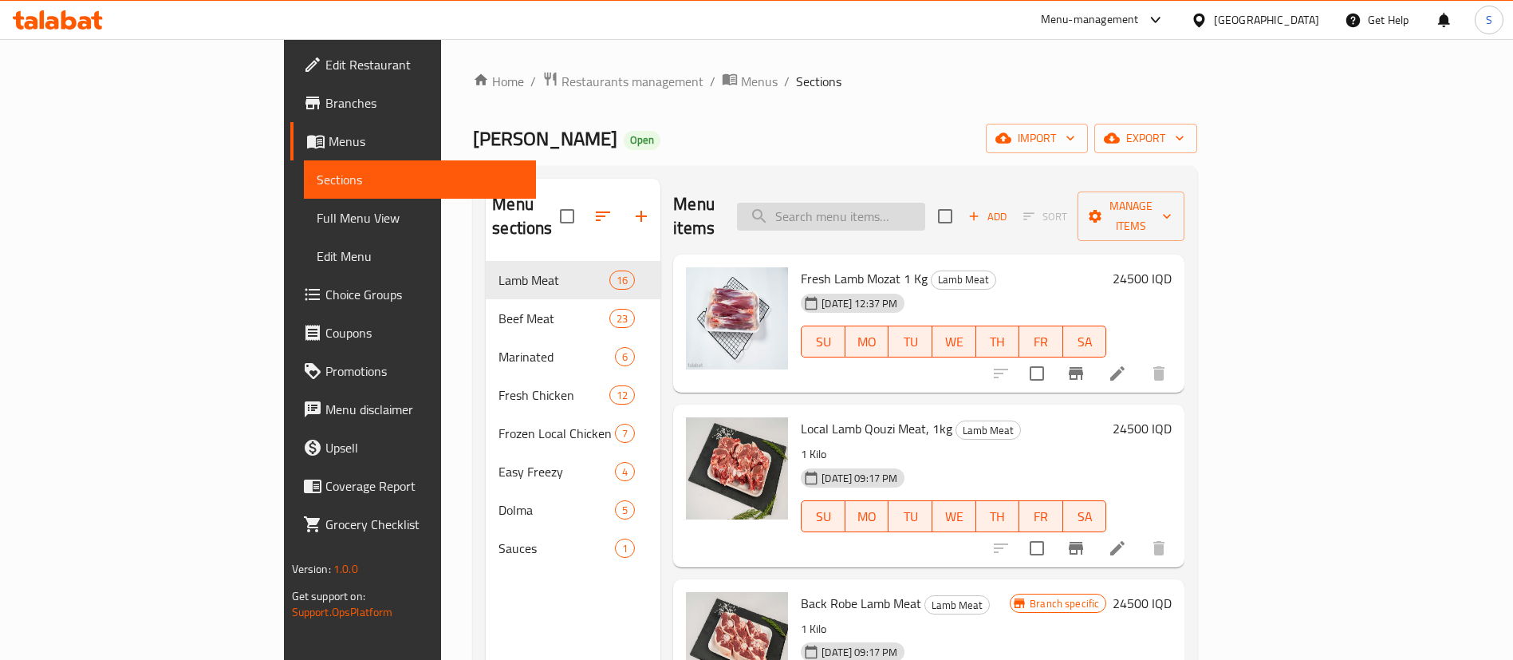
click at [892, 213] on input "search" at bounding box center [831, 217] width 188 height 28
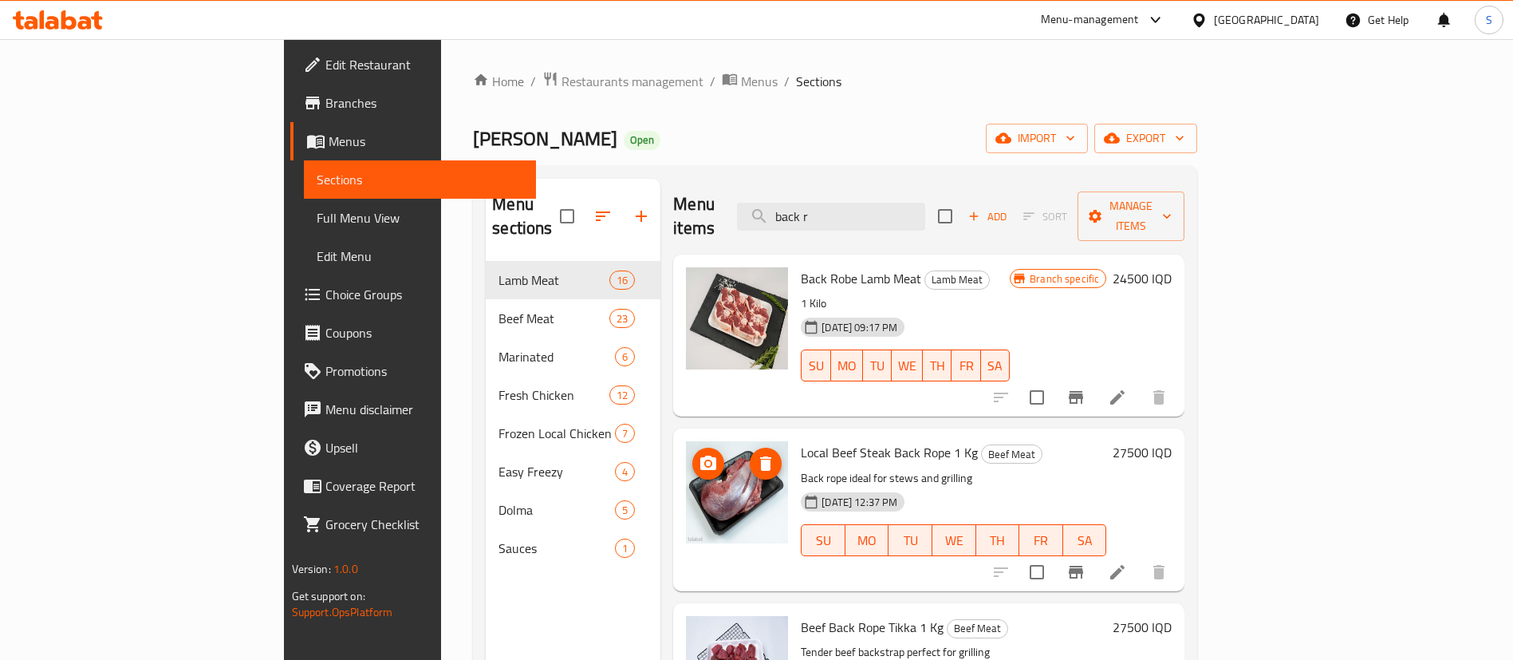
type input "back r"
click at [1125, 565] on icon at bounding box center [1117, 572] width 14 height 14
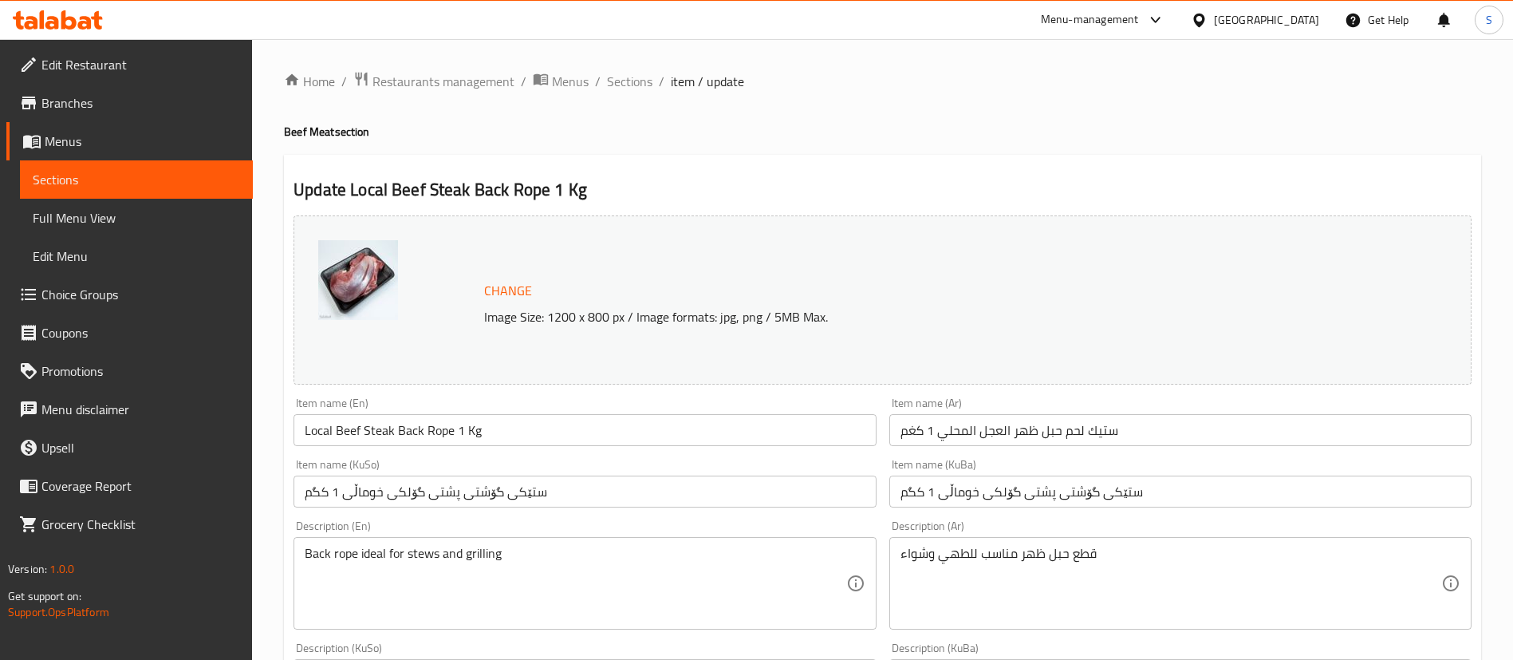
click at [389, 428] on input "Local Beef Steak Back Rope 1 Kg" at bounding box center [585, 430] width 582 height 32
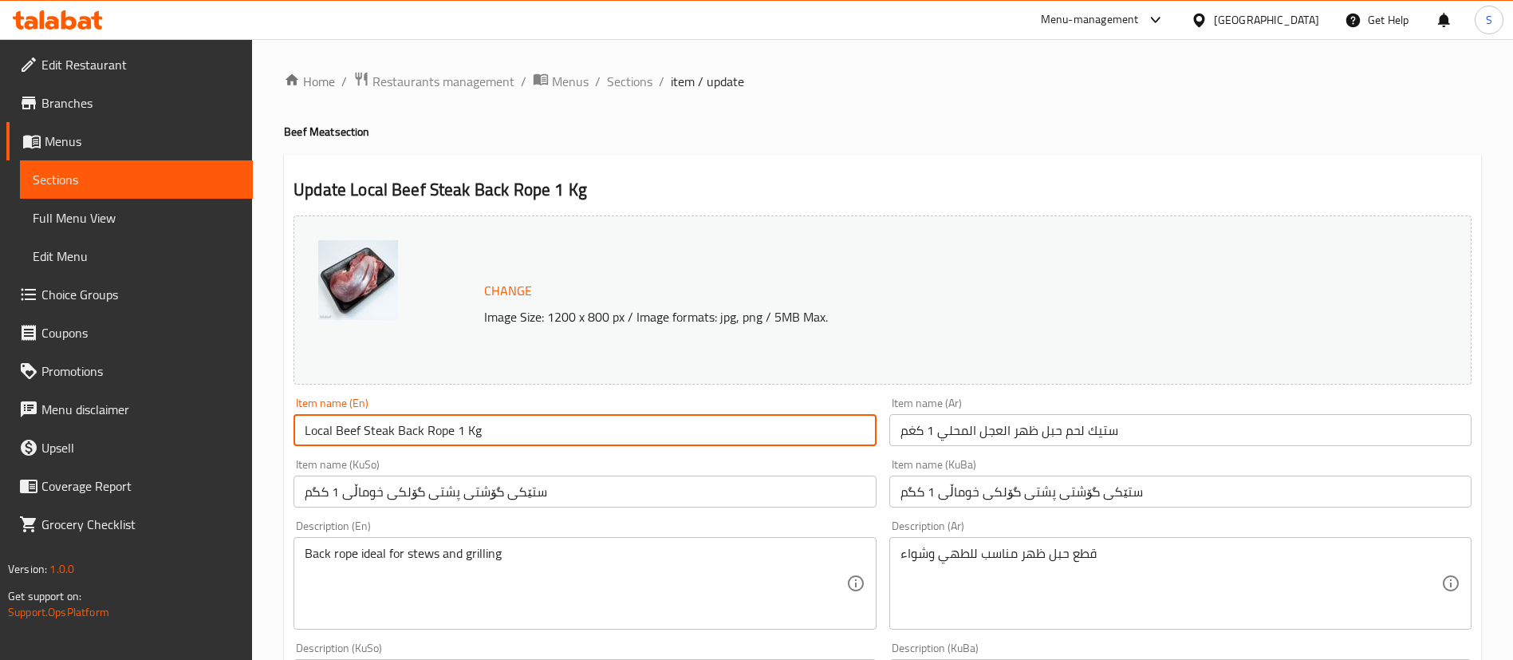
click at [389, 428] on input "Local Beef Steak Back Rope 1 Kg" at bounding box center [585, 430] width 582 height 32
click at [424, 422] on input "Local Beef Steak Back Rope 1 Kg" at bounding box center [585, 430] width 582 height 32
drag, startPoint x: 452, startPoint y: 432, endPoint x: 281, endPoint y: 438, distance: 171.6
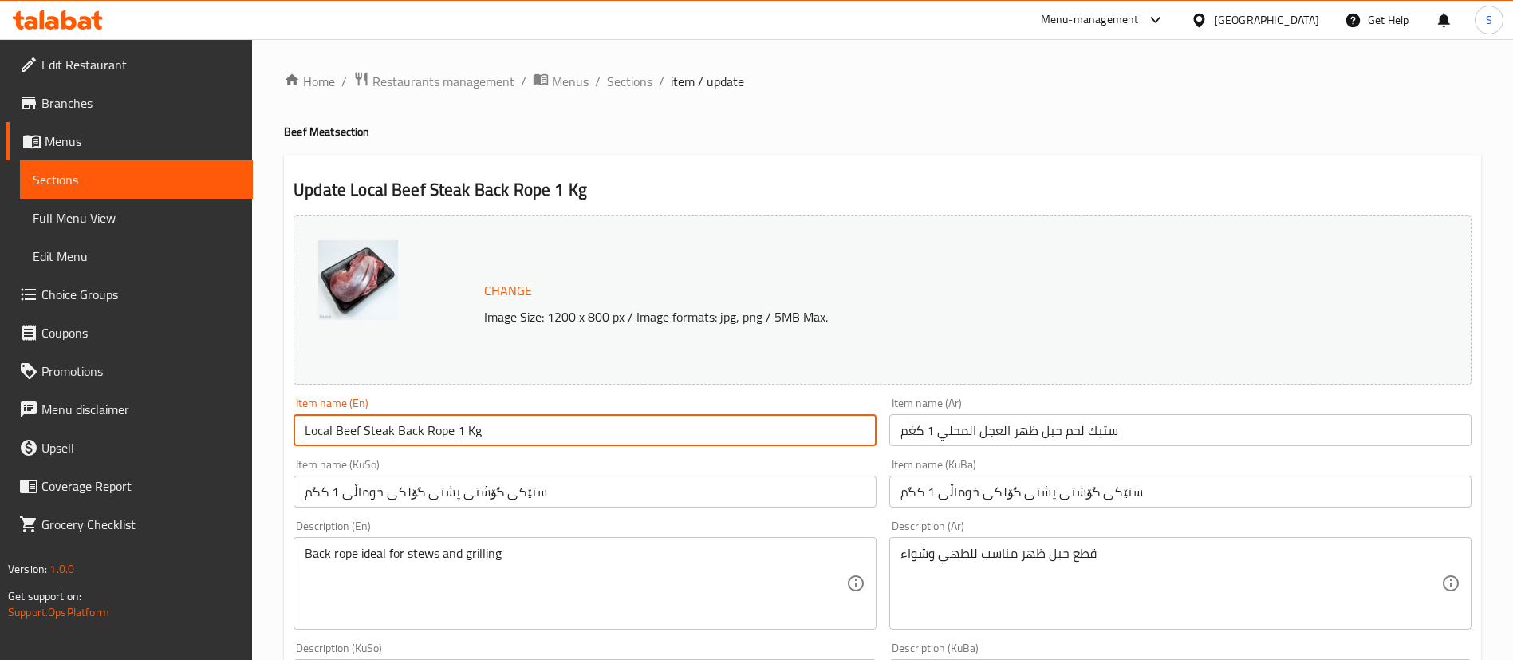
click at [481, 503] on input "ستێکی گۆشتی پشتی گۆلکی خوماڵی 1 کگم" at bounding box center [585, 491] width 582 height 32
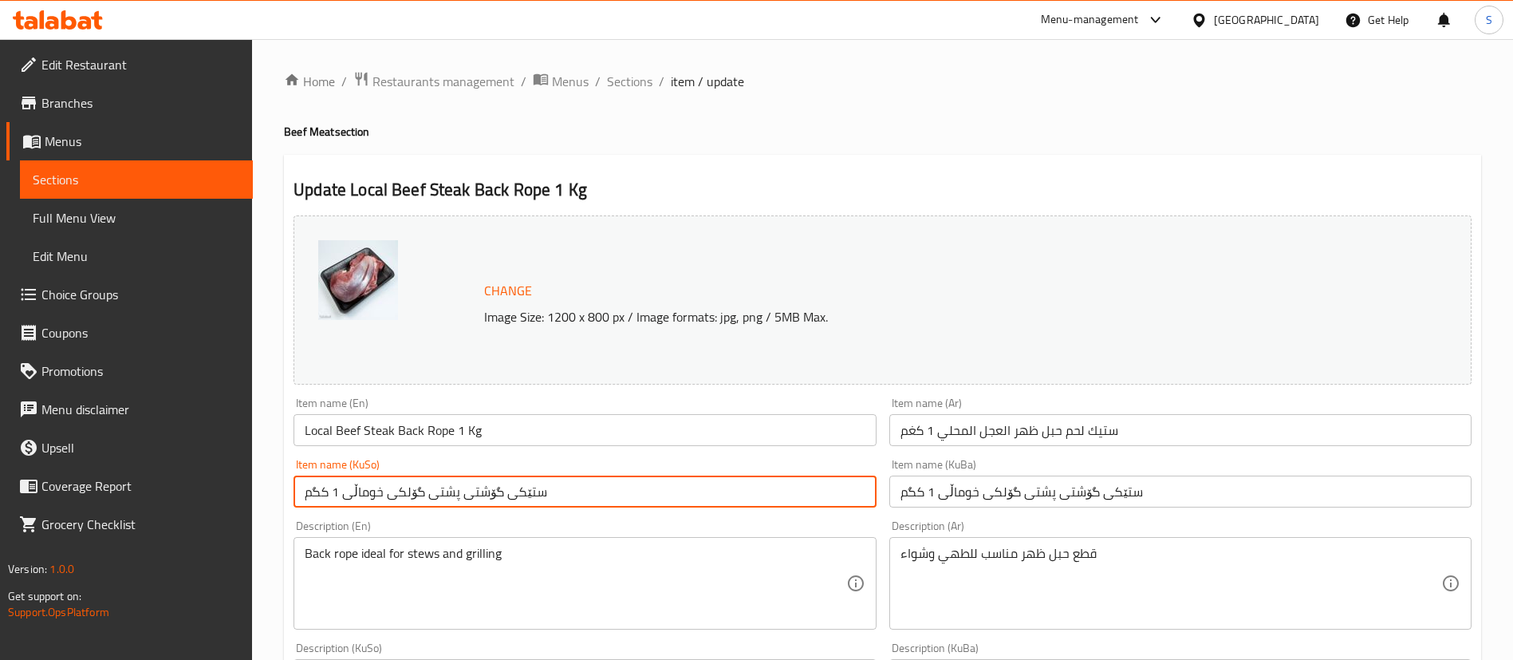
click at [350, 434] on input "Local Beef Steak Back Rope 1 Kg" at bounding box center [585, 430] width 582 height 32
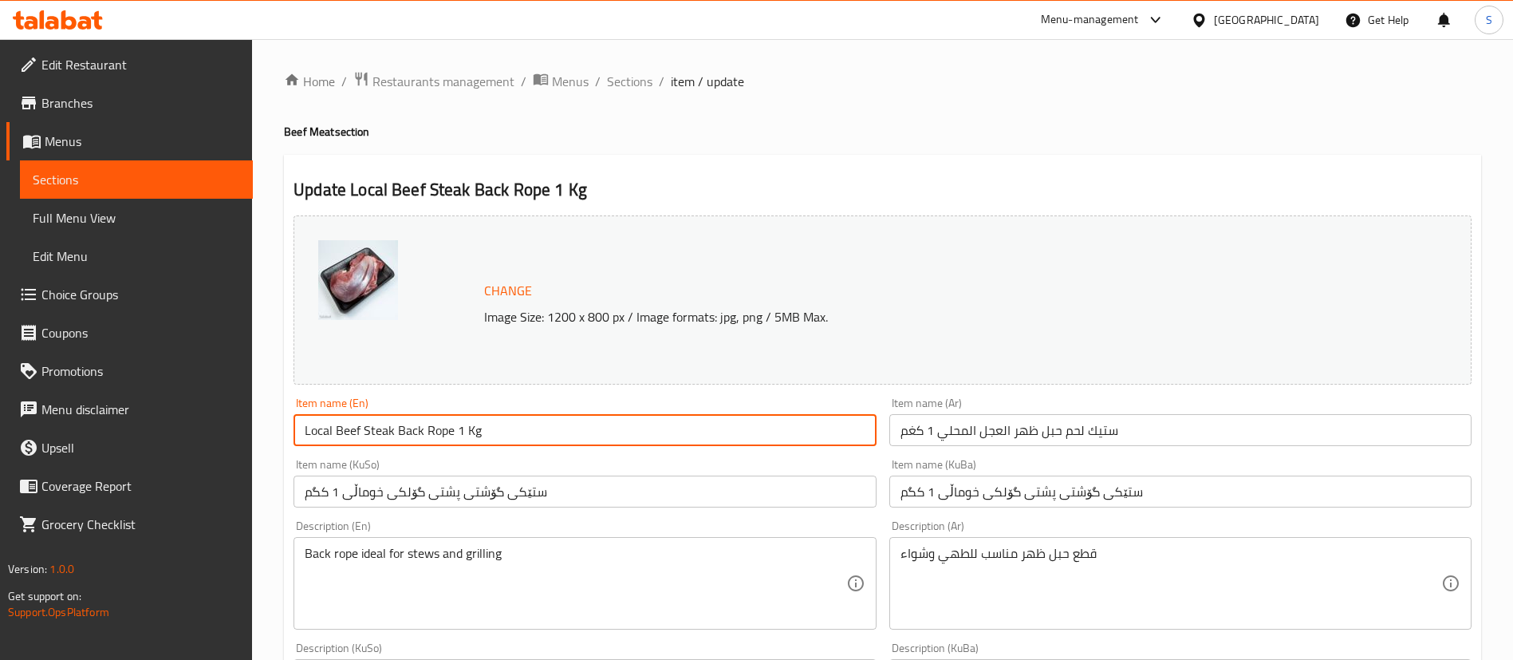
drag, startPoint x: 350, startPoint y: 434, endPoint x: 436, endPoint y: 435, distance: 85.4
click at [436, 435] on input "Local Beef Steak Back Rope 1 Kg" at bounding box center [585, 430] width 582 height 32
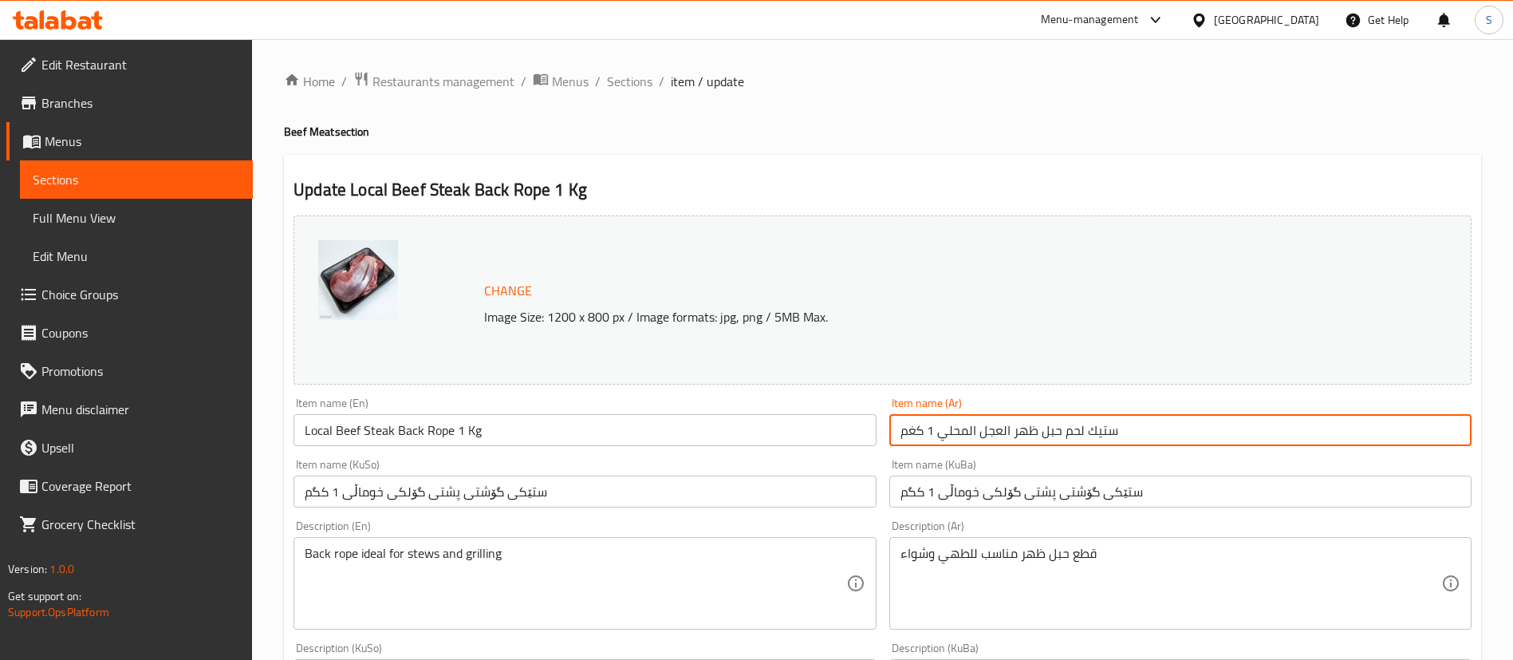
drag, startPoint x: 1083, startPoint y: 431, endPoint x: 982, endPoint y: 448, distance: 102.8
click at [982, 448] on div "Item name (Ar) ستيك لحم حبل ظهر العجل المحلي 1 كغم Item name (Ar)" at bounding box center [1180, 421] width 595 height 61
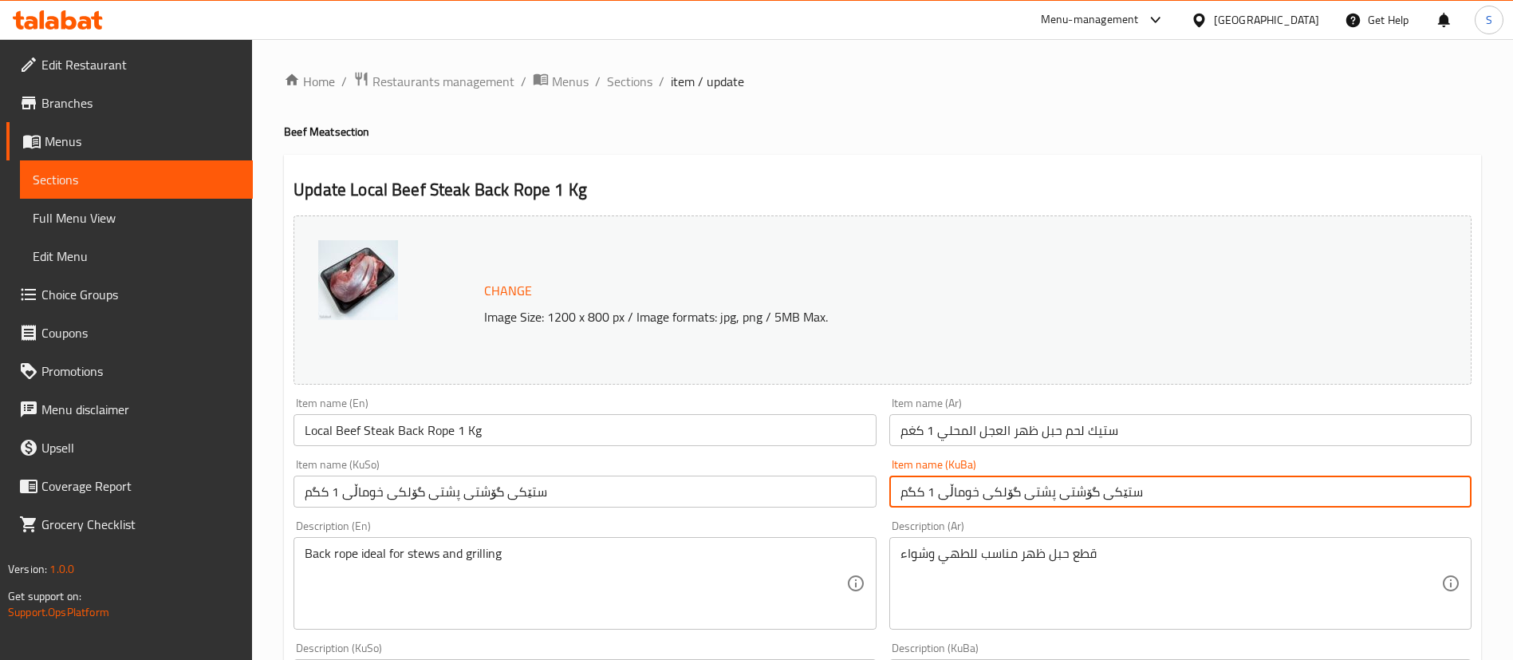
drag, startPoint x: 1090, startPoint y: 491, endPoint x: 866, endPoint y: 496, distance: 224.2
click at [866, 496] on div "Change Image Size: 1200 x 800 px / Image formats: jpg, png / 5MB Max. Item name…" at bounding box center [882, 656] width 1191 height 894
click at [628, 77] on span "Sections" at bounding box center [629, 81] width 45 height 19
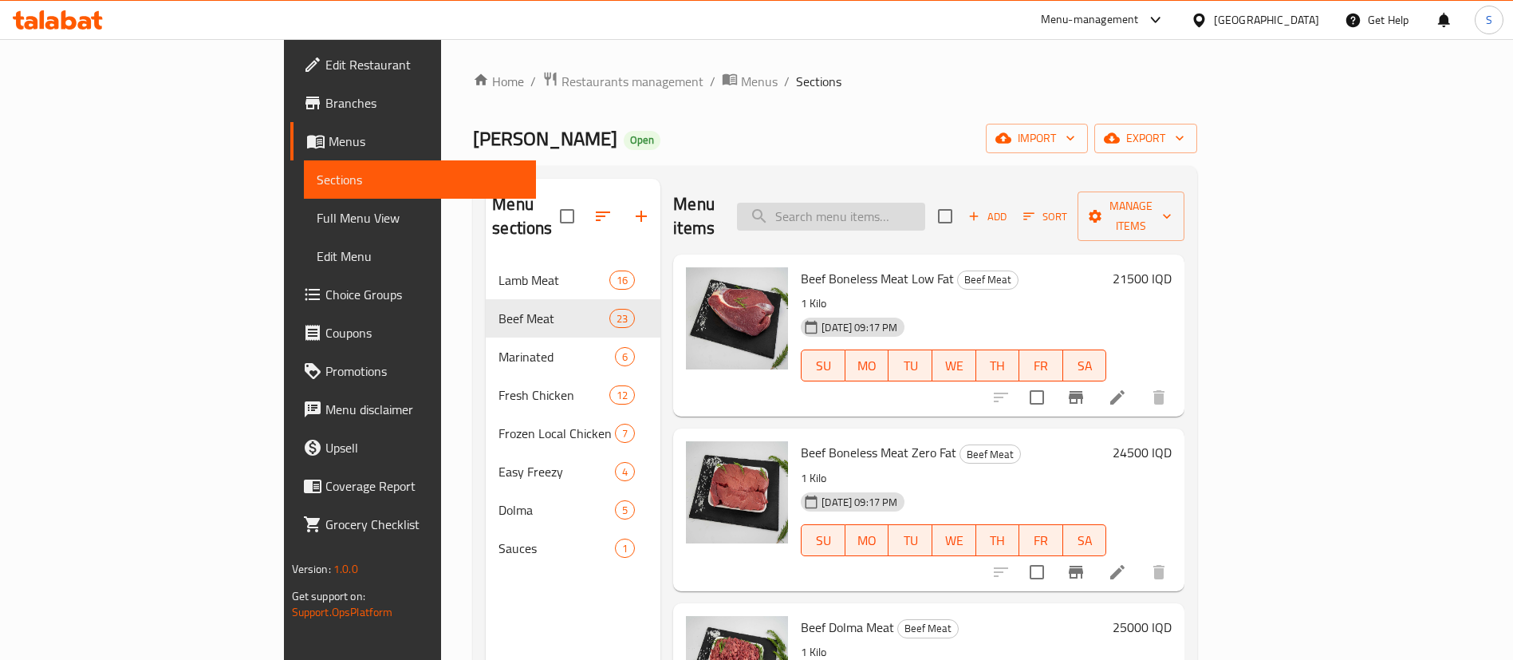
click at [925, 206] on input "search" at bounding box center [831, 217] width 188 height 28
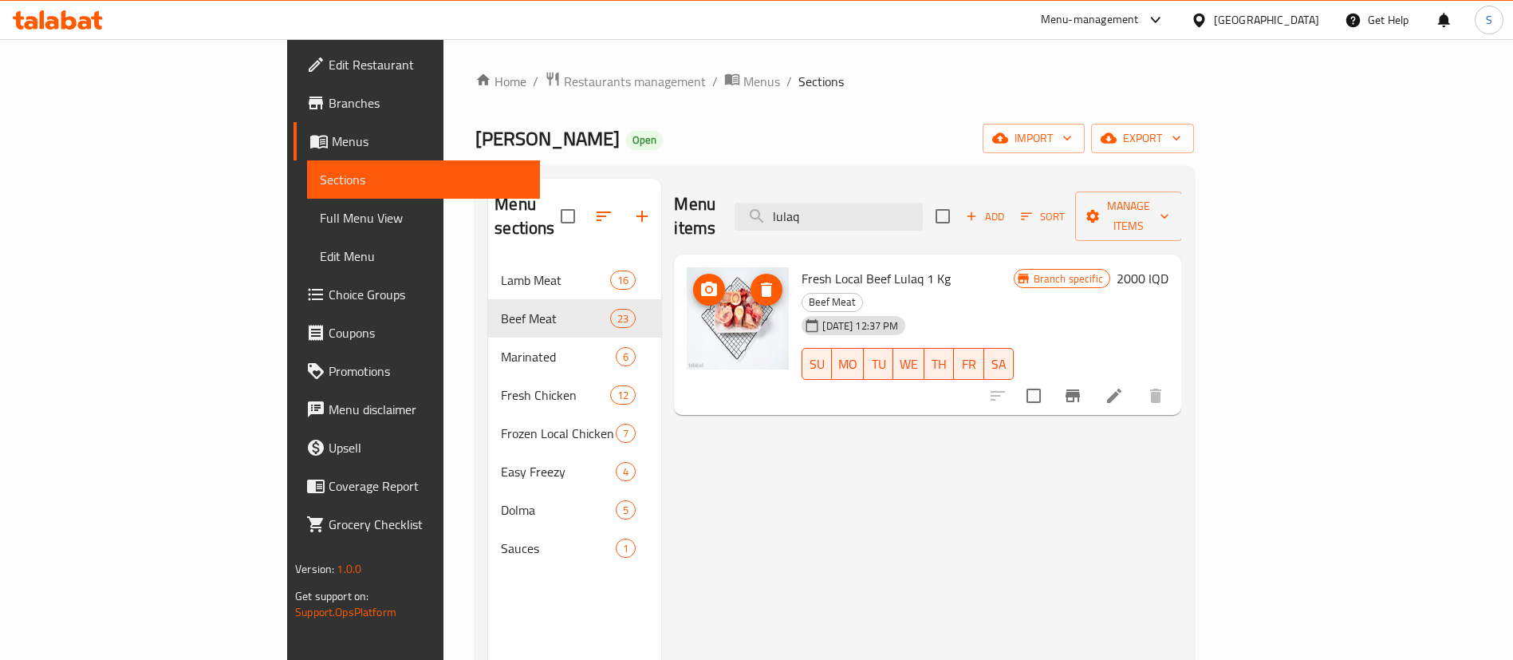
type input "lulaq"
click at [1137, 381] on li at bounding box center [1114, 395] width 45 height 29
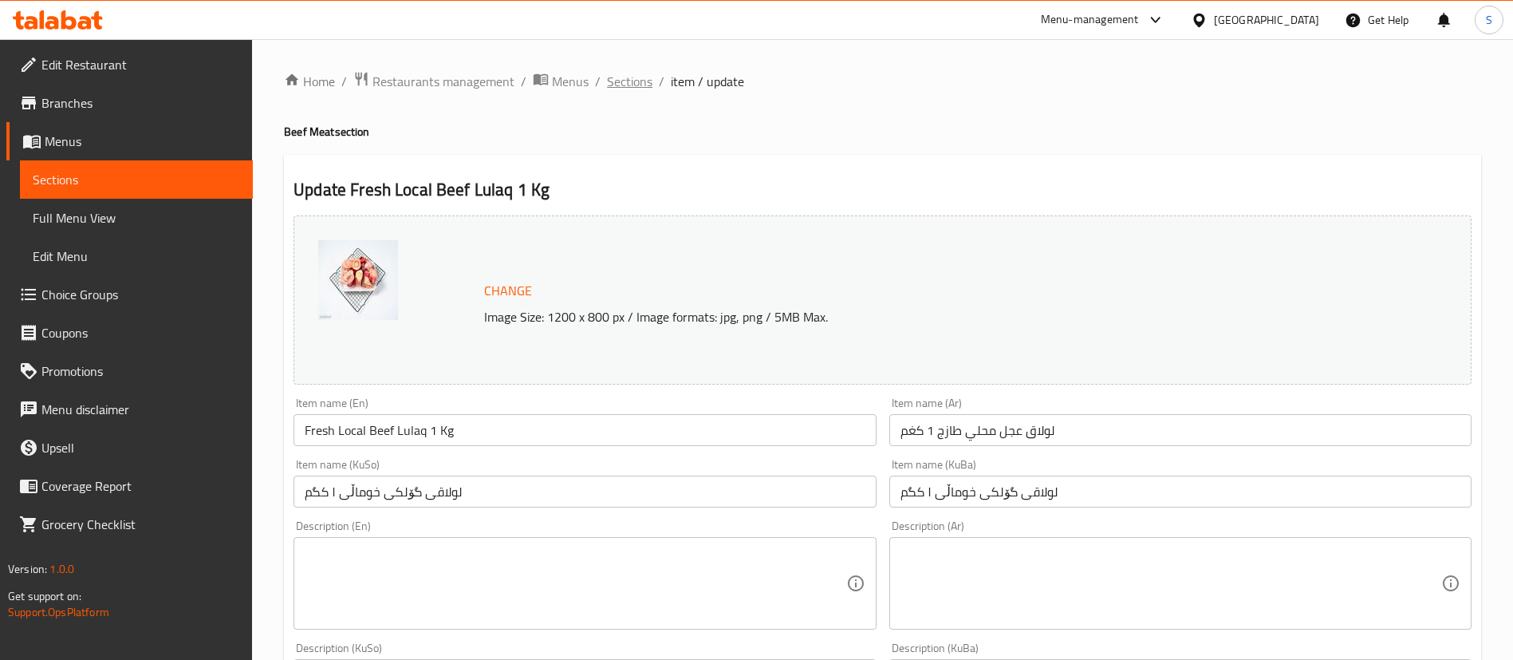
click at [623, 75] on span "Sections" at bounding box center [629, 81] width 45 height 19
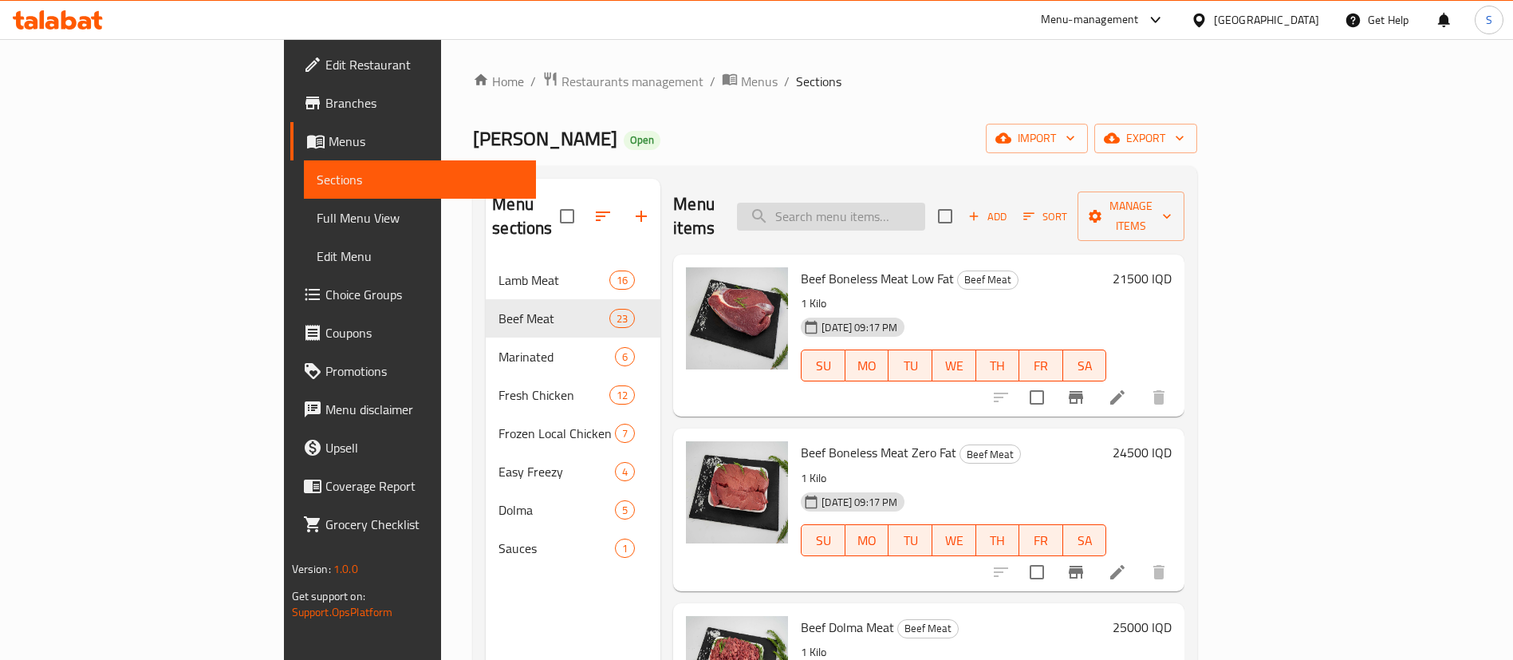
click at [925, 204] on input "search" at bounding box center [831, 217] width 188 height 28
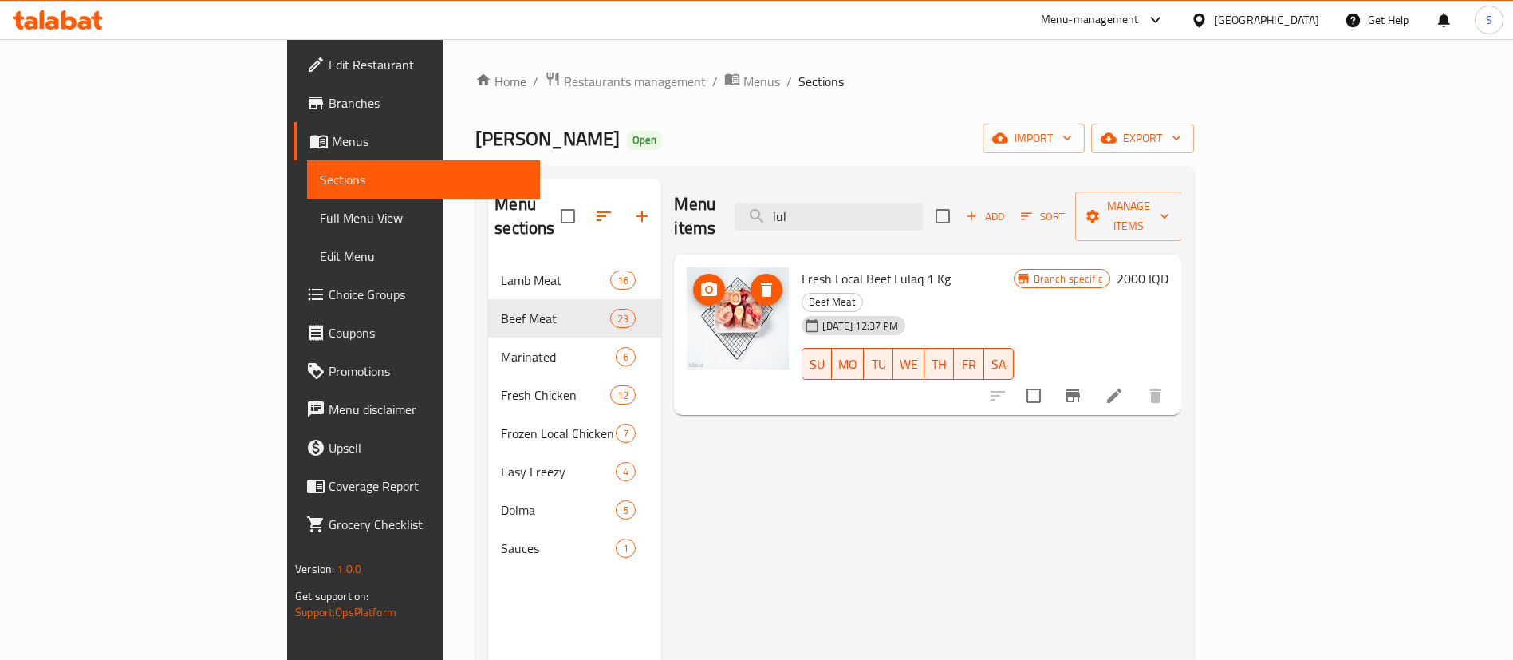
type input "lul"
click at [1124, 386] on icon at bounding box center [1114, 395] width 19 height 19
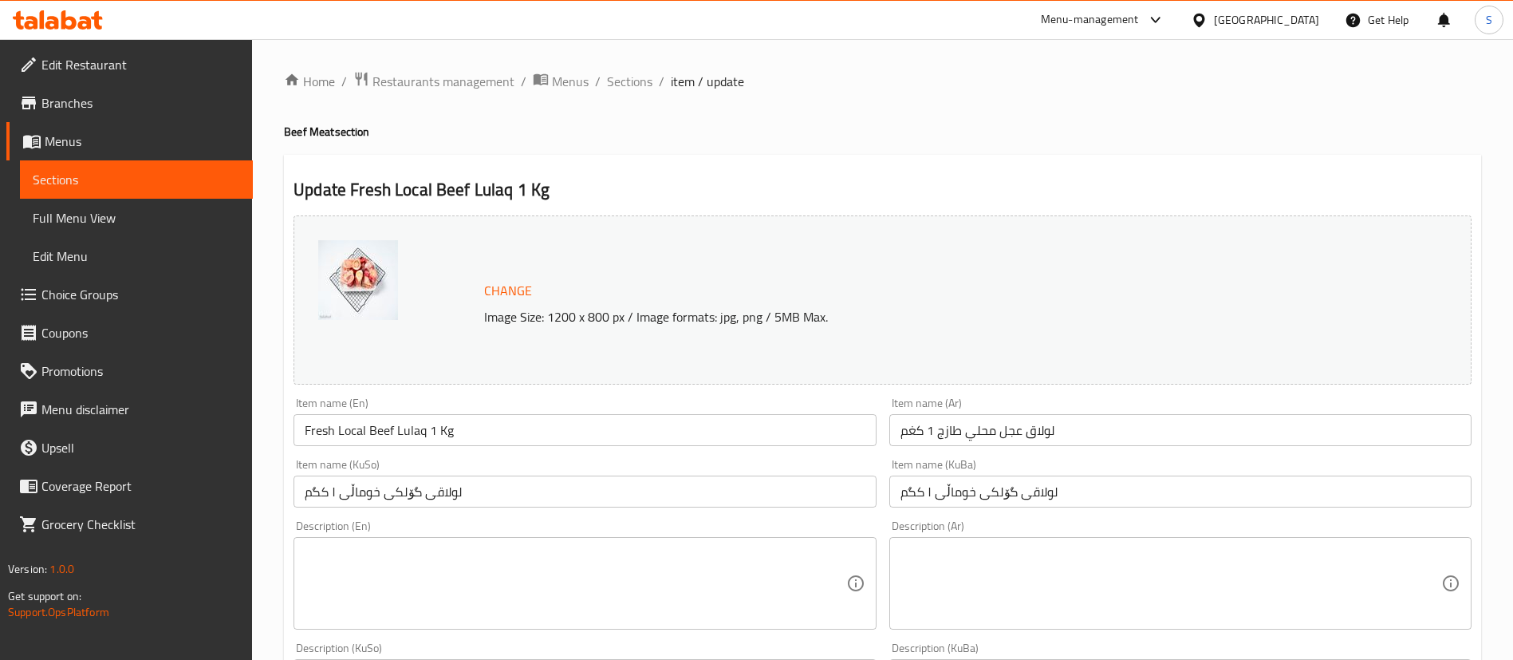
click at [1033, 495] on input "لولاقی گۆلکی خوماڵی ۱ کگم" at bounding box center [1180, 491] width 582 height 32
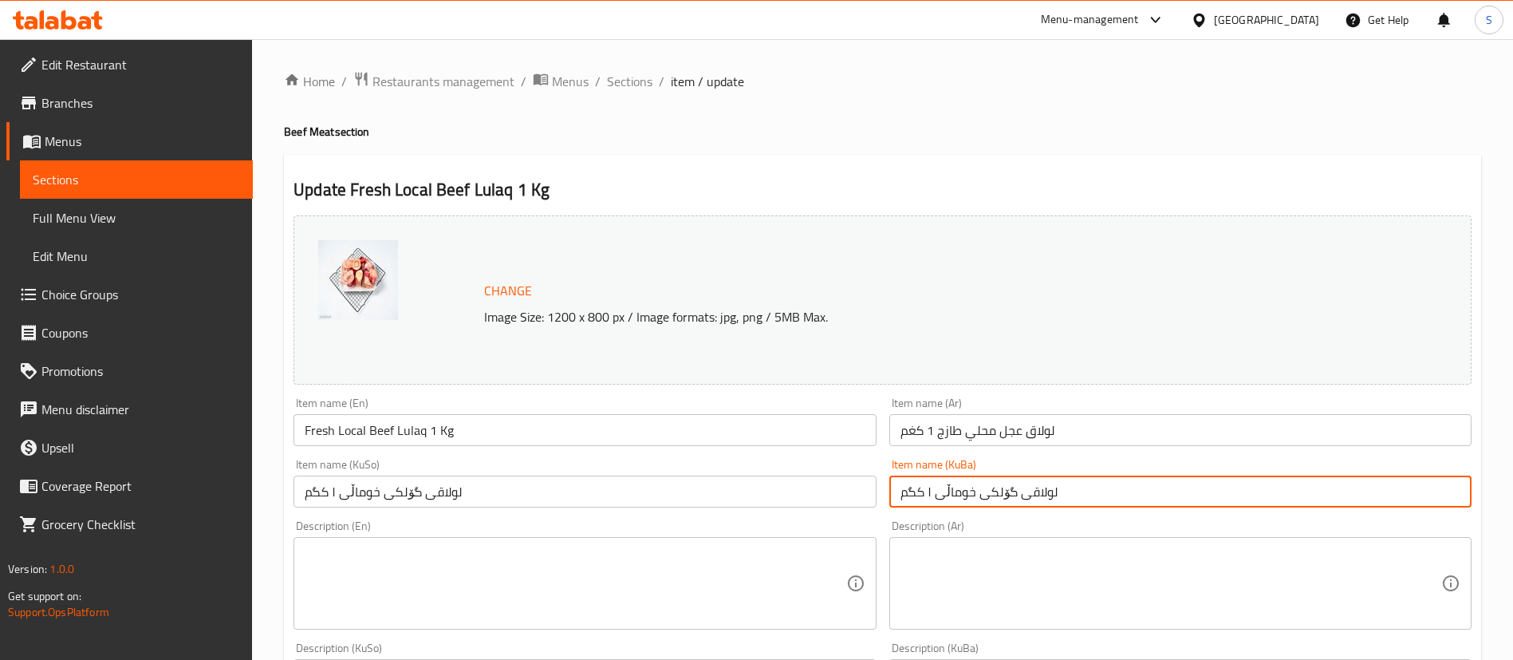
click at [1033, 495] on input "لولاقی گۆلکی خوماڵی ۱ کگم" at bounding box center [1180, 491] width 582 height 32
click at [644, 85] on span "Sections" at bounding box center [629, 81] width 45 height 19
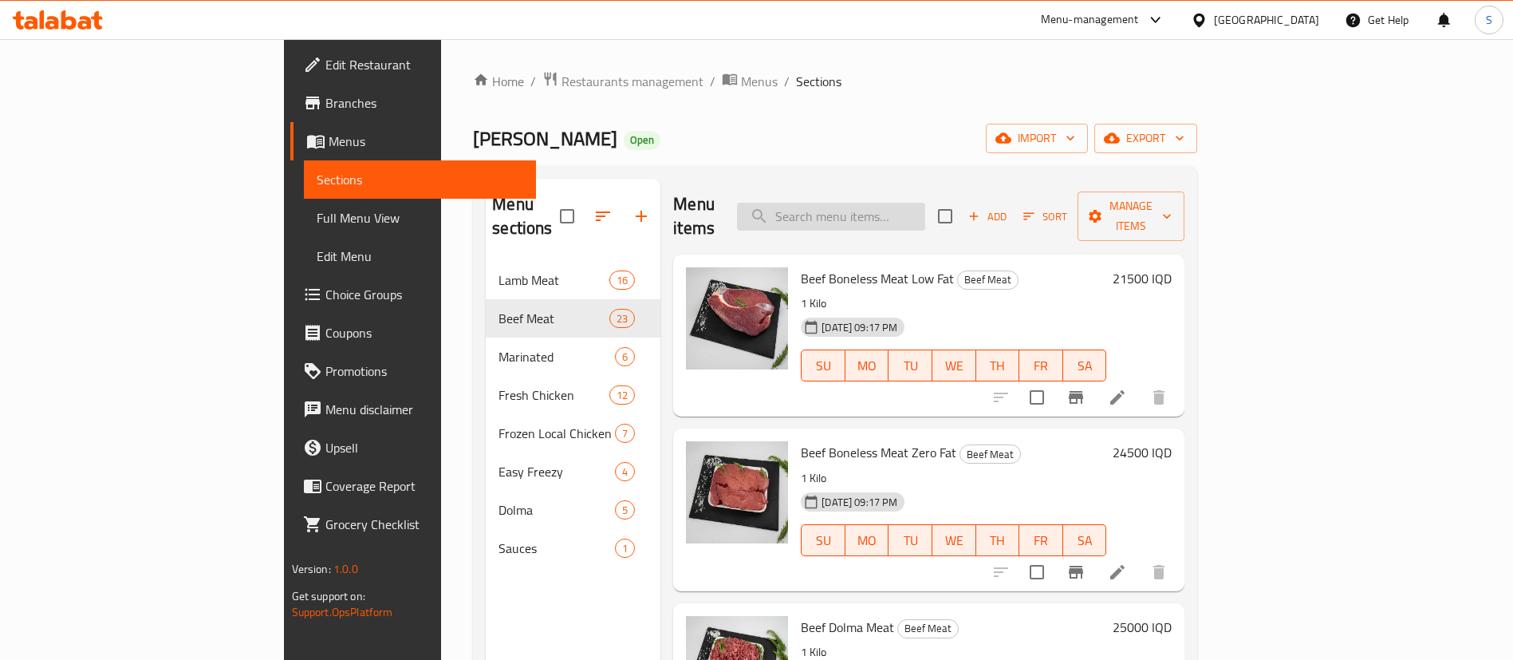
click at [915, 206] on input "search" at bounding box center [831, 217] width 188 height 28
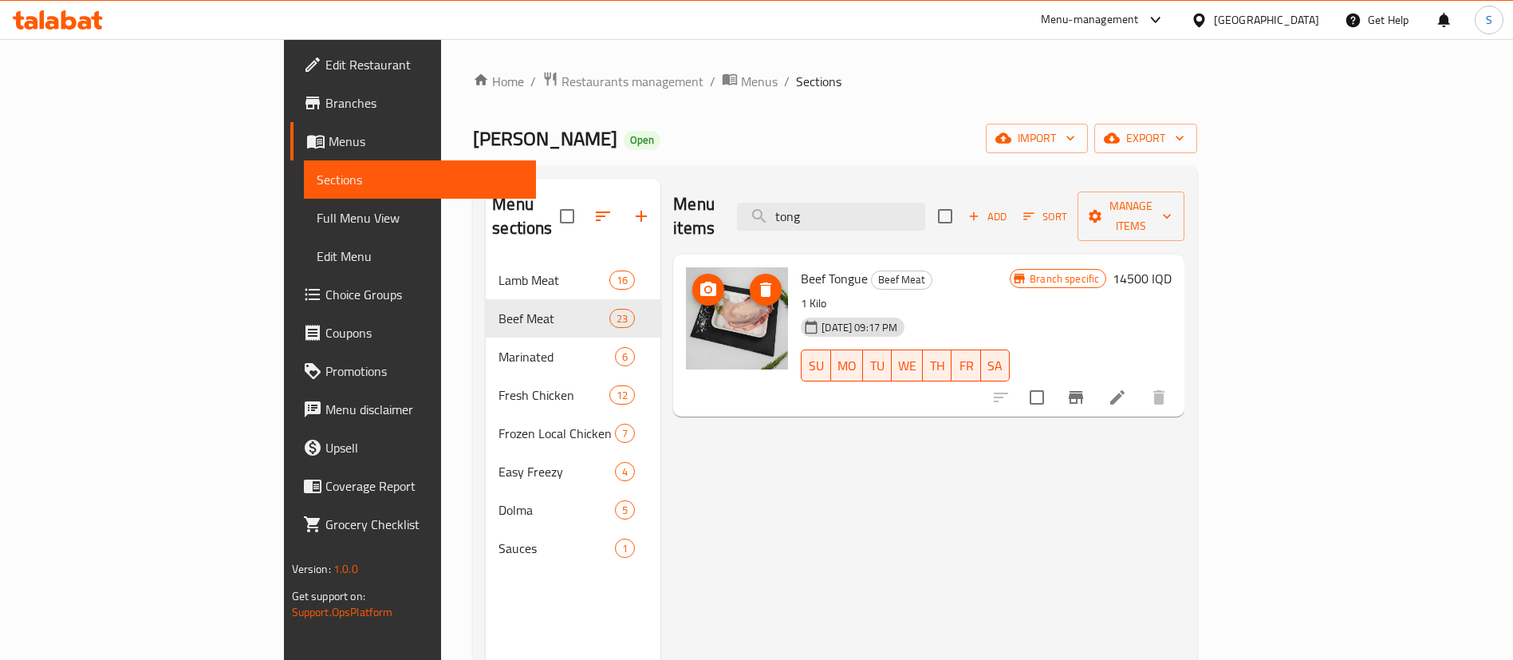
type input "tong"
click at [1140, 383] on li at bounding box center [1117, 397] width 45 height 29
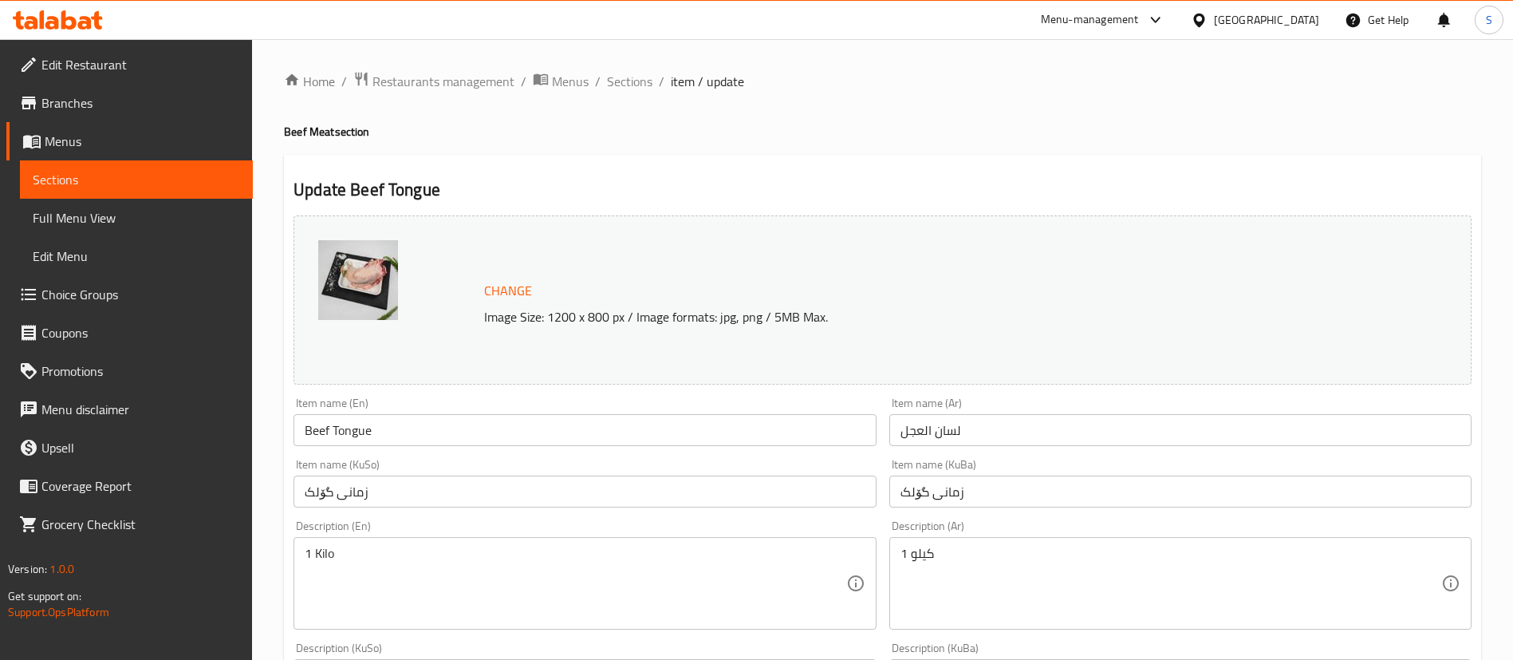
click at [353, 432] on input "Beef Tongue" at bounding box center [585, 430] width 582 height 32
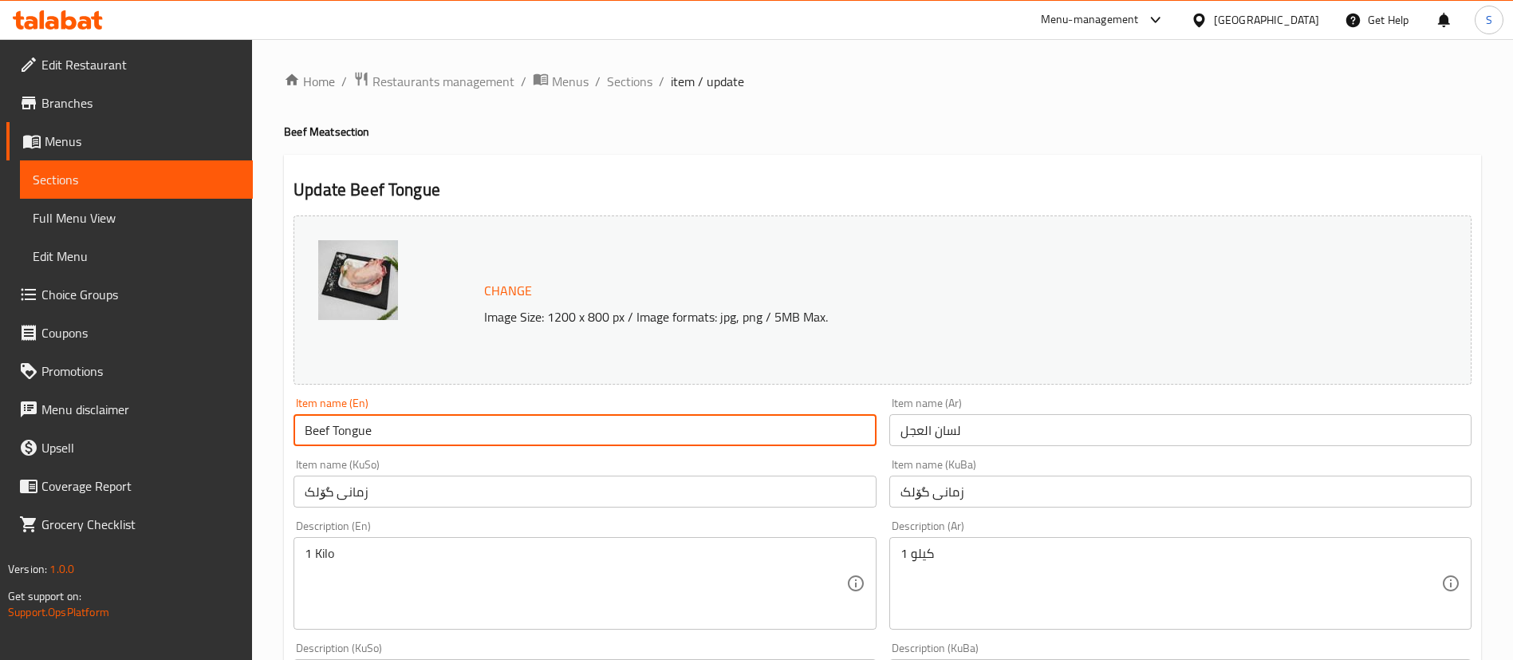
click at [353, 432] on input "Beef Tongue" at bounding box center [585, 430] width 582 height 32
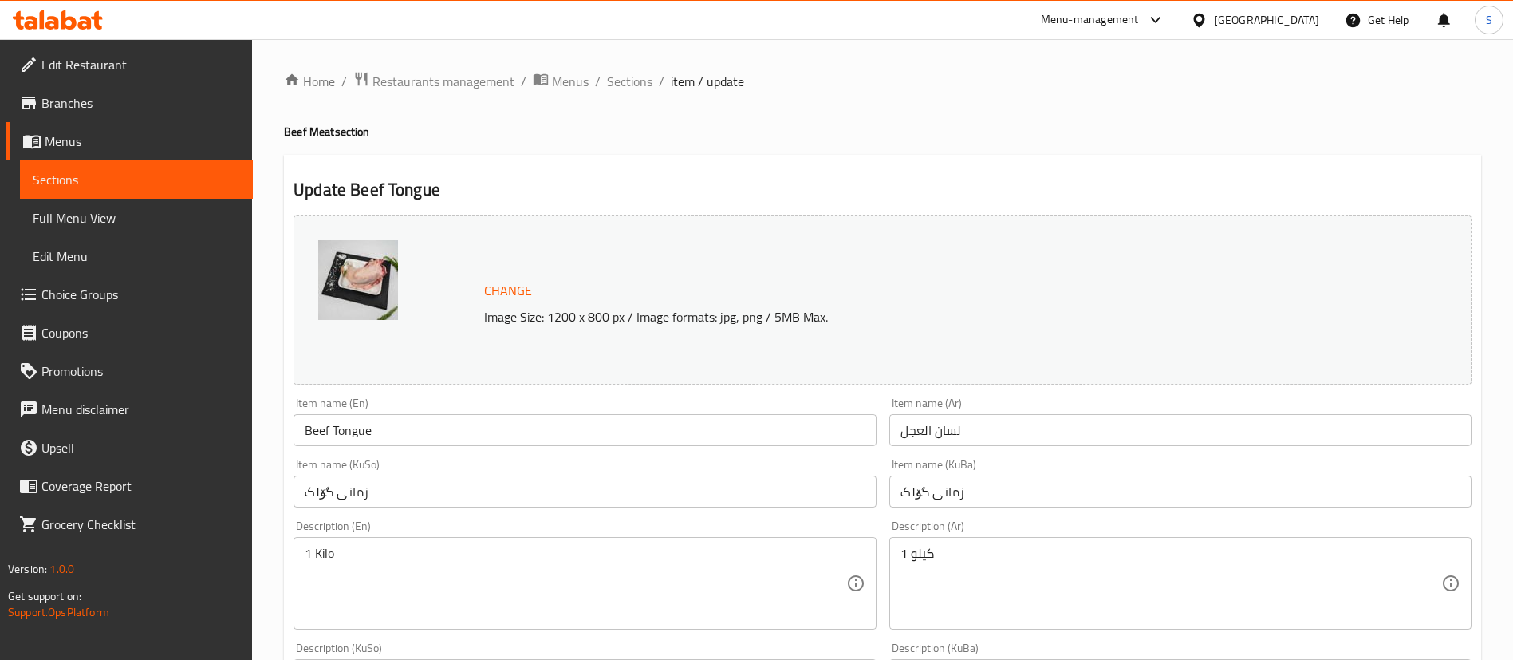
click at [956, 495] on input "زمانى گۆلک" at bounding box center [1180, 491] width 582 height 32
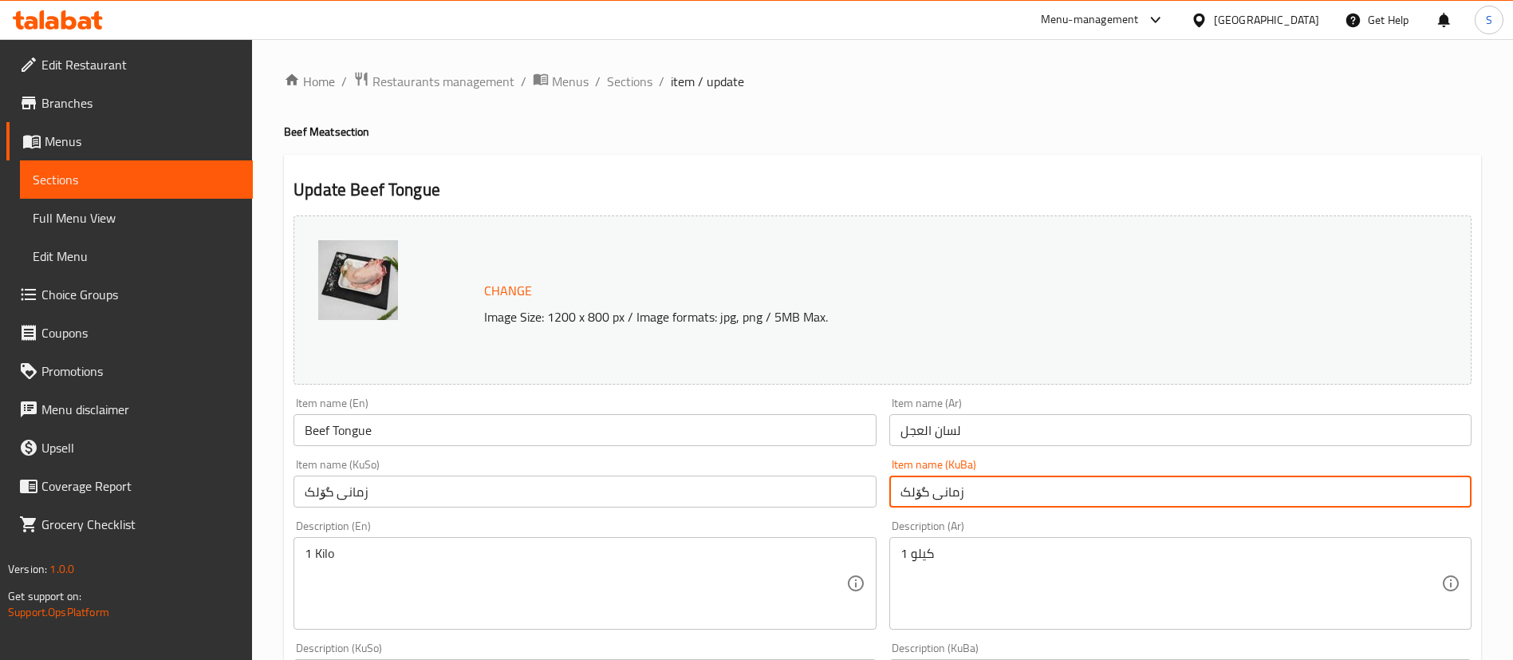
click at [956, 495] on input "زمانى گۆلک" at bounding box center [1180, 491] width 582 height 32
click at [940, 433] on input "لسان العجل" at bounding box center [1180, 430] width 582 height 32
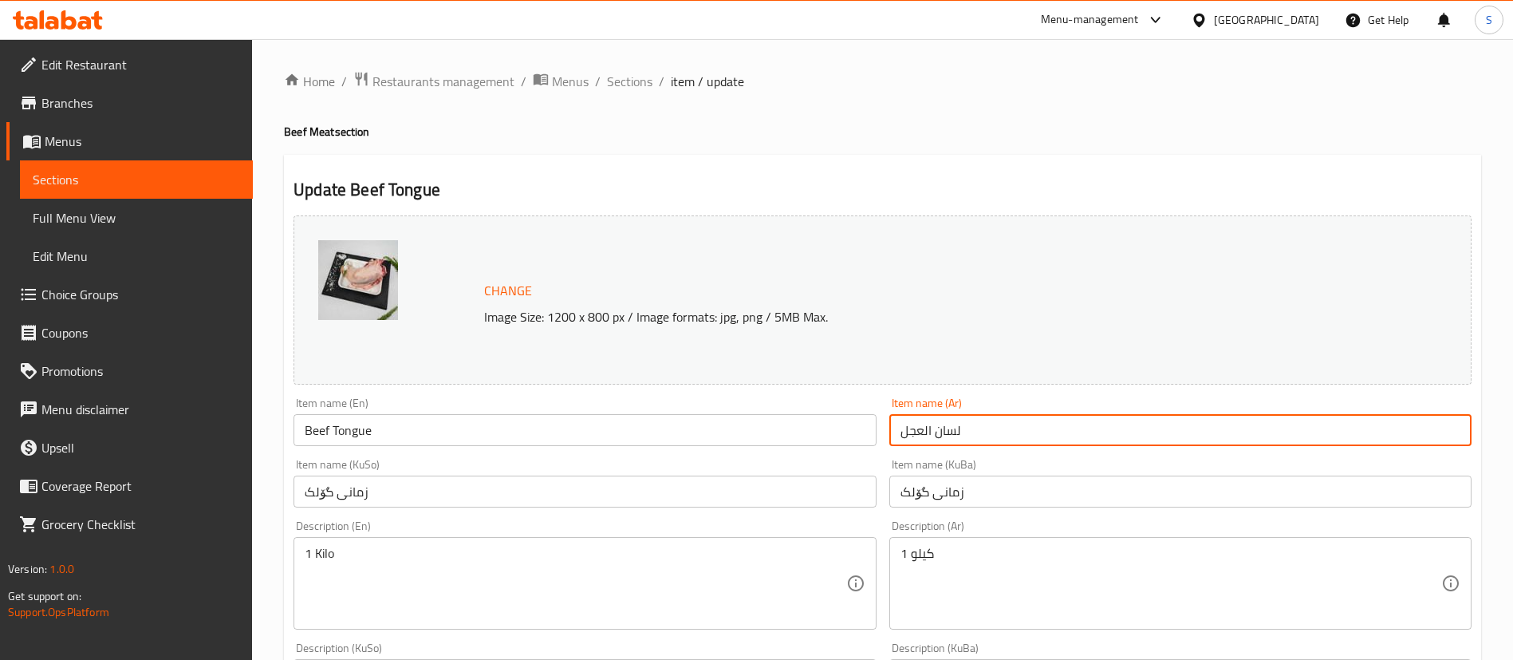
click at [940, 433] on input "لسان العجل" at bounding box center [1180, 430] width 582 height 32
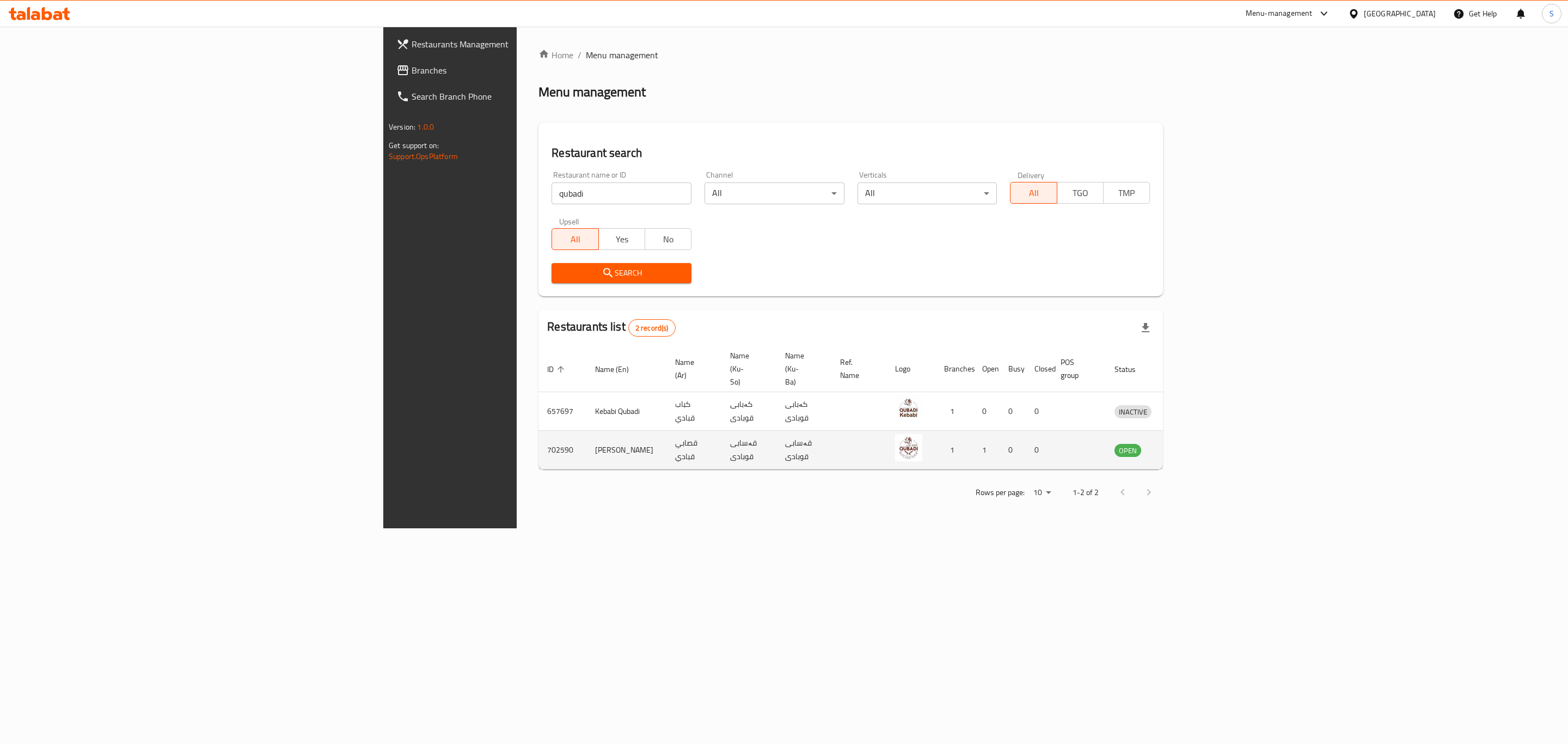
click at [586, 431] on td "[PERSON_NAME]" at bounding box center [626, 450] width 80 height 39
copy td "[PERSON_NAME]"
